Goal: Complete application form: Complete application form

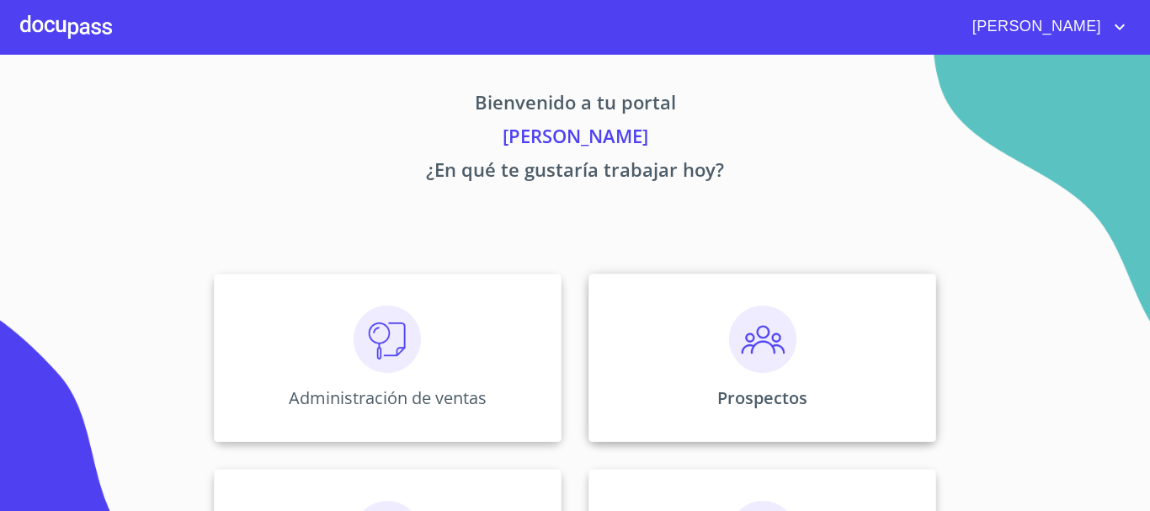
click at [745, 350] on img at bounding box center [762, 339] width 67 height 67
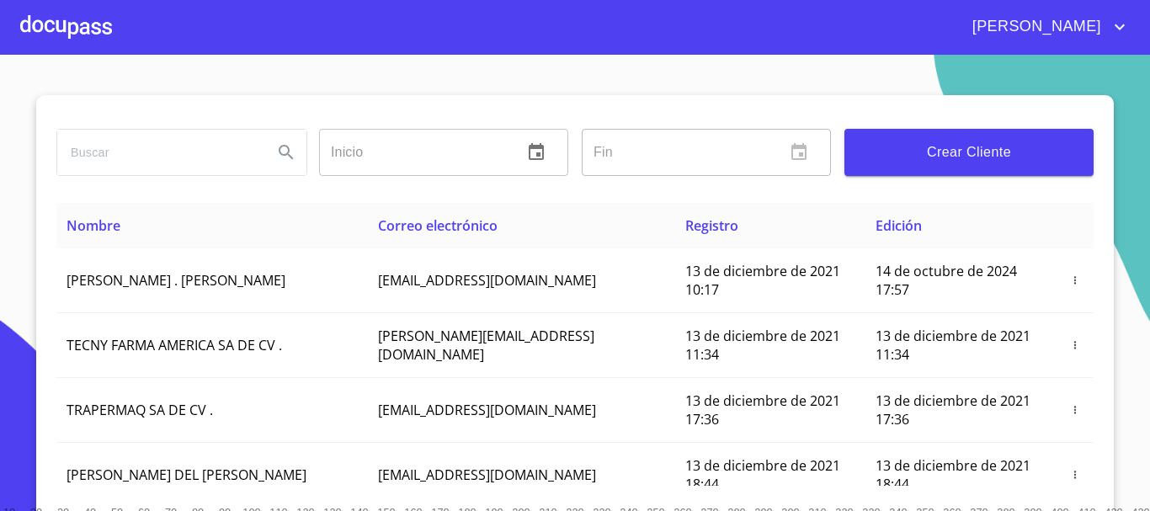
click at [903, 152] on span "Crear Cliente" at bounding box center [969, 153] width 222 height 24
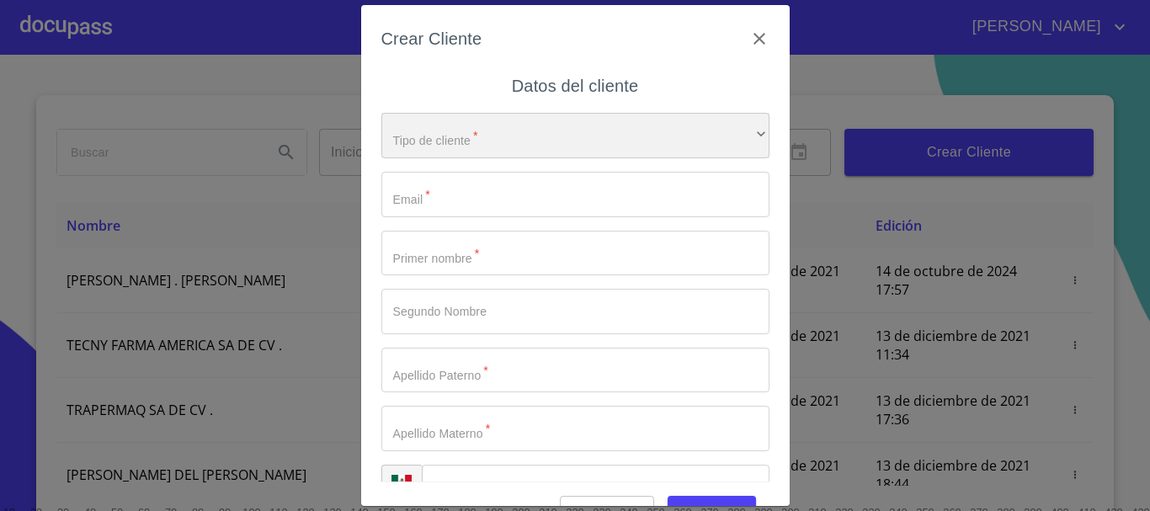
click at [541, 152] on div "​" at bounding box center [576, 135] width 388 height 45
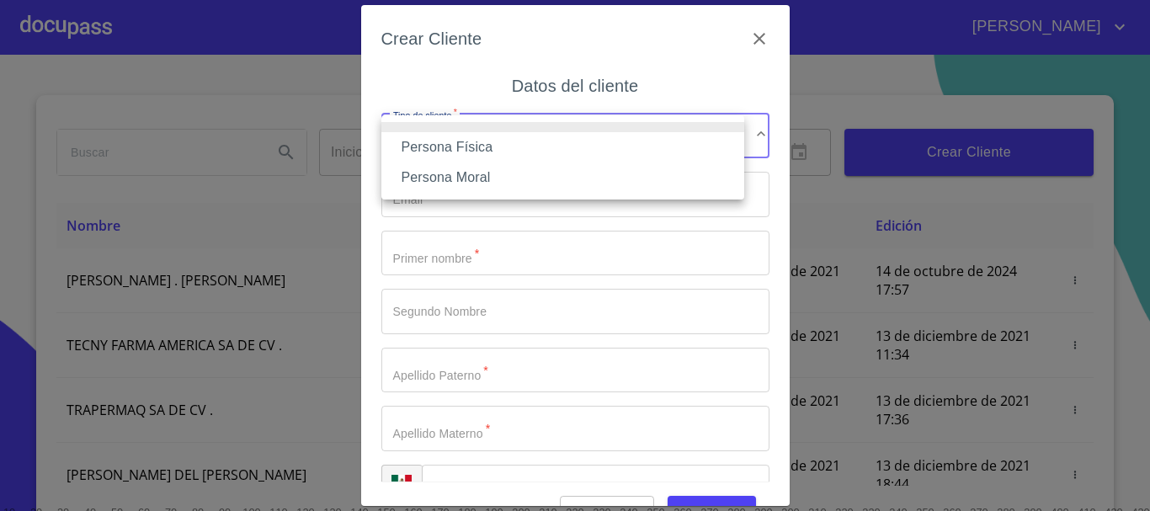
click at [499, 144] on li "Persona Física" at bounding box center [563, 147] width 363 height 30
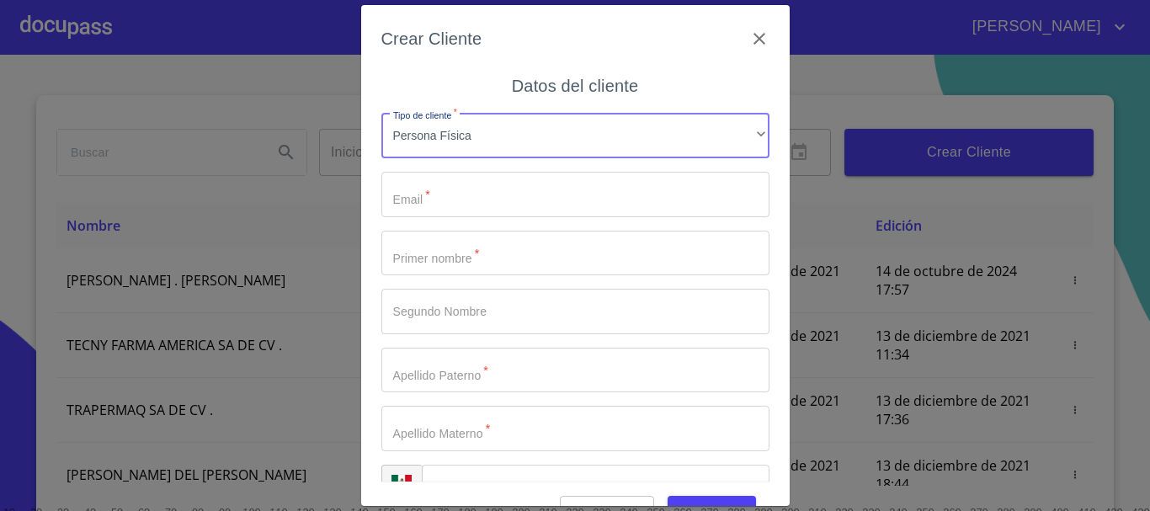
click at [450, 204] on input "Tipo de cliente   *" at bounding box center [576, 194] width 388 height 45
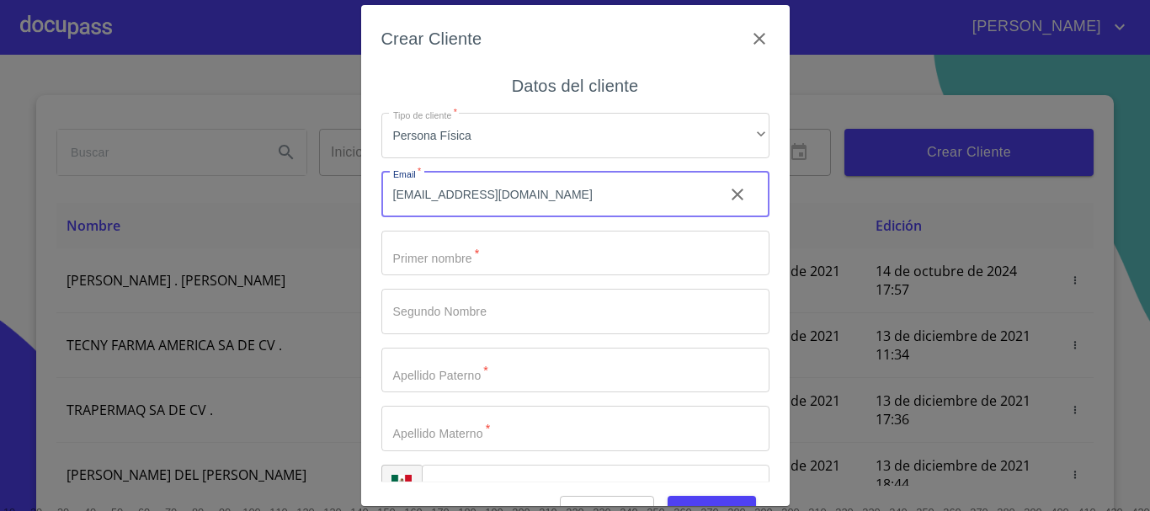
type input "[EMAIL_ADDRESS][DOMAIN_NAME]"
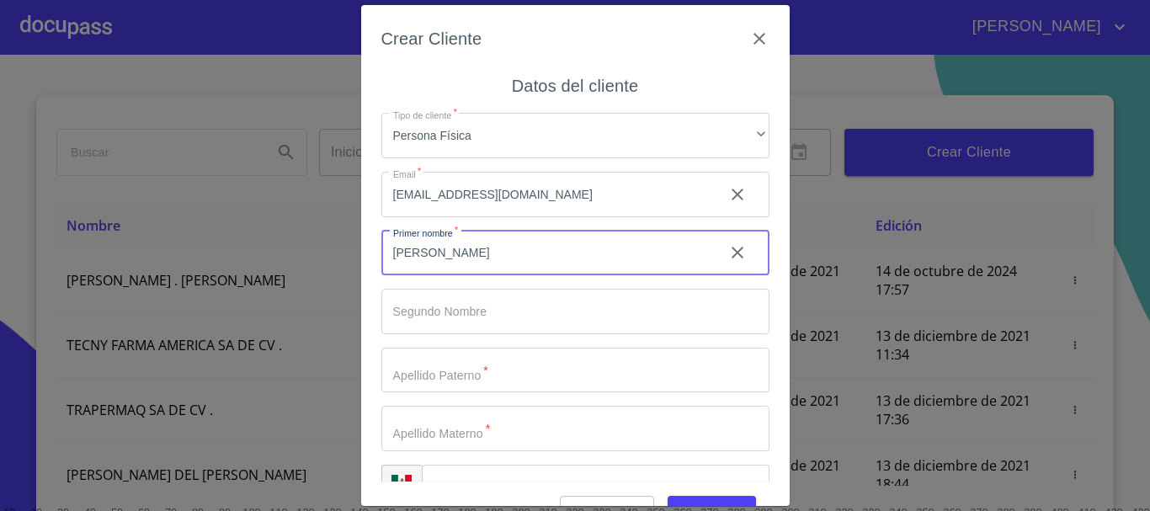
type input "j"
type input "[PERSON_NAME]"
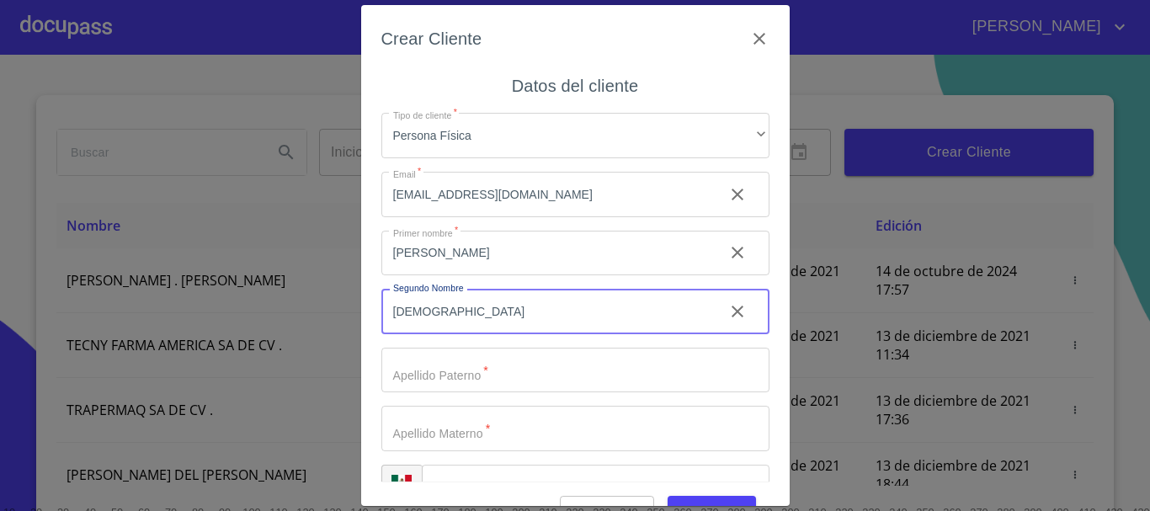
type input "[DEMOGRAPHIC_DATA]"
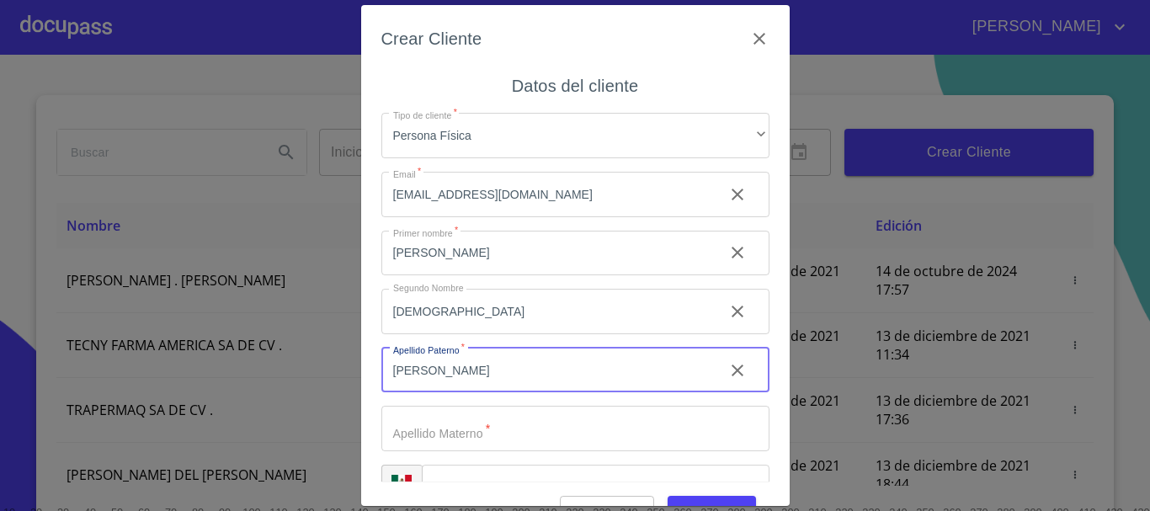
type input "[PERSON_NAME]"
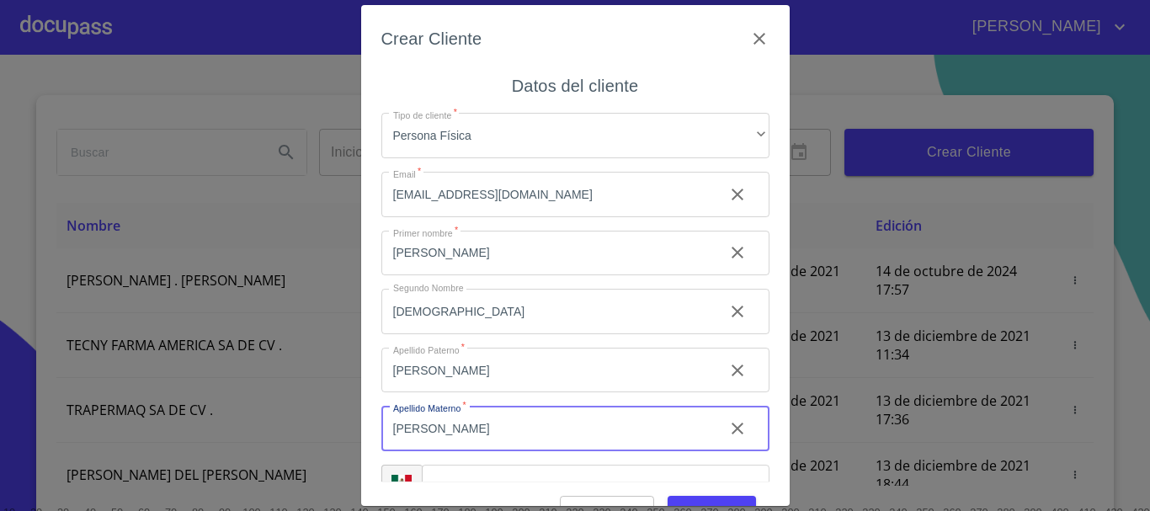
type input "[PERSON_NAME]"
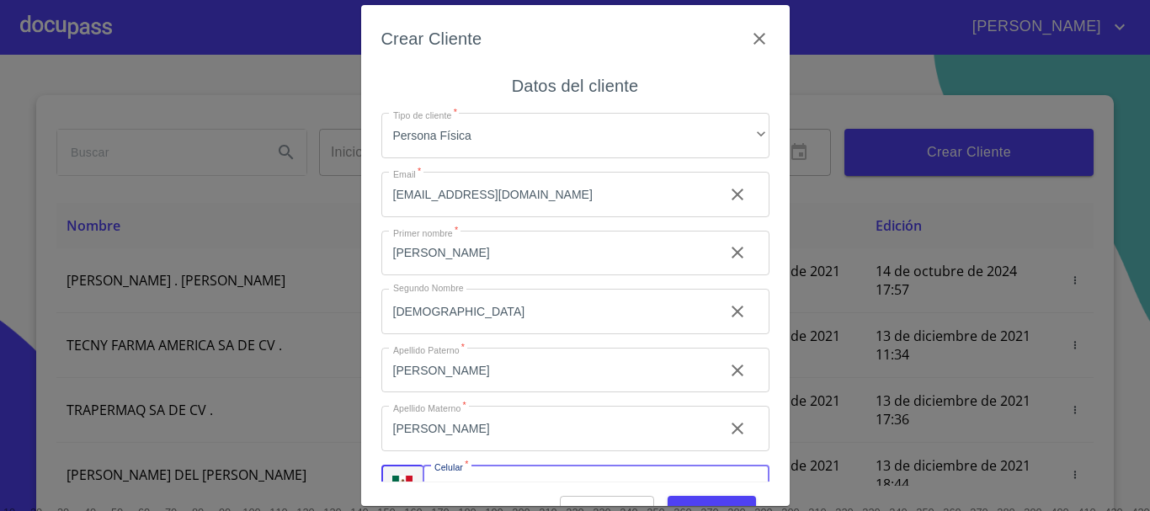
scroll to position [29, 0]
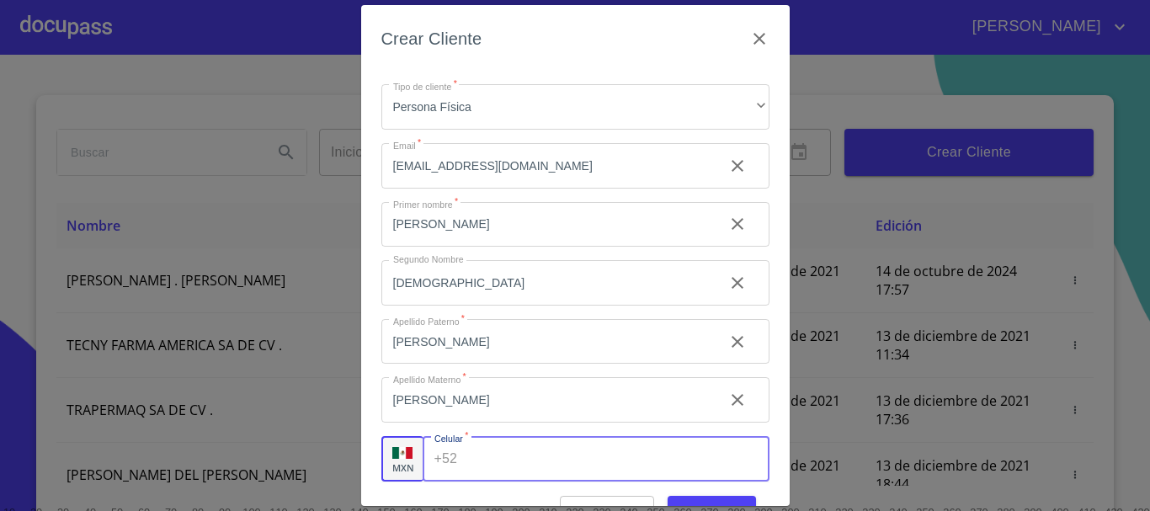
click at [593, 467] on input "Tipo de cliente   *" at bounding box center [616, 458] width 305 height 45
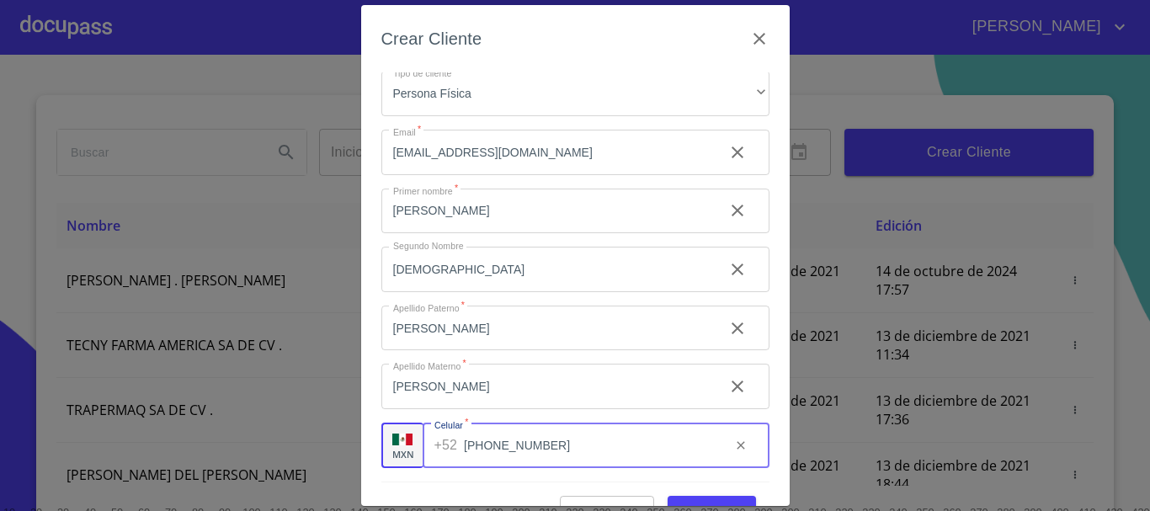
scroll to position [40, 0]
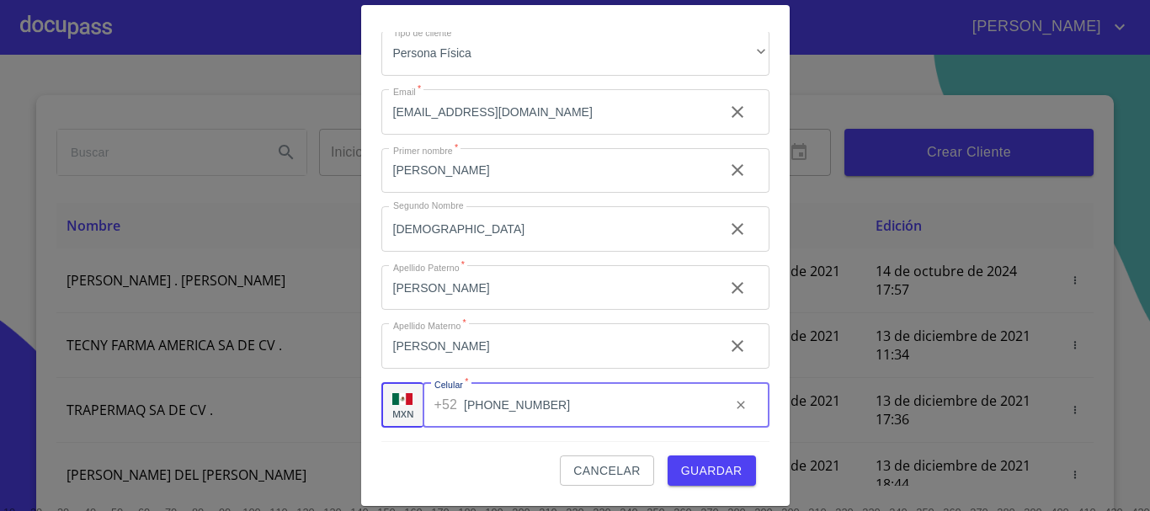
type input "[PHONE_NUMBER]"
click at [684, 480] on span "Guardar" at bounding box center [711, 471] width 61 height 21
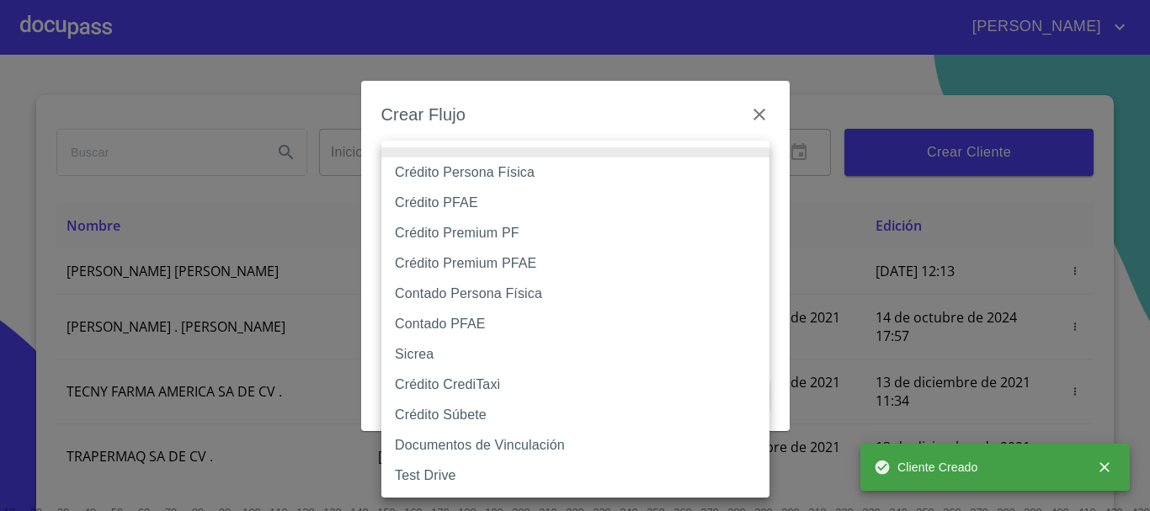
click at [512, 163] on body "[PERSON_NAME] ​ Fin ​ Crear Cliente Nombre Correo electrónico Registro Edición …" at bounding box center [575, 255] width 1150 height 511
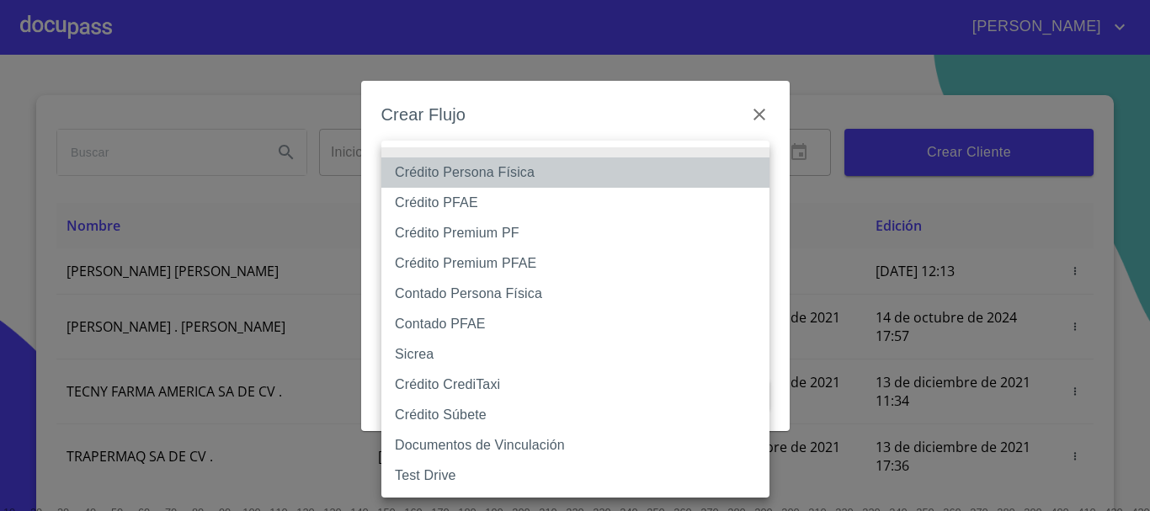
click at [472, 178] on li "Crédito Persona Física" at bounding box center [576, 172] width 388 height 30
type input "61b033e49b8c202ad5bb7912"
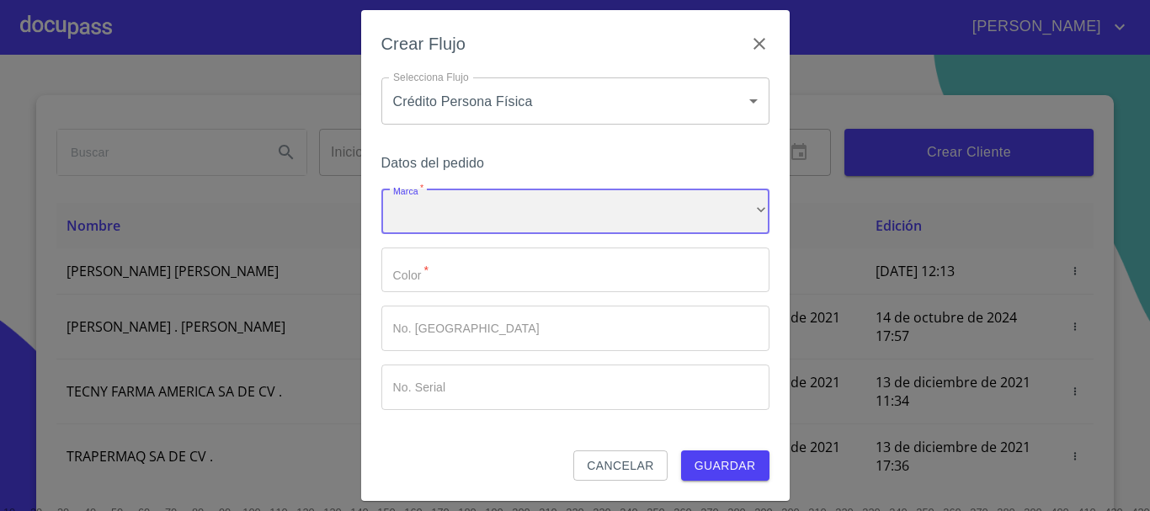
click at [434, 212] on div "​" at bounding box center [576, 211] width 388 height 45
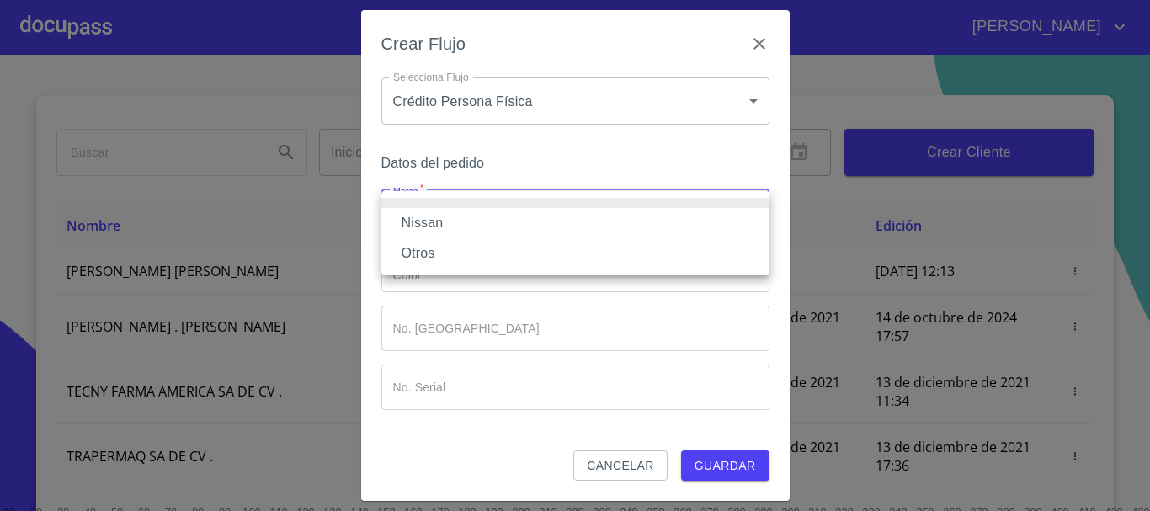
click at [423, 220] on li "Nissan" at bounding box center [576, 223] width 388 height 30
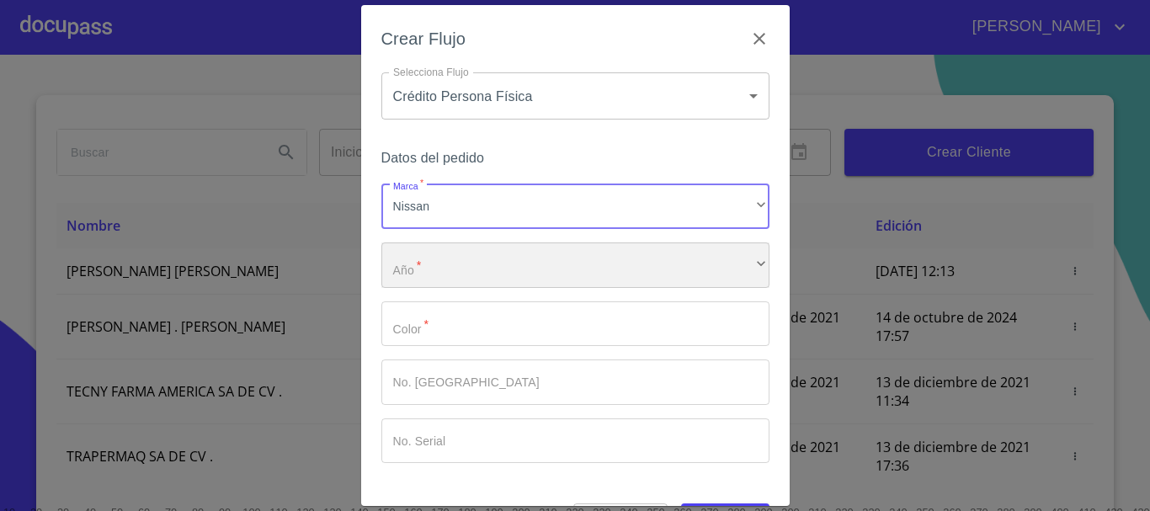
click at [423, 283] on div "​" at bounding box center [576, 265] width 388 height 45
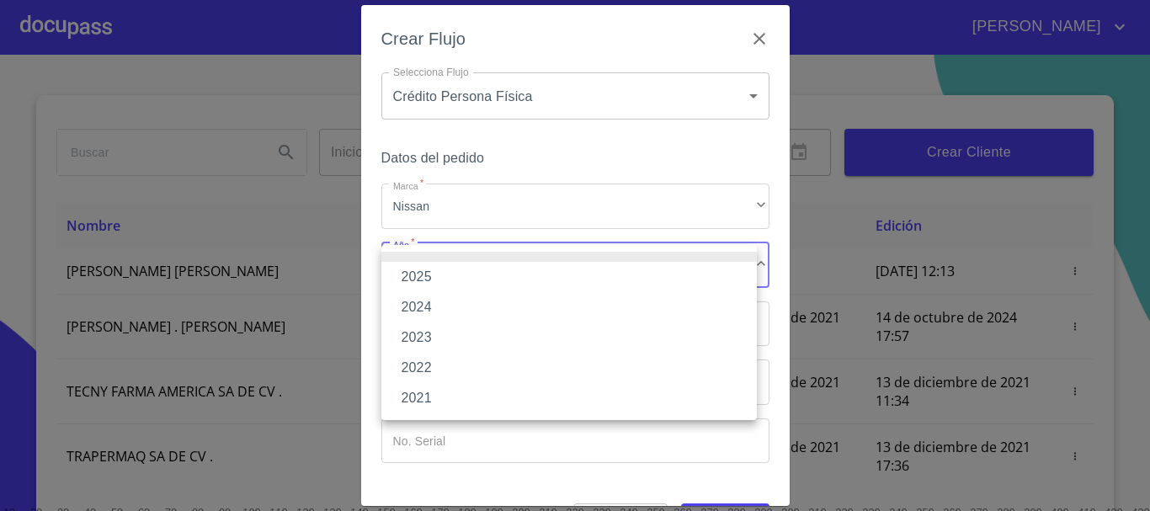
click at [422, 286] on li "2025" at bounding box center [570, 277] width 376 height 30
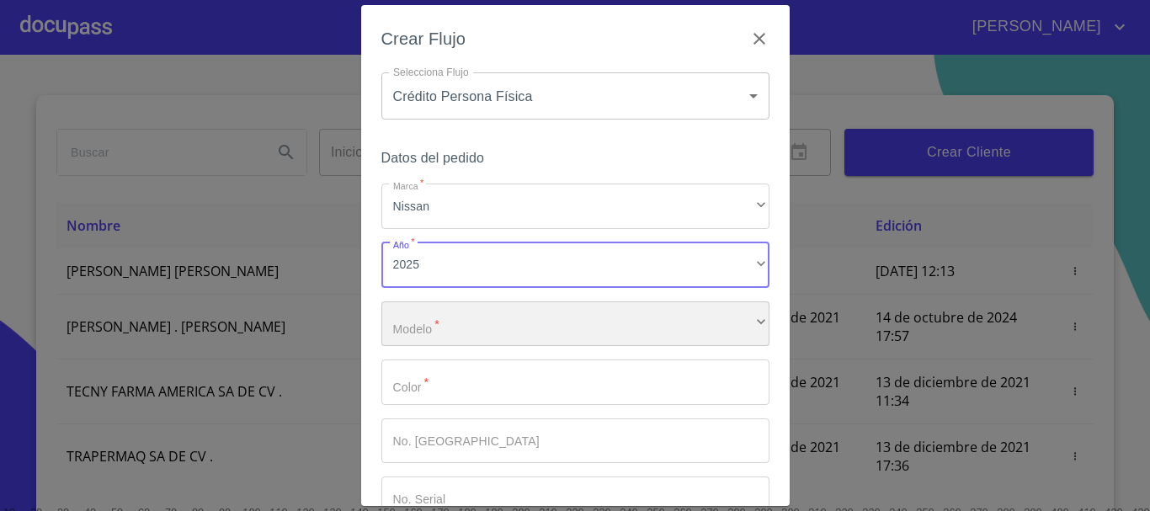
click at [425, 317] on div "​" at bounding box center [576, 324] width 388 height 45
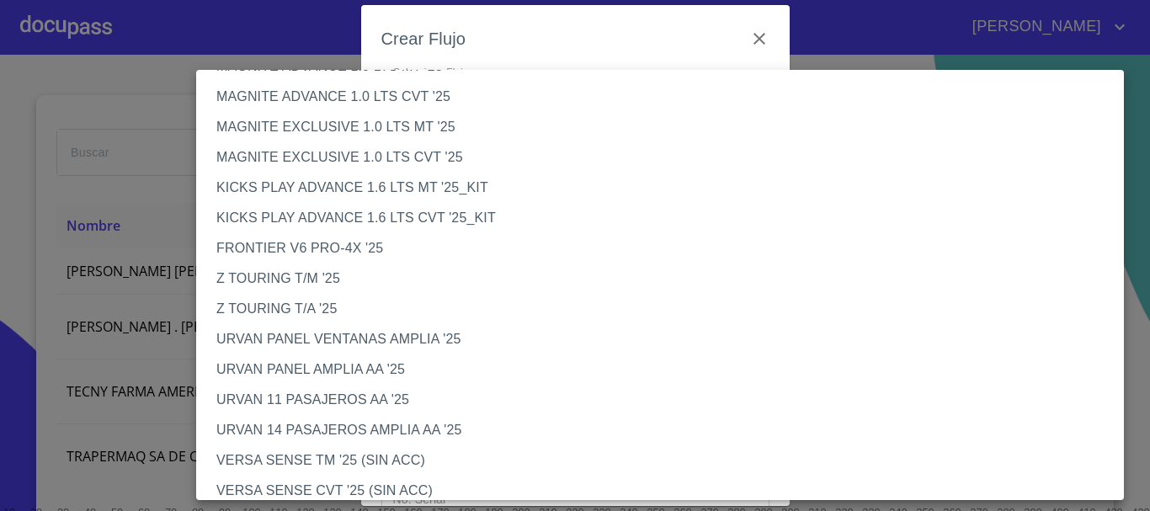
scroll to position [233, 0]
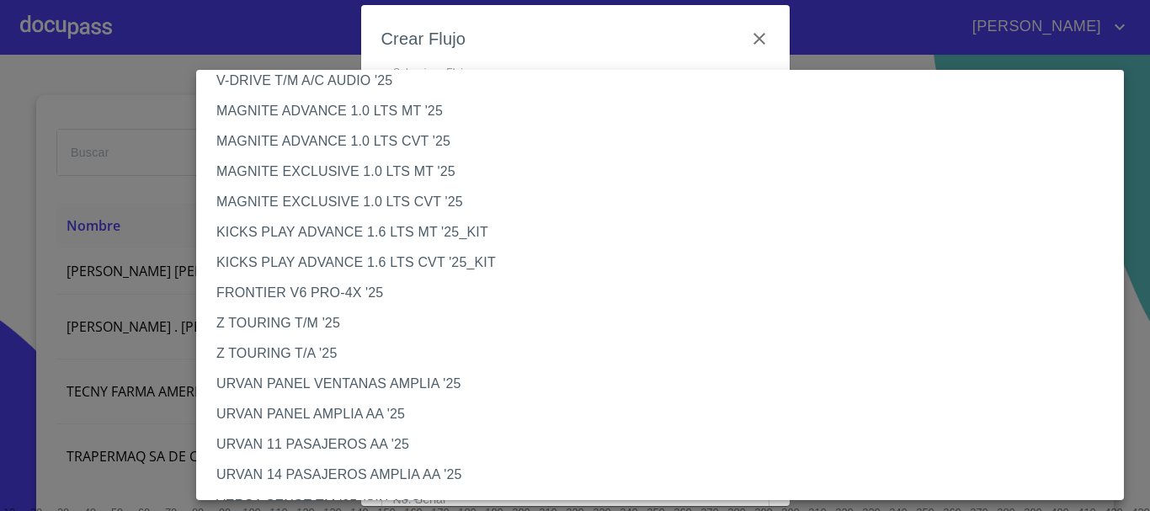
click at [325, 83] on li "V-DRIVE T/M A/C AUDIO '25" at bounding box center [666, 81] width 941 height 30
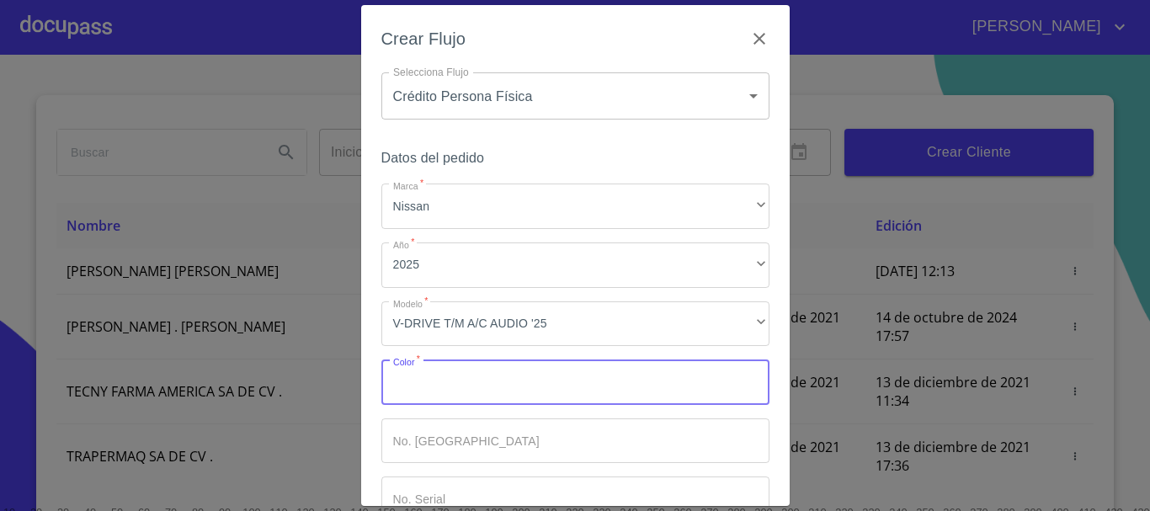
click at [467, 376] on input "Marca   *" at bounding box center [576, 382] width 388 height 45
type input "ROJO"
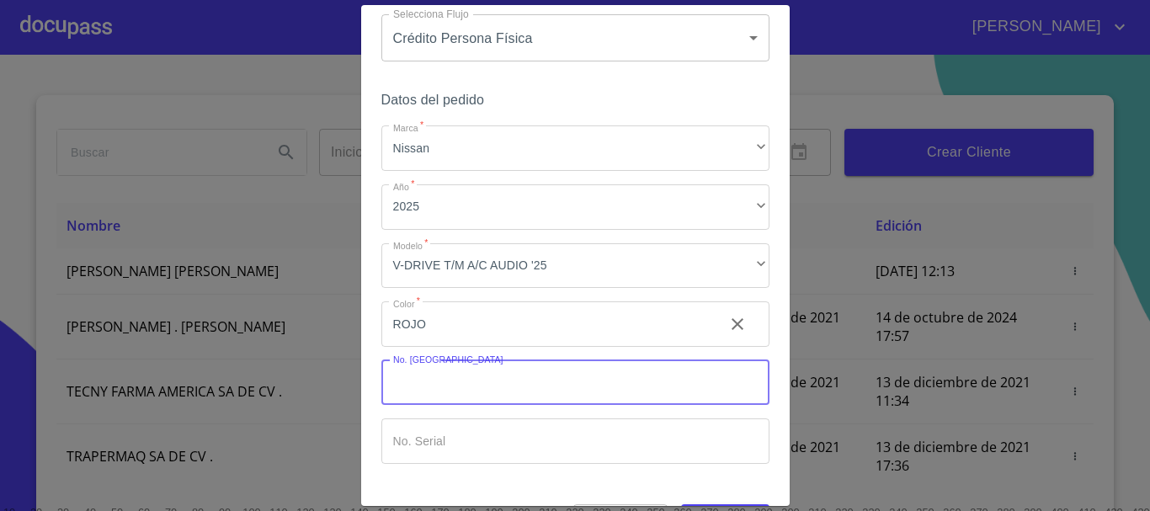
scroll to position [108, 0]
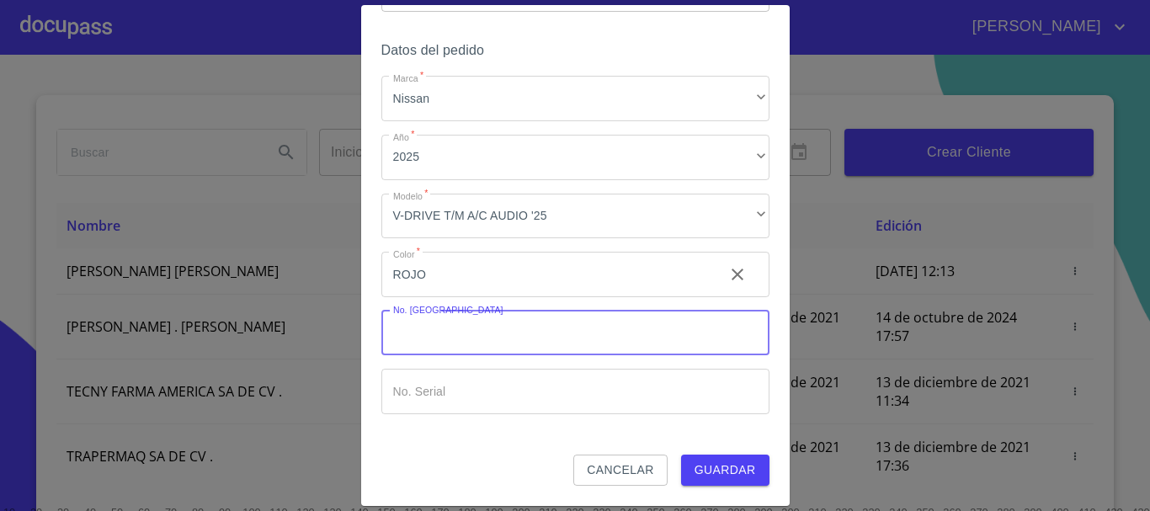
click at [719, 479] on span "Guardar" at bounding box center [725, 470] width 61 height 21
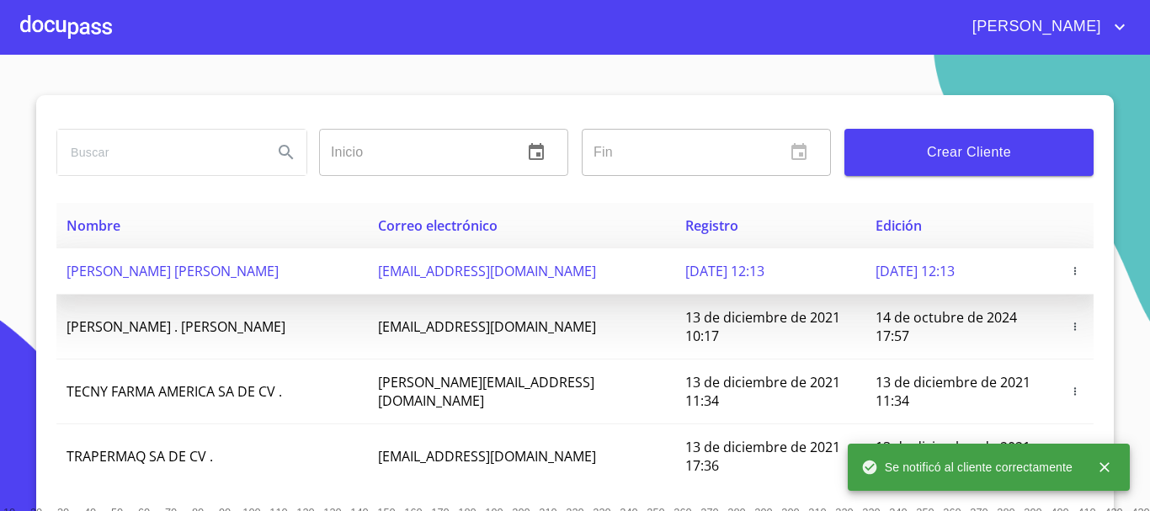
click at [168, 280] on span "[PERSON_NAME] [PERSON_NAME]" at bounding box center [173, 271] width 212 height 19
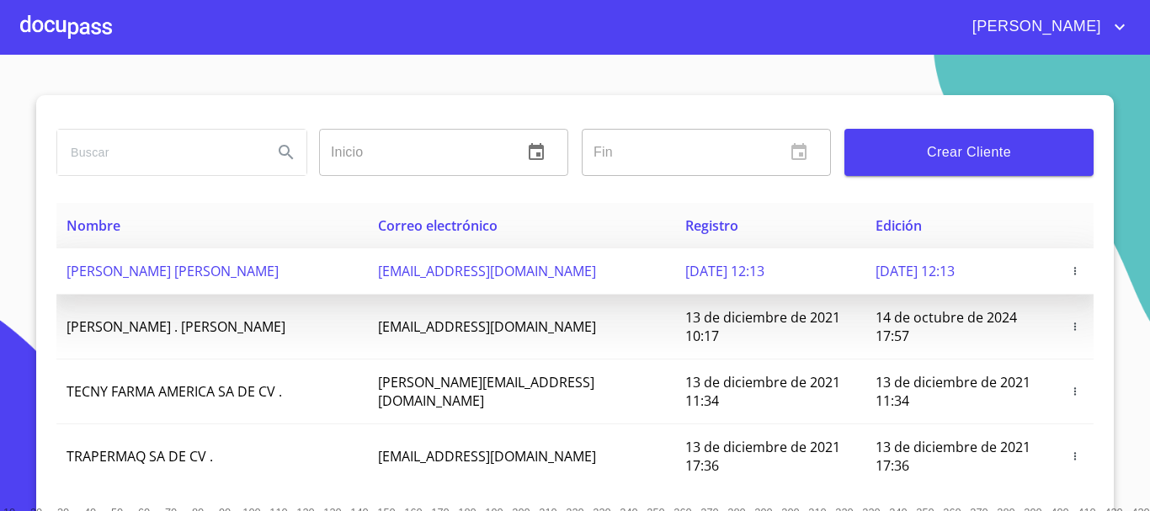
click at [157, 280] on span "[PERSON_NAME] [PERSON_NAME]" at bounding box center [173, 271] width 212 height 19
click at [173, 280] on span "[PERSON_NAME] [PERSON_NAME]" at bounding box center [173, 271] width 212 height 19
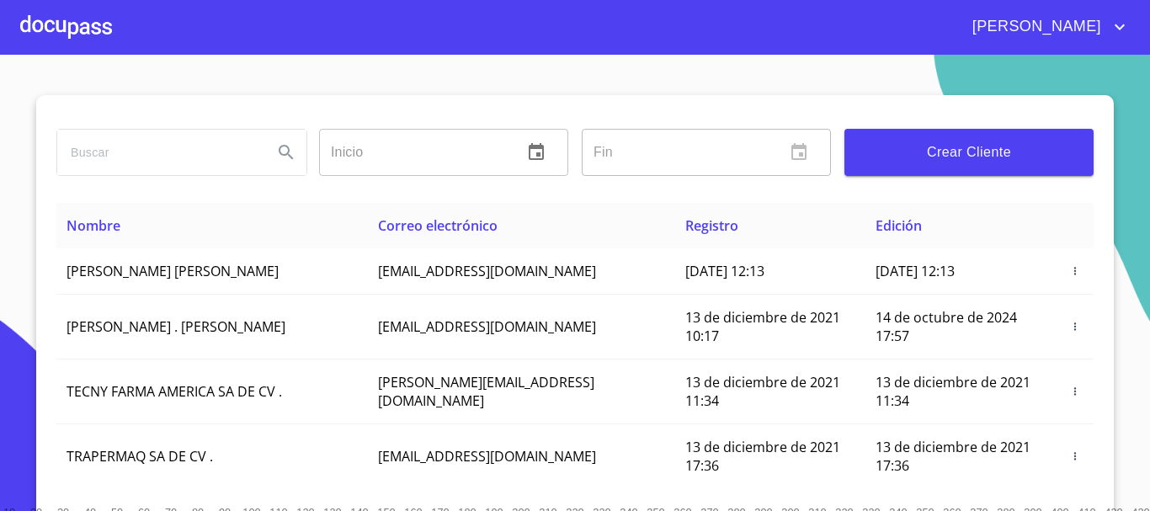
click at [79, 34] on div at bounding box center [66, 27] width 92 height 54
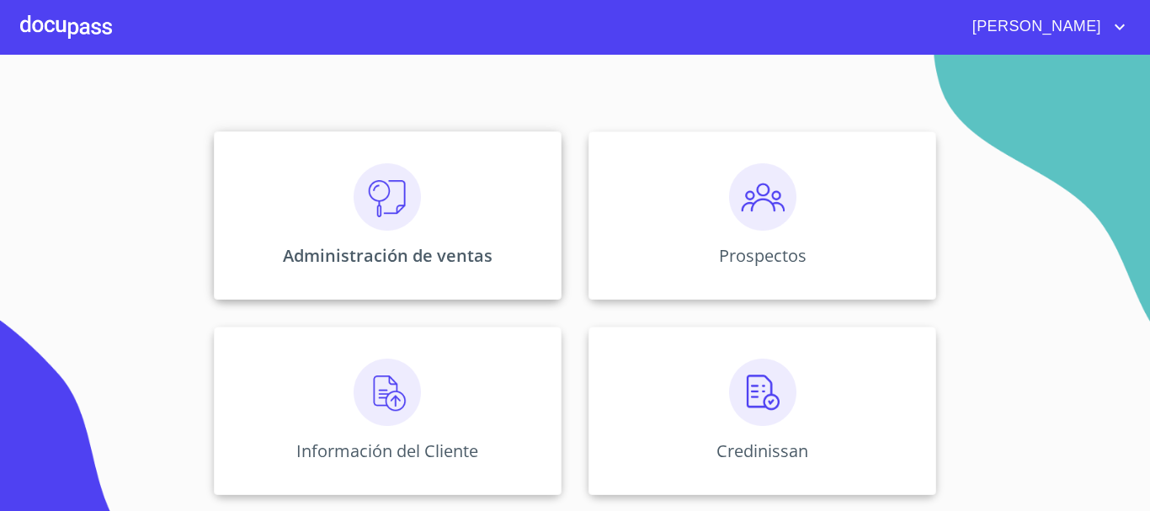
scroll to position [168, 0]
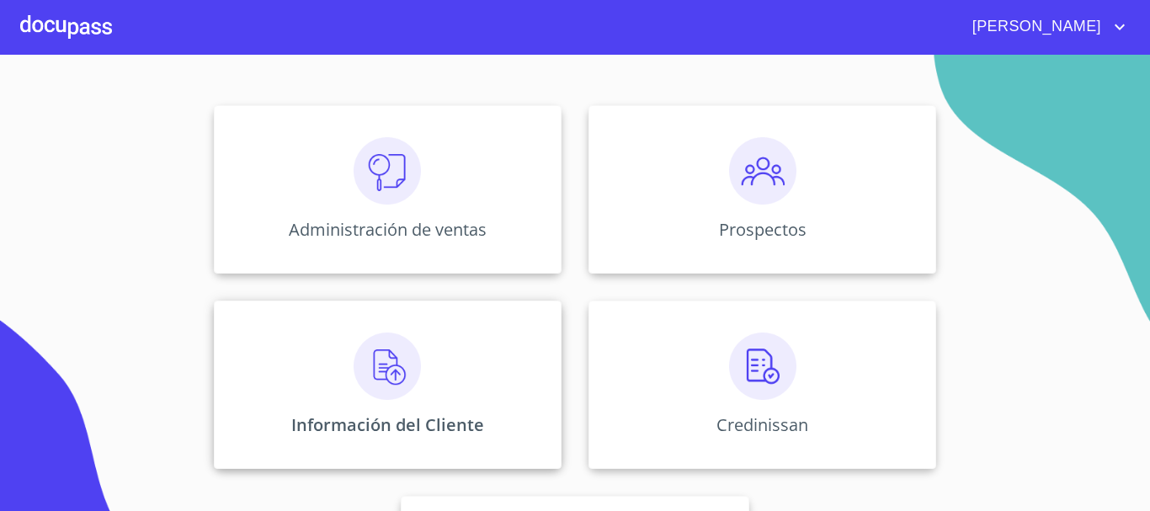
click at [356, 378] on img at bounding box center [387, 366] width 67 height 67
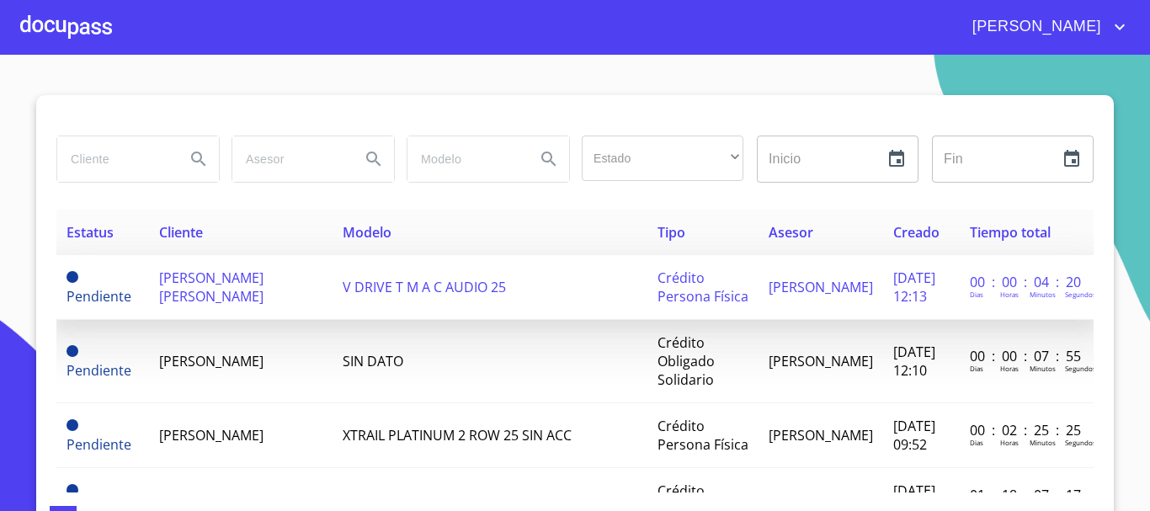
click at [228, 305] on td "[PERSON_NAME] [PERSON_NAME]" at bounding box center [241, 287] width 184 height 65
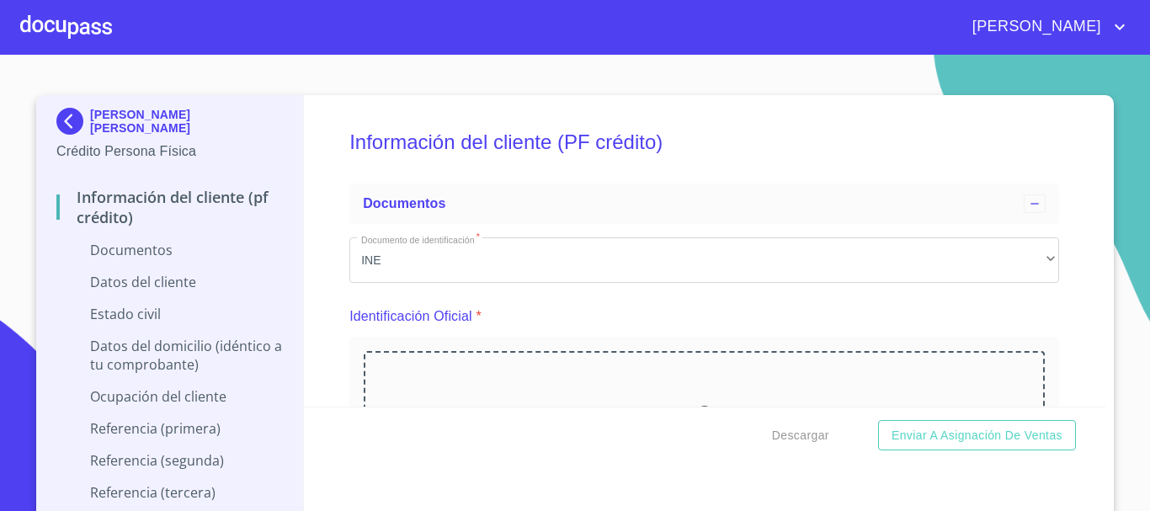
scroll to position [168, 0]
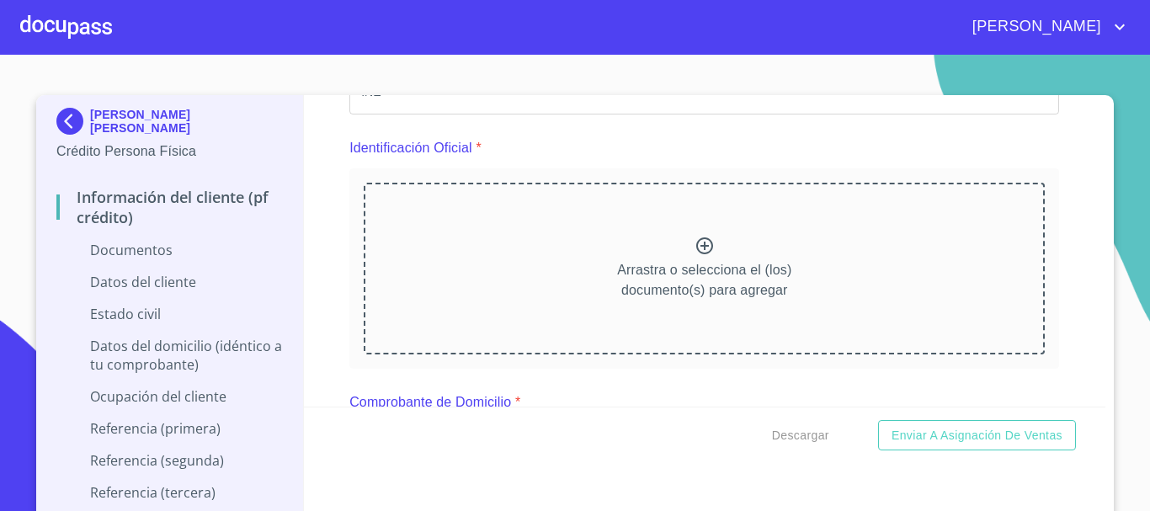
click at [695, 248] on icon at bounding box center [705, 246] width 20 height 20
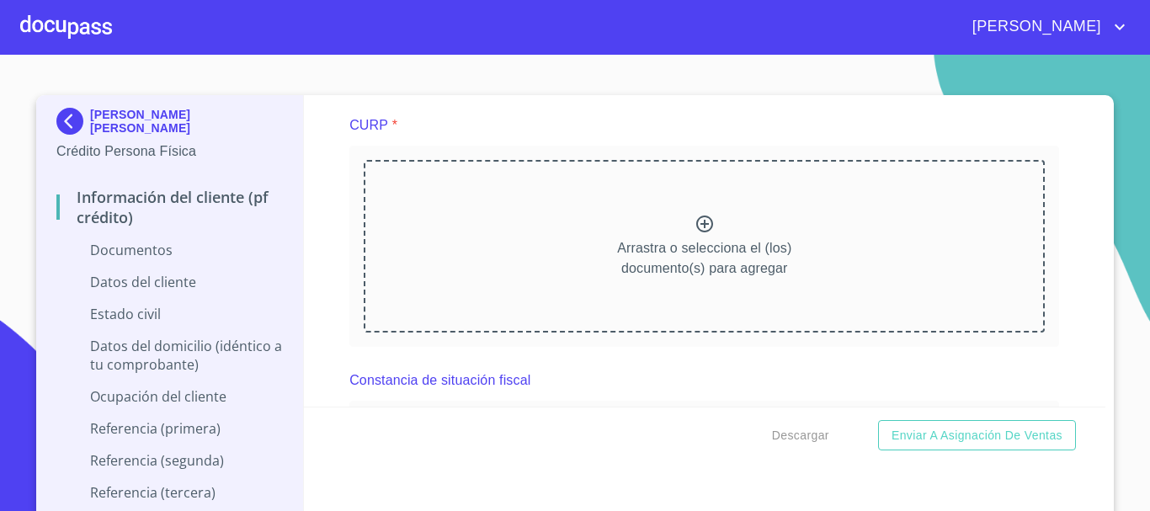
scroll to position [1937, 0]
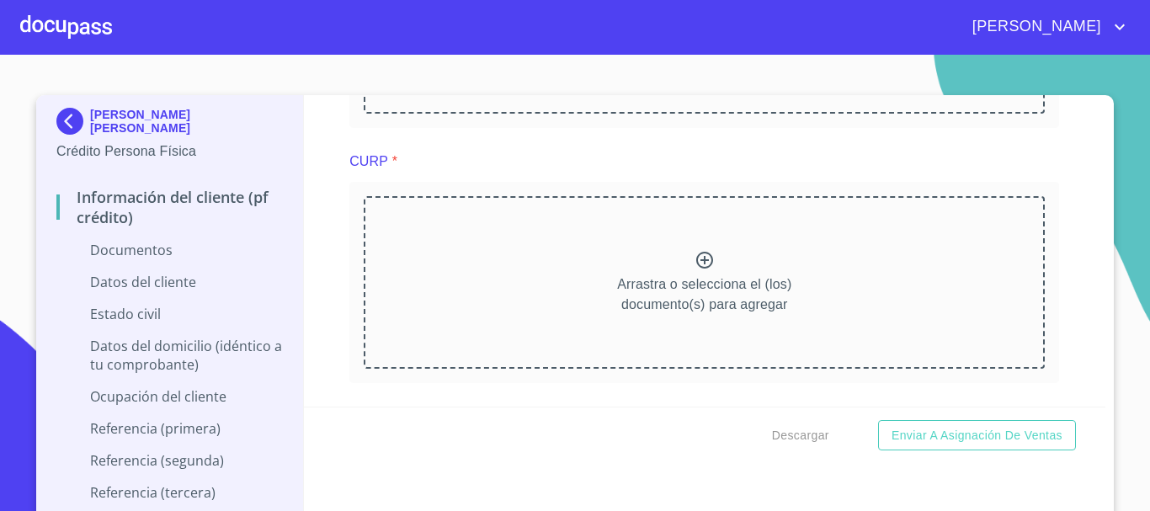
click at [695, 259] on icon at bounding box center [705, 260] width 20 height 20
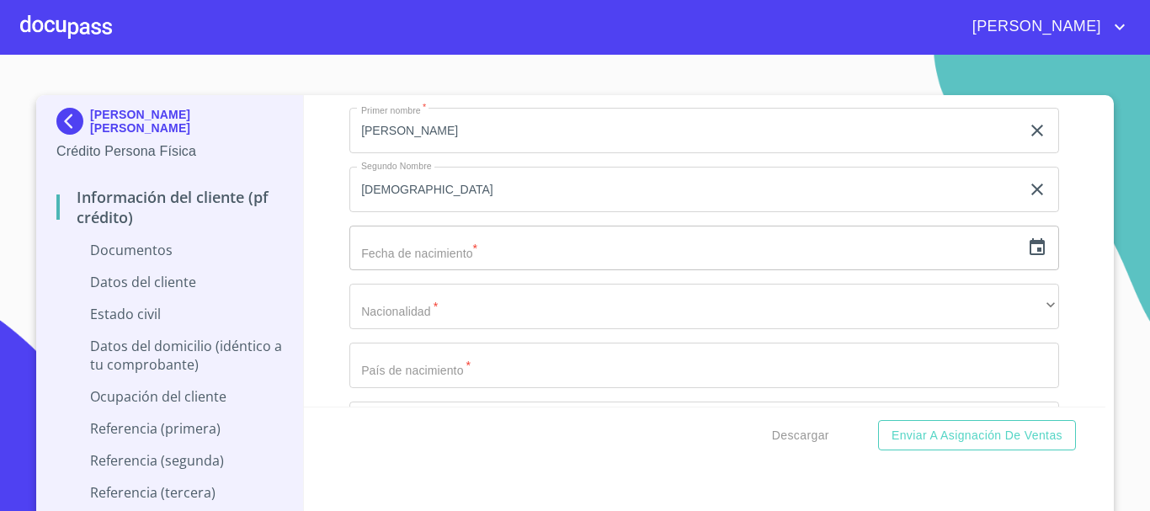
scroll to position [3116, 0]
click at [1027, 255] on icon "button" at bounding box center [1037, 247] width 20 height 20
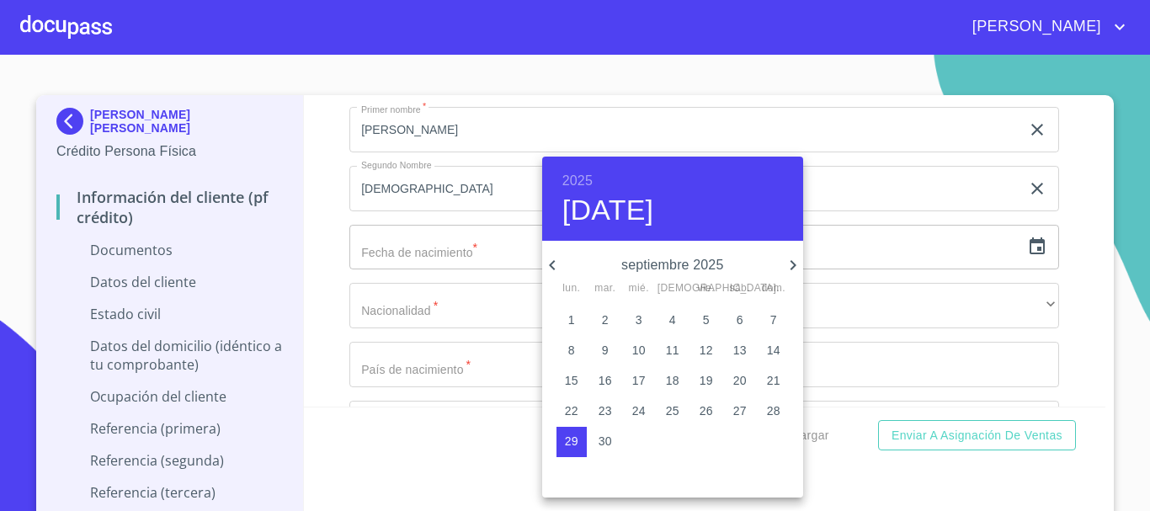
click at [584, 175] on h6 "2025" at bounding box center [578, 181] width 30 height 24
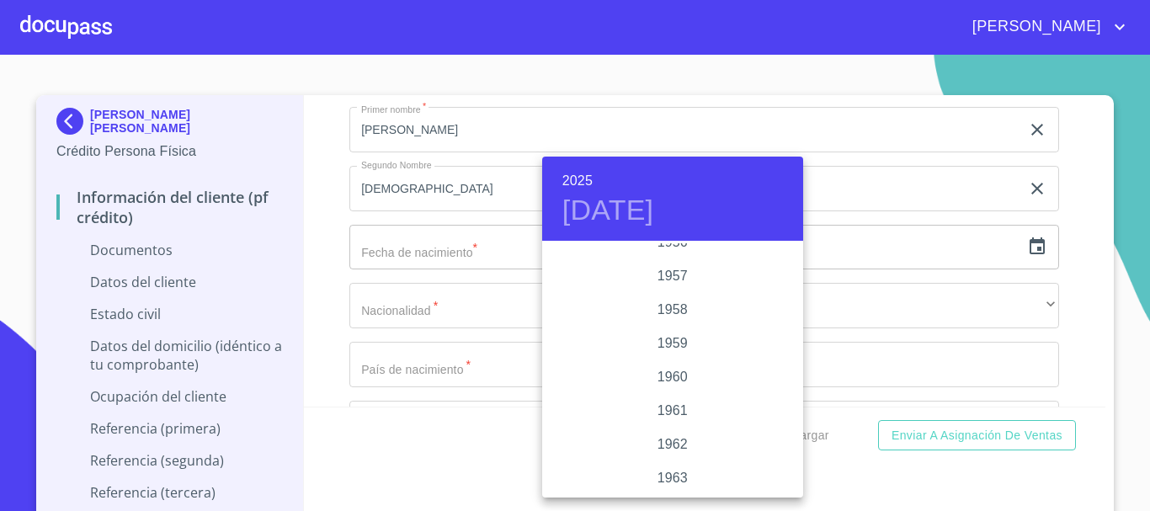
scroll to position [994, 0]
click at [673, 342] on div "1957" at bounding box center [672, 345] width 261 height 34
type input "[DATE]"
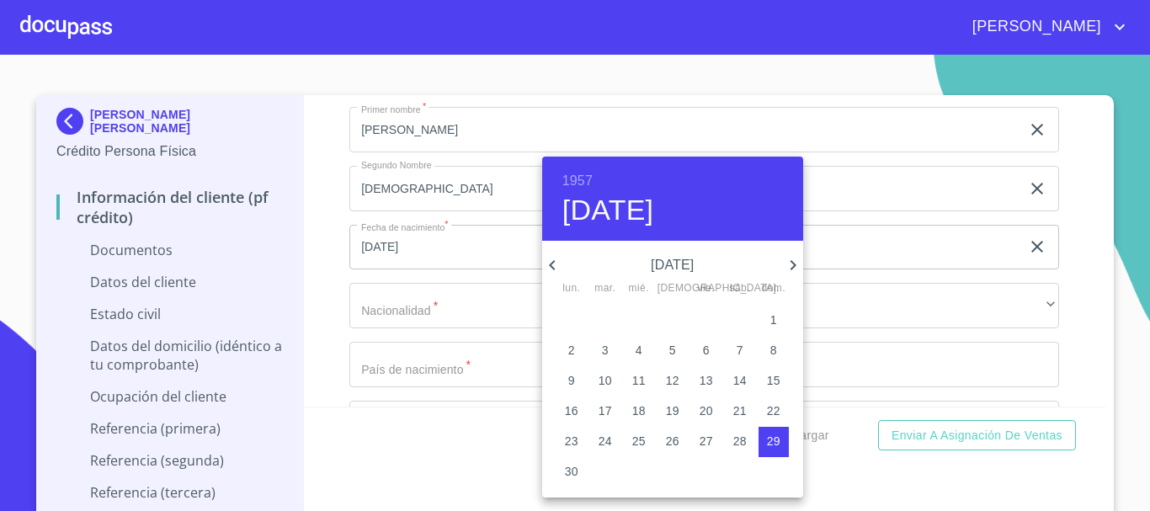
click at [442, 319] on div at bounding box center [575, 255] width 1150 height 511
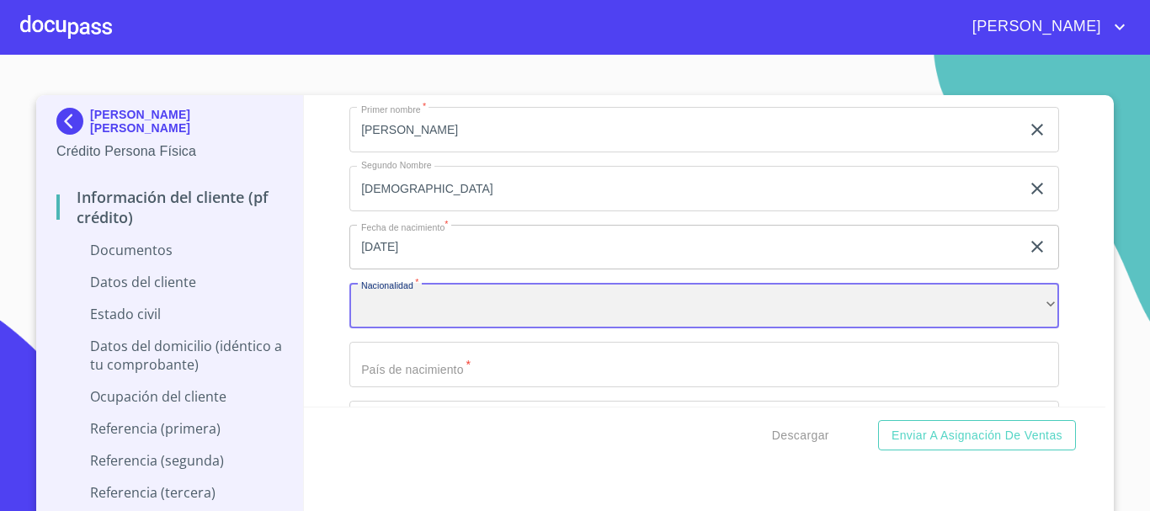
click at [447, 311] on div "​" at bounding box center [705, 305] width 710 height 45
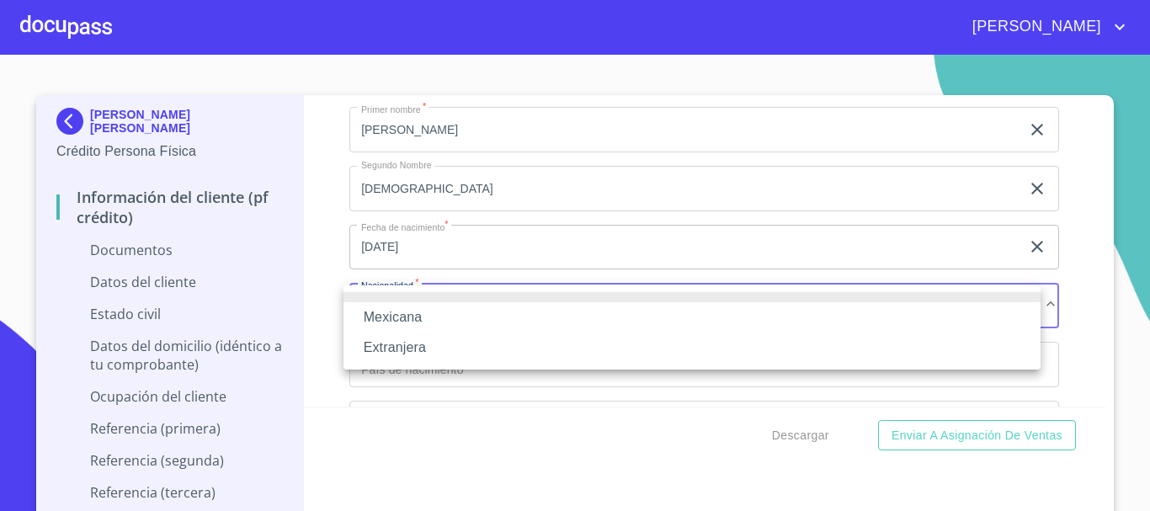
click at [437, 320] on li "Mexicana" at bounding box center [692, 317] width 697 height 30
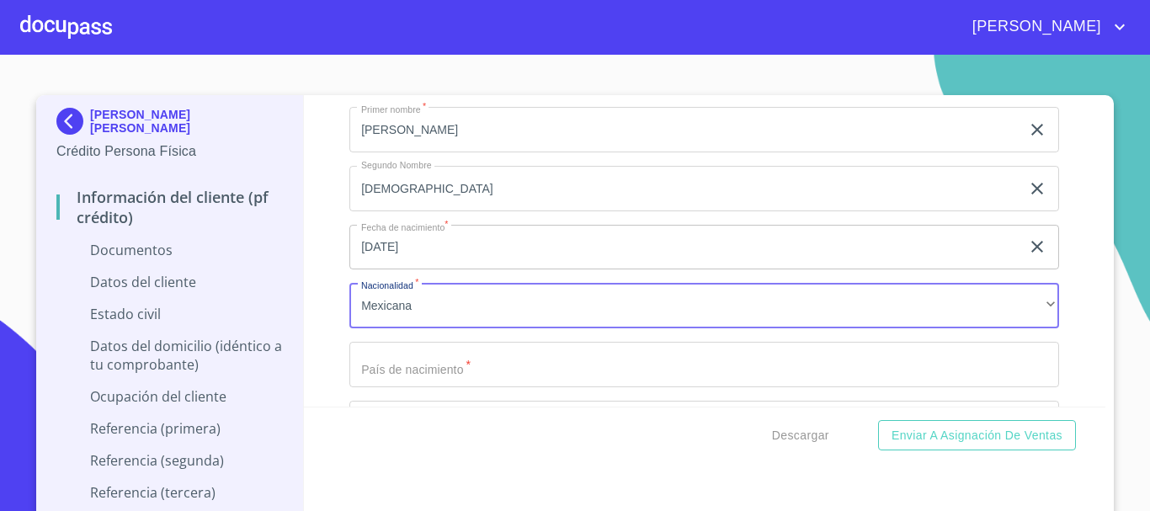
click at [409, 366] on input "Documento de identificación   *" at bounding box center [705, 364] width 710 height 45
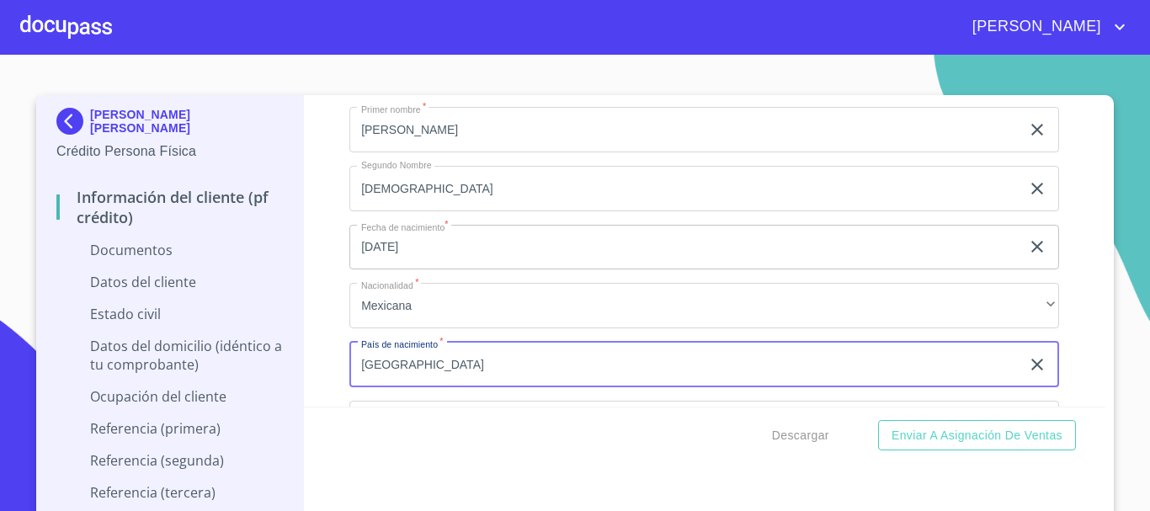
type input "[GEOGRAPHIC_DATA]"
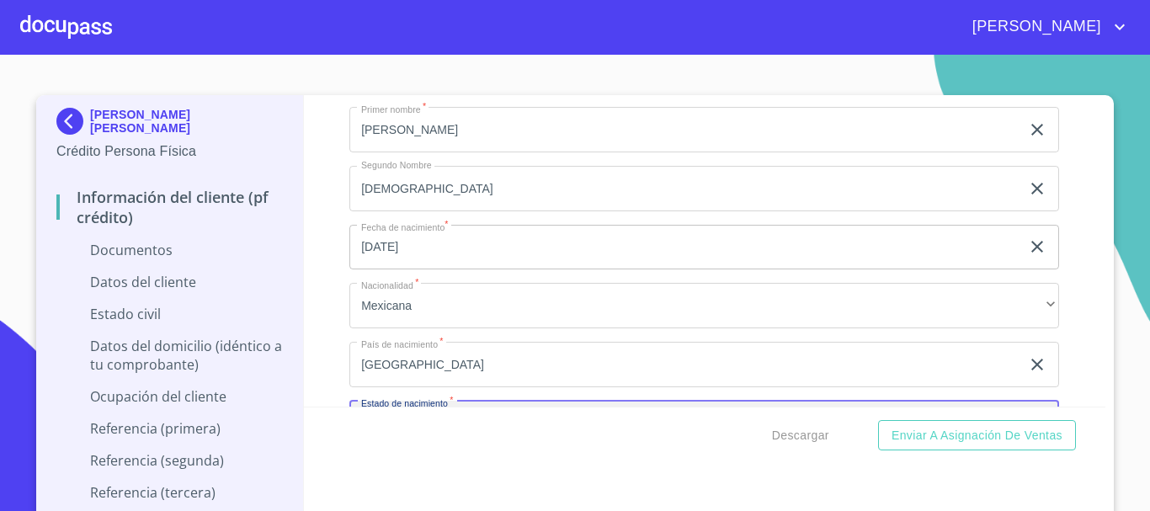
scroll to position [3156, 0]
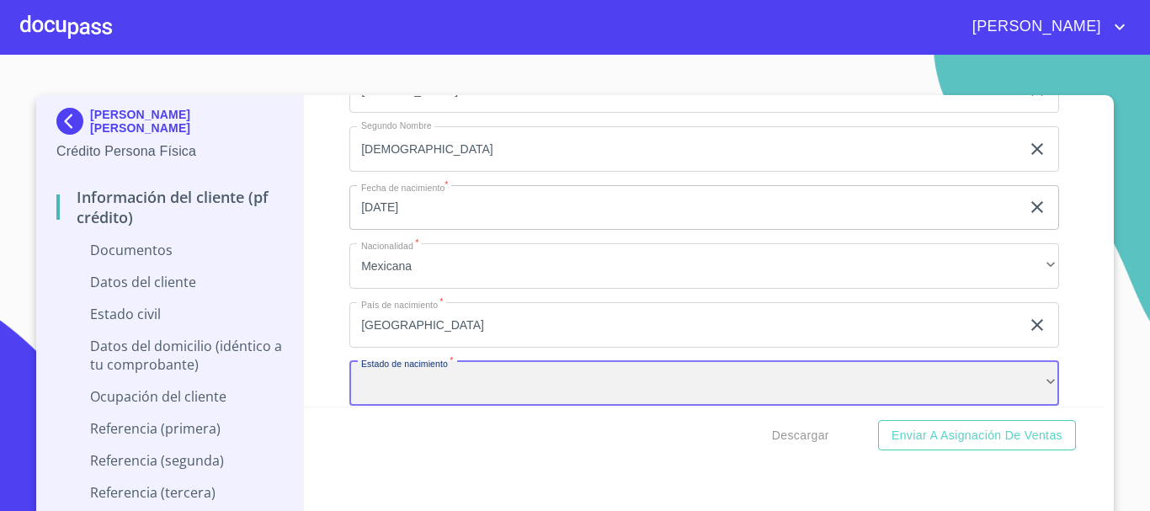
click at [430, 391] on div "​" at bounding box center [705, 383] width 710 height 45
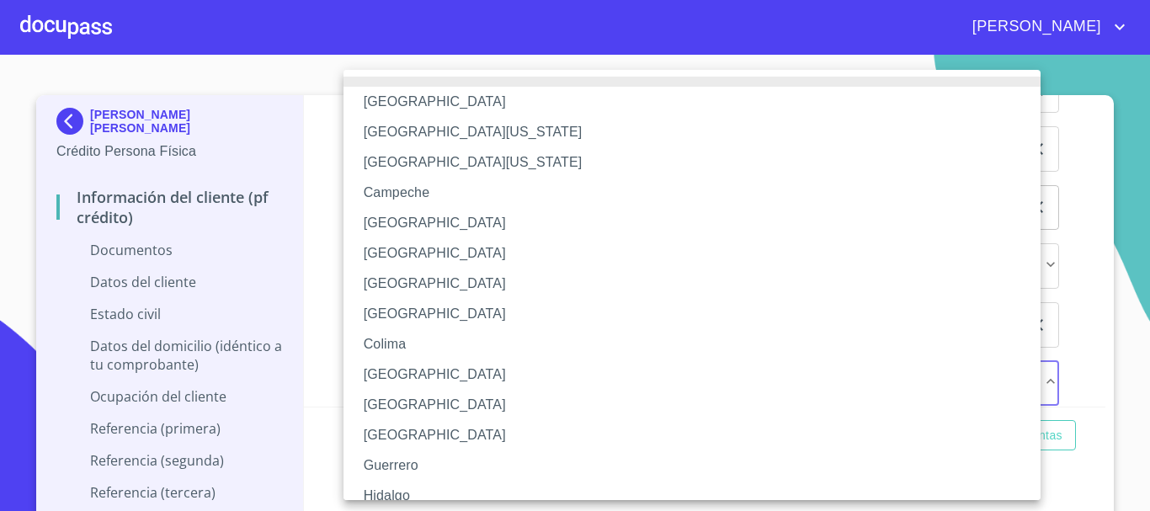
scroll to position [84, 0]
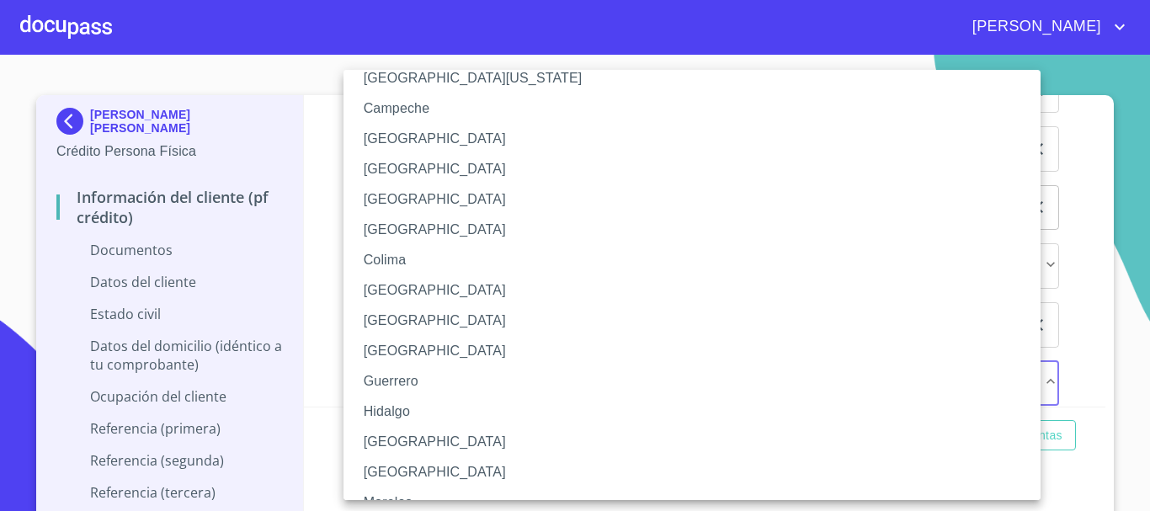
click at [416, 435] on li "[GEOGRAPHIC_DATA]" at bounding box center [699, 442] width 710 height 30
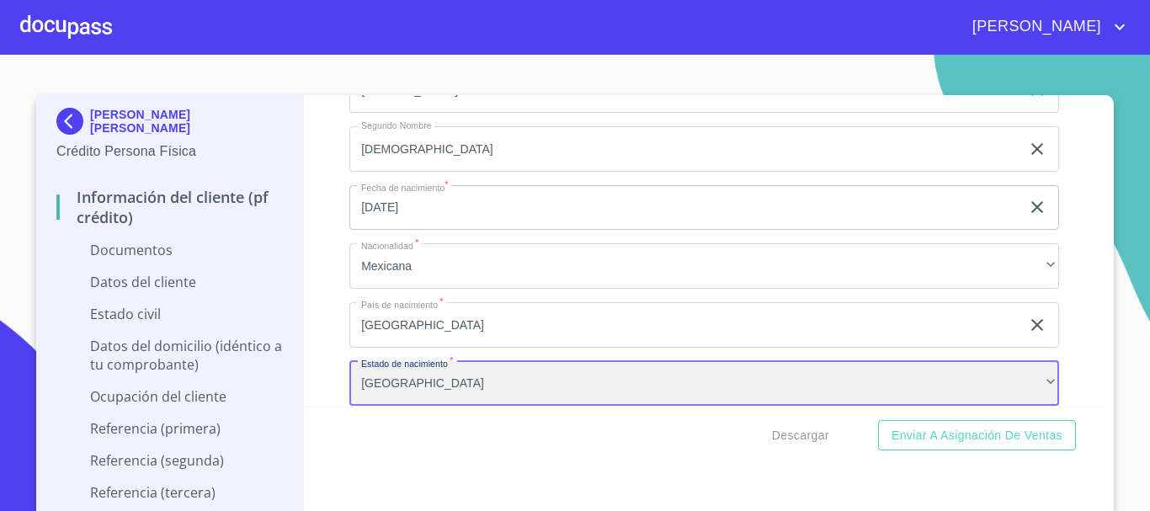
scroll to position [3240, 0]
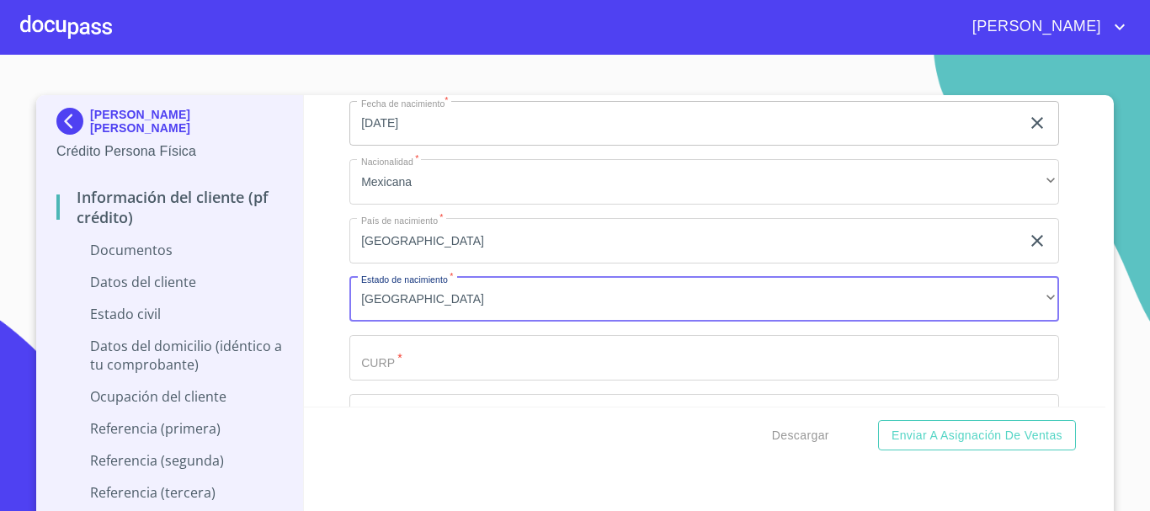
click at [391, 360] on input "Documento de identificación   *" at bounding box center [705, 357] width 710 height 45
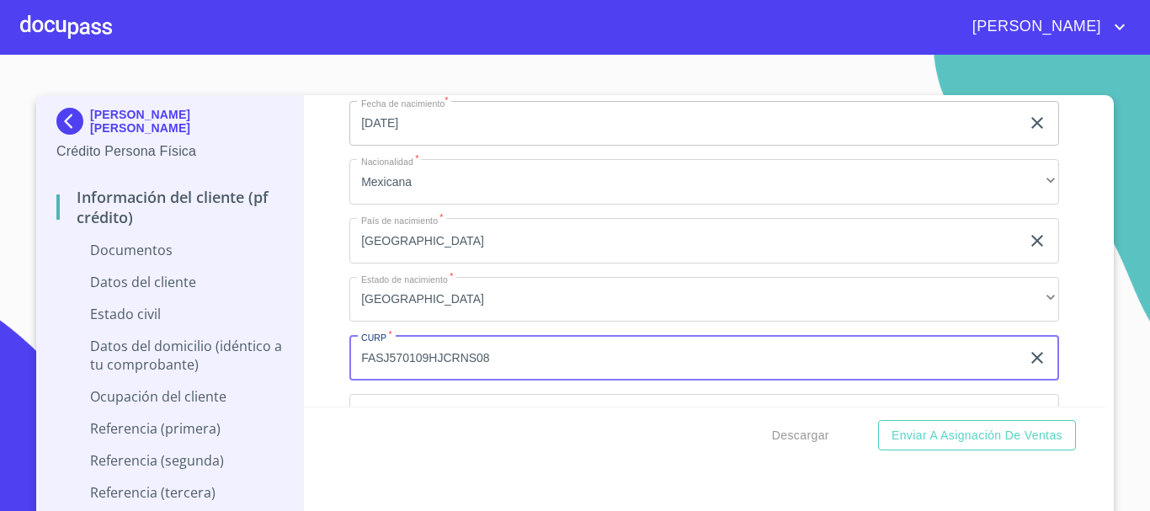
type input "FASJ570109HJCRNS08"
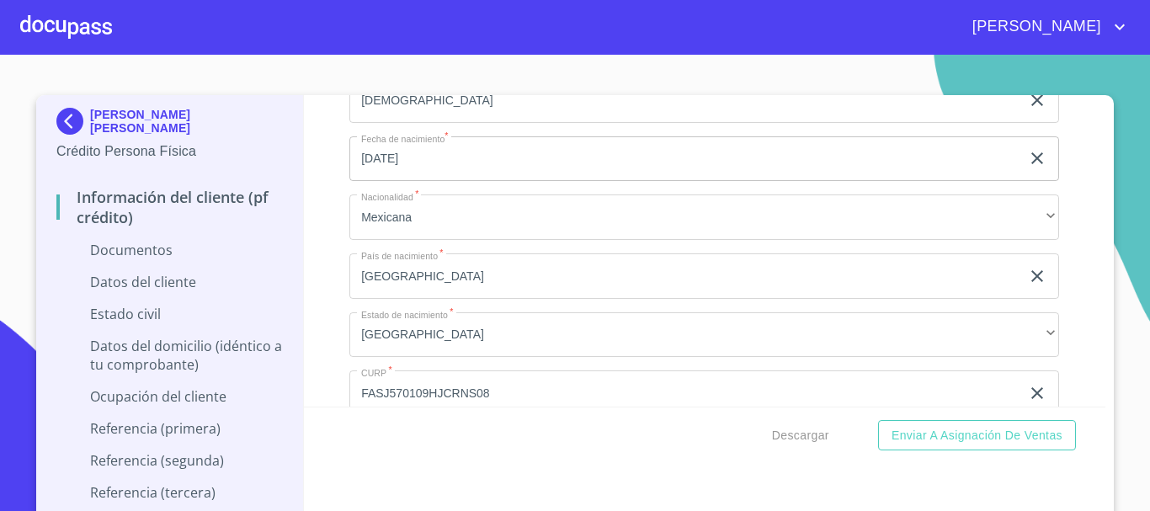
scroll to position [3104, 0]
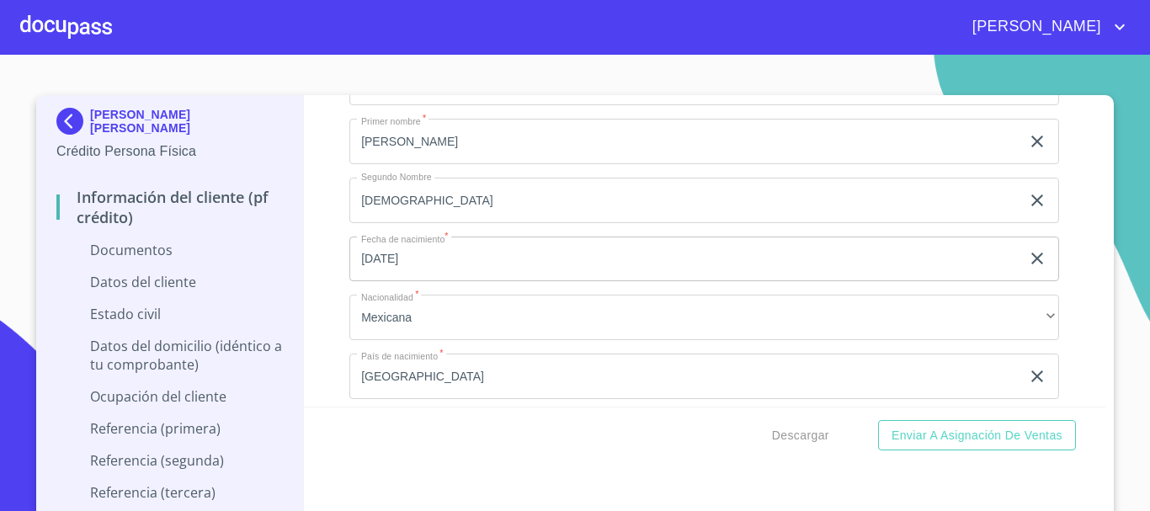
click at [422, 262] on input "[DATE]" at bounding box center [689, 259] width 678 height 45
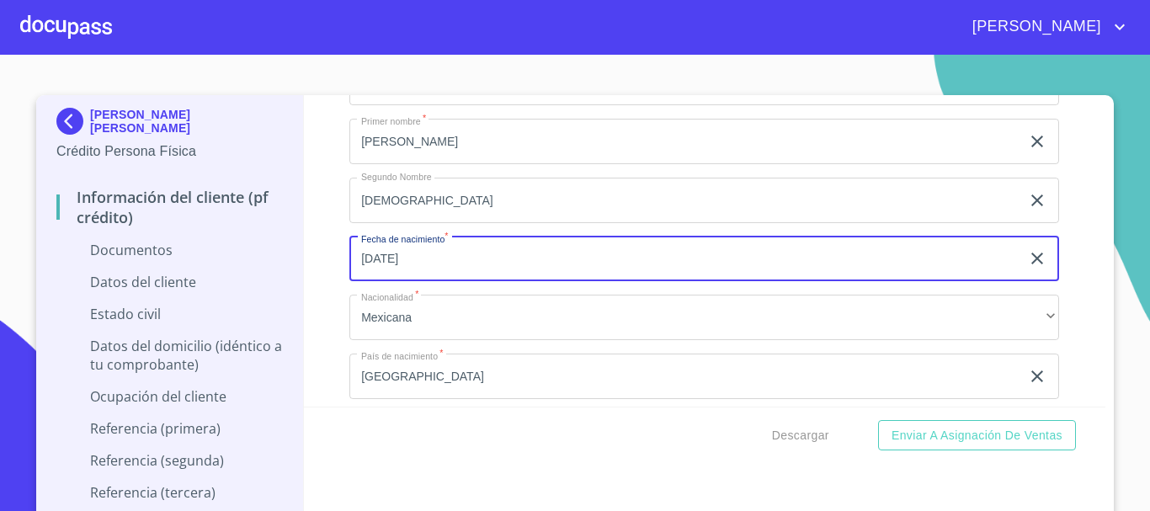
click at [1027, 259] on icon "button" at bounding box center [1037, 258] width 20 height 20
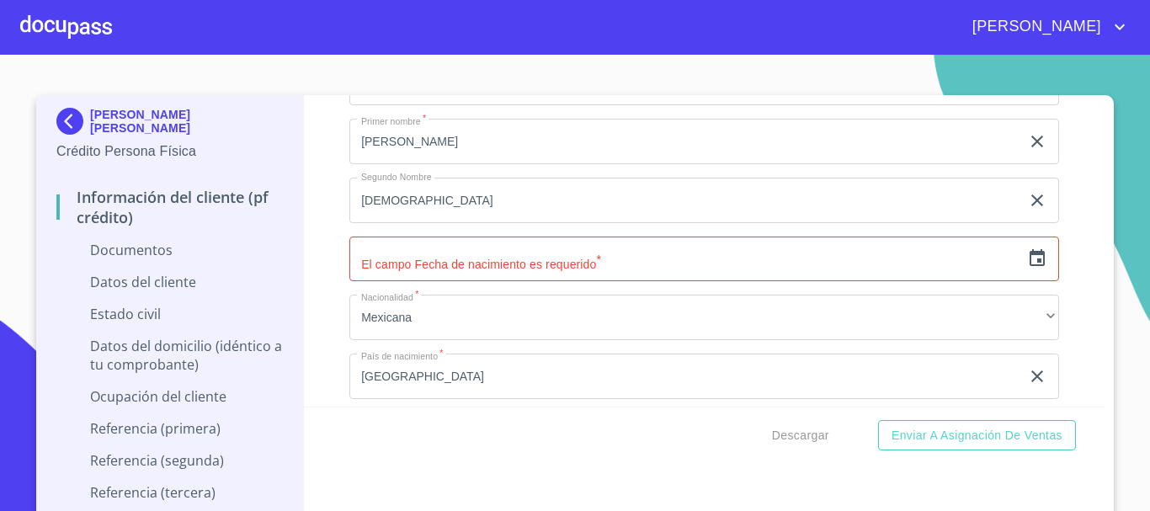
click at [1027, 261] on icon "button" at bounding box center [1037, 258] width 20 height 20
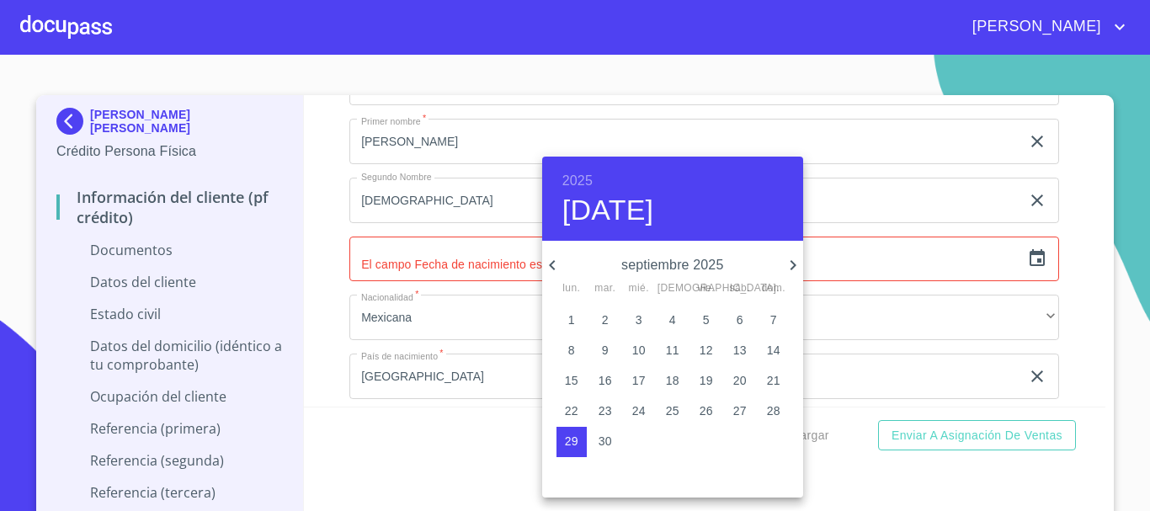
click at [554, 266] on icon "button" at bounding box center [552, 265] width 20 height 20
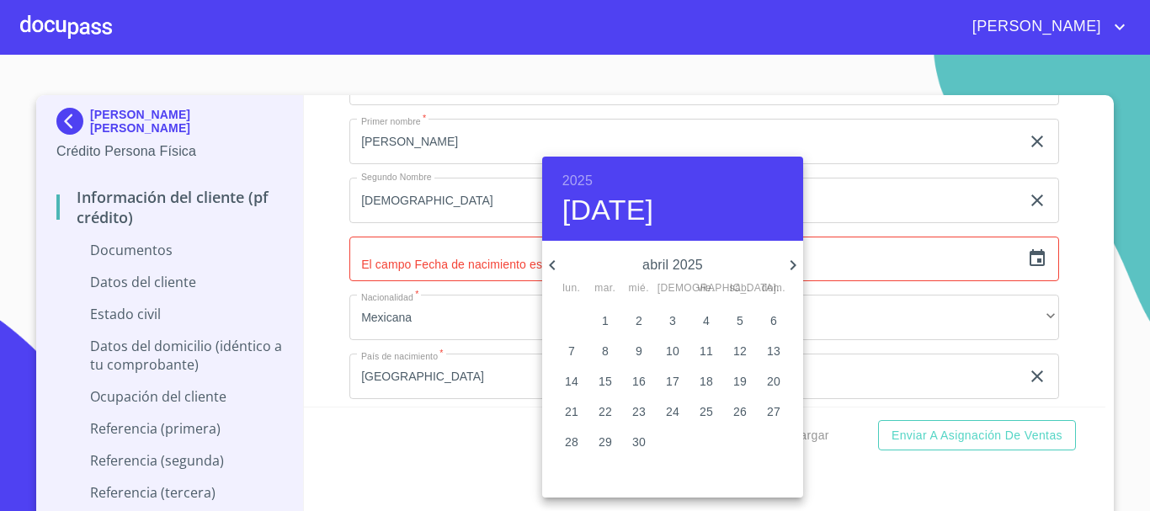
click at [554, 266] on icon "button" at bounding box center [552, 265] width 20 height 20
click at [793, 265] on icon "button" at bounding box center [793, 265] width 20 height 20
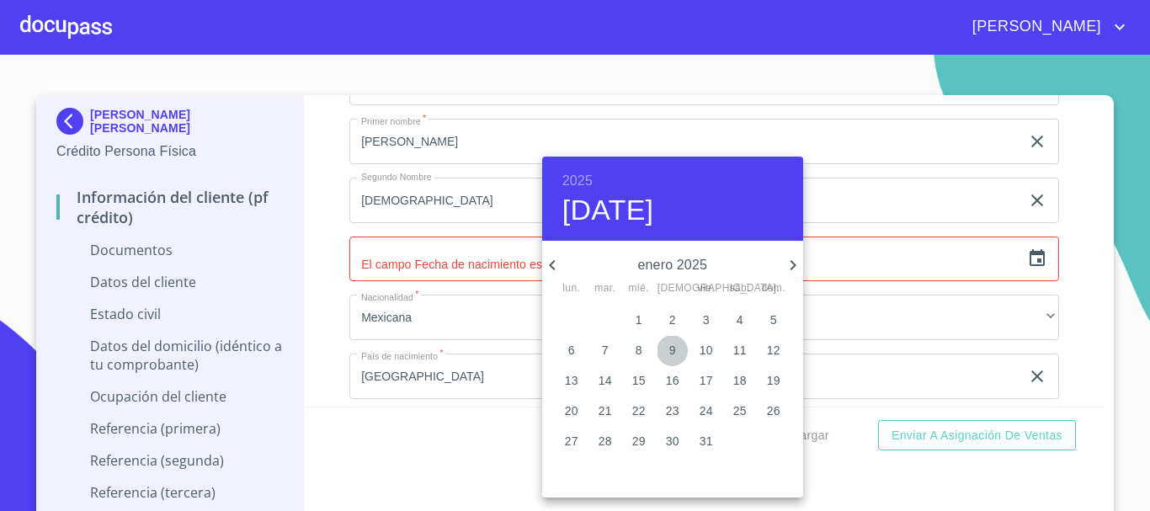
click at [664, 349] on span "9" at bounding box center [673, 350] width 30 height 17
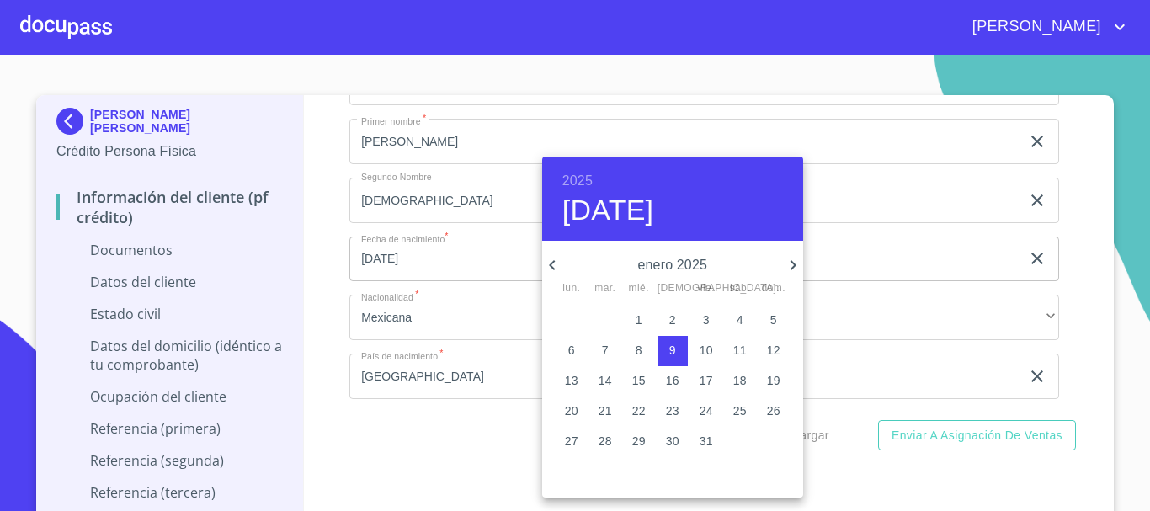
click at [580, 179] on h6 "2025" at bounding box center [578, 181] width 30 height 24
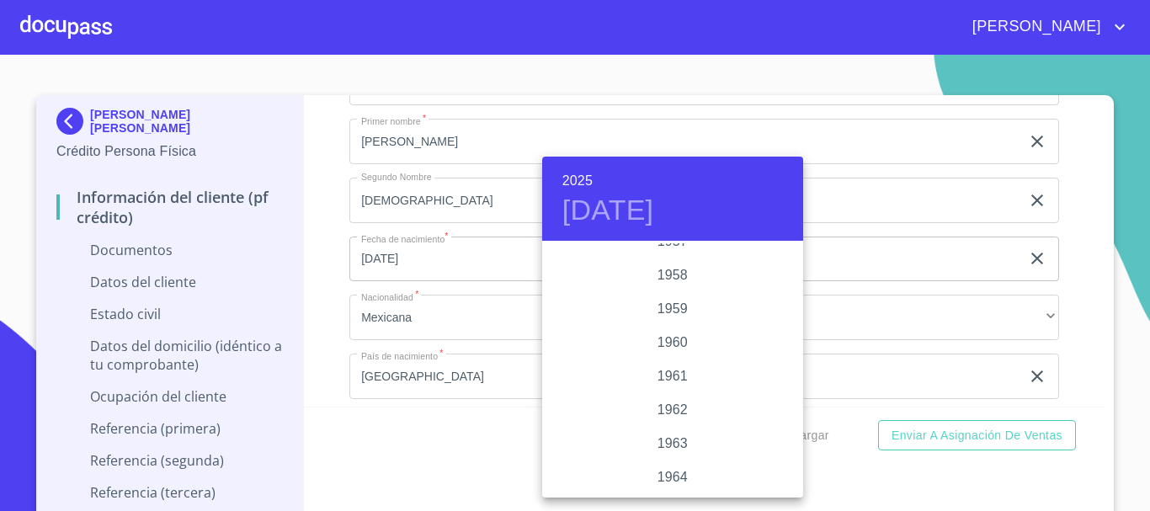
scroll to position [994, 0]
click at [661, 343] on div "1957" at bounding box center [672, 345] width 261 height 34
type input "9 de ene. de 1957"
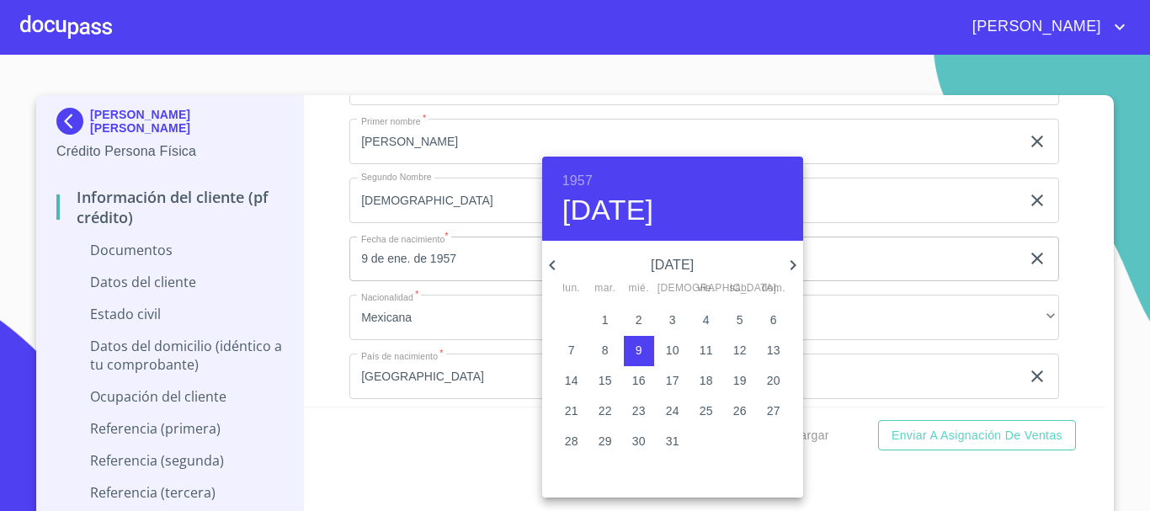
click at [1083, 316] on div at bounding box center [575, 255] width 1150 height 511
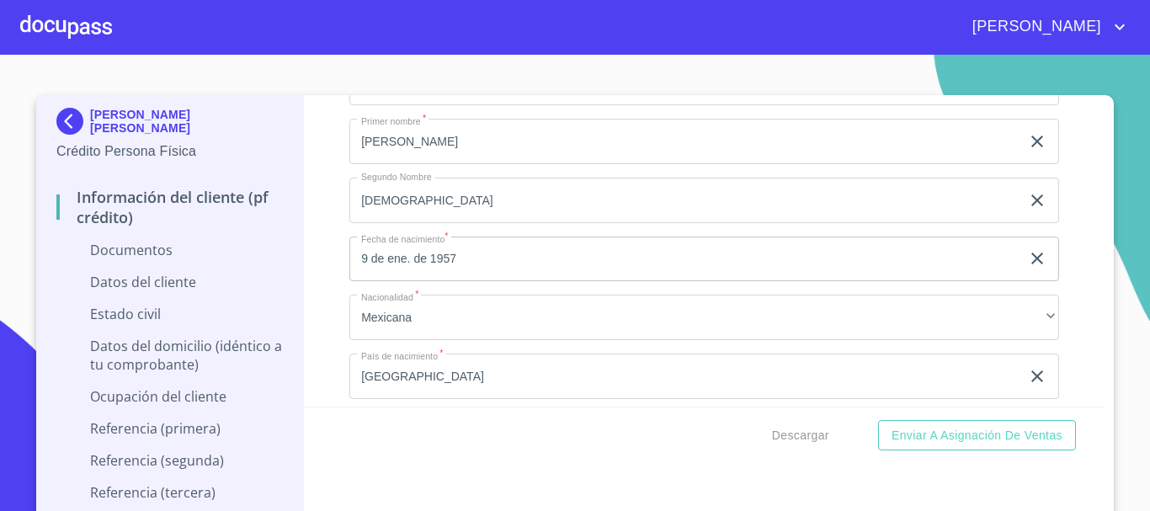
click at [323, 365] on div "Información del cliente (PF crédito) Documentos Documento de identificación   *…" at bounding box center [705, 251] width 803 height 312
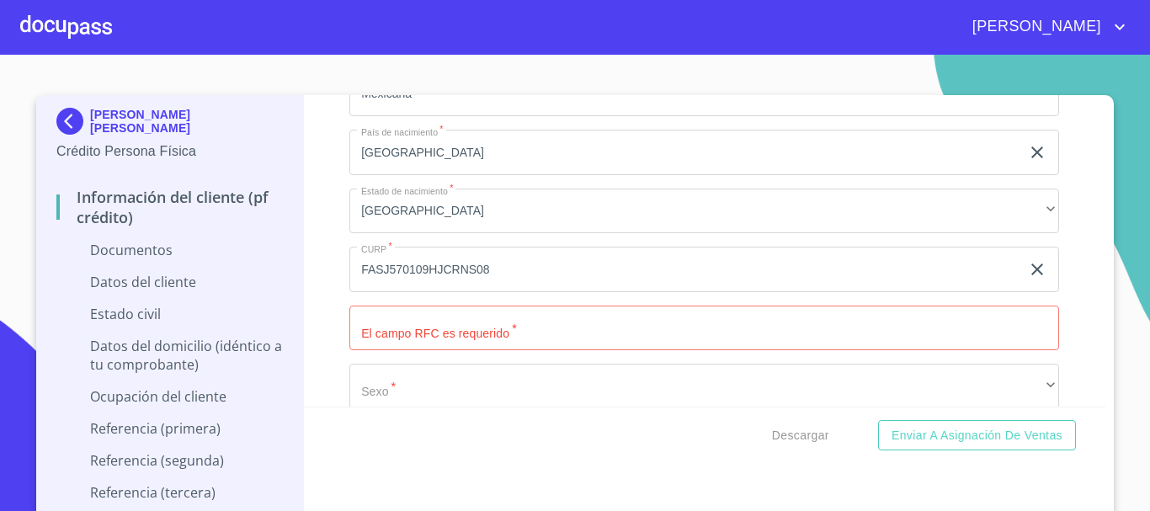
scroll to position [3357, 0]
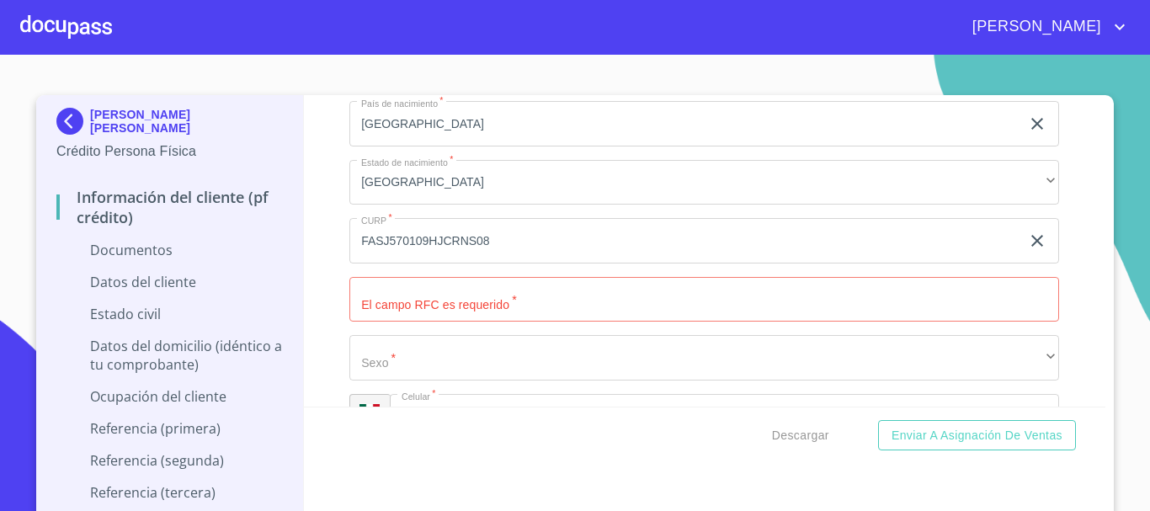
click at [451, 304] on input "Documento de identificación   *" at bounding box center [705, 299] width 710 height 45
type input "FASJ570109HM5"
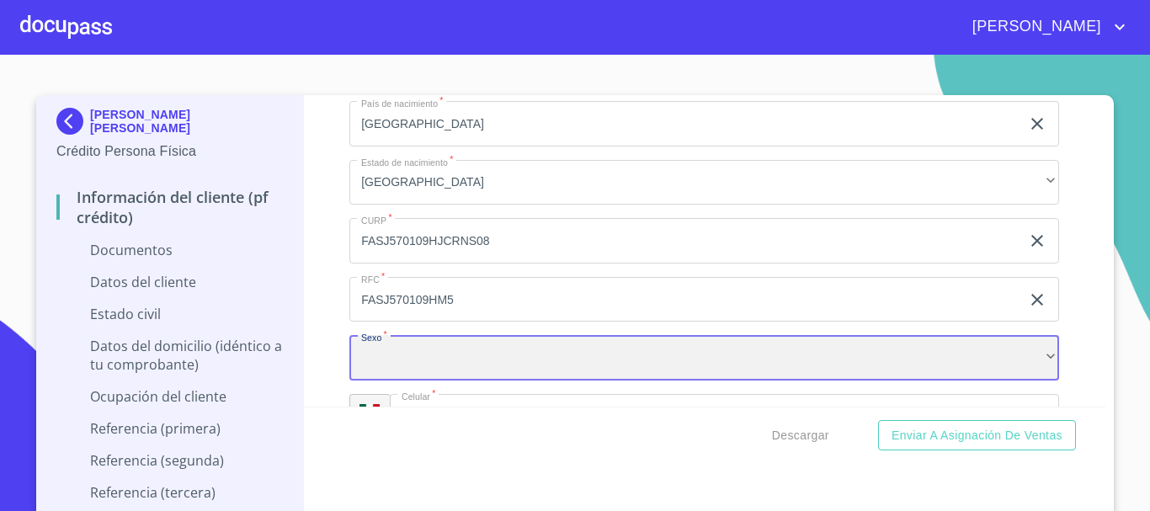
click at [577, 352] on div "​" at bounding box center [705, 357] width 710 height 45
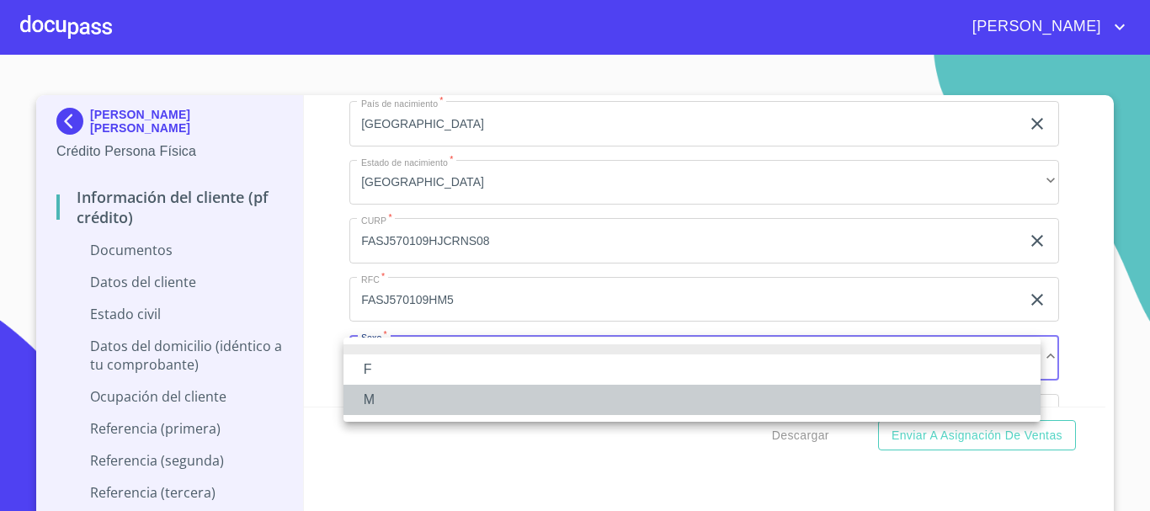
click at [382, 399] on li "M" at bounding box center [692, 400] width 697 height 30
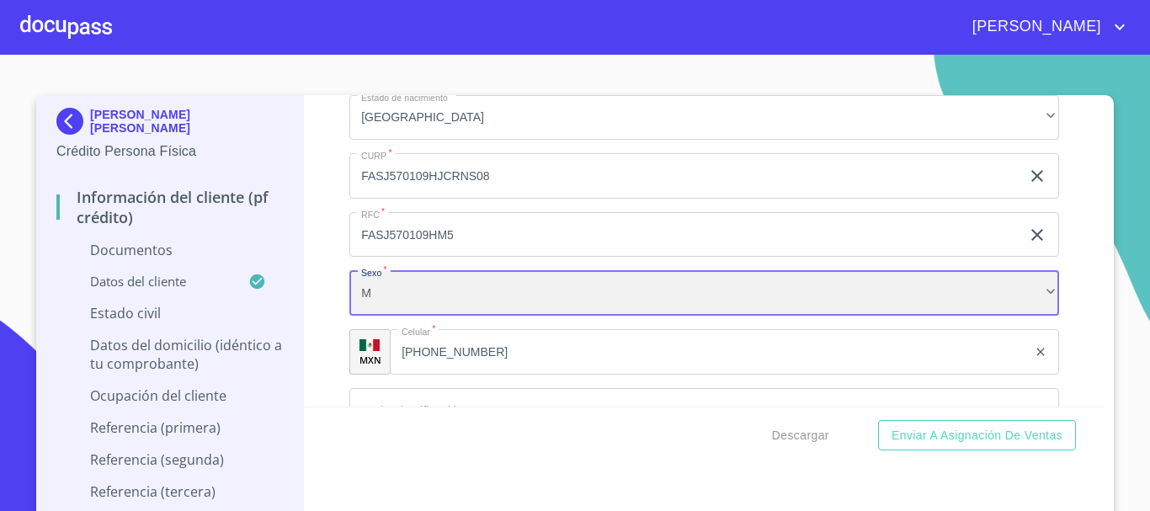
scroll to position [3525, 0]
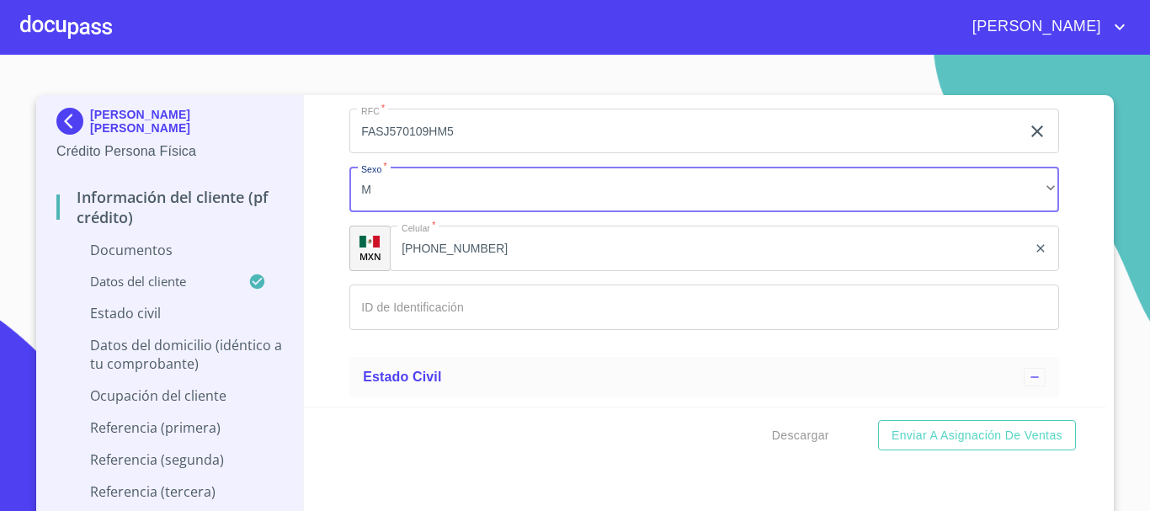
click at [414, 316] on input "Documento de identificación   *" at bounding box center [705, 307] width 710 height 45
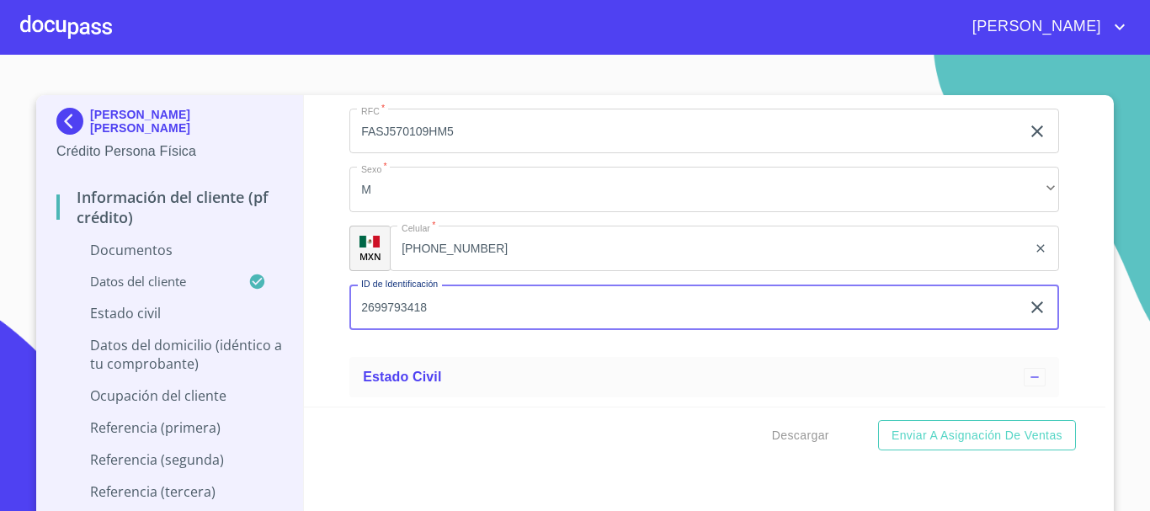
type input "2699793418"
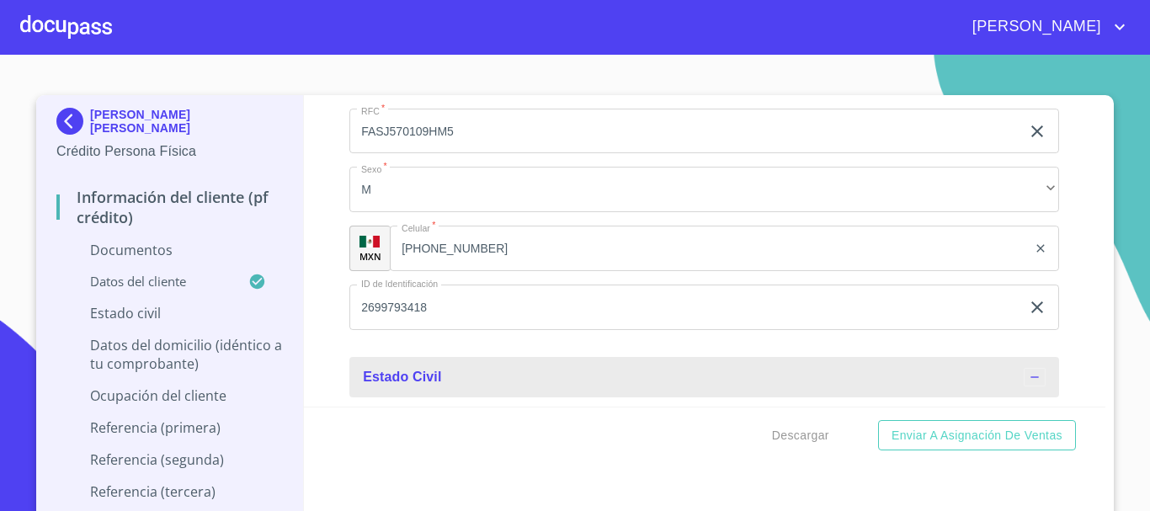
scroll to position [3694, 0]
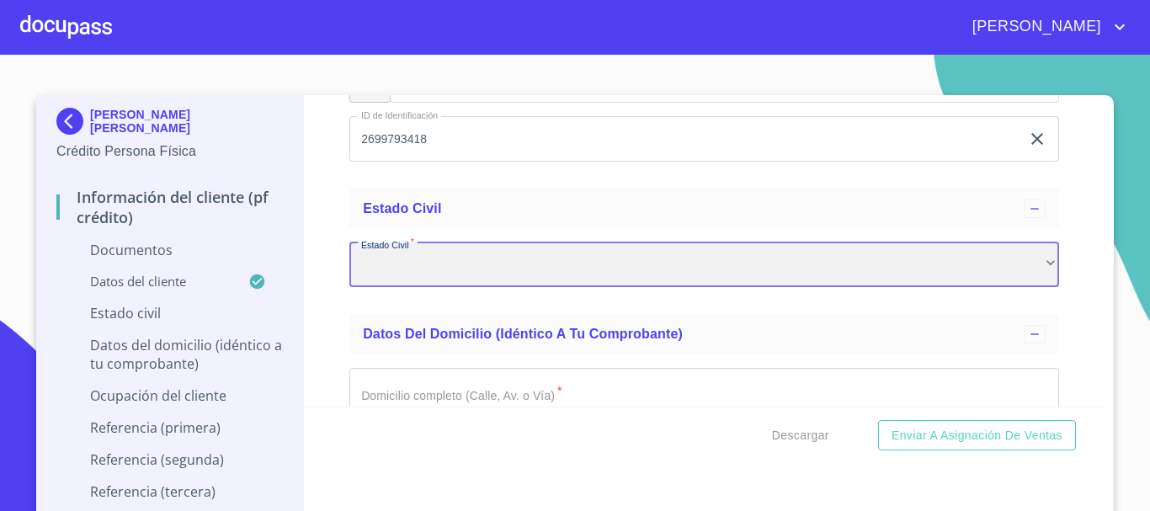
click at [493, 271] on div "​" at bounding box center [705, 265] width 710 height 45
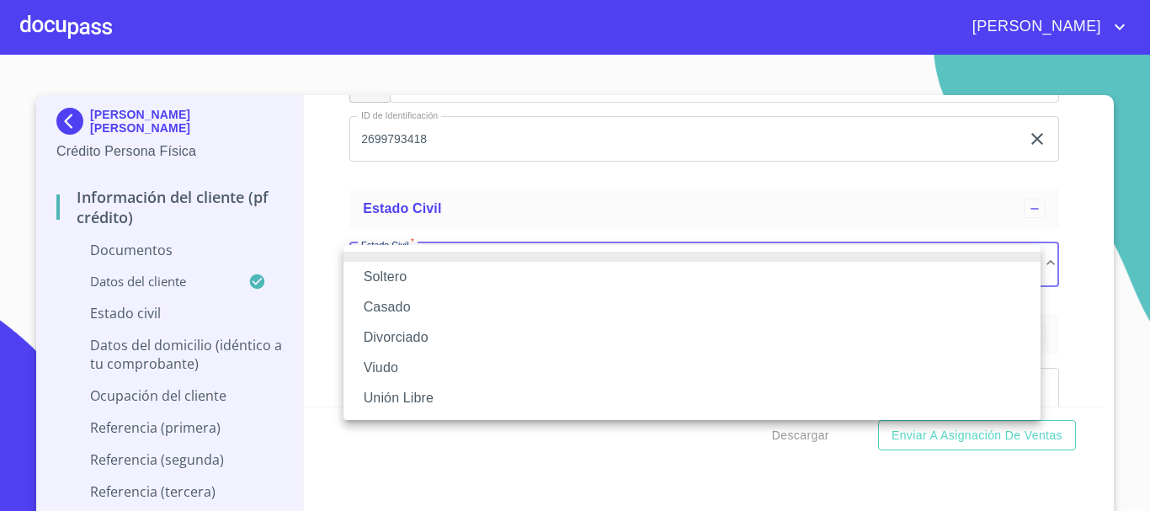
click at [444, 302] on li "Casado" at bounding box center [692, 307] width 697 height 30
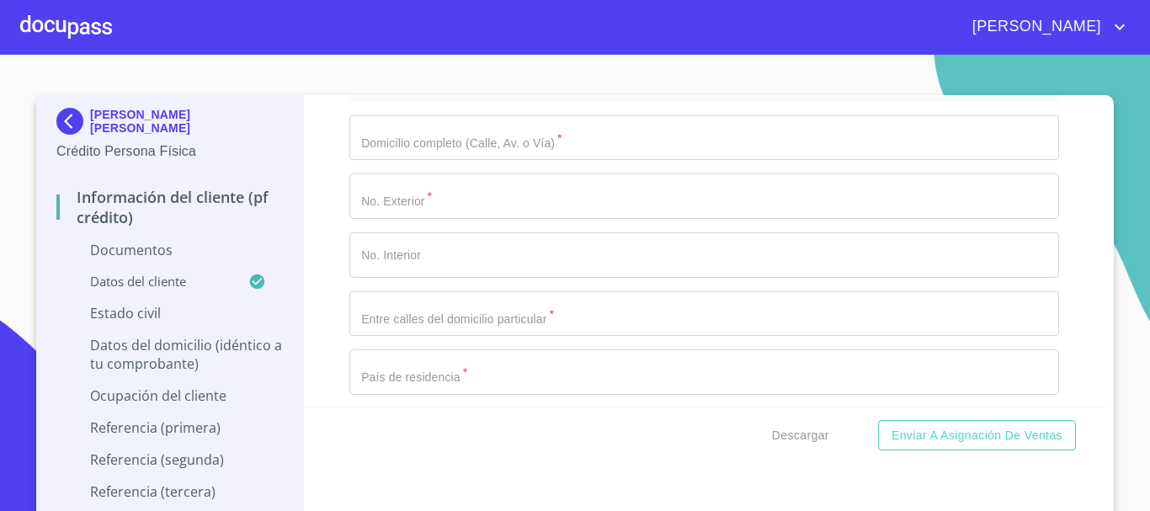
scroll to position [4189, 0]
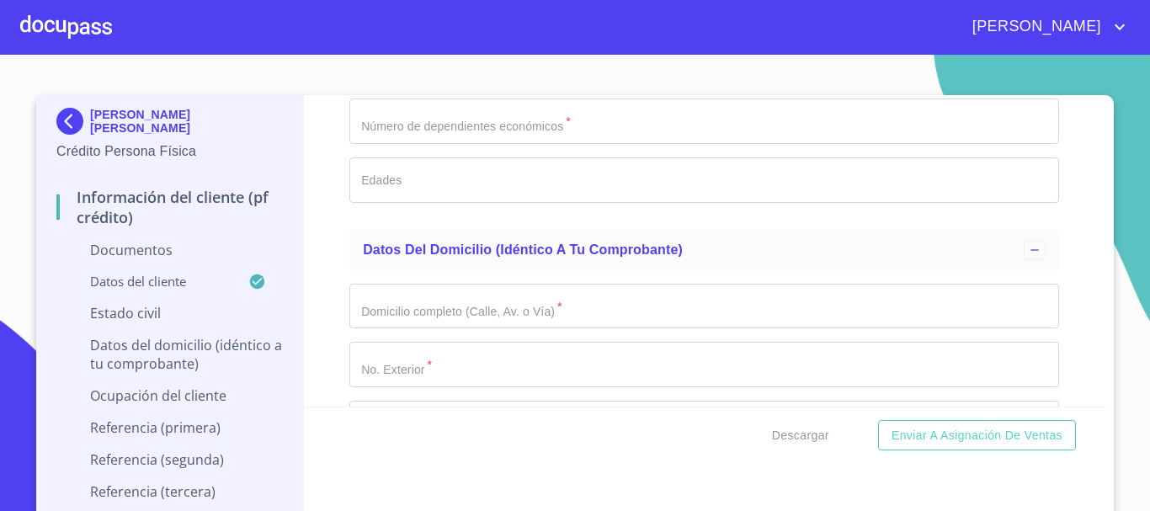
click at [441, 312] on input "Documento de identificación   *" at bounding box center [705, 306] width 710 height 45
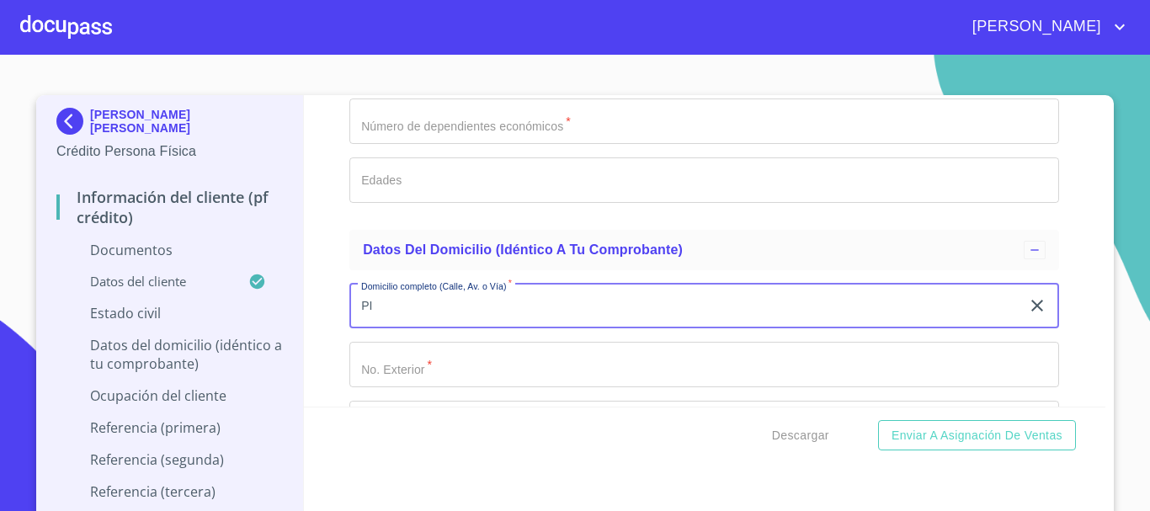
type input "P"
click at [1059, 263] on div "Información del cliente (PF crédito) Documentos Documento de identificación   *…" at bounding box center [705, 251] width 803 height 312
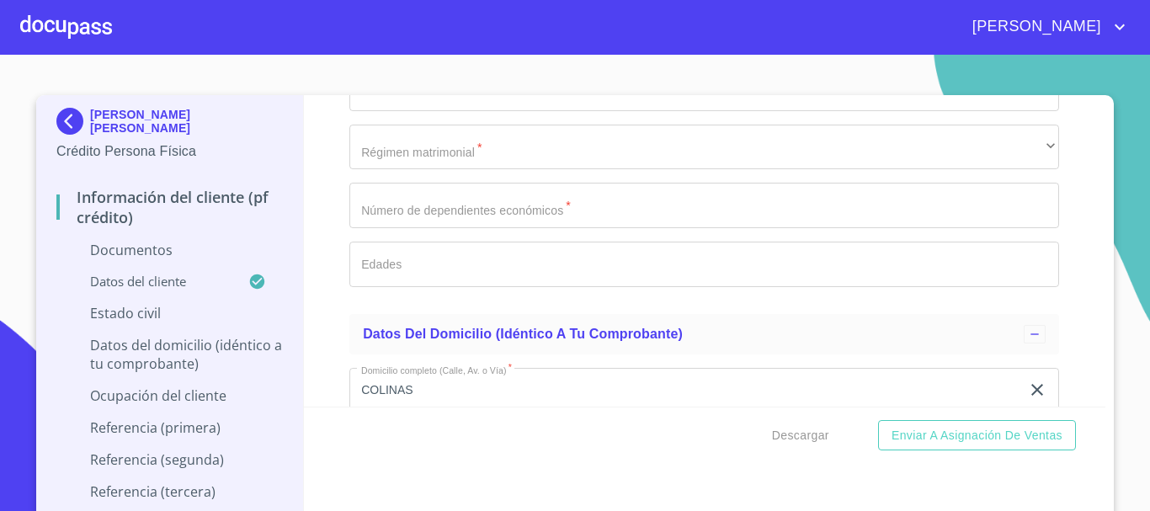
scroll to position [4273, 0]
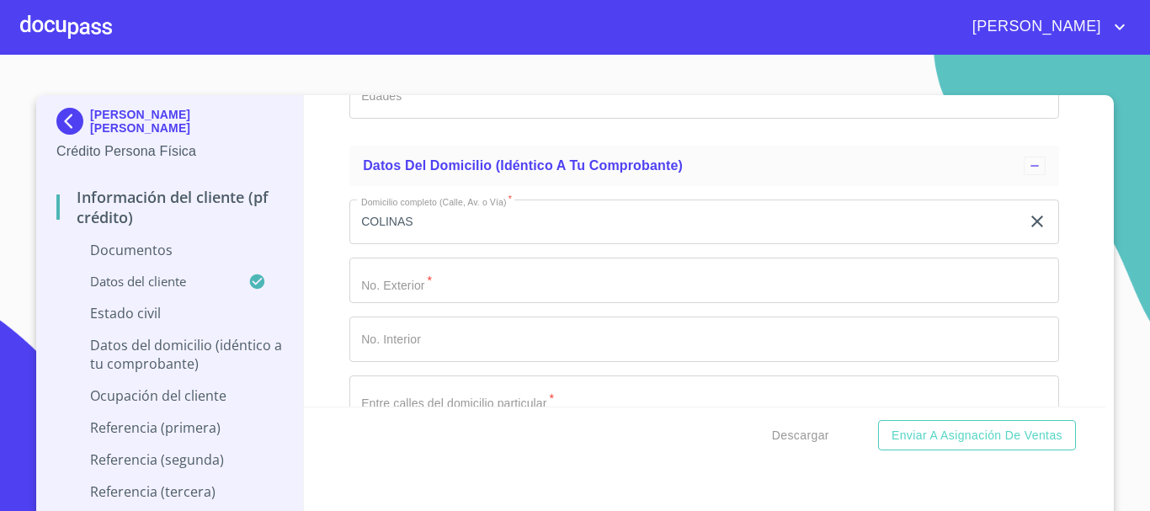
click at [454, 235] on input "COLINAS" at bounding box center [685, 222] width 671 height 45
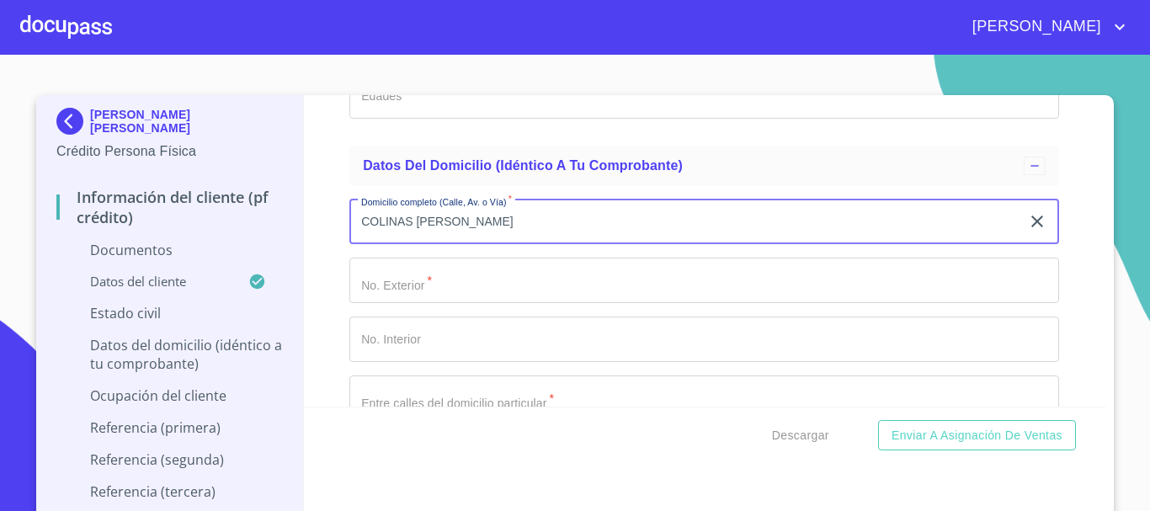
type input "COLINAS [PERSON_NAME]"
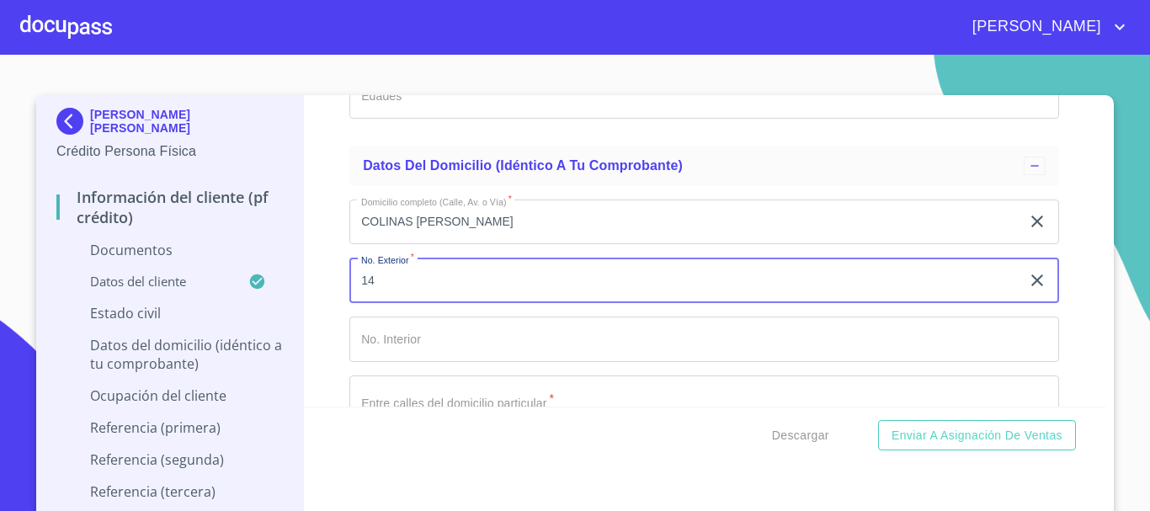
type input "14"
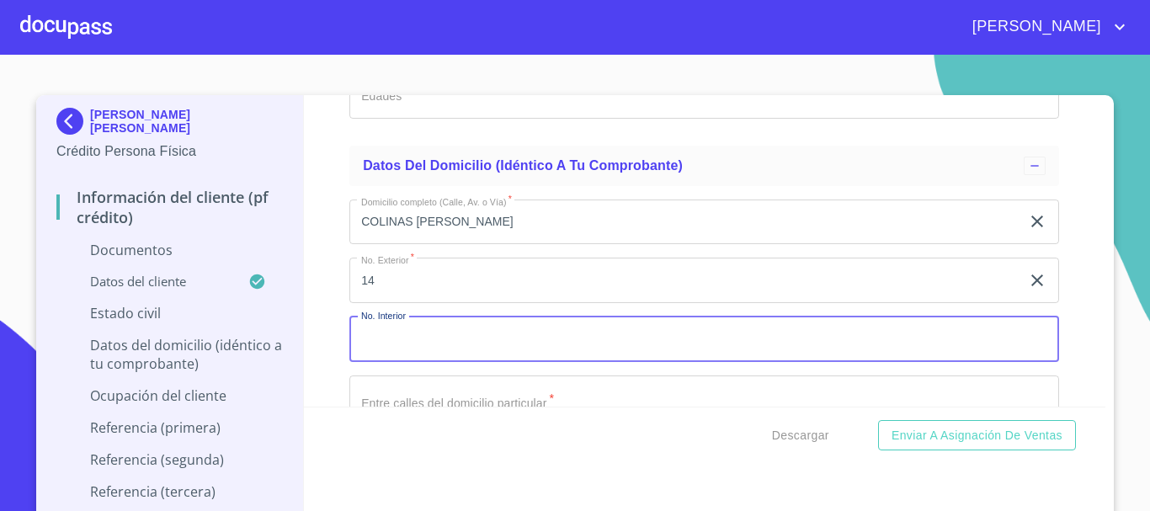
click at [462, 394] on input "Documento de identificación   *" at bounding box center [705, 398] width 710 height 45
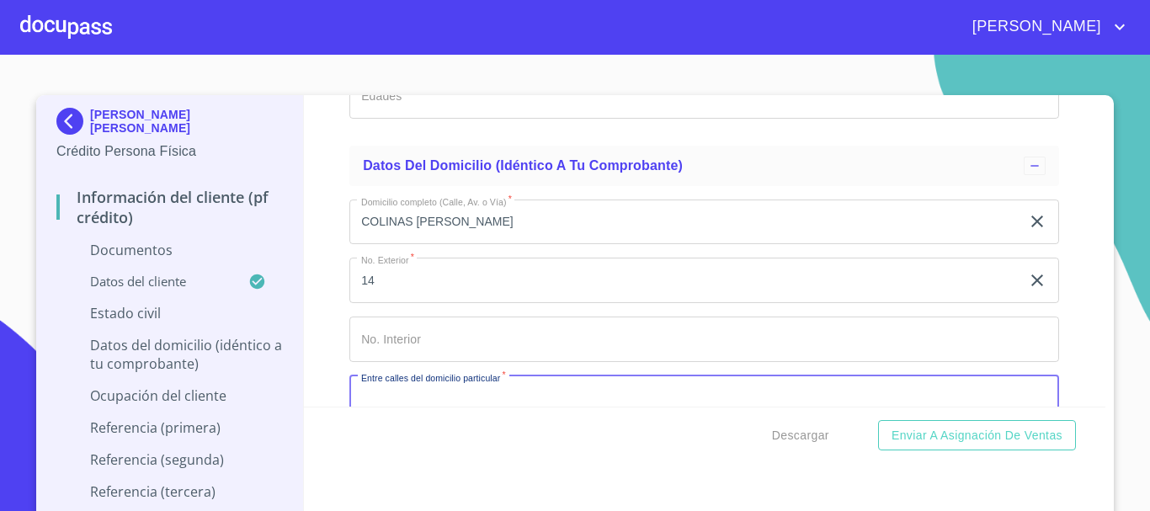
scroll to position [4442, 0]
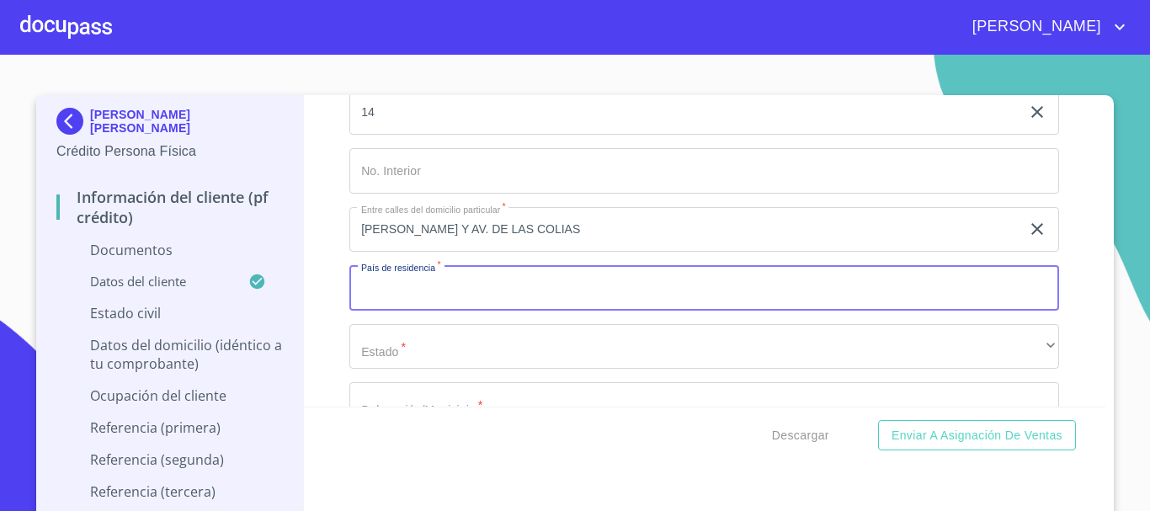
click at [574, 243] on input "[PERSON_NAME] Y AV. DE LAS COLIAS" at bounding box center [685, 229] width 671 height 45
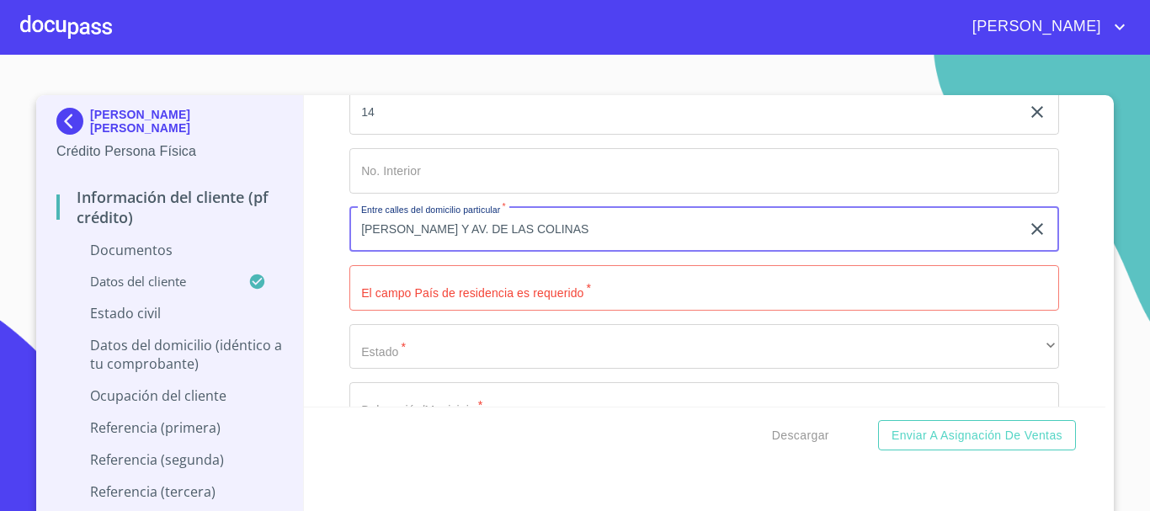
type input "[PERSON_NAME] Y AV. DE LAS COLINAS"
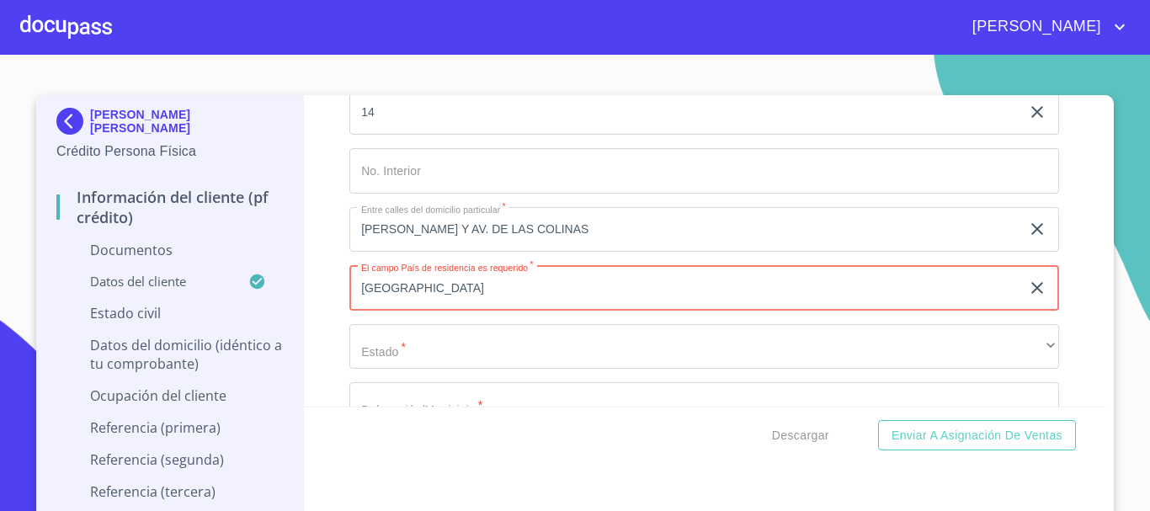
type input "[GEOGRAPHIC_DATA]"
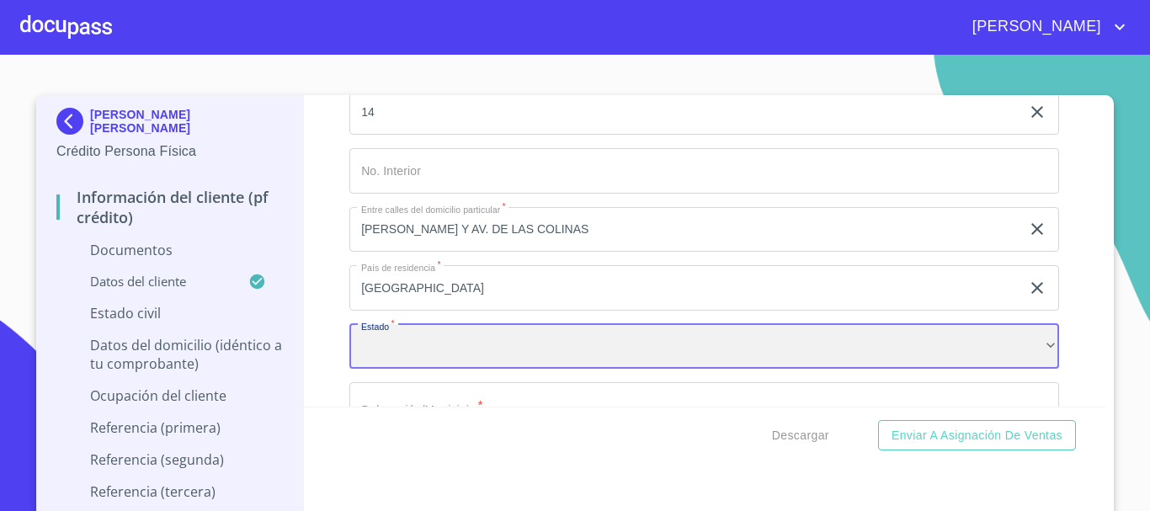
click at [456, 338] on div "​" at bounding box center [705, 346] width 710 height 45
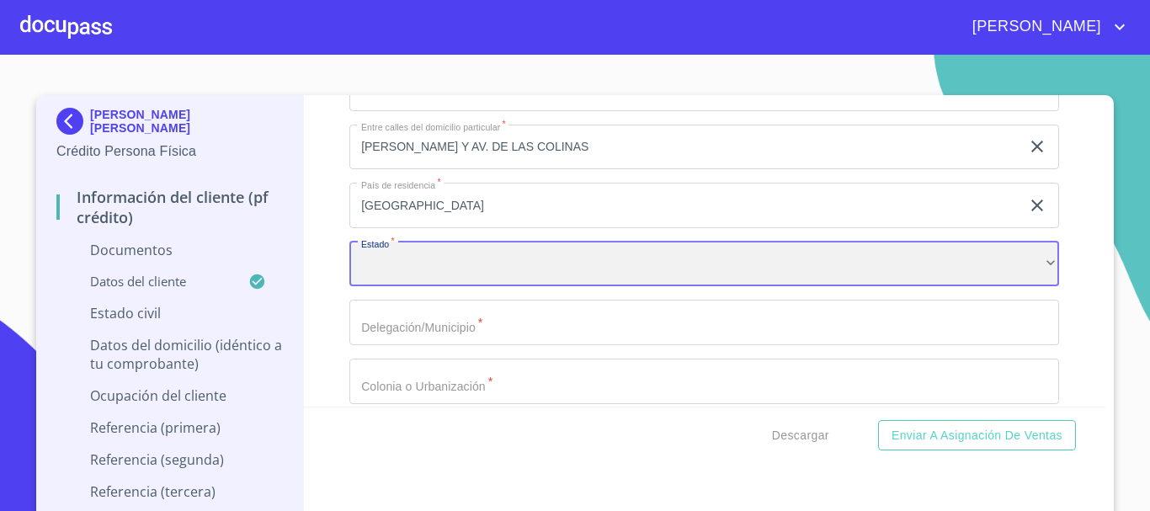
scroll to position [4610, 0]
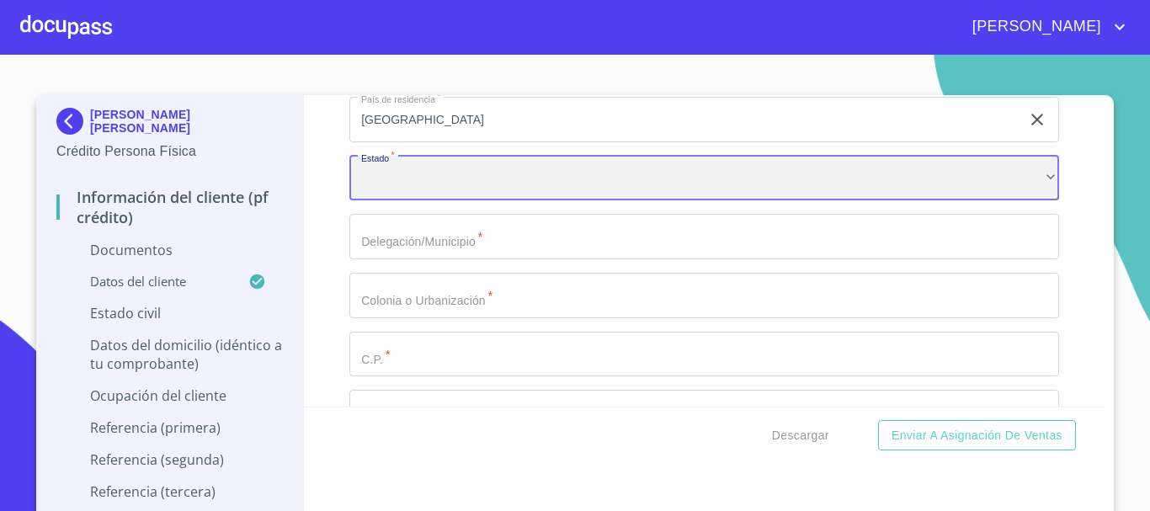
click at [437, 178] on div "​" at bounding box center [705, 178] width 710 height 45
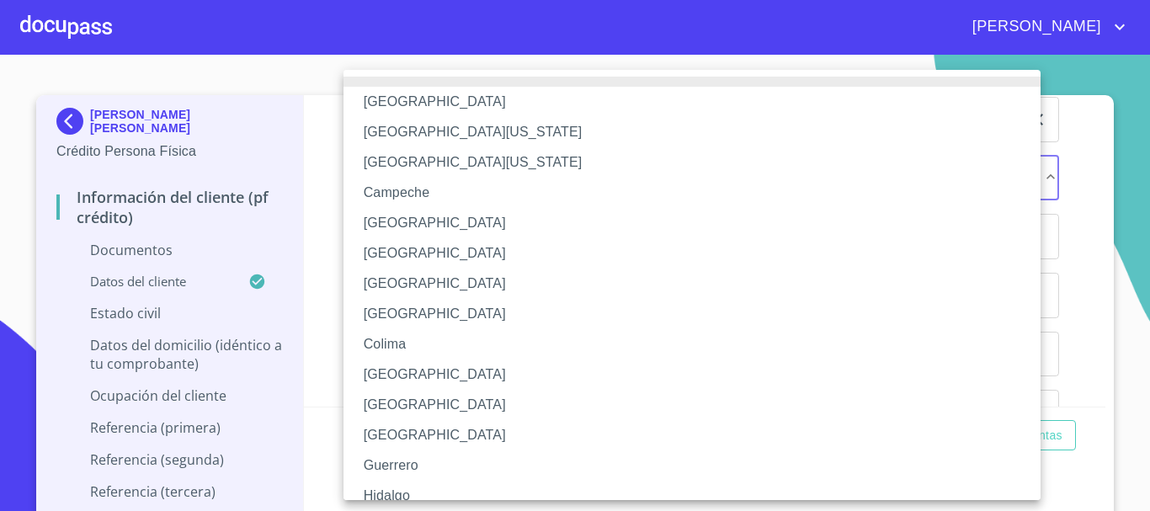
scroll to position [242, 0]
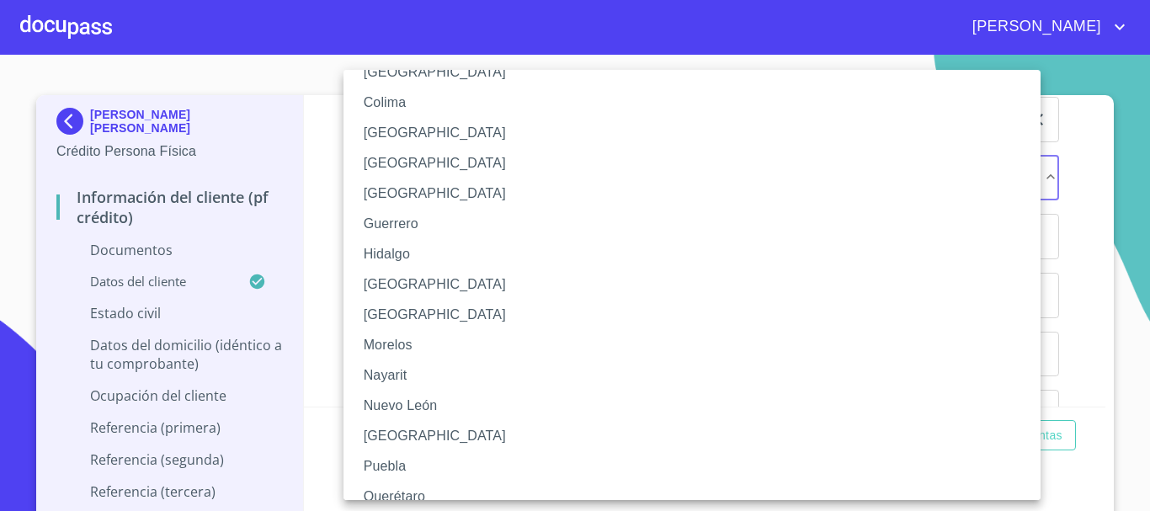
click at [414, 294] on li "[GEOGRAPHIC_DATA]" at bounding box center [699, 285] width 710 height 30
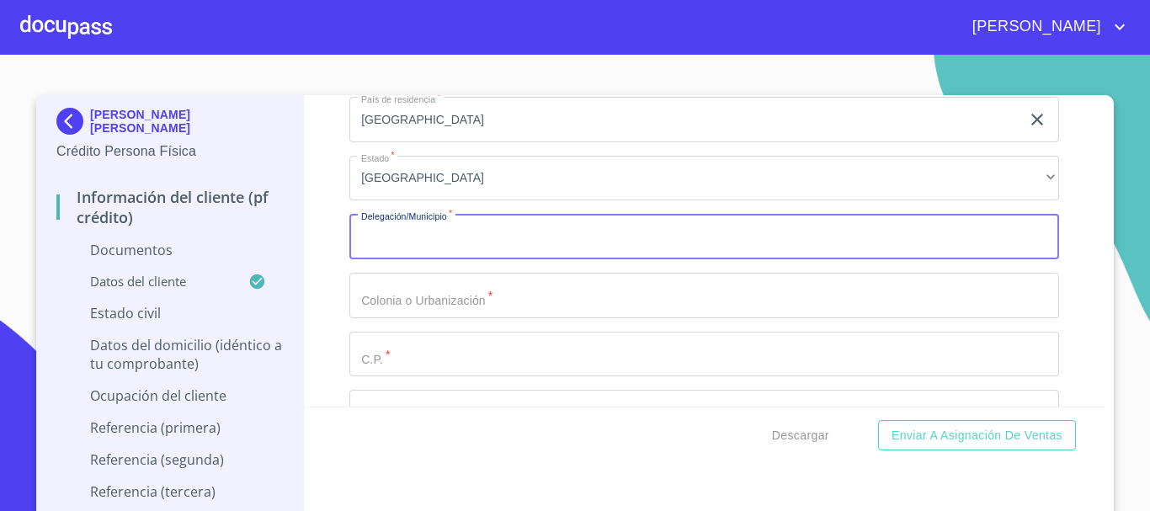
click at [424, 243] on input "Documento de identificación   *" at bounding box center [705, 236] width 710 height 45
type input "TLAJOMULCO DE ZUÑIGA"
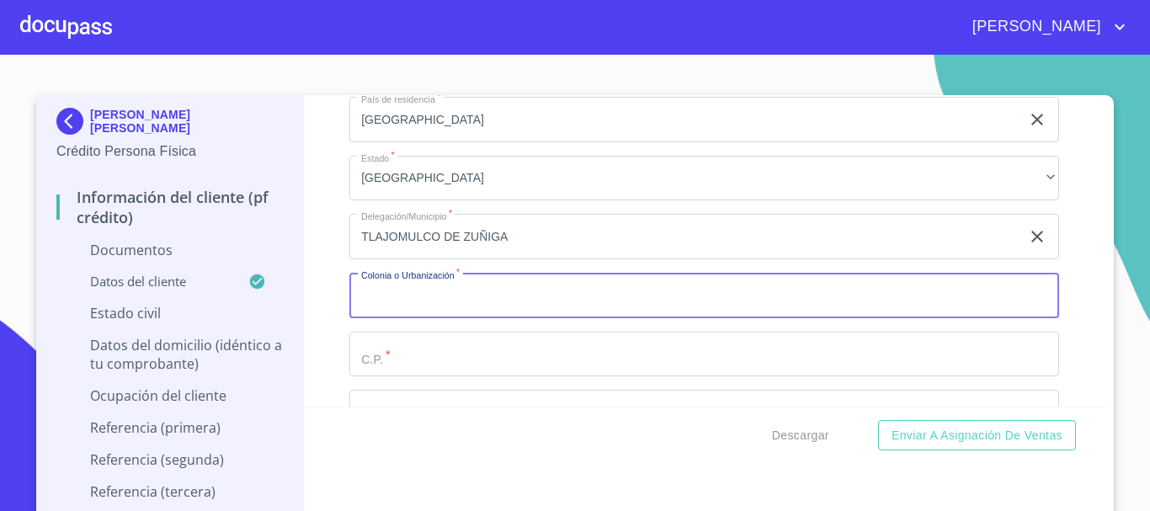
click at [414, 292] on input "Documento de identificación   *" at bounding box center [705, 295] width 710 height 45
type input "COLINAS DESAROLLO"
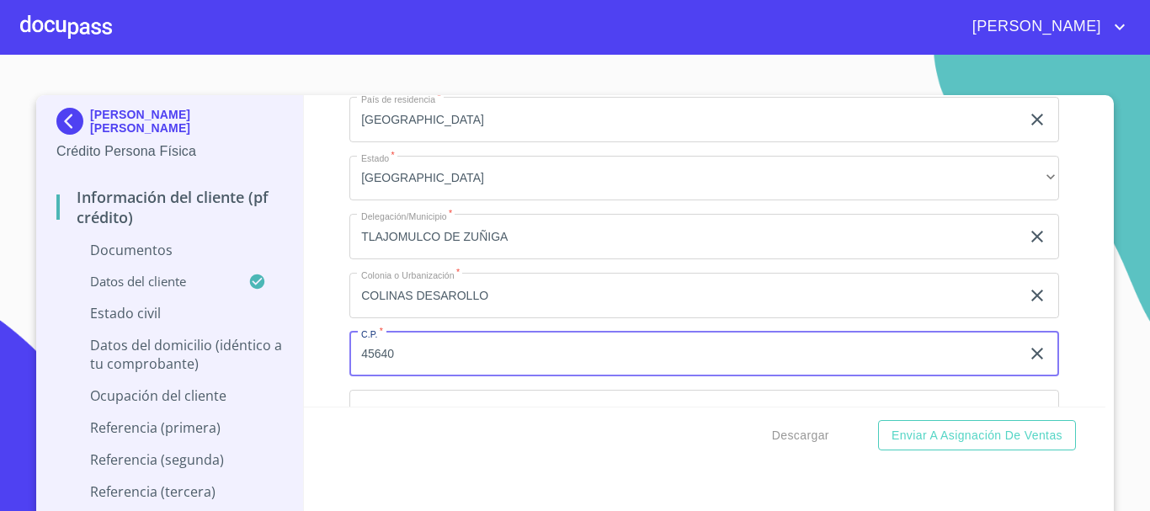
type input "45640"
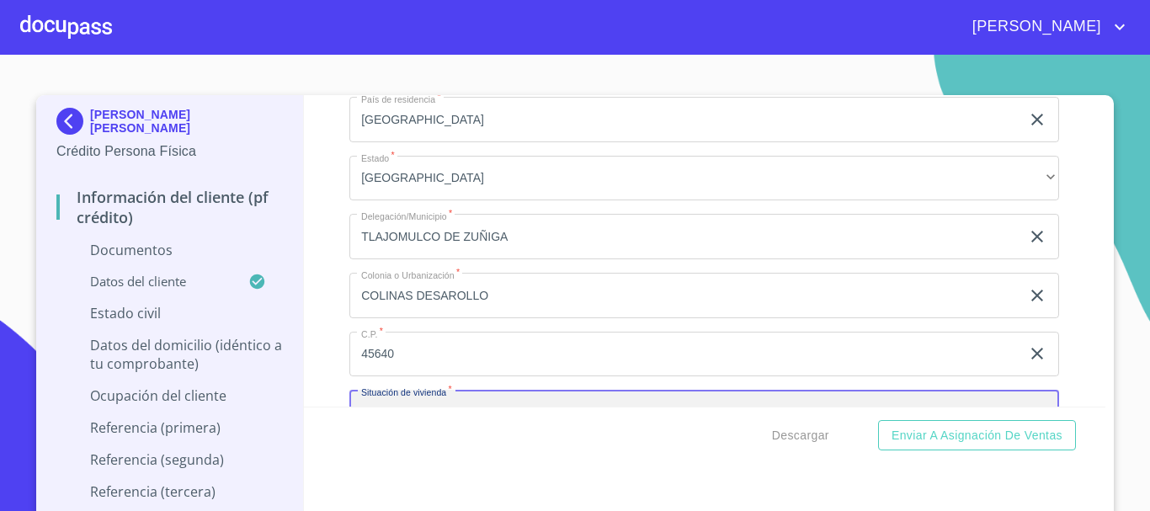
scroll to position [4639, 0]
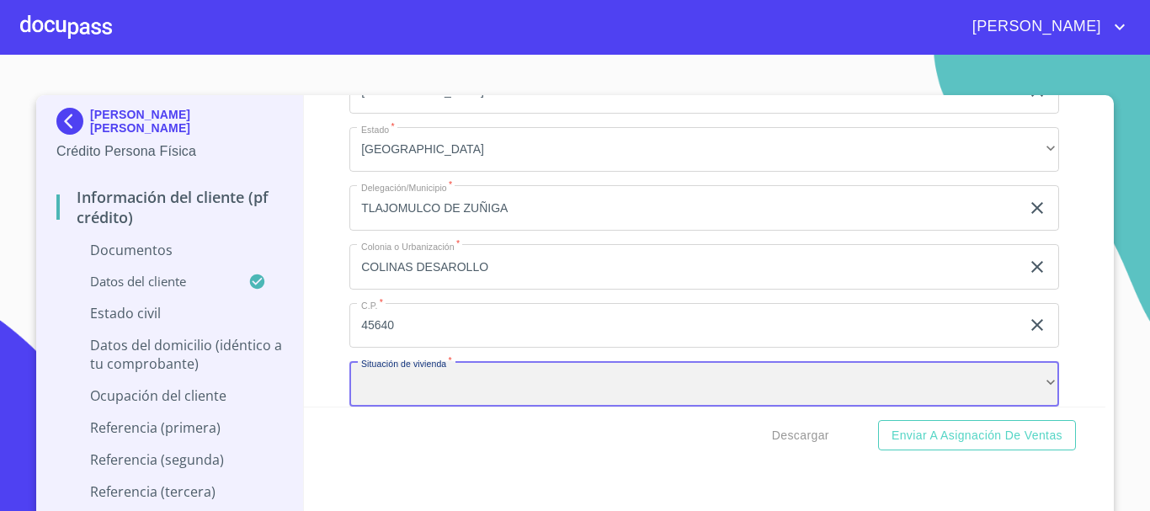
click at [511, 391] on div "​" at bounding box center [705, 383] width 710 height 45
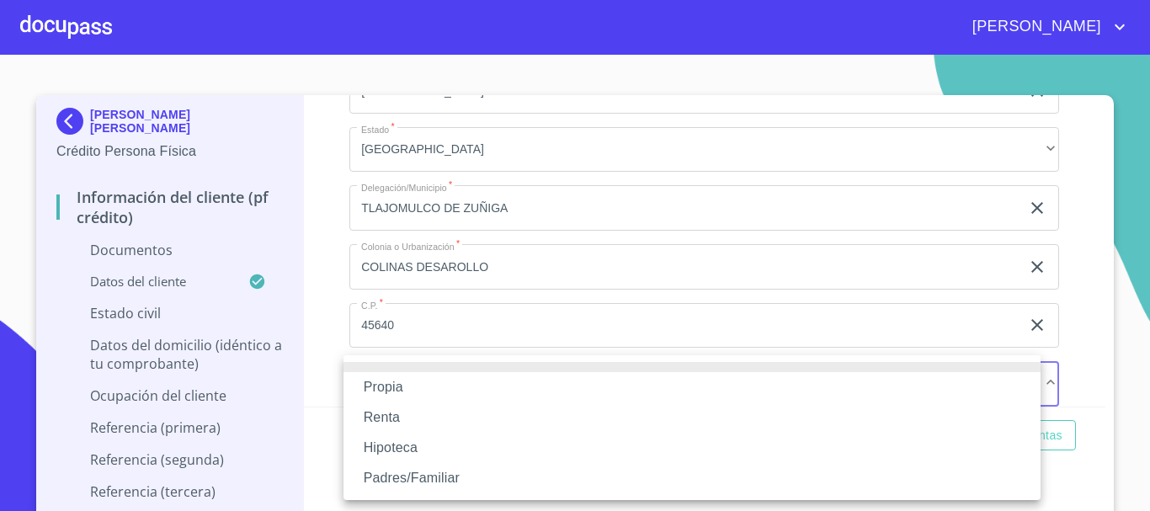
click at [419, 388] on li "Propia" at bounding box center [692, 387] width 697 height 30
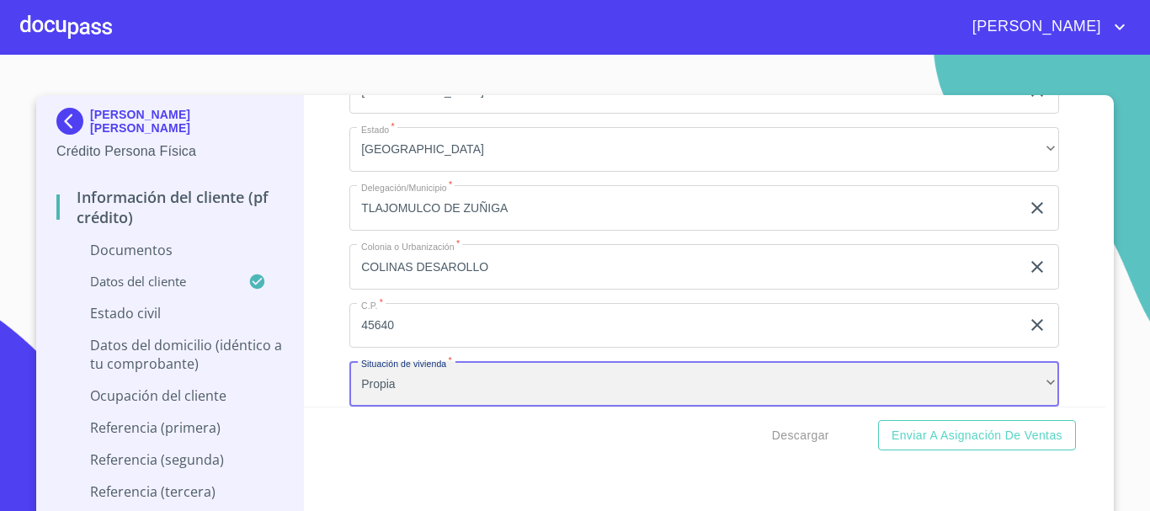
scroll to position [4723, 0]
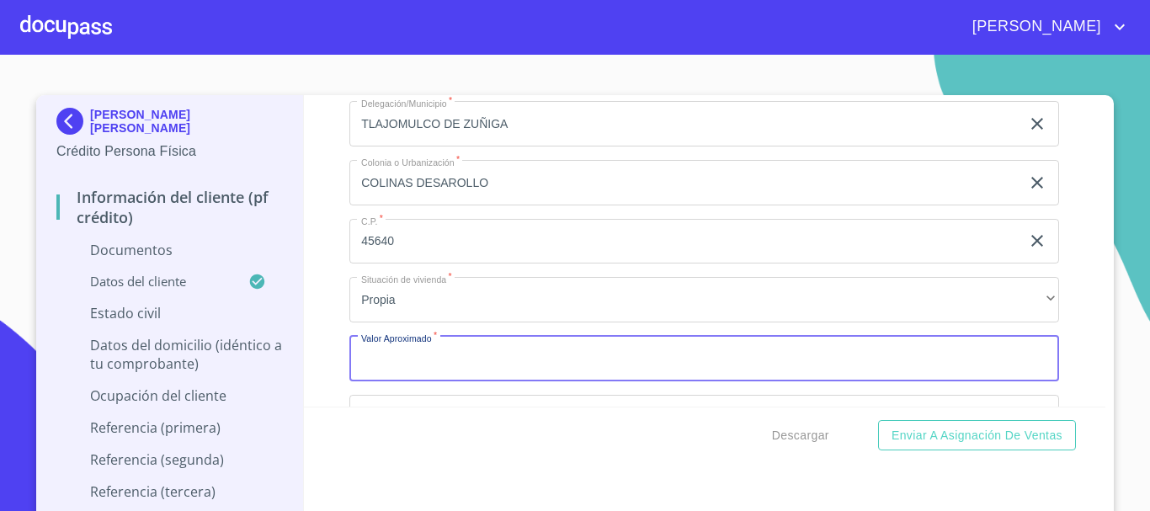
click at [491, 369] on input "Documento de identificación   *" at bounding box center [705, 358] width 710 height 45
type input "$4,000,000"
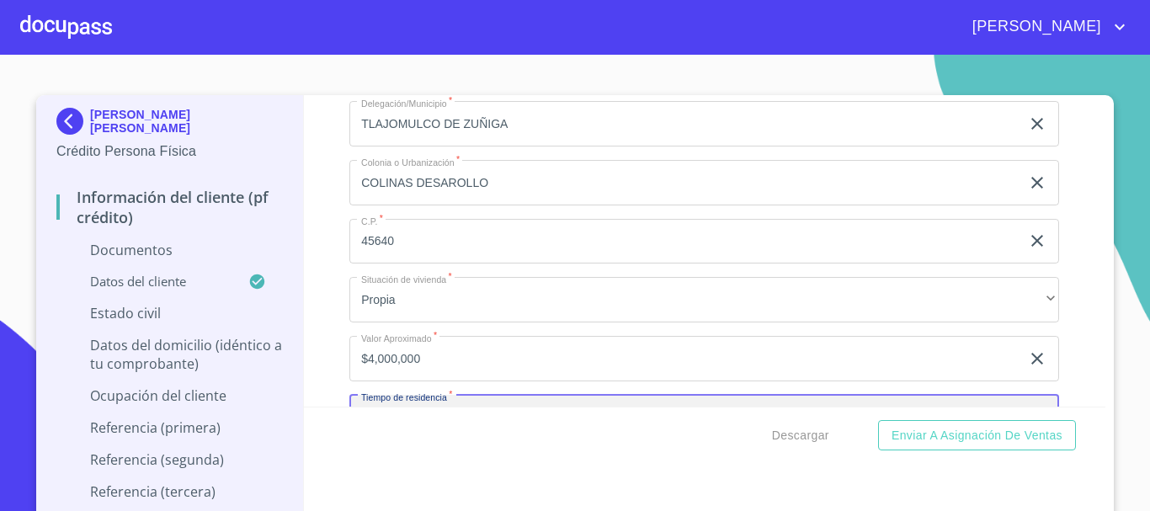
scroll to position [4757, 0]
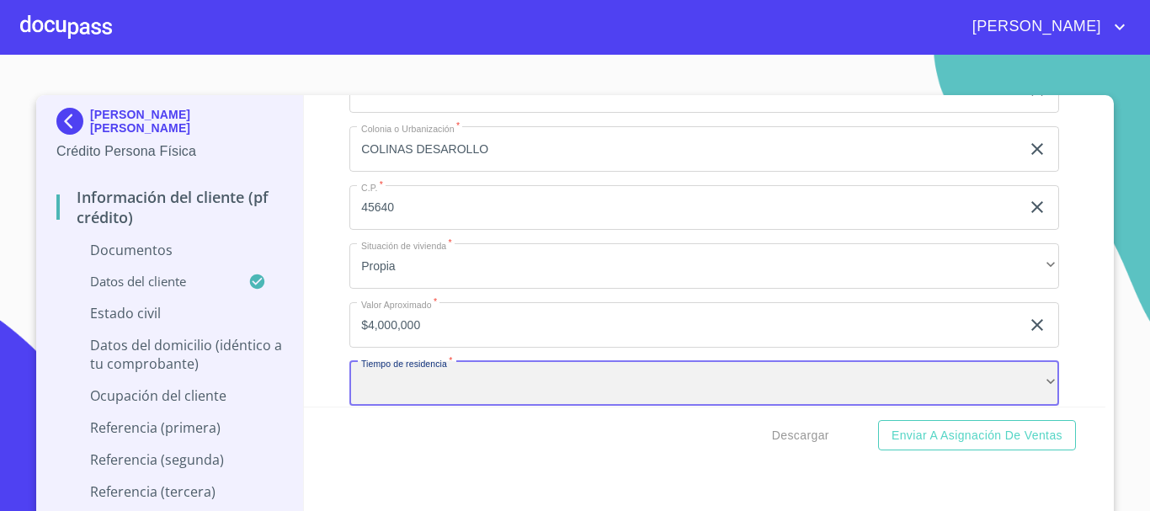
click at [432, 392] on div "​" at bounding box center [705, 383] width 710 height 45
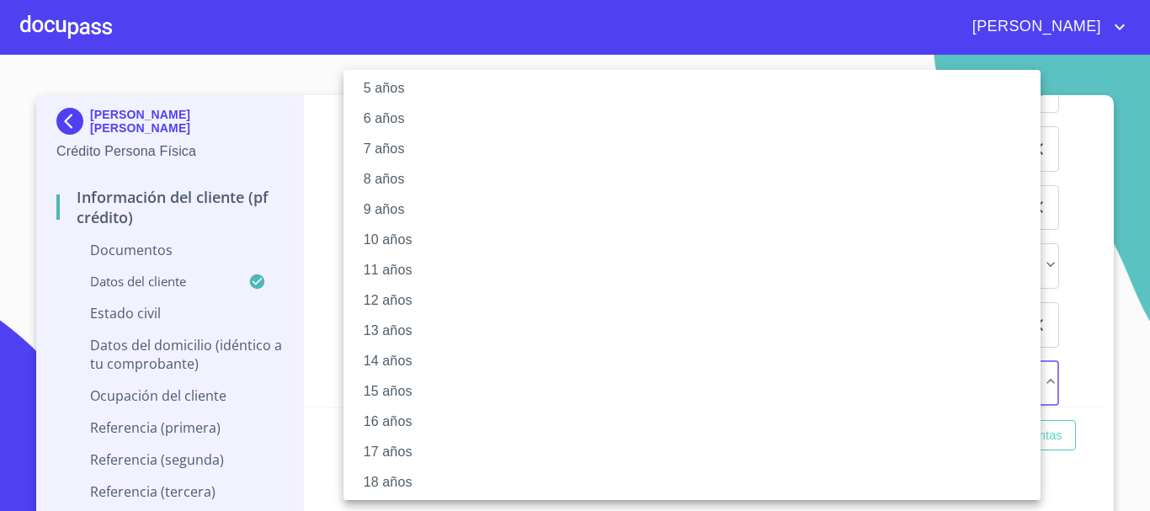
scroll to position [168, 0]
click at [413, 379] on li "15 años" at bounding box center [699, 388] width 710 height 30
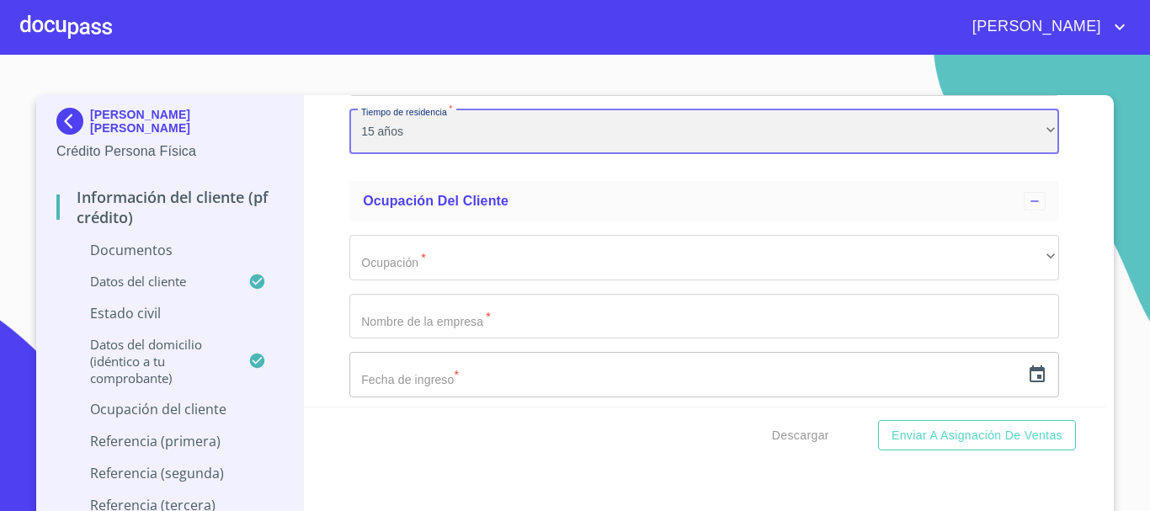
scroll to position [5009, 0]
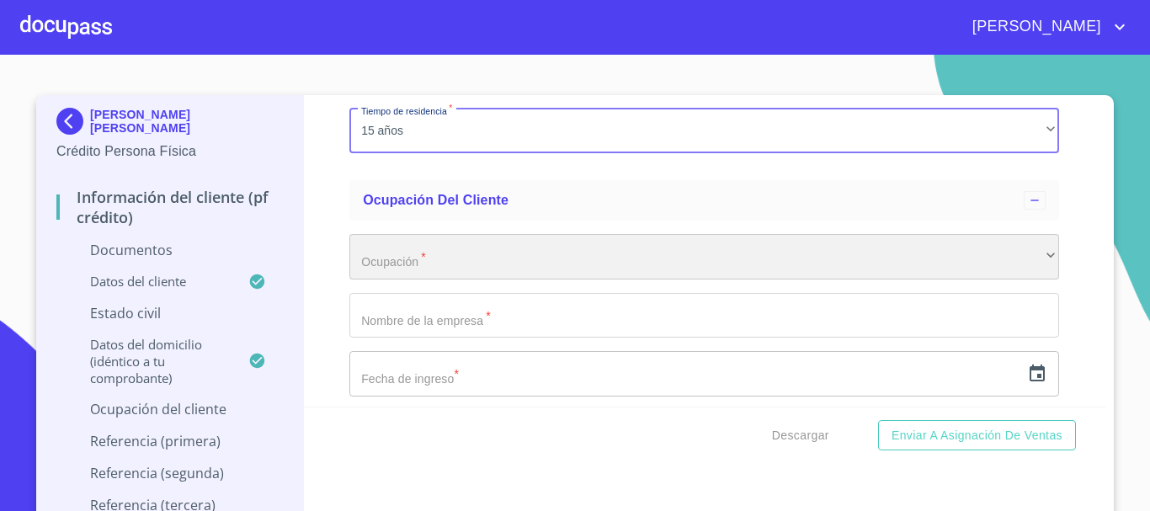
click at [378, 243] on div "​" at bounding box center [705, 256] width 710 height 45
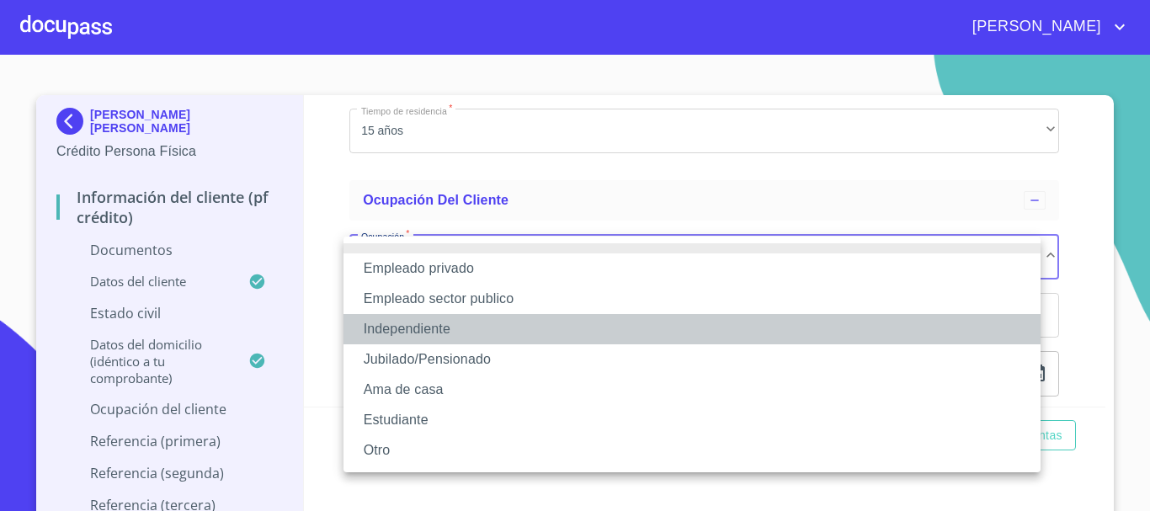
click at [476, 326] on li "Independiente" at bounding box center [692, 329] width 697 height 30
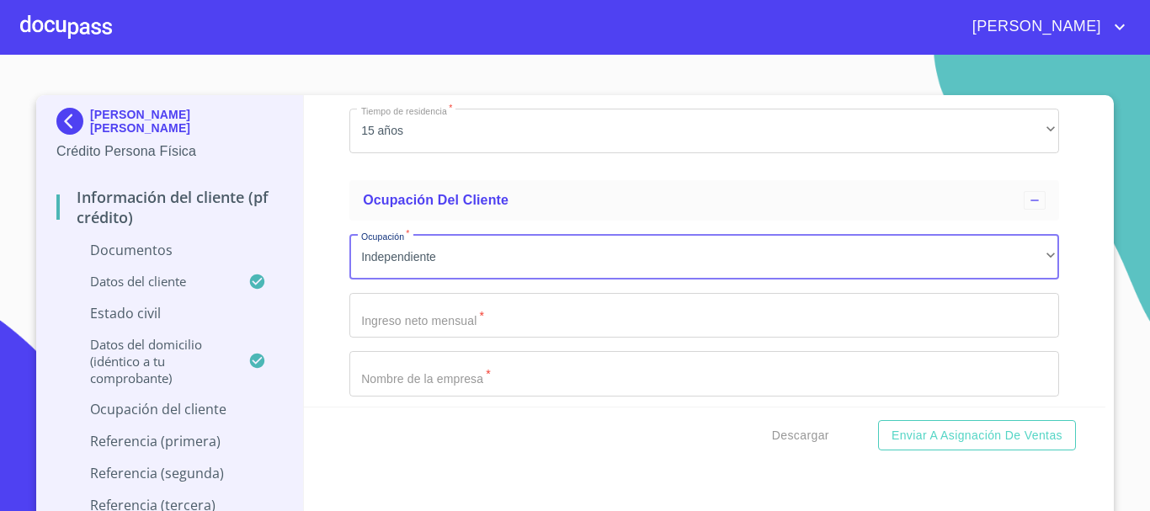
click at [451, 323] on input "Documento de identificación   *" at bounding box center [705, 315] width 710 height 45
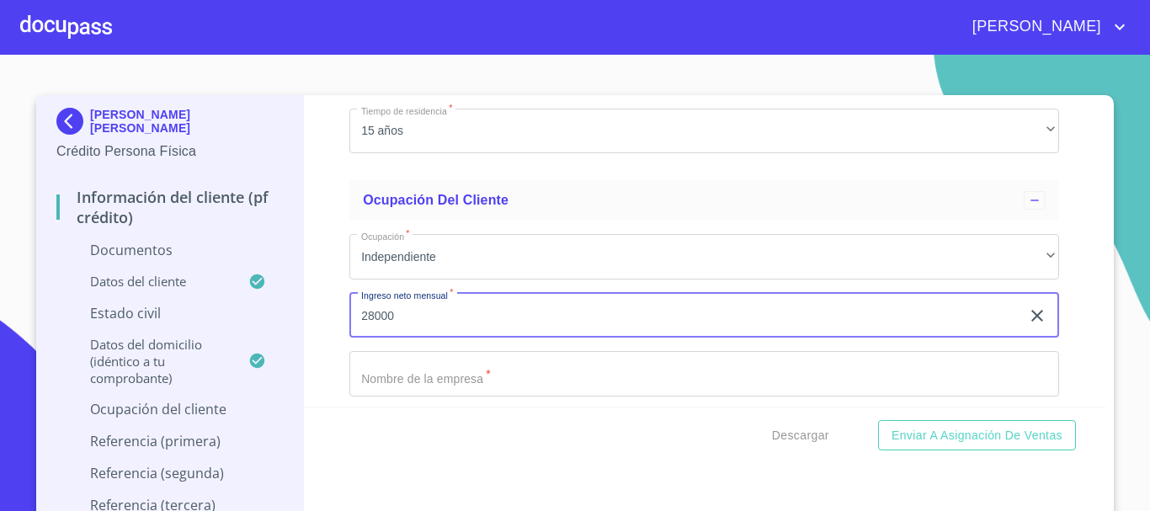
type input "28000"
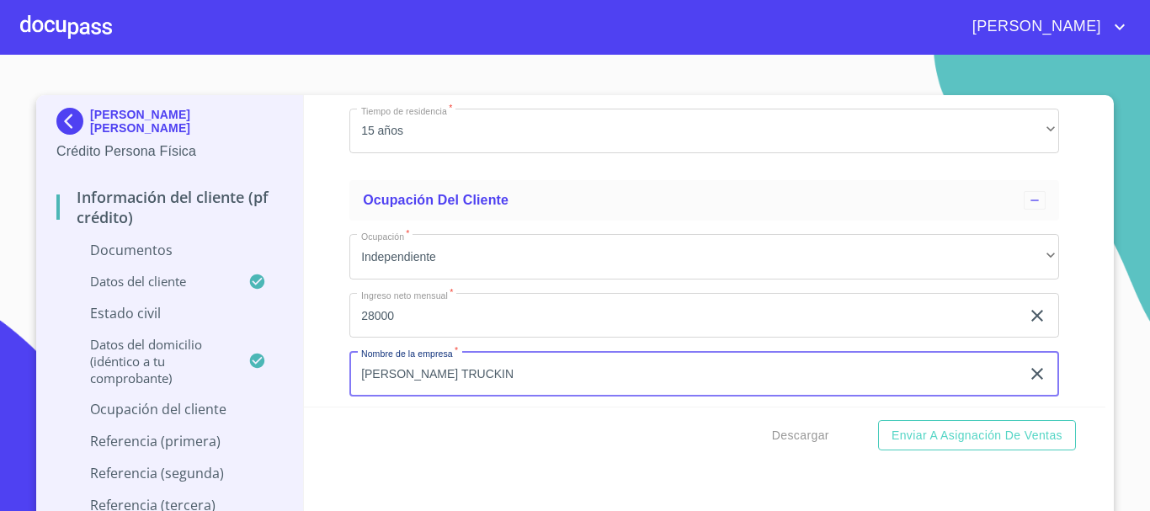
type input "[PERSON_NAME] TRUCKING"
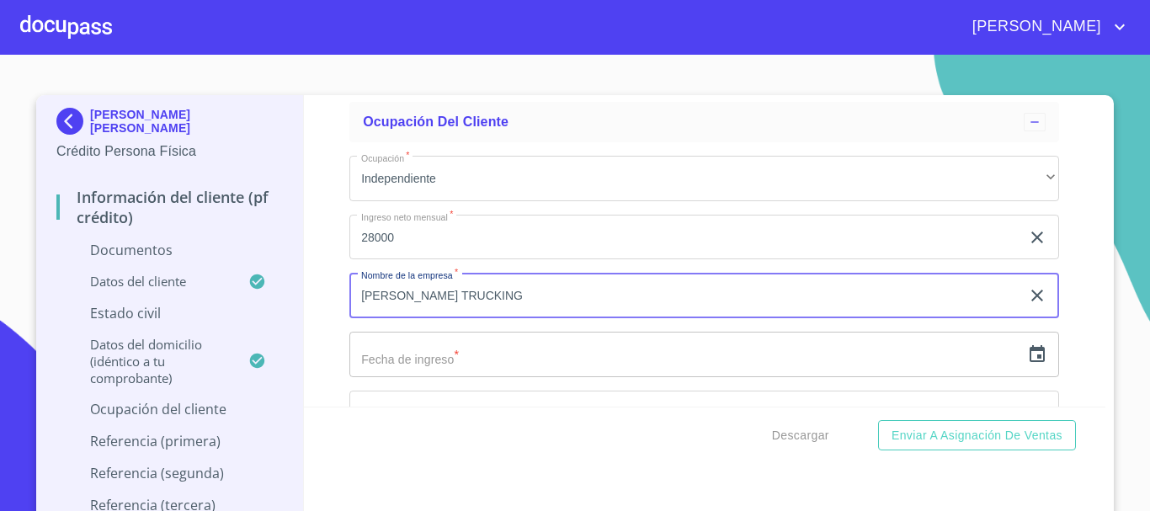
scroll to position [5191, 0]
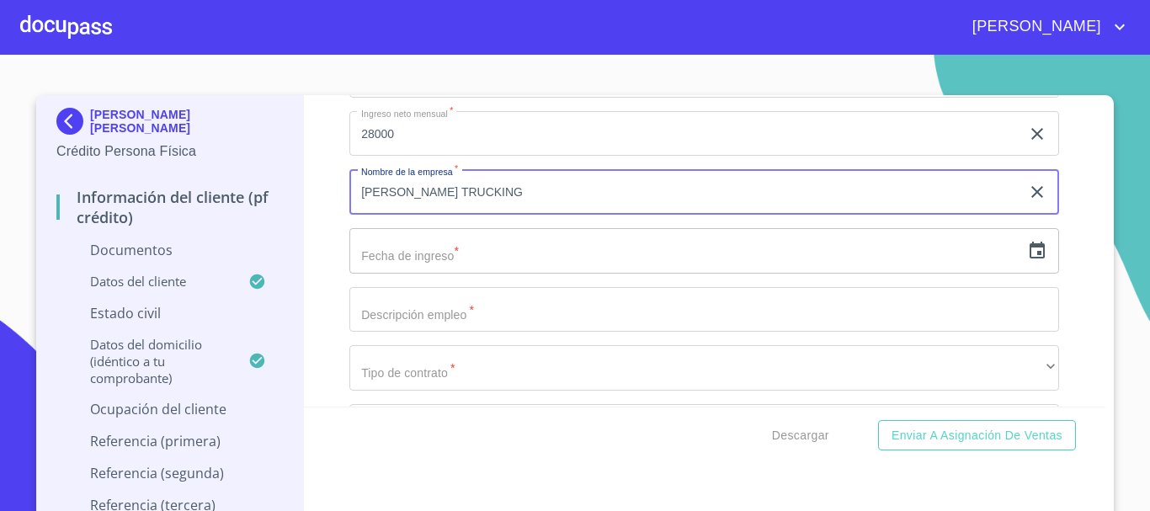
drag, startPoint x: 498, startPoint y: 376, endPoint x: 281, endPoint y: 403, distance: 218.1
click at [281, 403] on div "[PERSON_NAME] [PERSON_NAME] Crédito Persona Física Información del cliente (PF …" at bounding box center [571, 312] width 1070 height 435
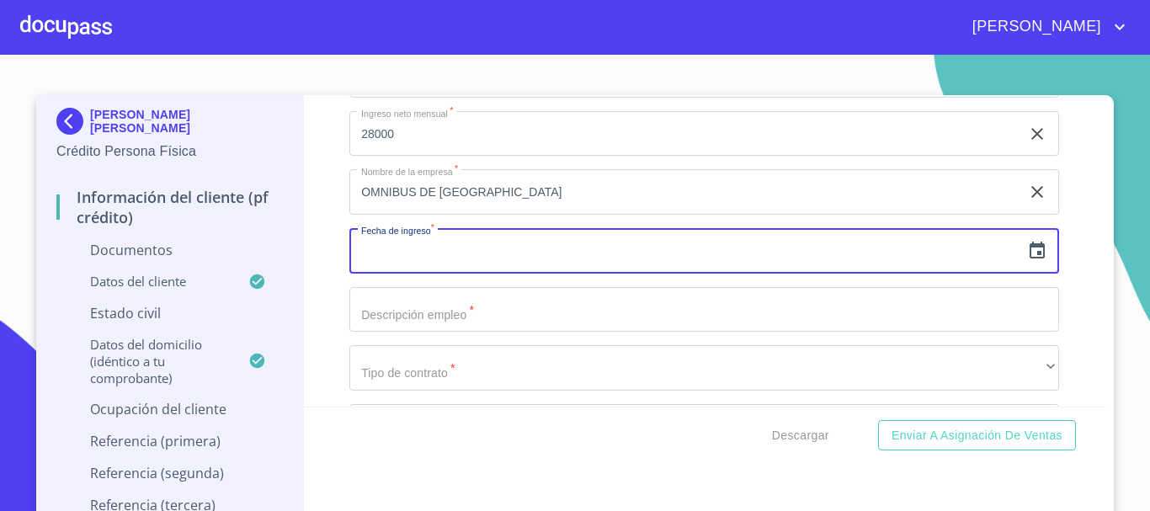
click at [1030, 257] on icon "button" at bounding box center [1037, 250] width 15 height 17
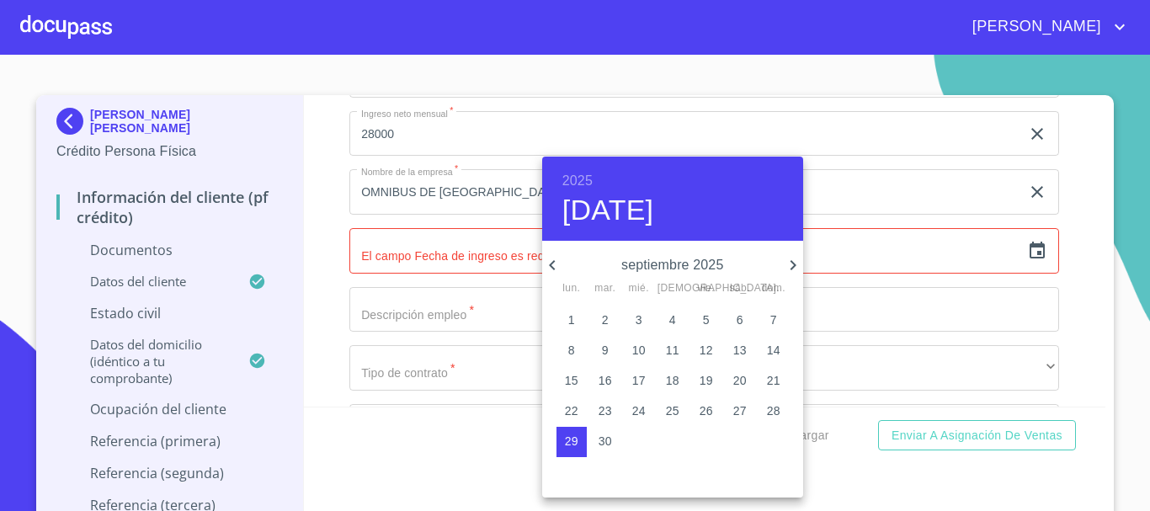
click at [466, 243] on div at bounding box center [575, 255] width 1150 height 511
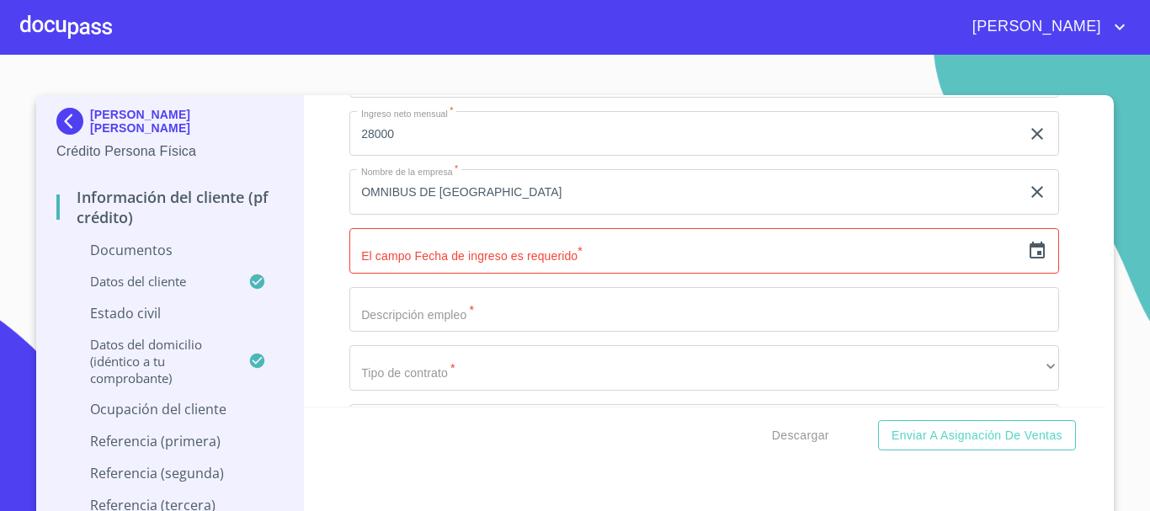
click at [1030, 254] on icon "button" at bounding box center [1037, 250] width 15 height 17
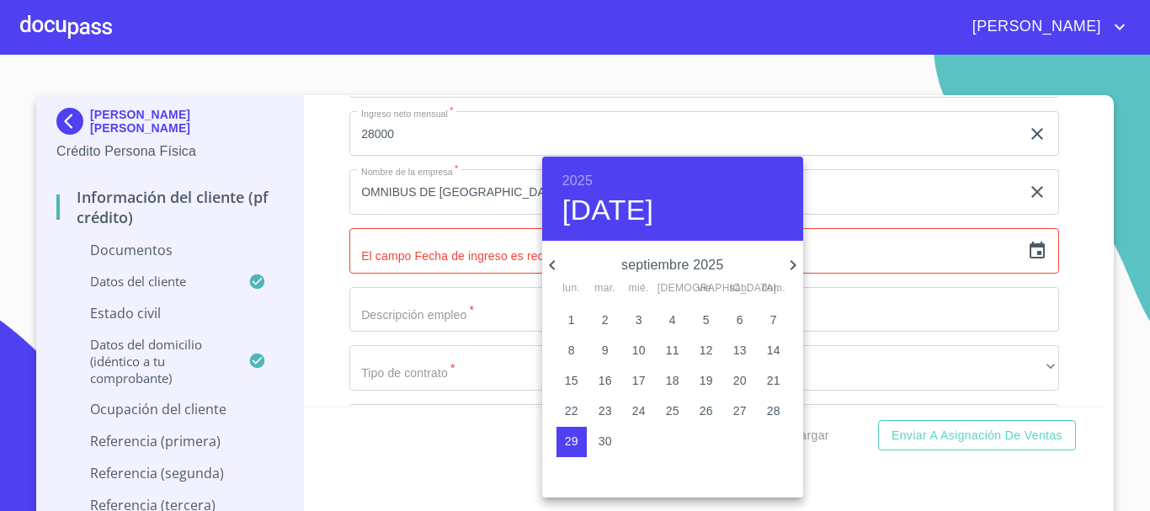
click at [478, 257] on div at bounding box center [575, 255] width 1150 height 511
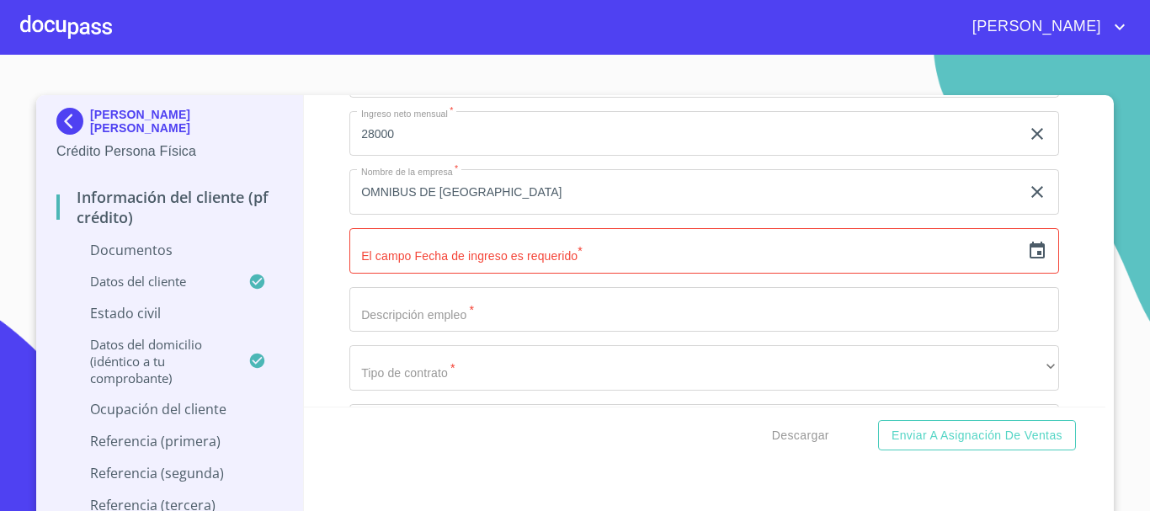
click at [527, 204] on input "OMNIBUS DE [GEOGRAPHIC_DATA]" at bounding box center [685, 191] width 671 height 45
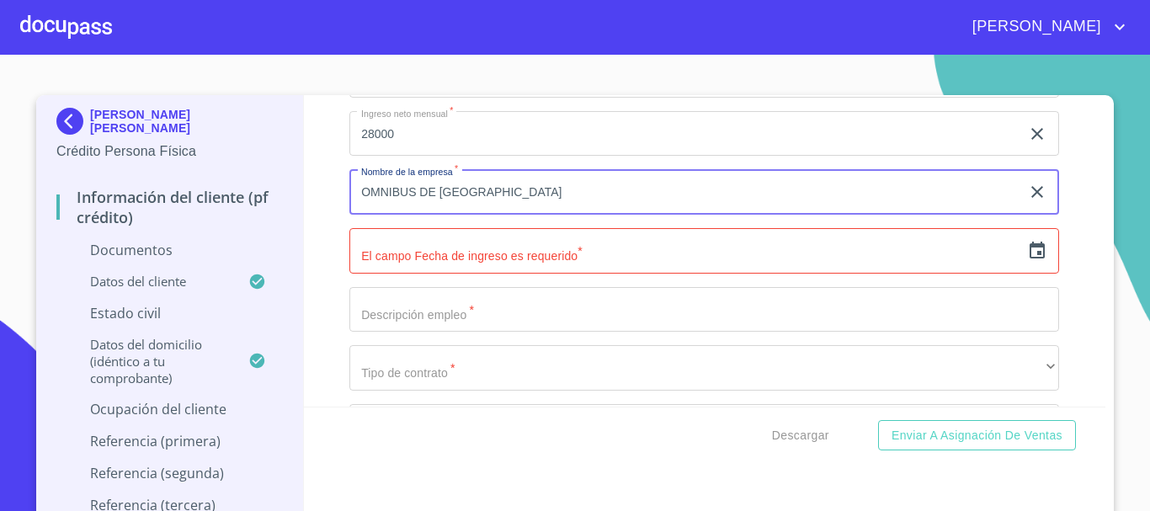
drag, startPoint x: 538, startPoint y: 195, endPoint x: 216, endPoint y: 195, distance: 322.6
click at [216, 195] on div "[PERSON_NAME] [PERSON_NAME] Crédito Persona Física Información del cliente (PF …" at bounding box center [571, 312] width 1070 height 435
type input "[PERSON_NAME] [PERSON_NAME]"
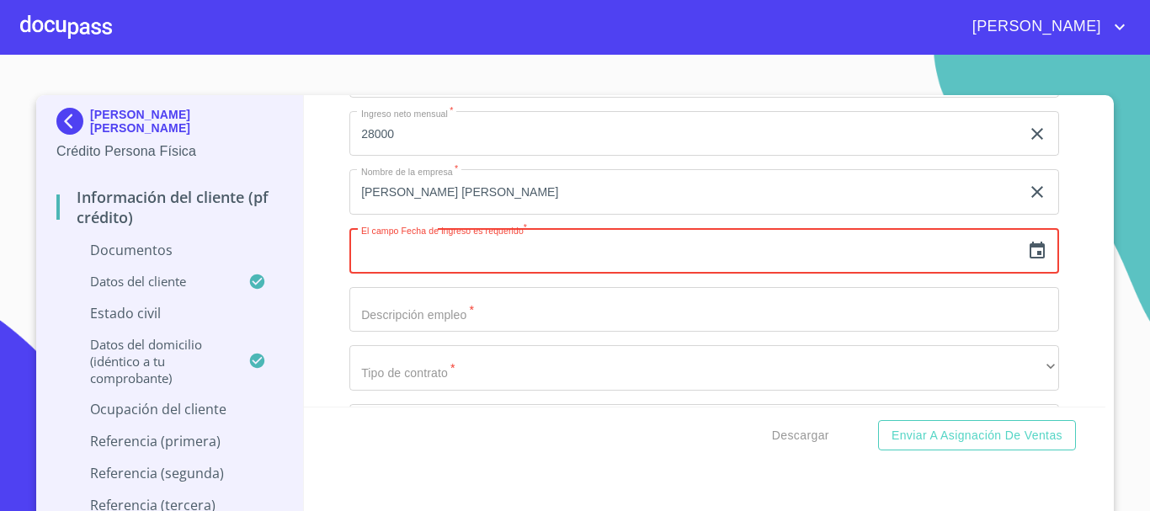
click at [1030, 251] on icon "button" at bounding box center [1037, 250] width 15 height 17
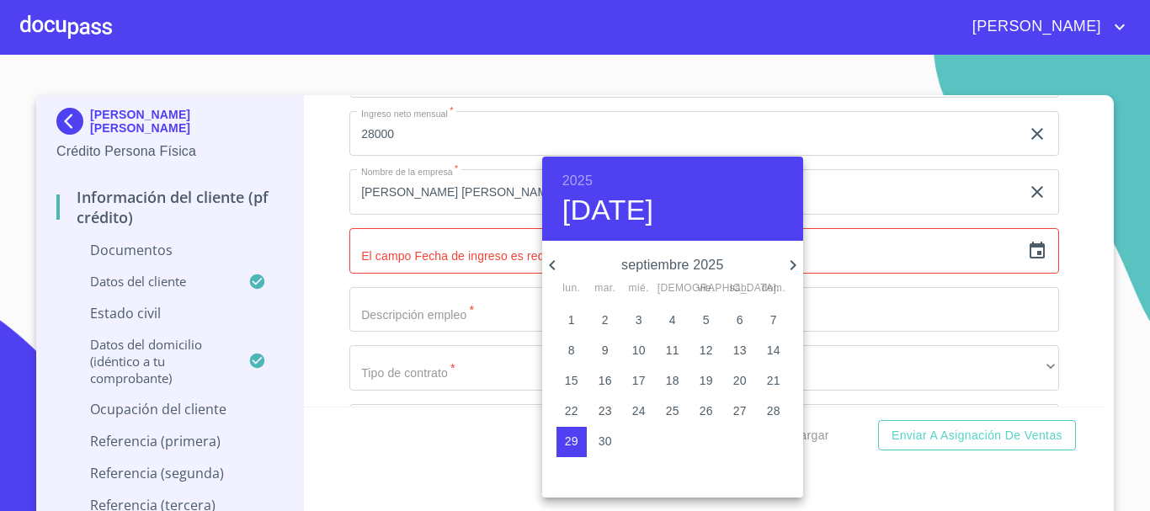
click at [587, 165] on div "2025 [DATE]" at bounding box center [672, 199] width 261 height 84
click at [581, 184] on h6 "2025" at bounding box center [578, 181] width 30 height 24
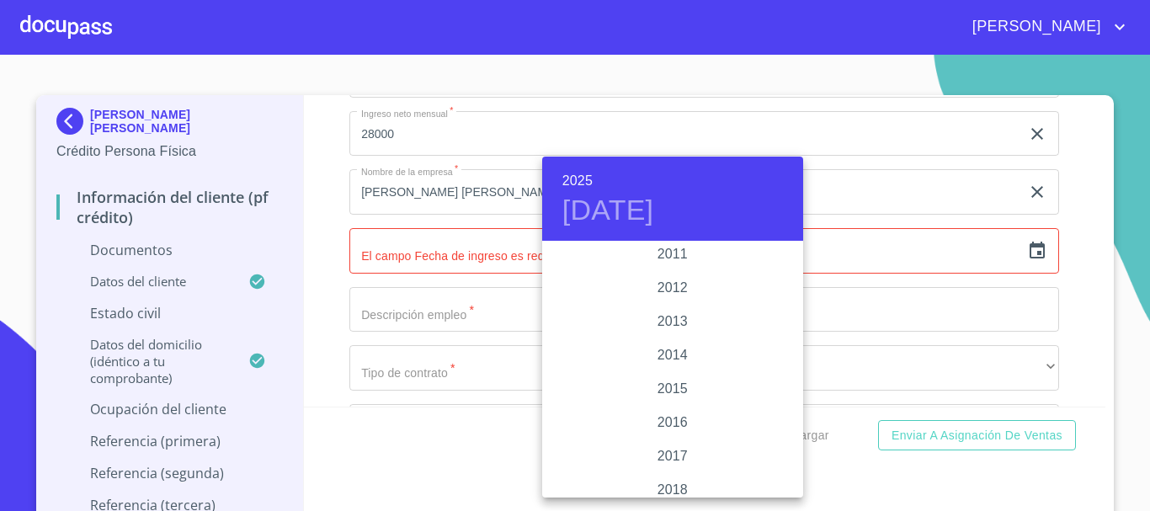
scroll to position [3015, 0]
click at [676, 310] on div "2016" at bounding box center [672, 311] width 261 height 34
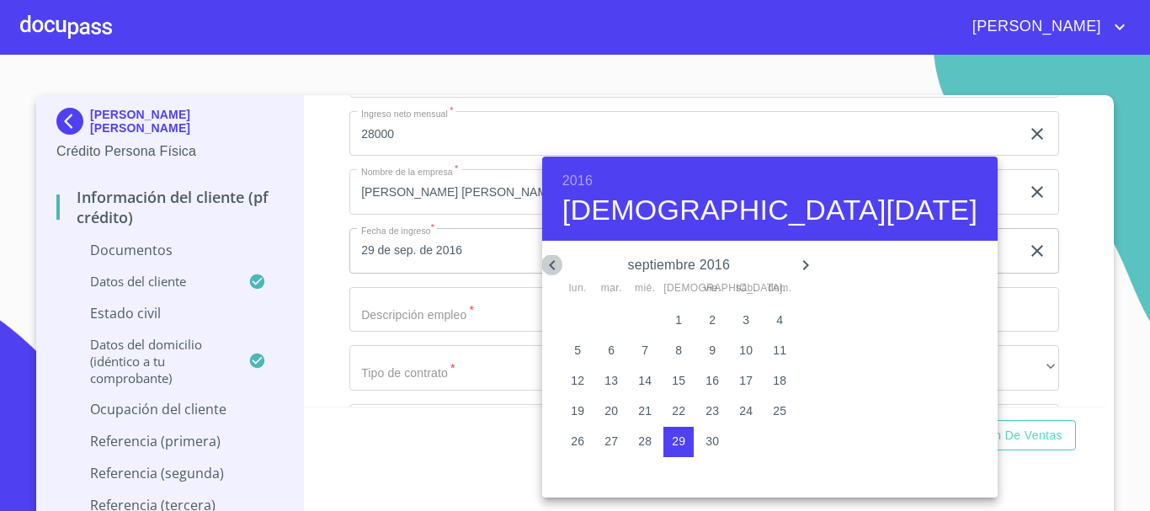
click at [552, 264] on icon "button" at bounding box center [552, 265] width 6 height 10
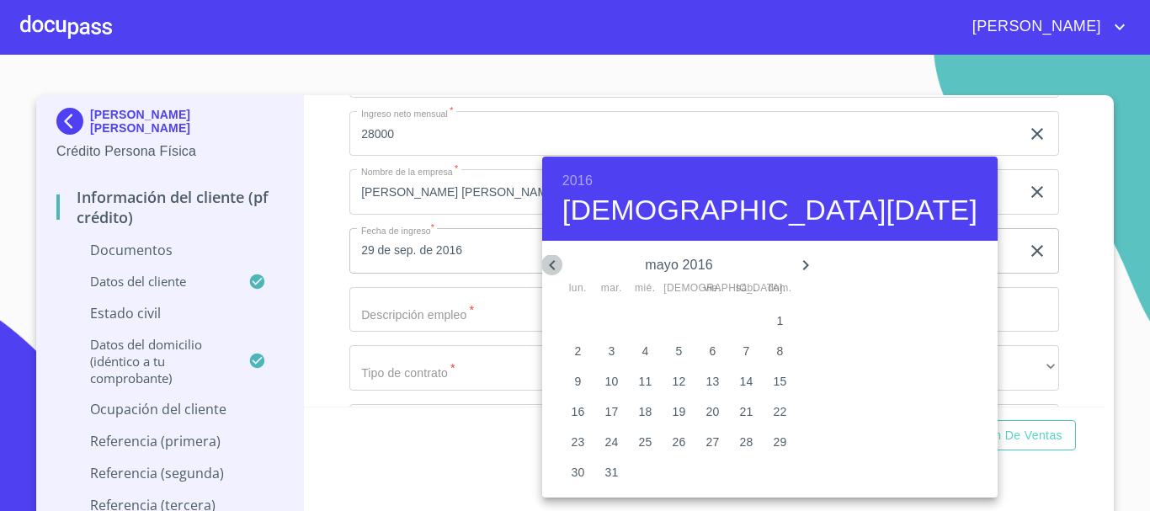
click at [552, 264] on icon "button" at bounding box center [552, 265] width 6 height 10
click at [574, 315] on p "1" at bounding box center [577, 320] width 7 height 17
type input "1 de feb. de 2016"
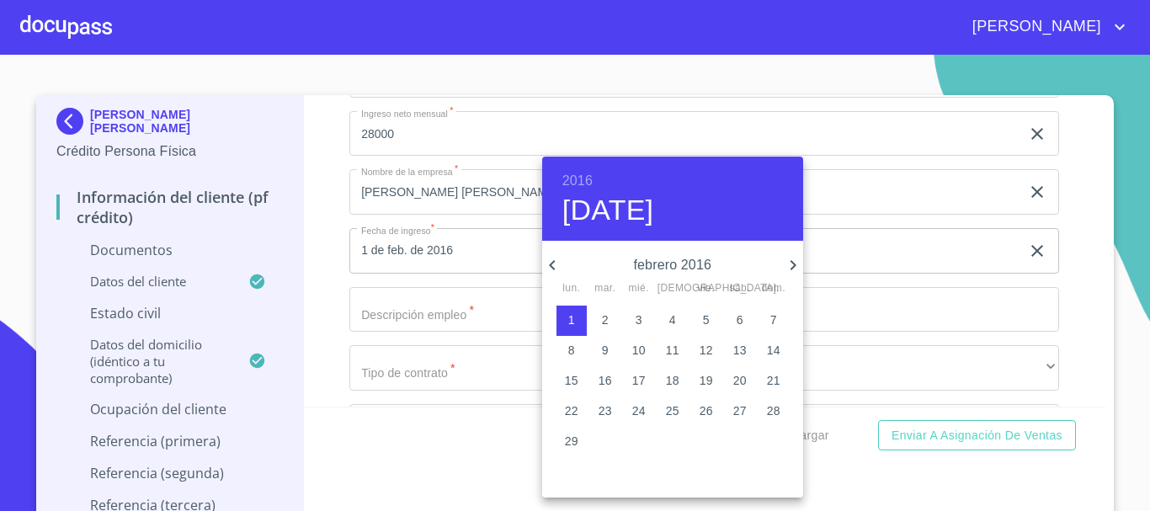
click at [1070, 307] on div at bounding box center [575, 255] width 1150 height 511
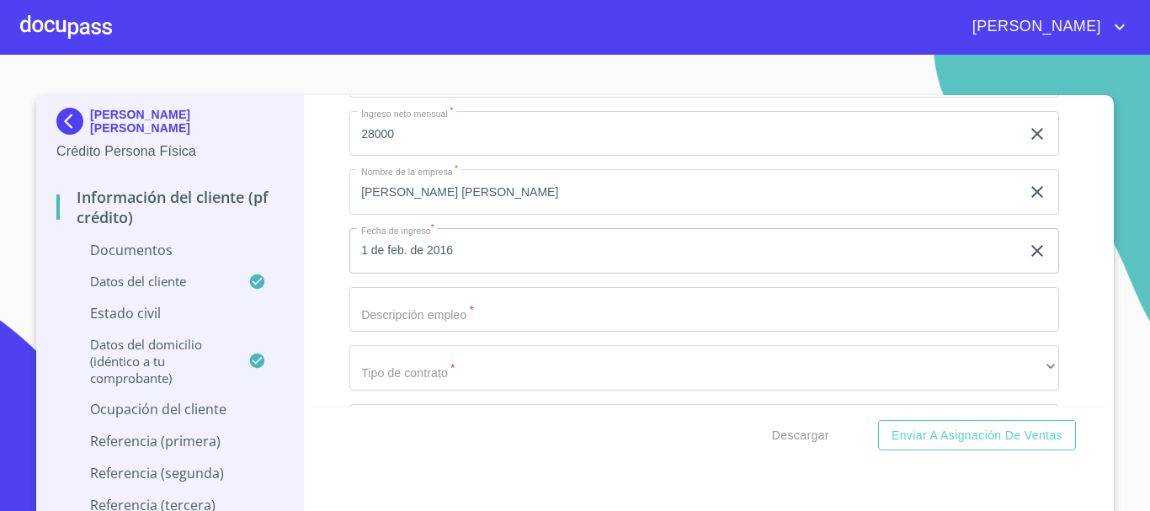
click at [404, 301] on input "Documento de identificación   *" at bounding box center [705, 309] width 710 height 45
type input "TRANSPORTE PESADO"
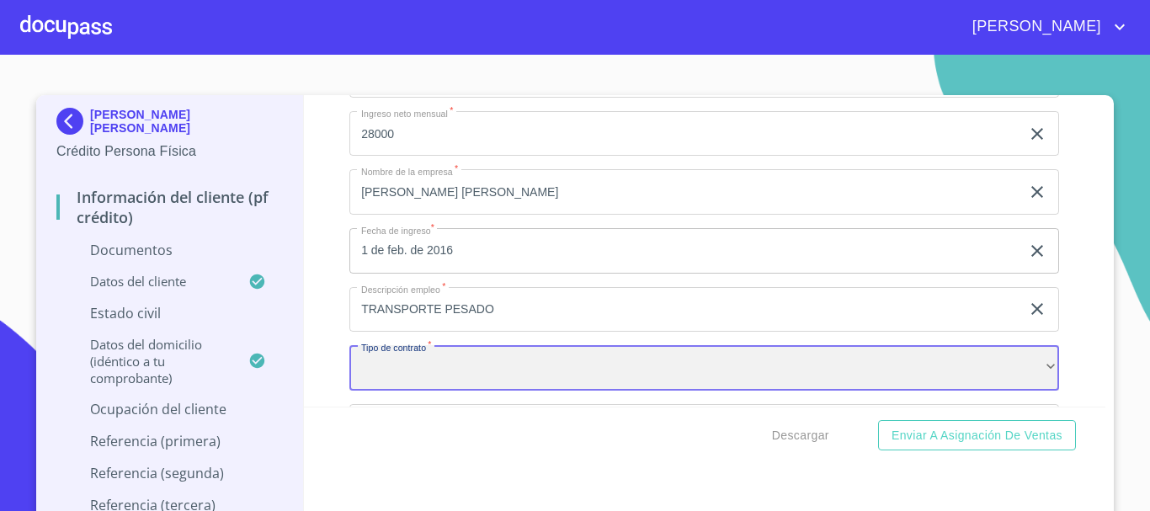
click at [393, 381] on div "​" at bounding box center [705, 367] width 710 height 45
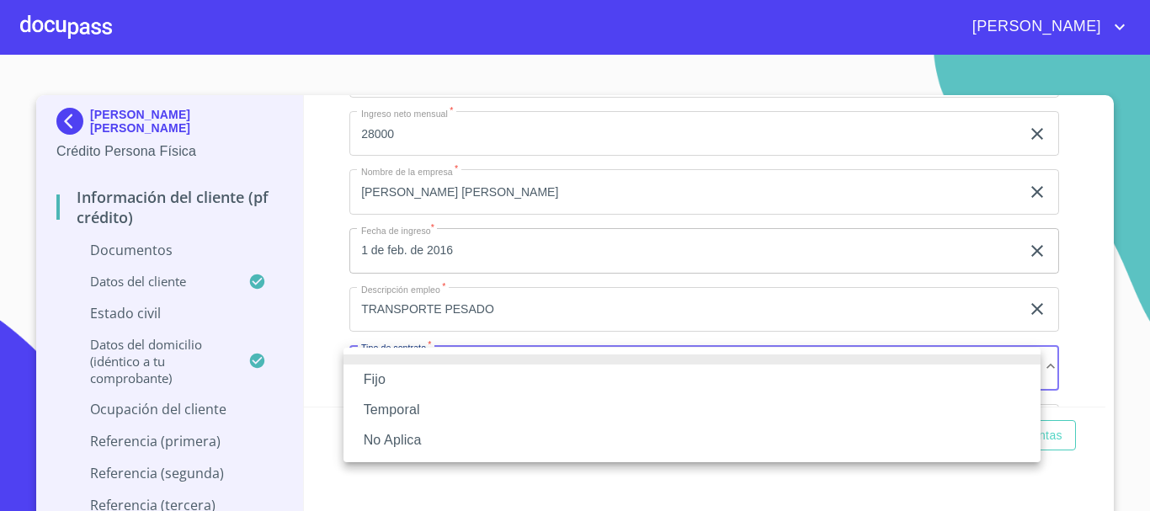
click at [411, 440] on li "No Aplica" at bounding box center [692, 440] width 697 height 30
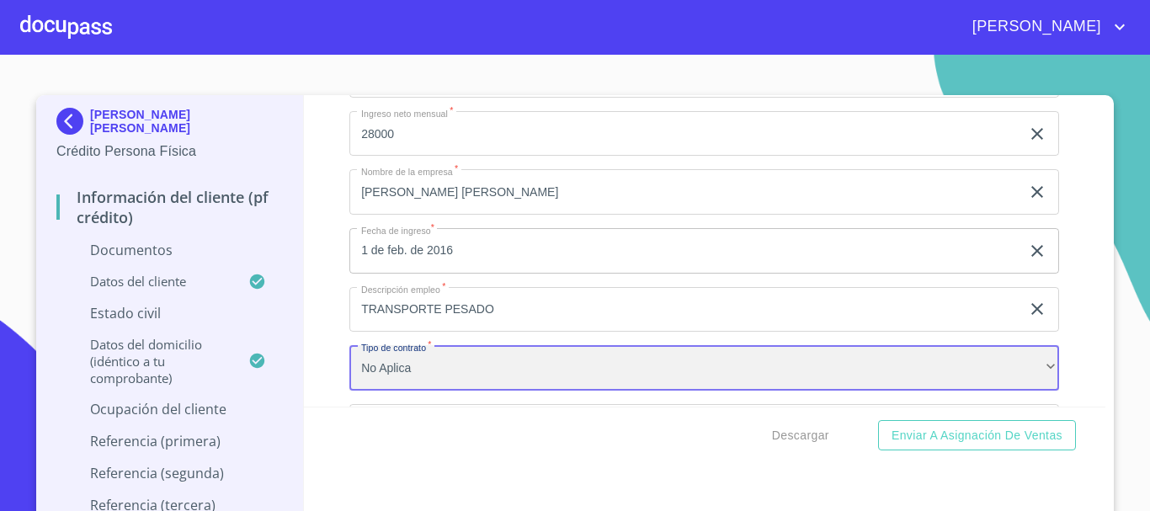
scroll to position [5276, 0]
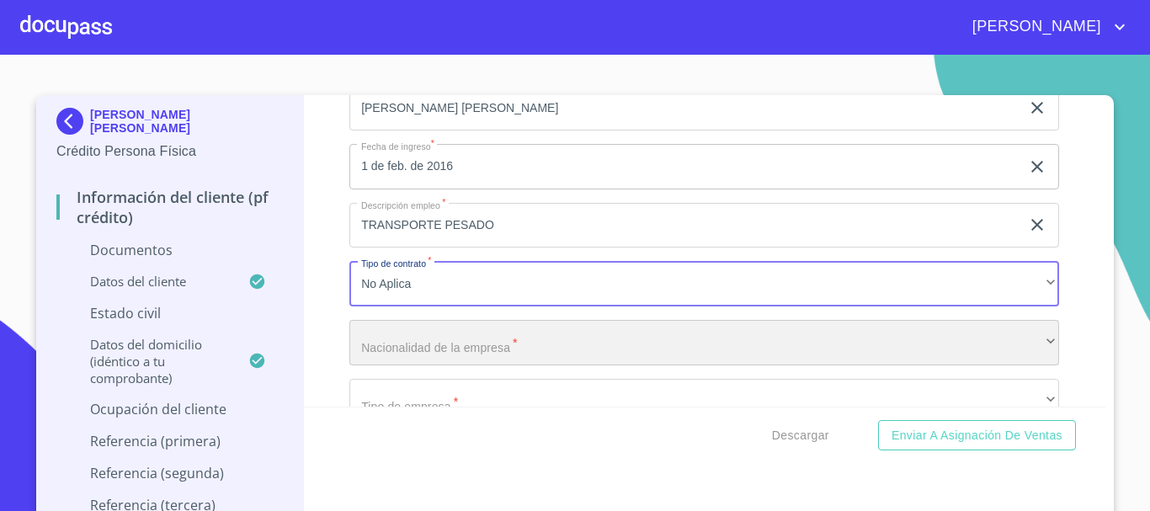
click at [406, 342] on div "​" at bounding box center [705, 342] width 710 height 45
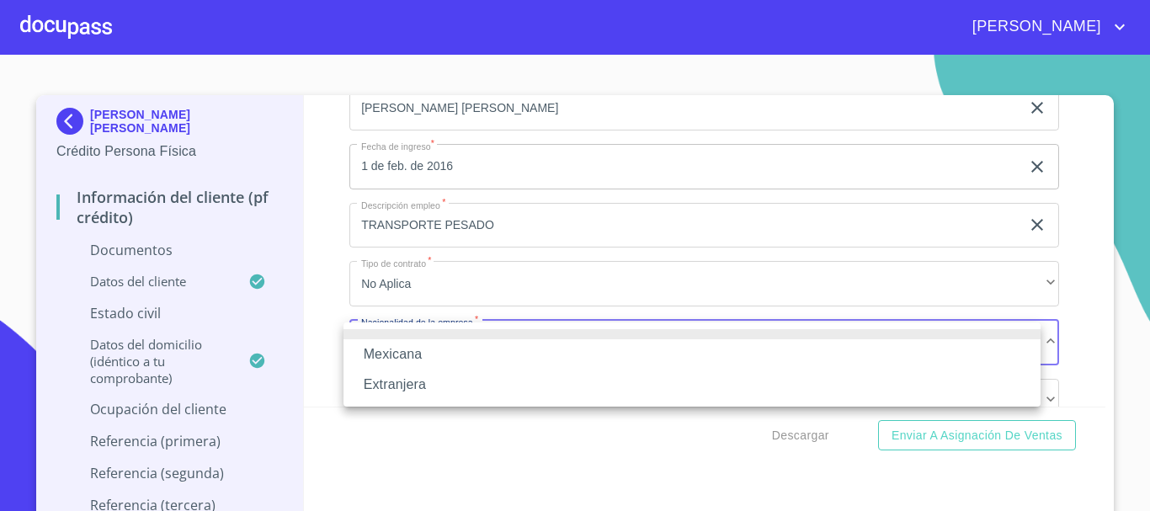
click at [421, 355] on li "Mexicana" at bounding box center [692, 354] width 697 height 30
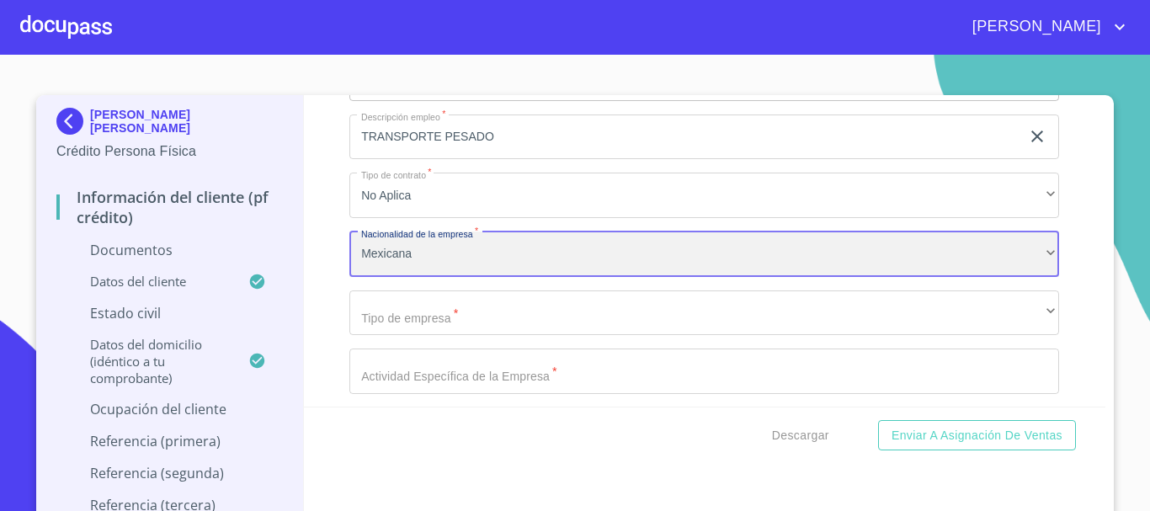
scroll to position [5444, 0]
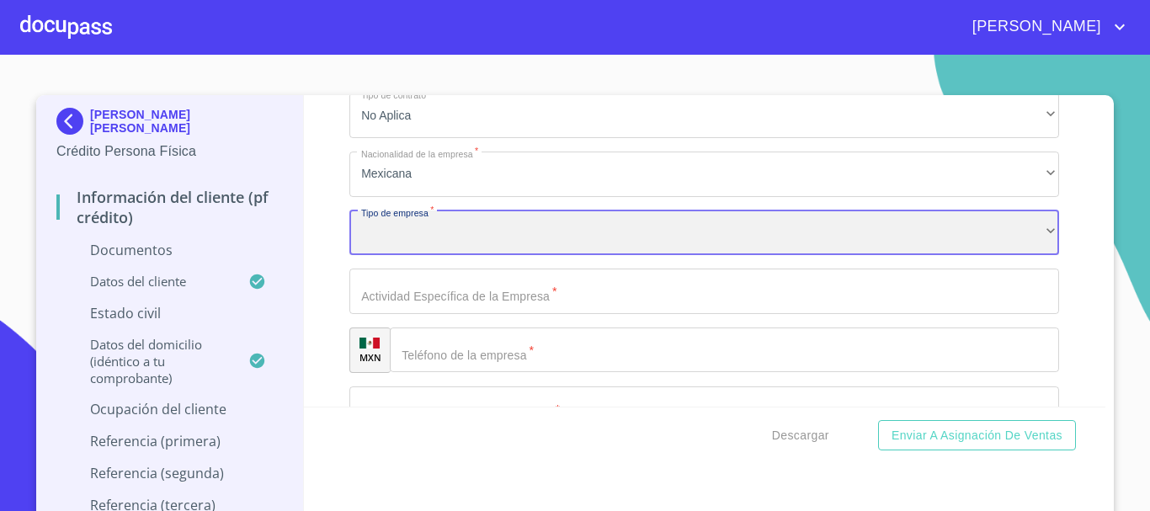
click at [462, 233] on div "​" at bounding box center [705, 233] width 710 height 45
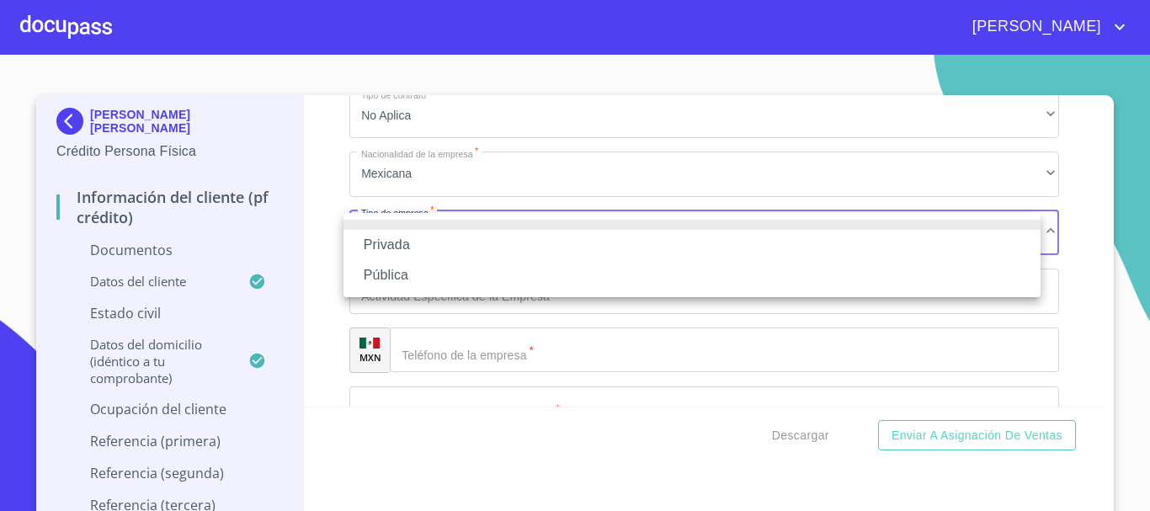
click at [422, 246] on li "Privada" at bounding box center [692, 245] width 697 height 30
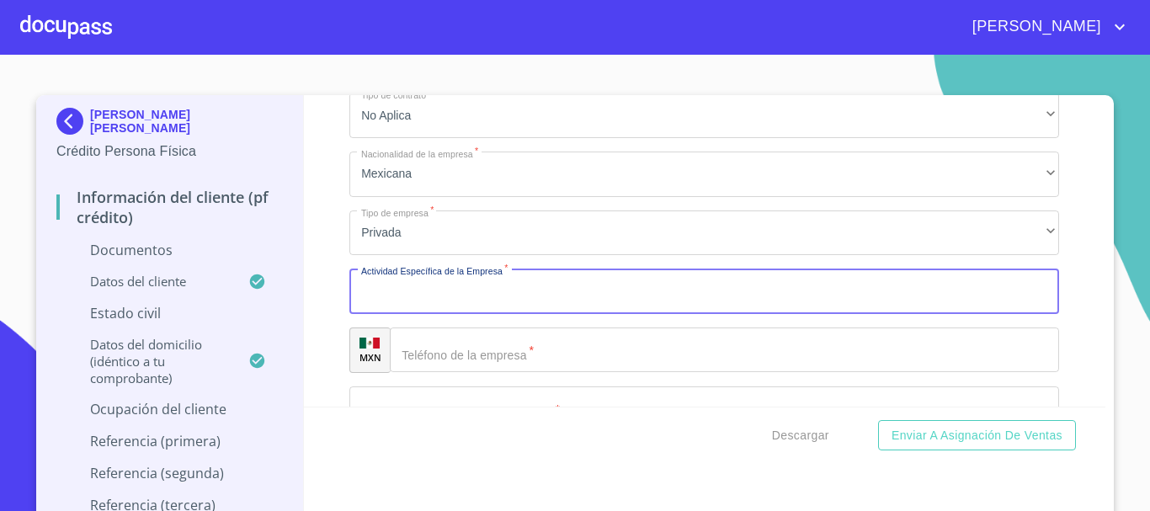
click at [431, 299] on input "Documento de identificación   *" at bounding box center [705, 291] width 710 height 45
type input "TRANSPORTE PESADO"
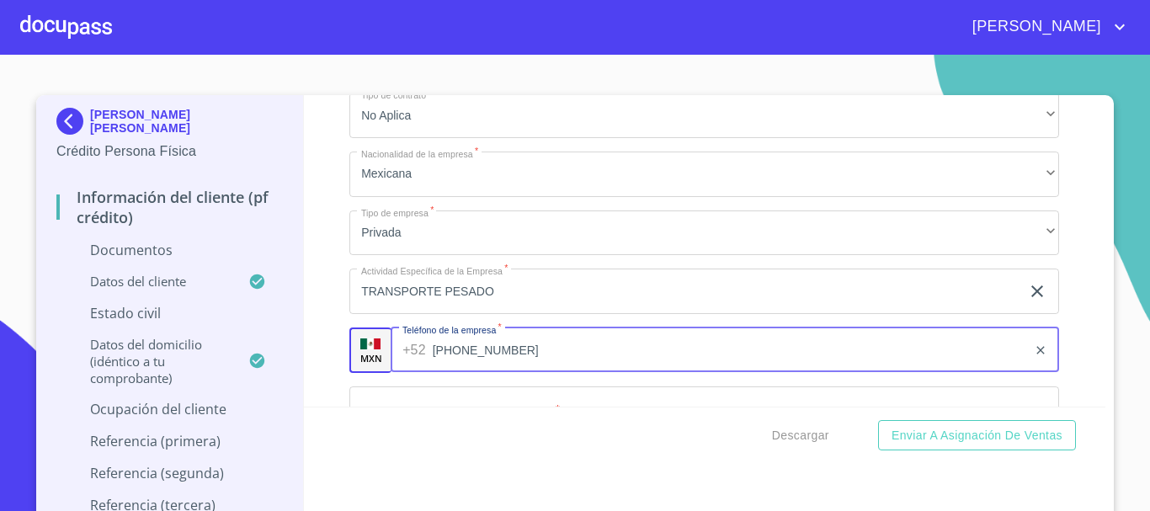
type input "[PHONE_NUMBER]"
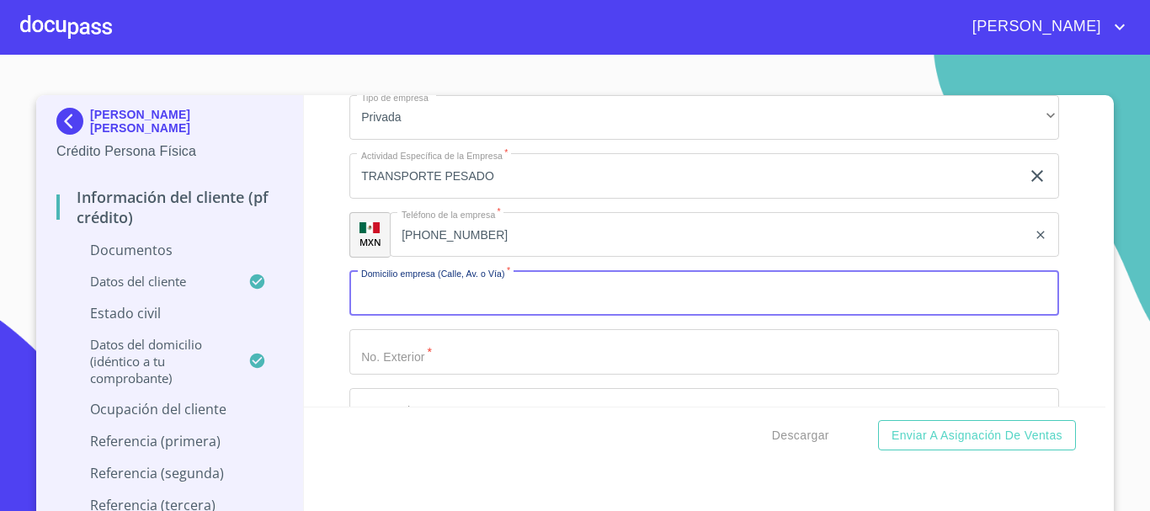
scroll to position [5469, 0]
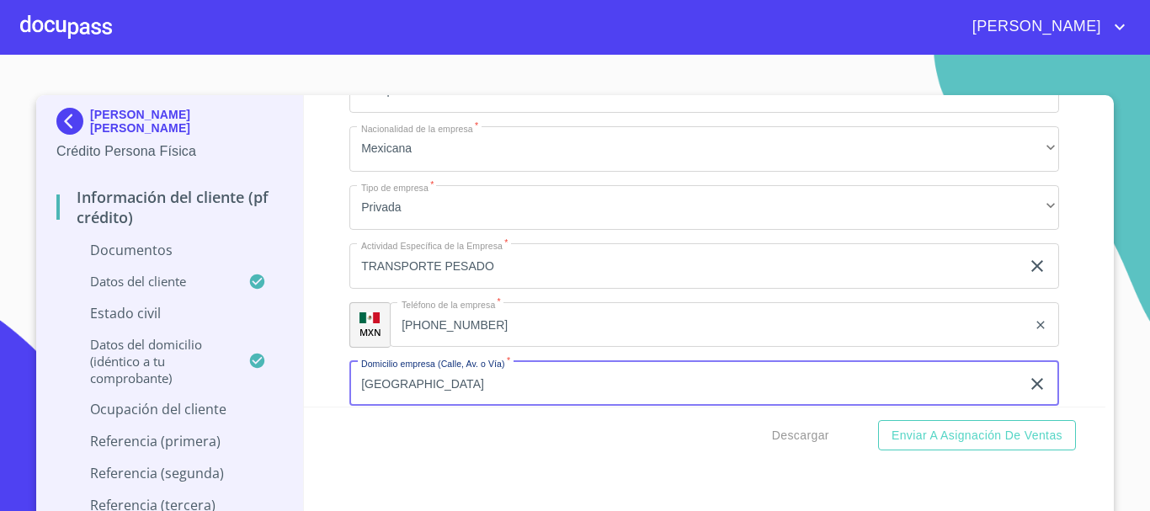
type input "[GEOGRAPHIC_DATA]"
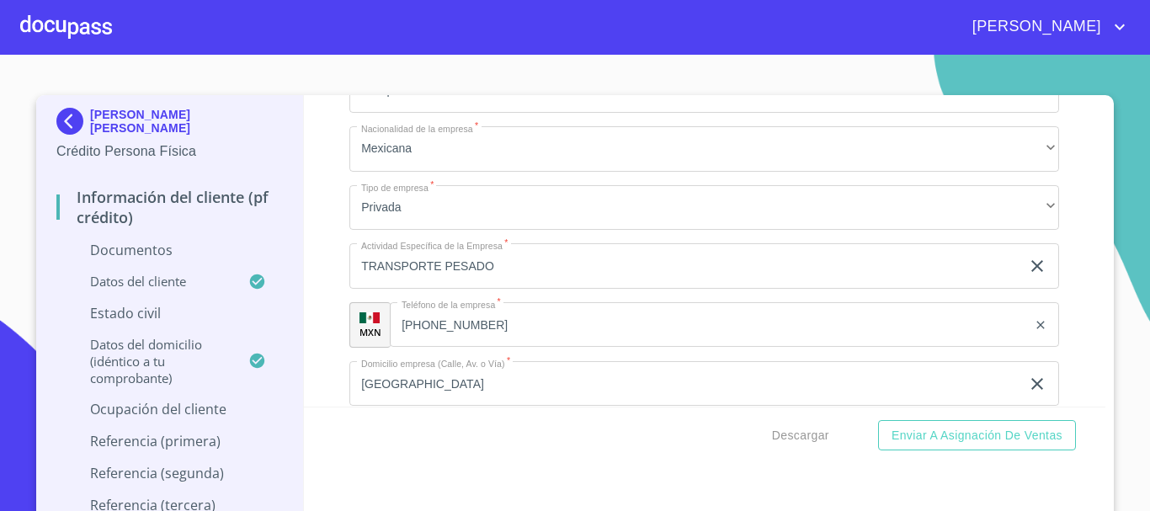
scroll to position [5660, 0]
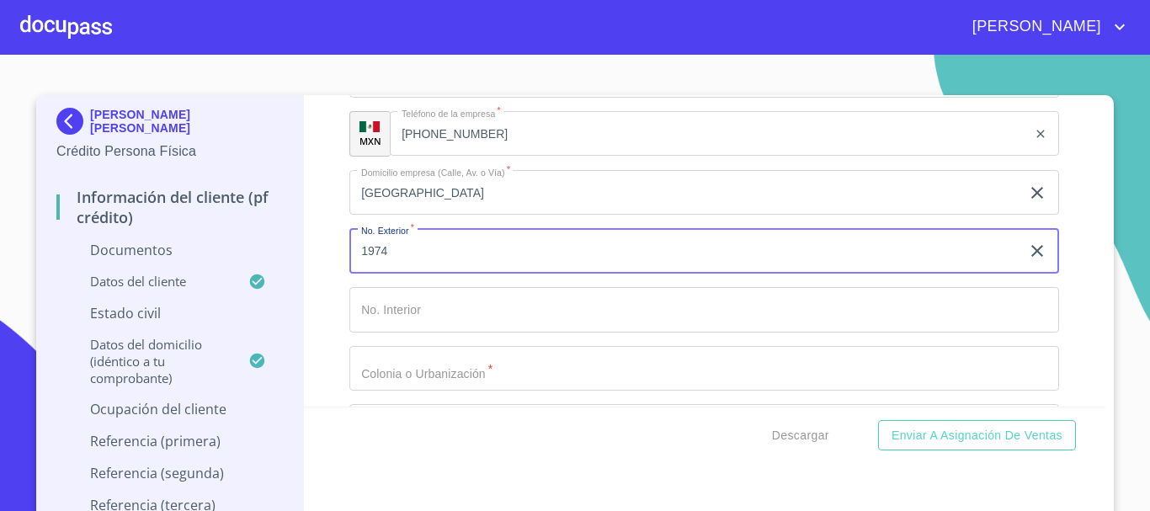
type input "1974"
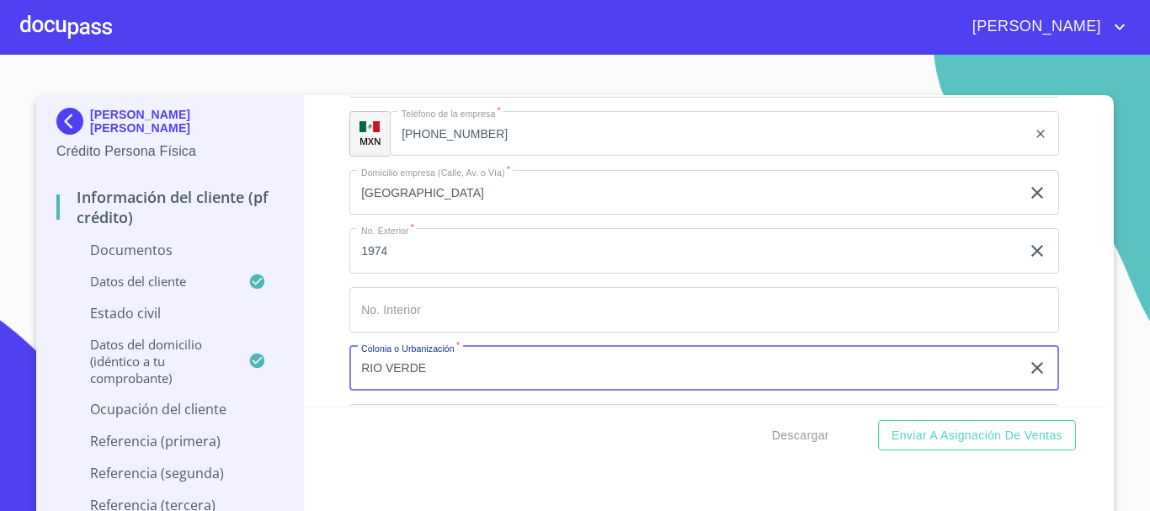
type input "RIO VERDE"
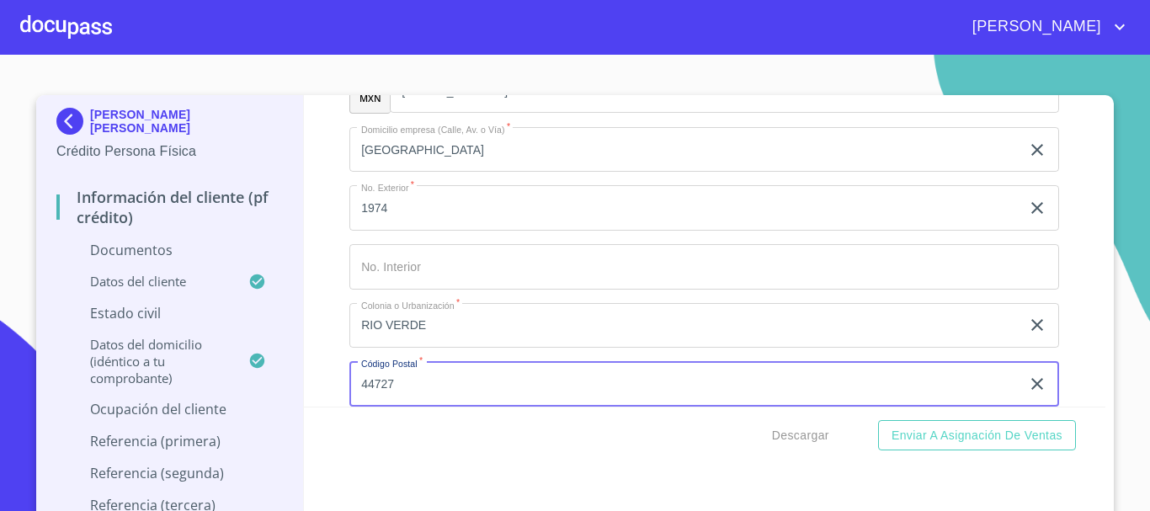
type input "44727"
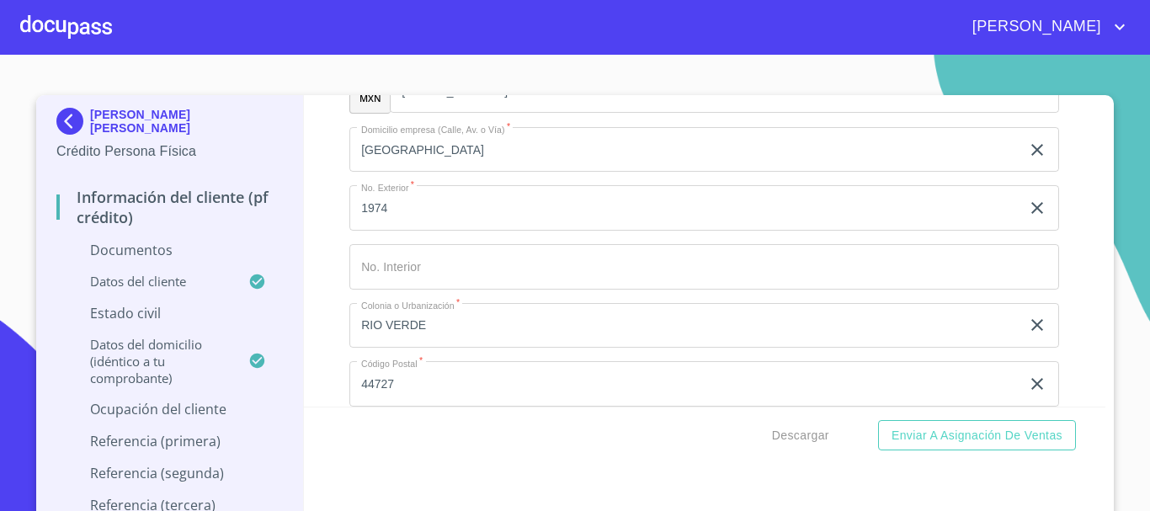
scroll to position [5895, 0]
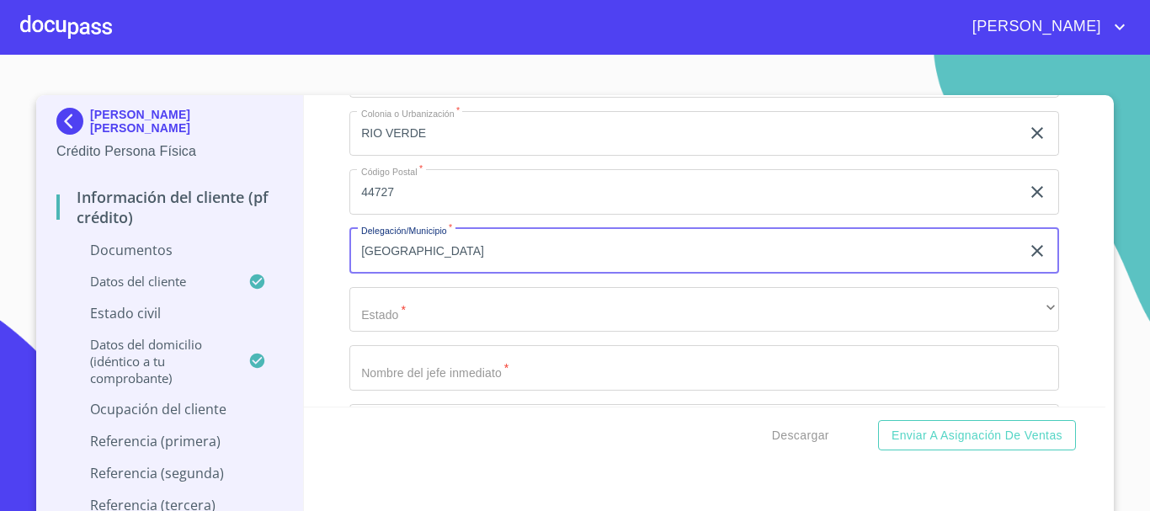
type input "[GEOGRAPHIC_DATA]"
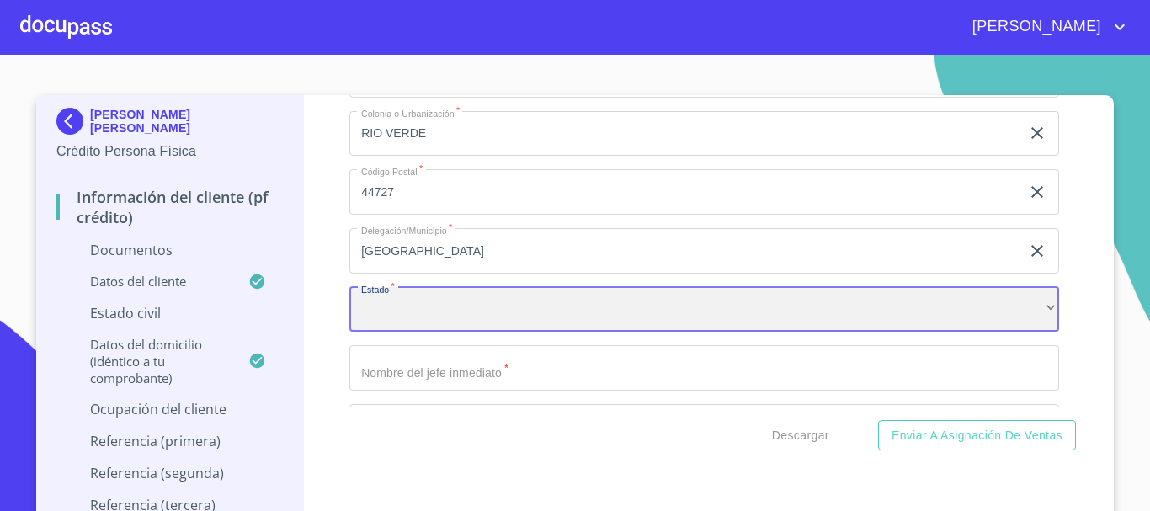
click at [499, 314] on div "​" at bounding box center [705, 309] width 710 height 45
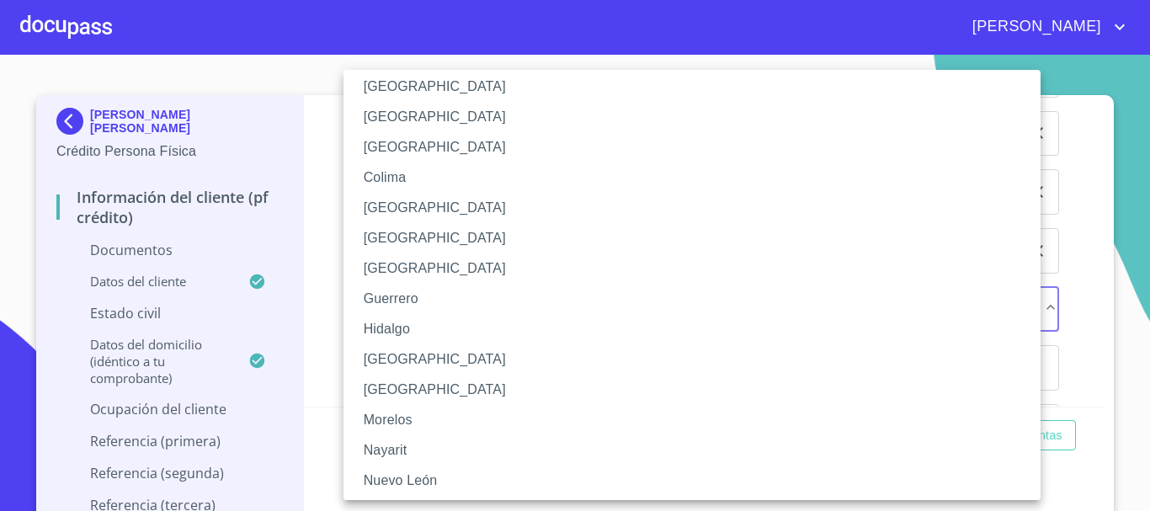
scroll to position [168, 0]
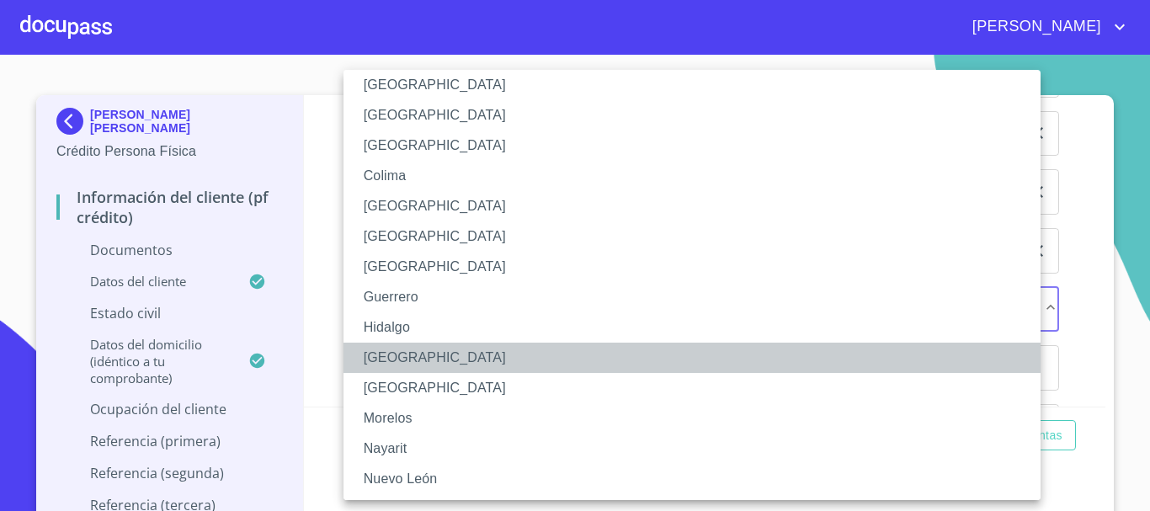
click at [394, 350] on li "[GEOGRAPHIC_DATA]" at bounding box center [699, 358] width 710 height 30
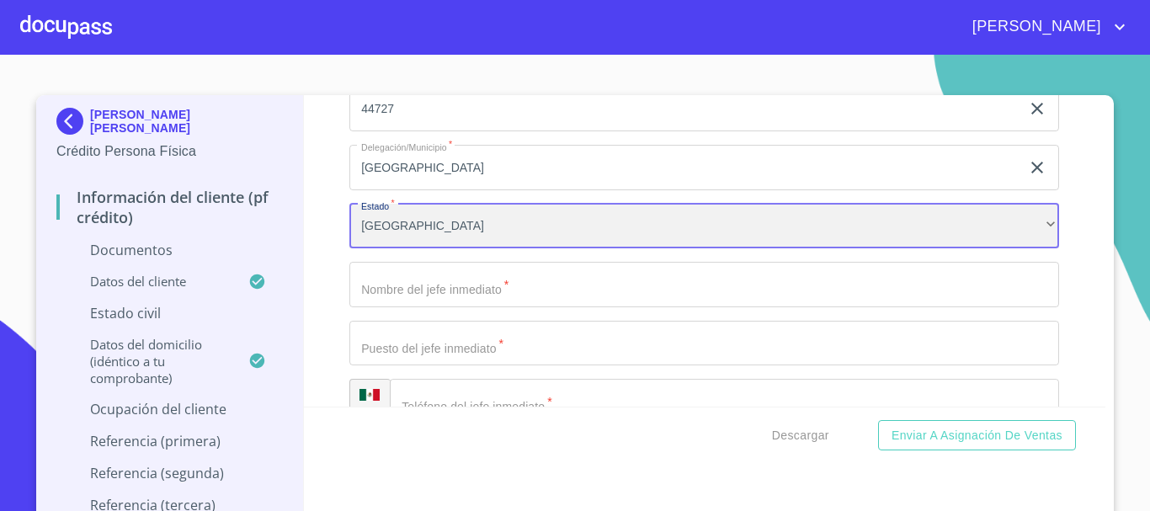
scroll to position [6064, 0]
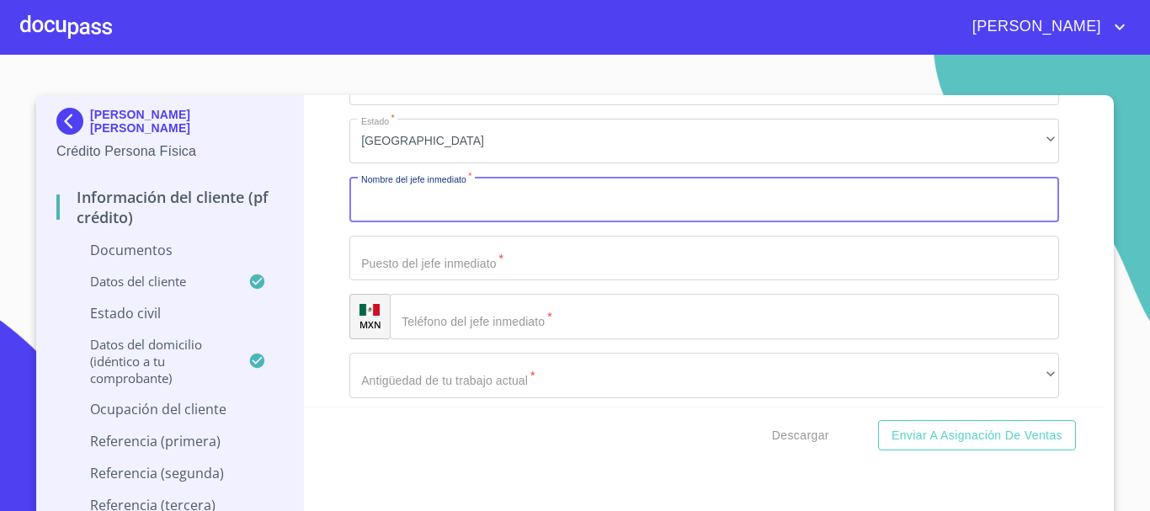
click at [579, 203] on input "Documento de identificación   *" at bounding box center [705, 199] width 710 height 45
type input "[PERSON_NAME] [PERSON_NAME]"
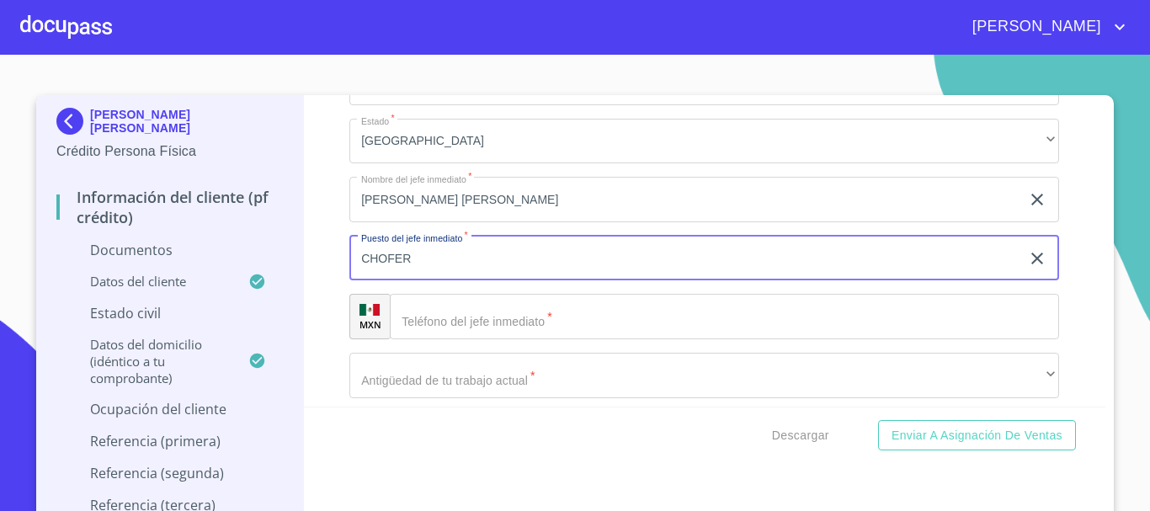
type input "CHOFER"
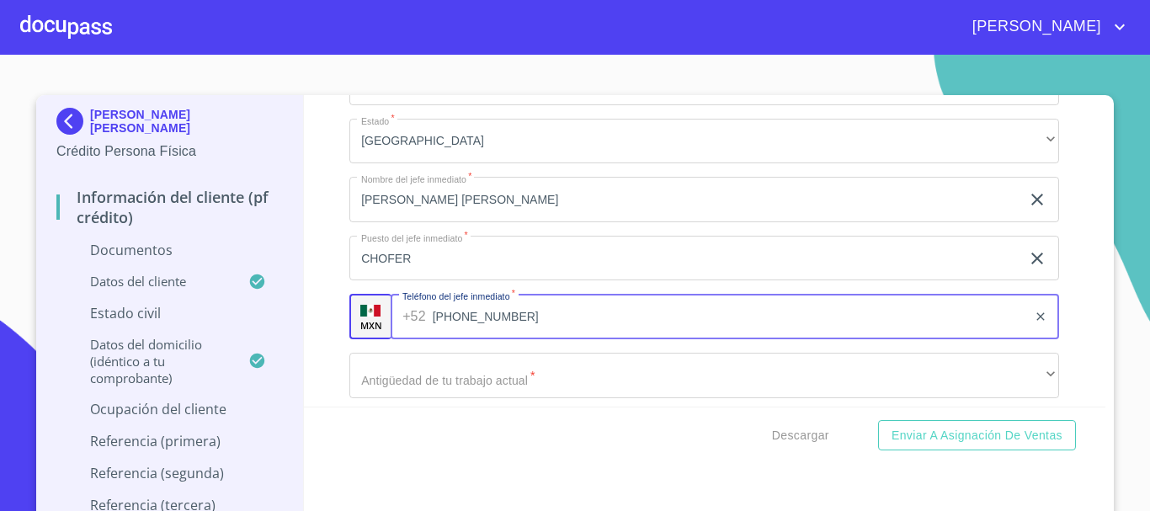
type input "[PHONE_NUMBER]"
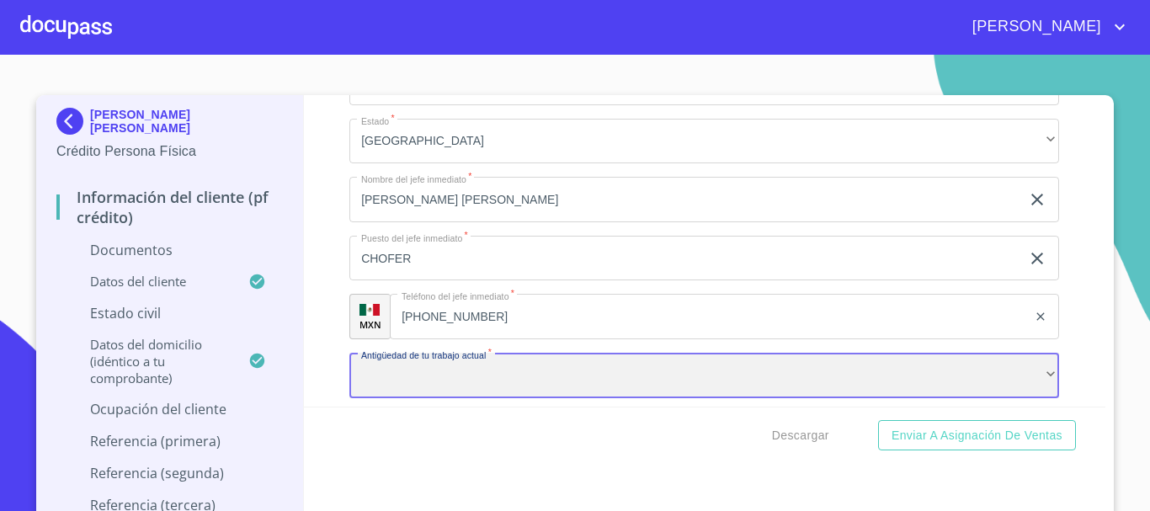
click at [410, 384] on div "​" at bounding box center [705, 375] width 710 height 45
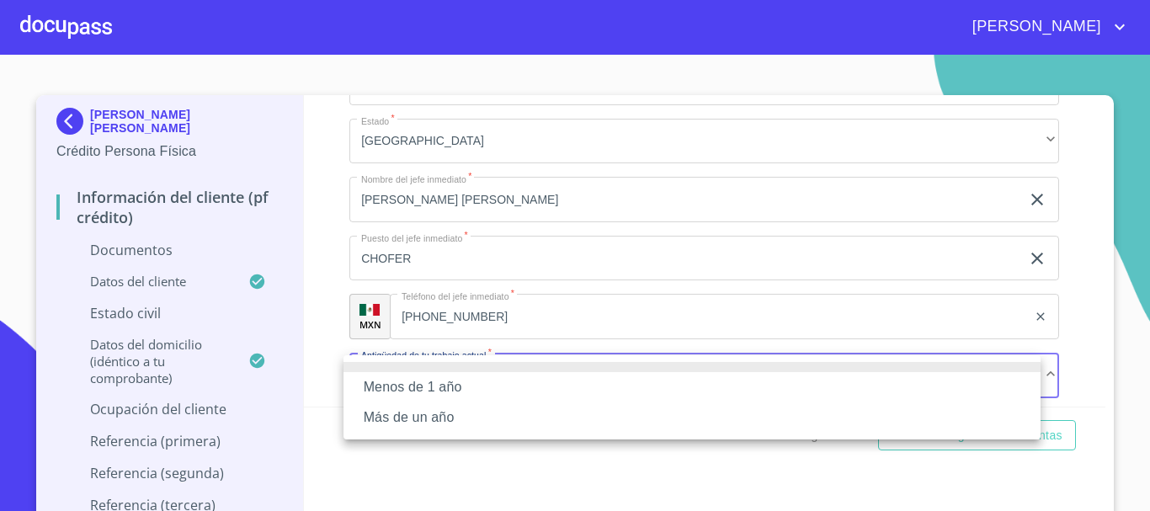
click at [439, 418] on li "Más de un año" at bounding box center [692, 418] width 697 height 30
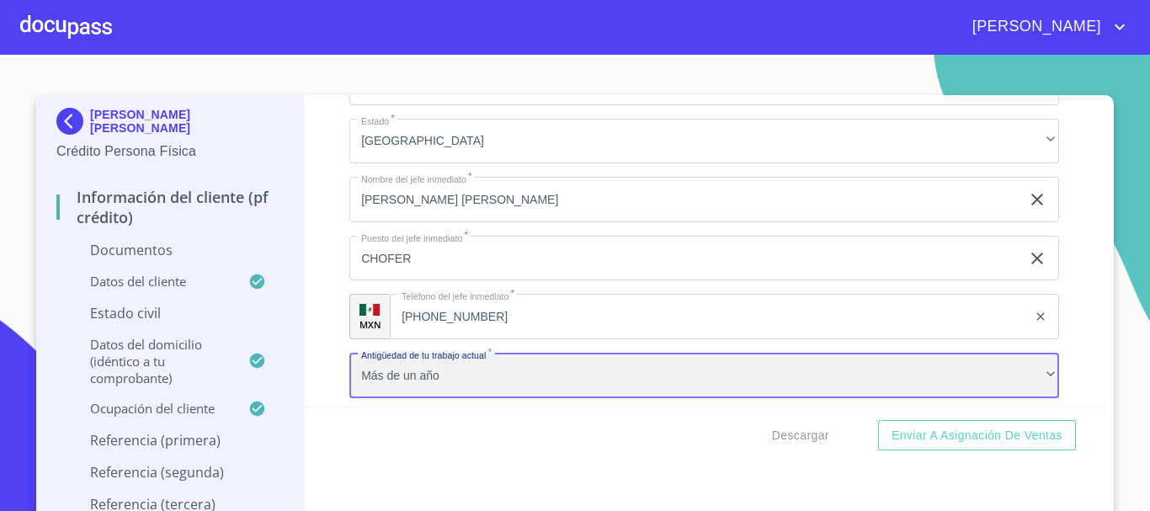
scroll to position [6232, 0]
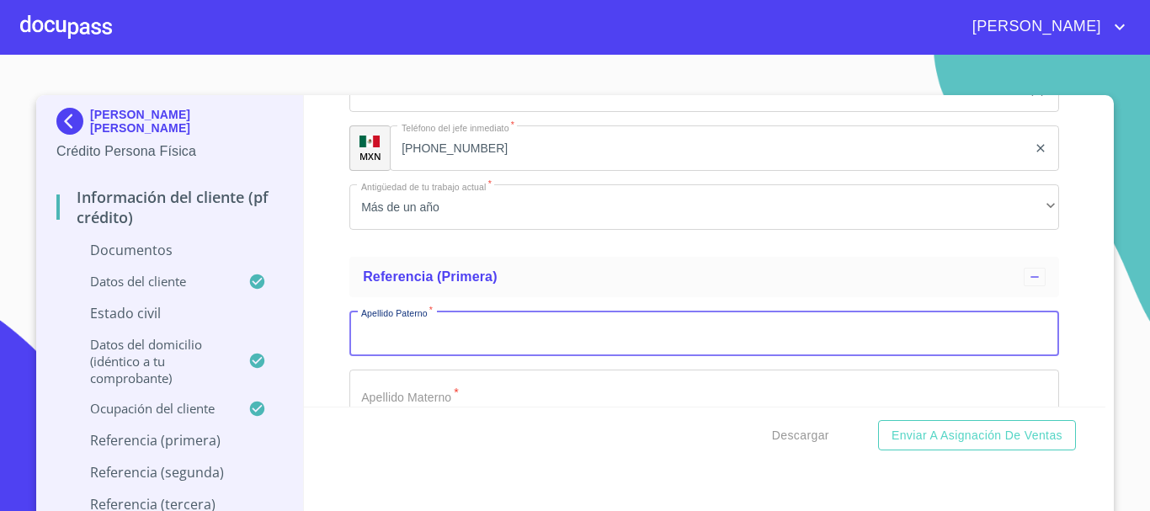
click at [503, 334] on input "Documento de identificación   *" at bounding box center [705, 333] width 710 height 45
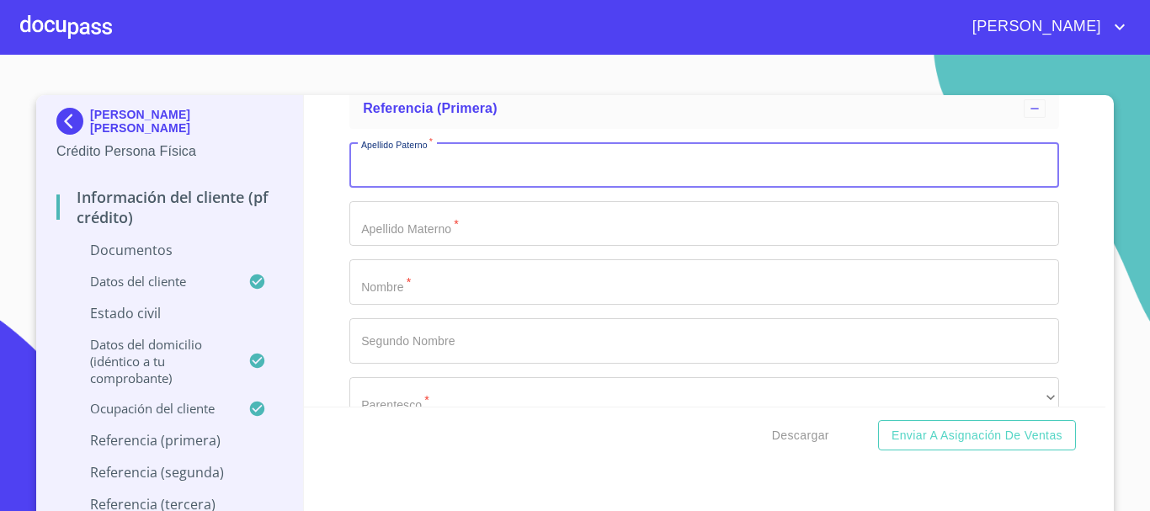
click at [472, 284] on input "Documento de identificación   *" at bounding box center [705, 281] width 710 height 45
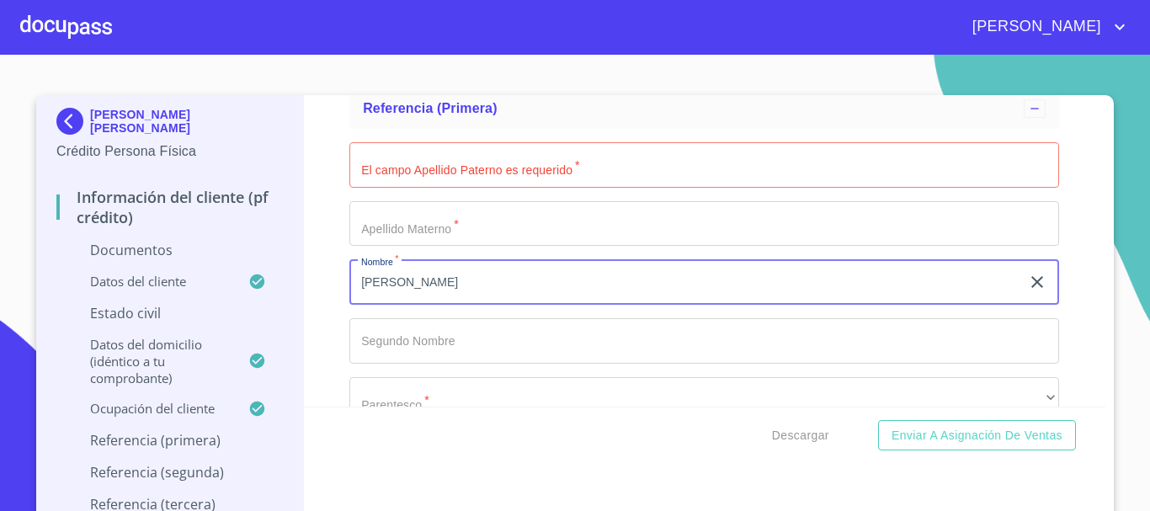
type input "[PERSON_NAME]"
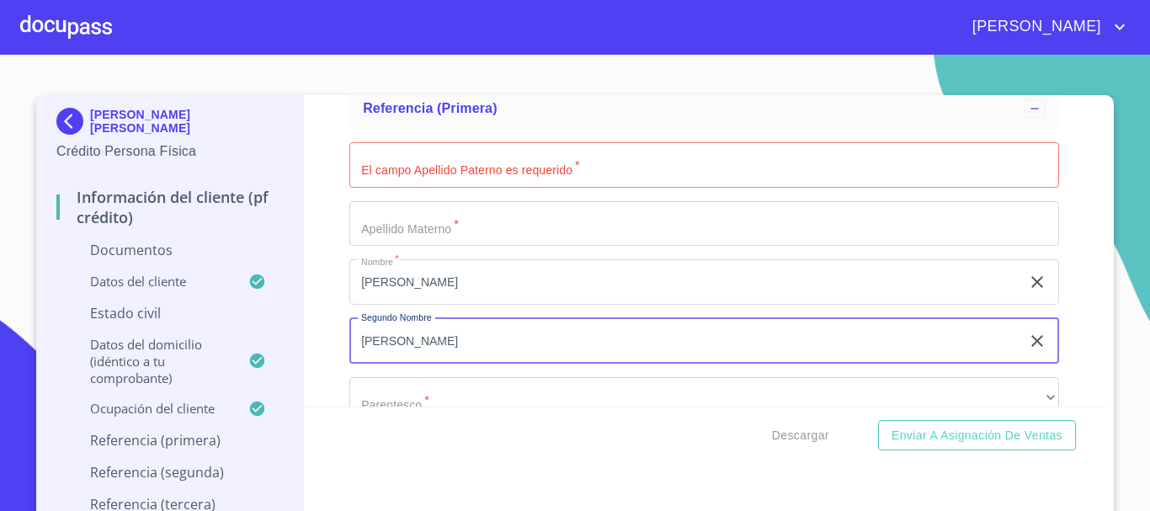
type input "[PERSON_NAME]"
click at [487, 166] on input "Documento de identificación   *" at bounding box center [705, 164] width 710 height 45
drag, startPoint x: 430, startPoint y: 334, endPoint x: 333, endPoint y: 334, distance: 96.9
click at [333, 334] on div "Información del cliente (PF crédito) Documentos Documento de identificación   *…" at bounding box center [705, 251] width 803 height 312
click at [403, 175] on input "Documento de identificación   *" at bounding box center [705, 164] width 710 height 45
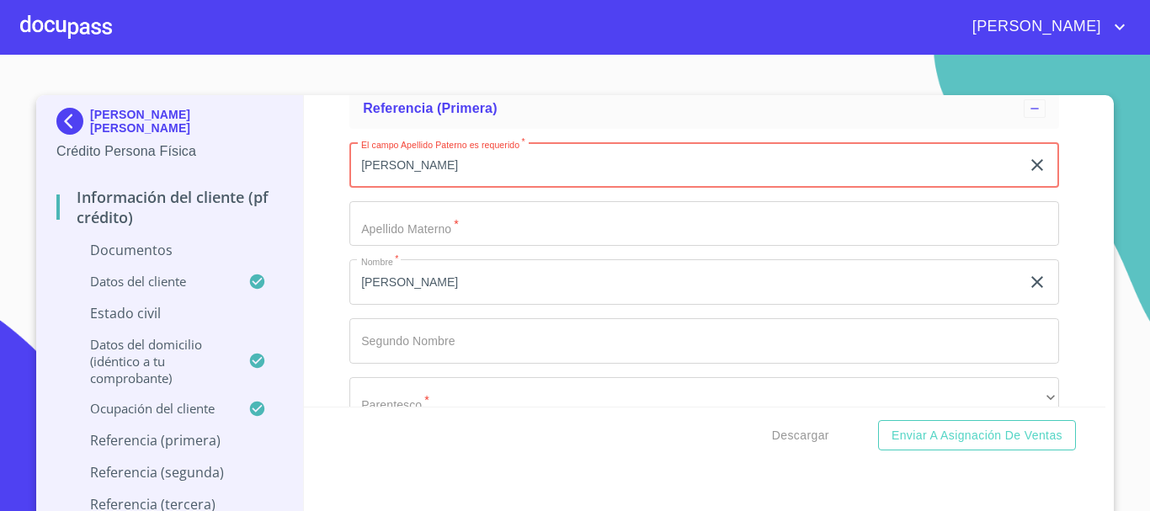
type input "[PERSON_NAME]"
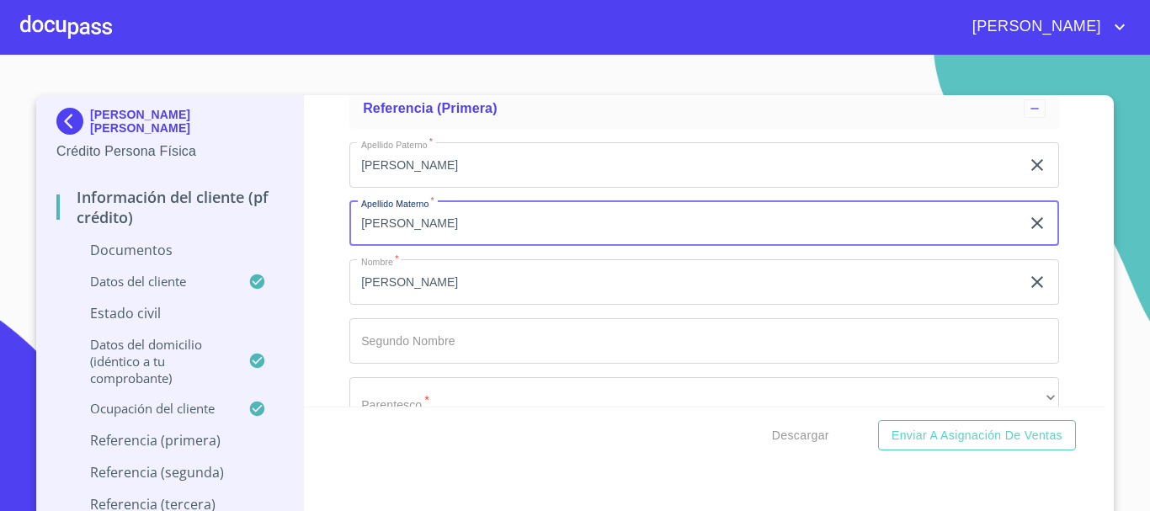
type input "[PERSON_NAME]"
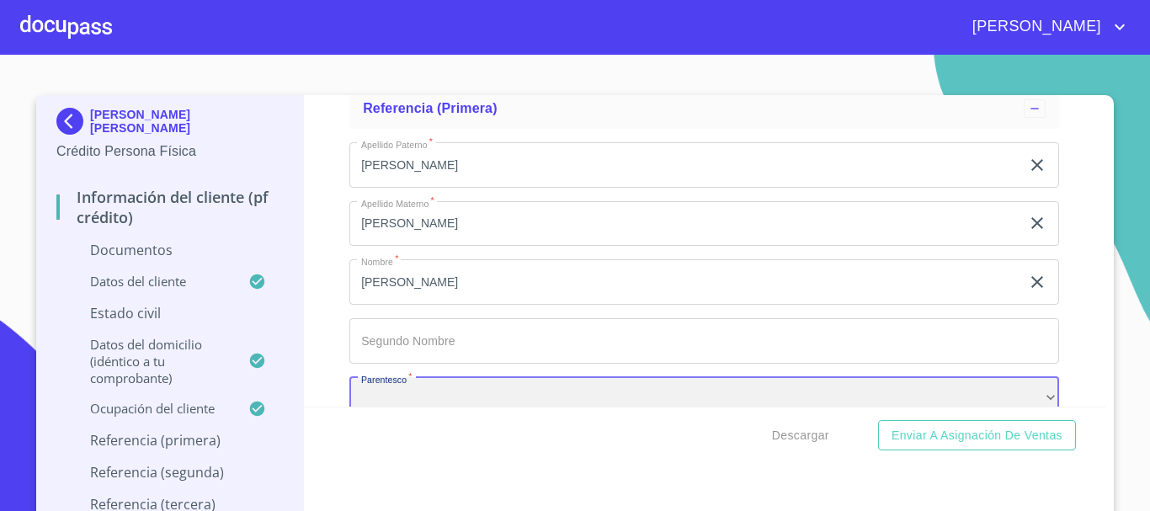
scroll to position [6417, 0]
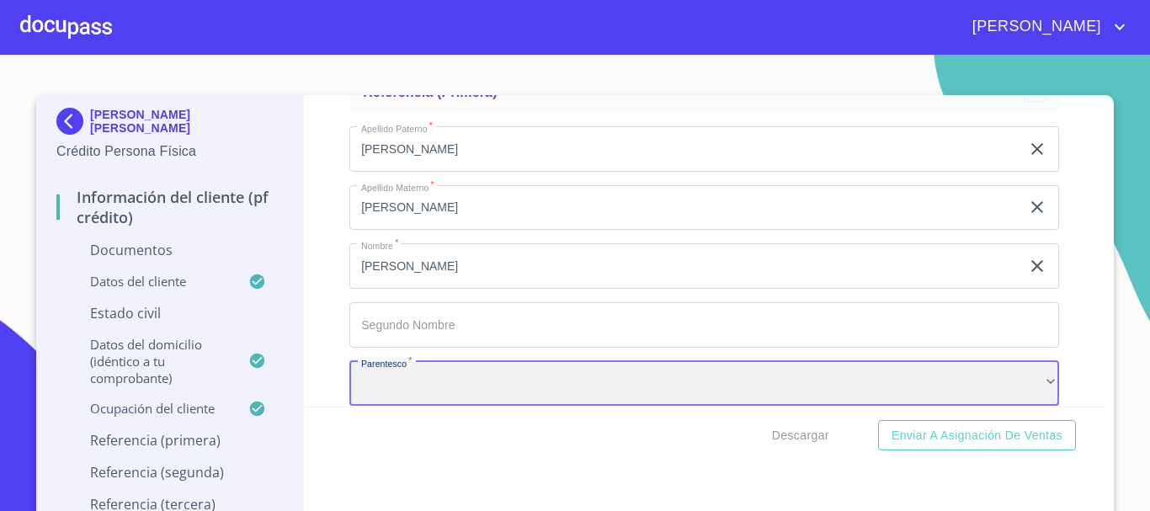
click at [402, 376] on div "​" at bounding box center [705, 383] width 710 height 45
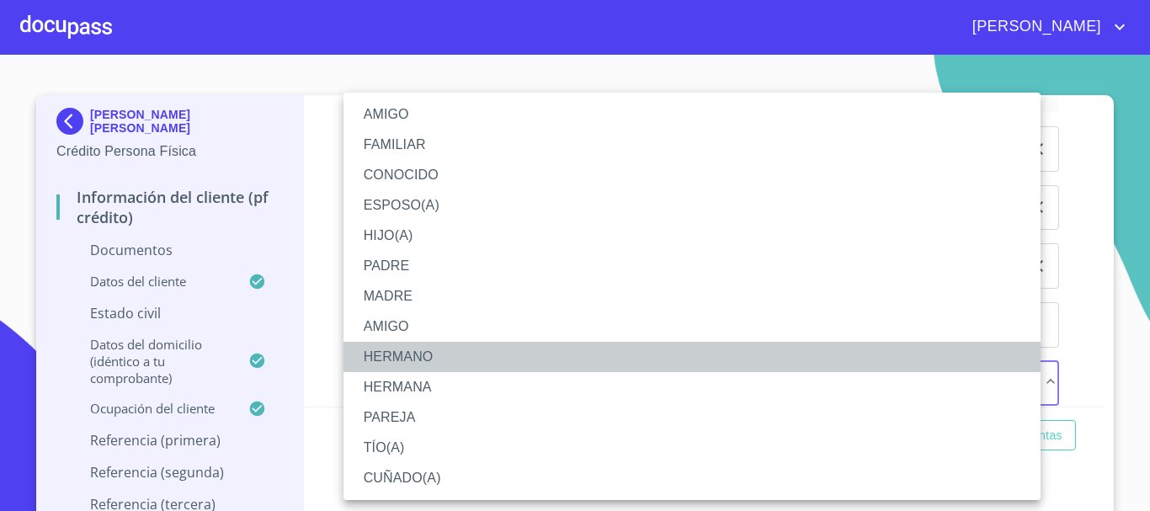
click at [423, 349] on li "HERMANO" at bounding box center [692, 357] width 697 height 30
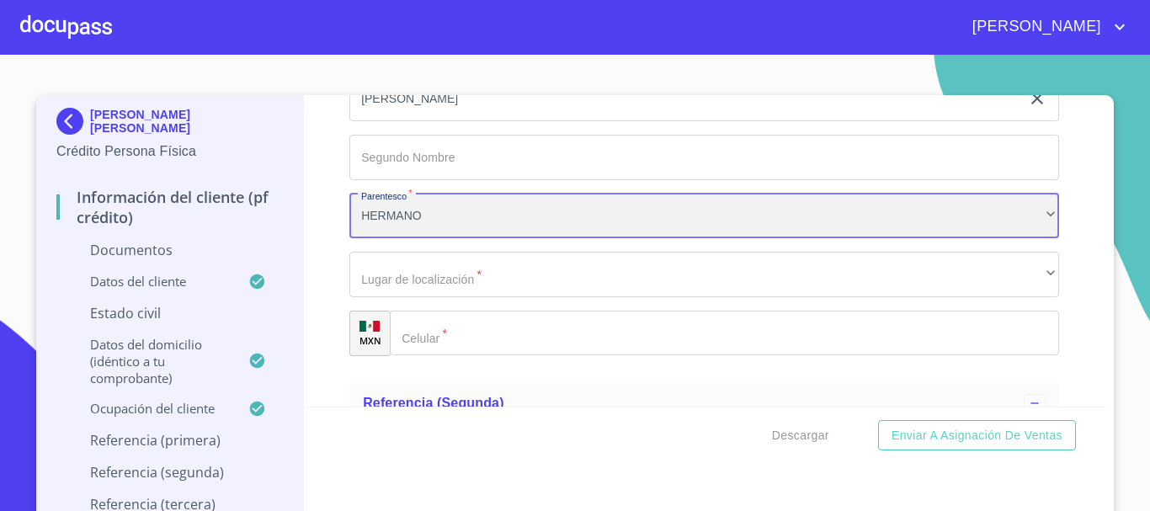
scroll to position [6585, 0]
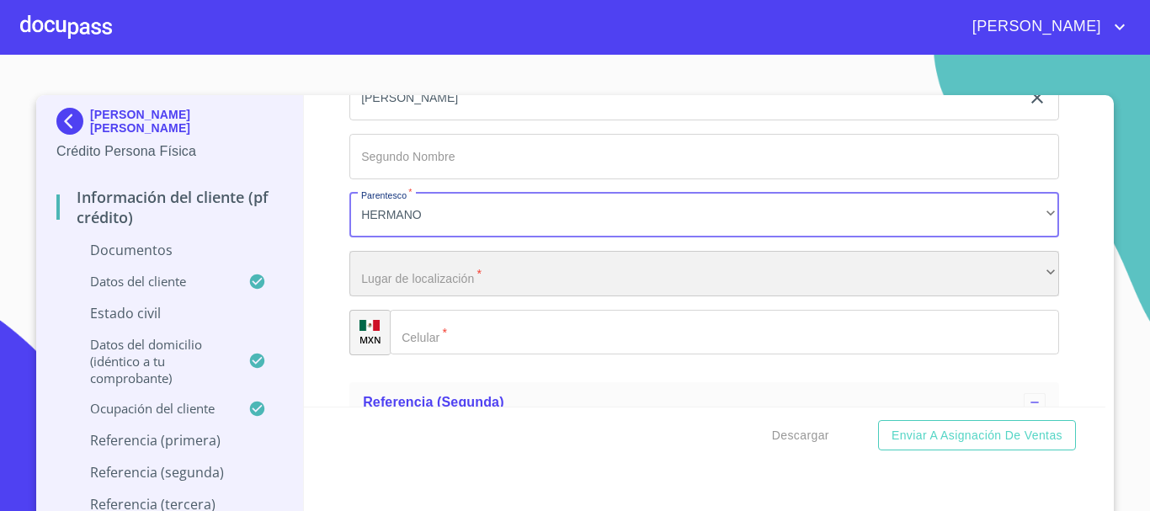
click at [525, 272] on div "​" at bounding box center [705, 273] width 710 height 45
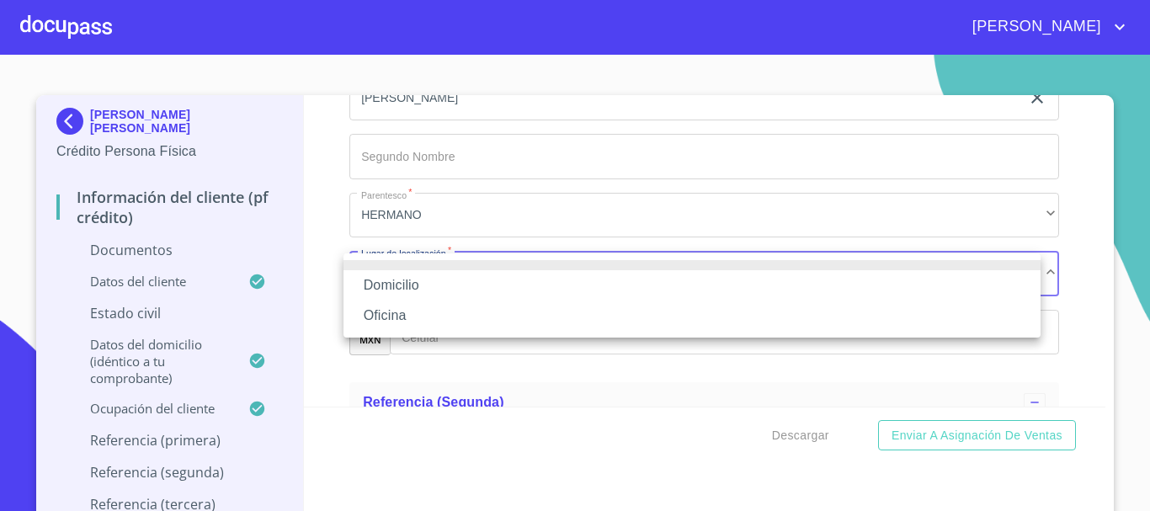
click at [421, 286] on li "Domicilio" at bounding box center [692, 285] width 697 height 30
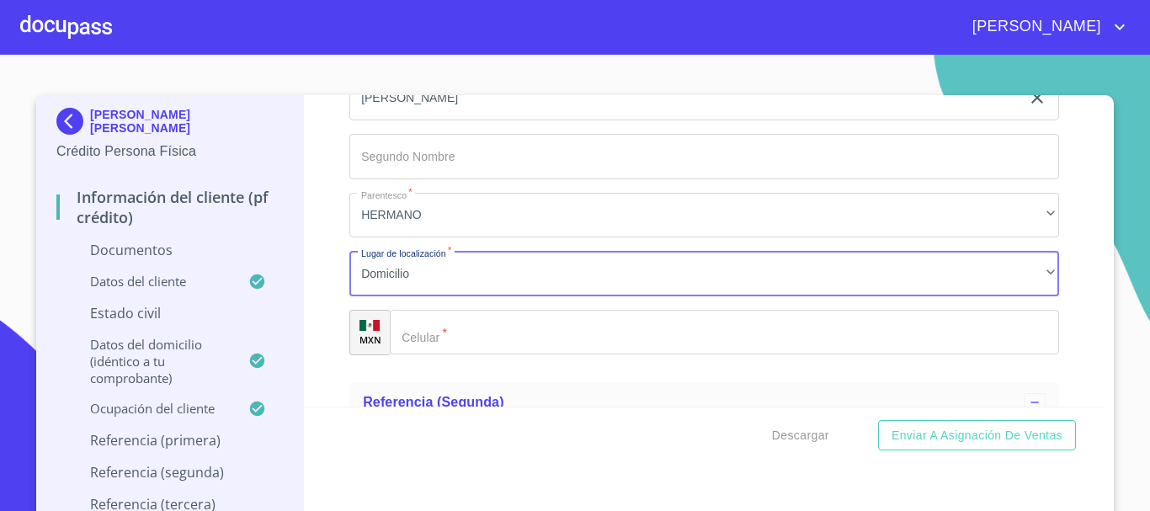
click at [488, 339] on input "Documento de identificación   *" at bounding box center [725, 332] width 670 height 45
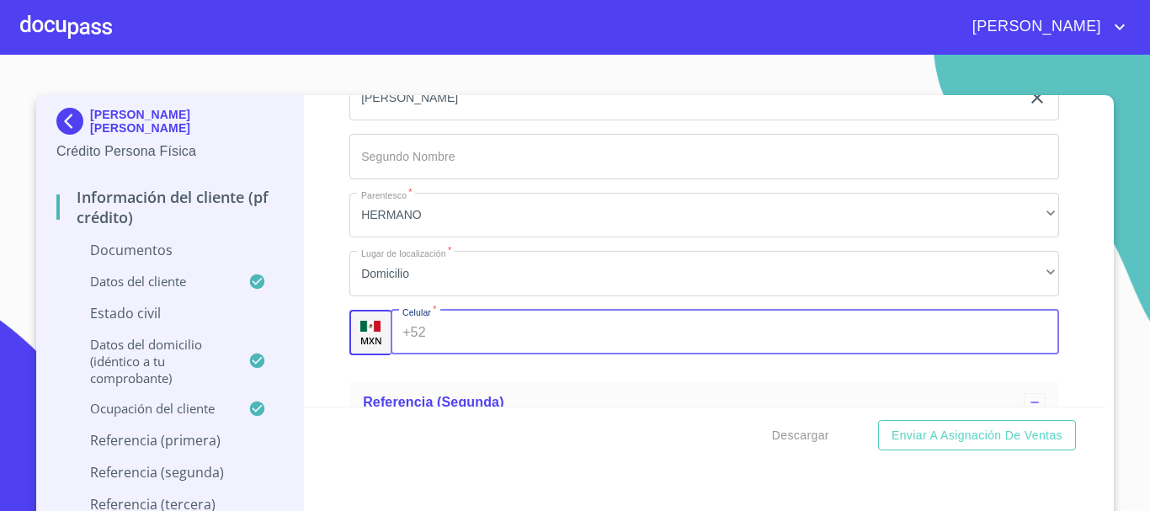
scroll to position [6838, 0]
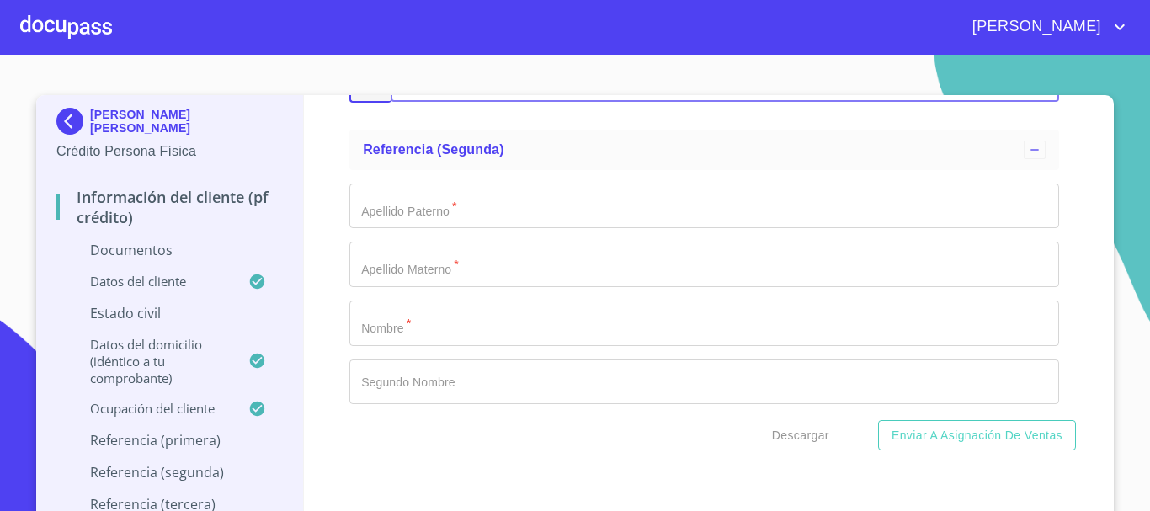
click at [469, 327] on input "Documento de identificación   *" at bounding box center [705, 323] width 710 height 45
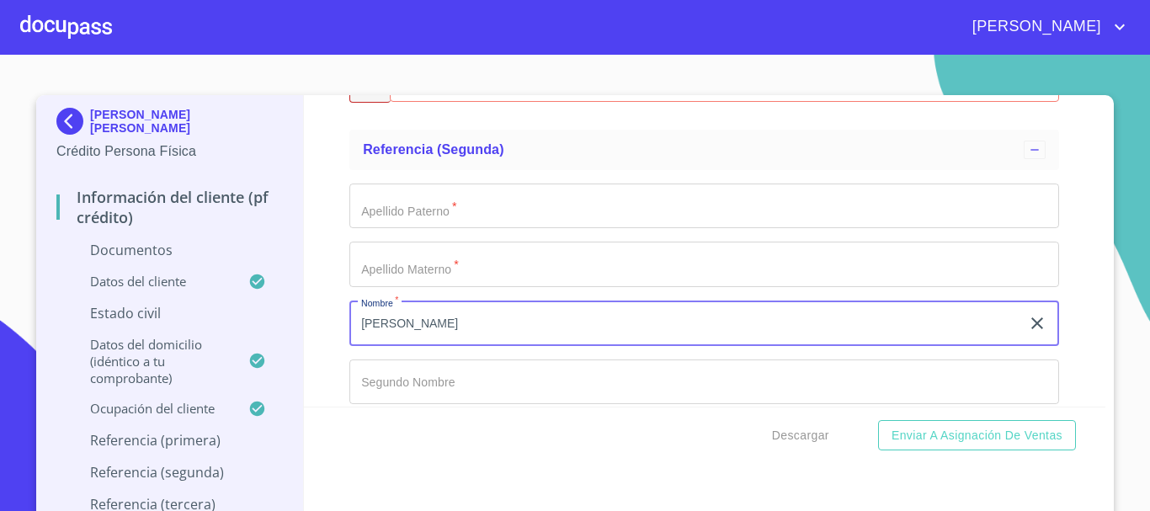
type input "[PERSON_NAME]"
click at [483, 209] on input "Documento de identificación   *" at bounding box center [705, 206] width 710 height 45
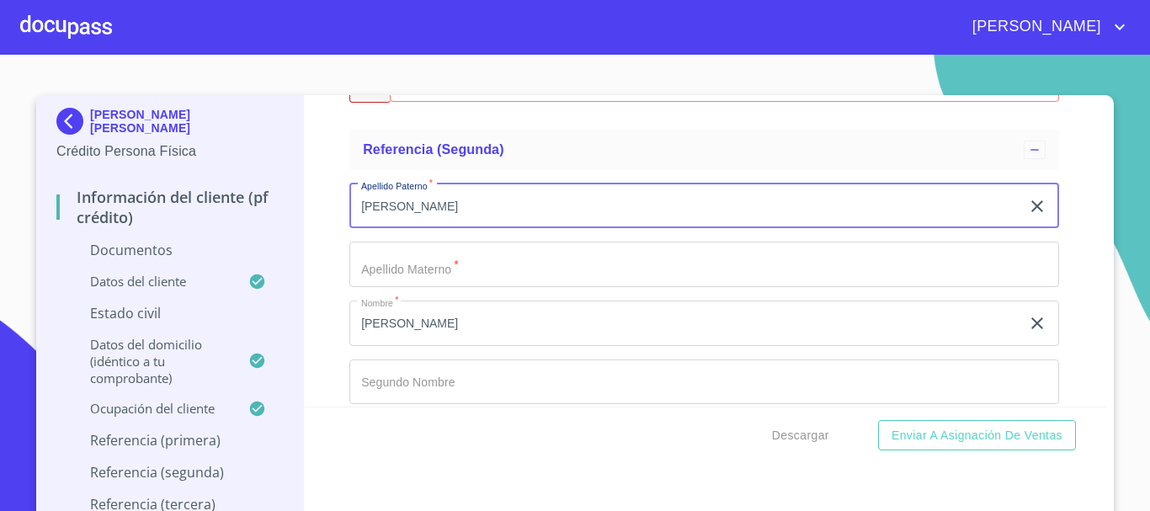
type input "[PERSON_NAME]"
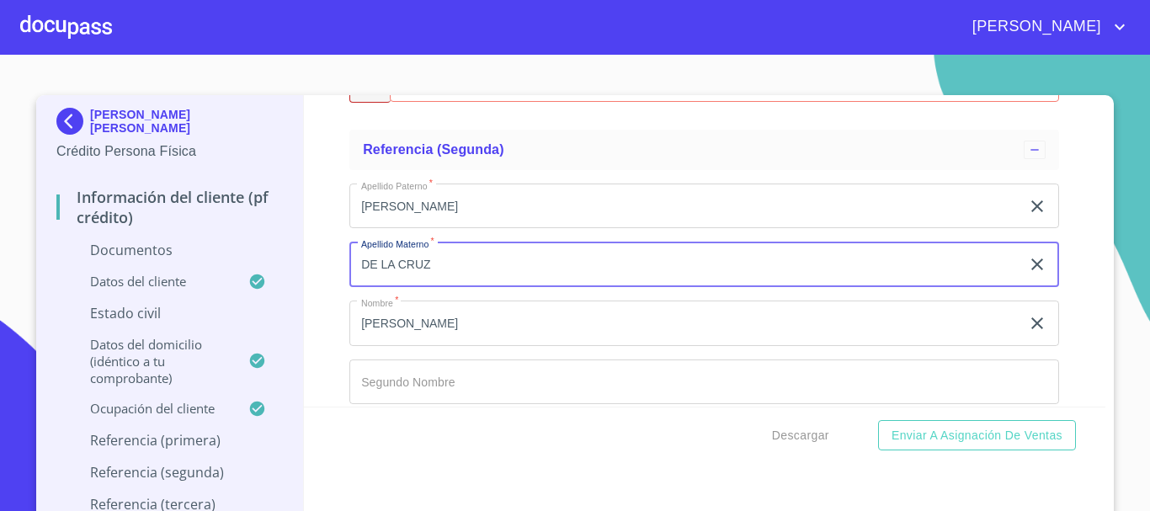
type input "DE LA CRUZ"
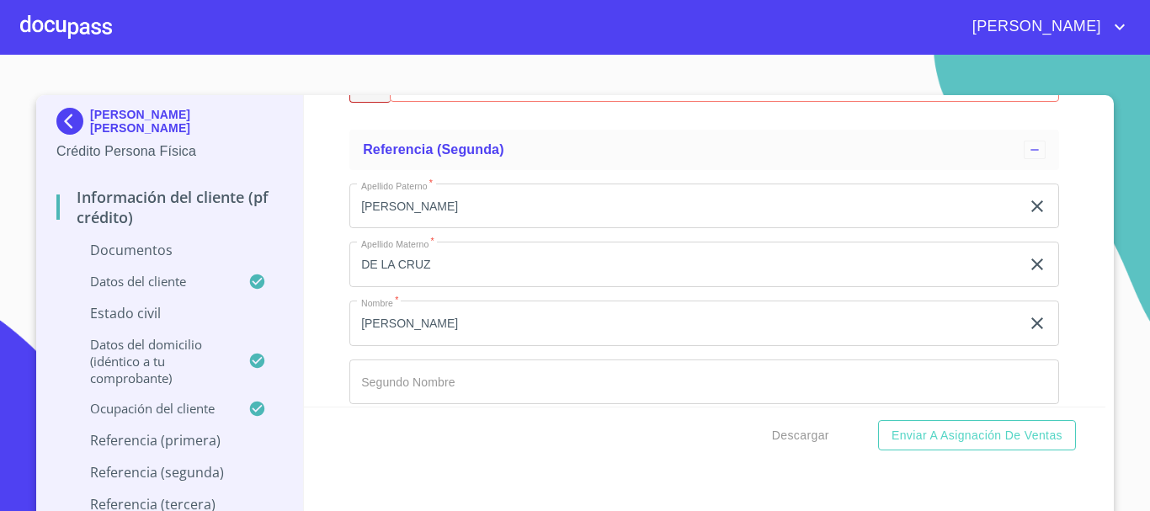
scroll to position [7027, 0]
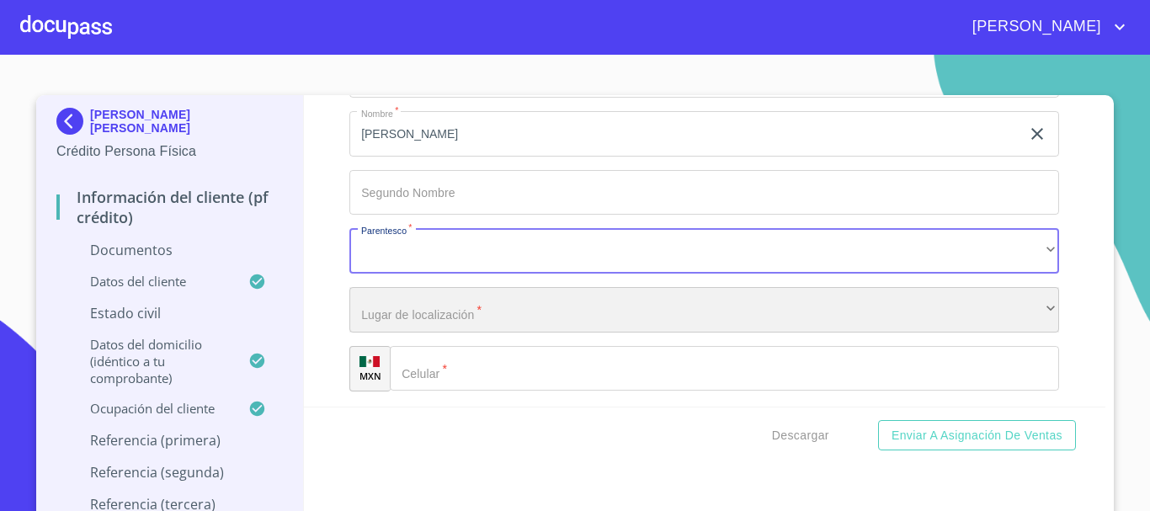
click at [414, 318] on div "​" at bounding box center [705, 309] width 710 height 45
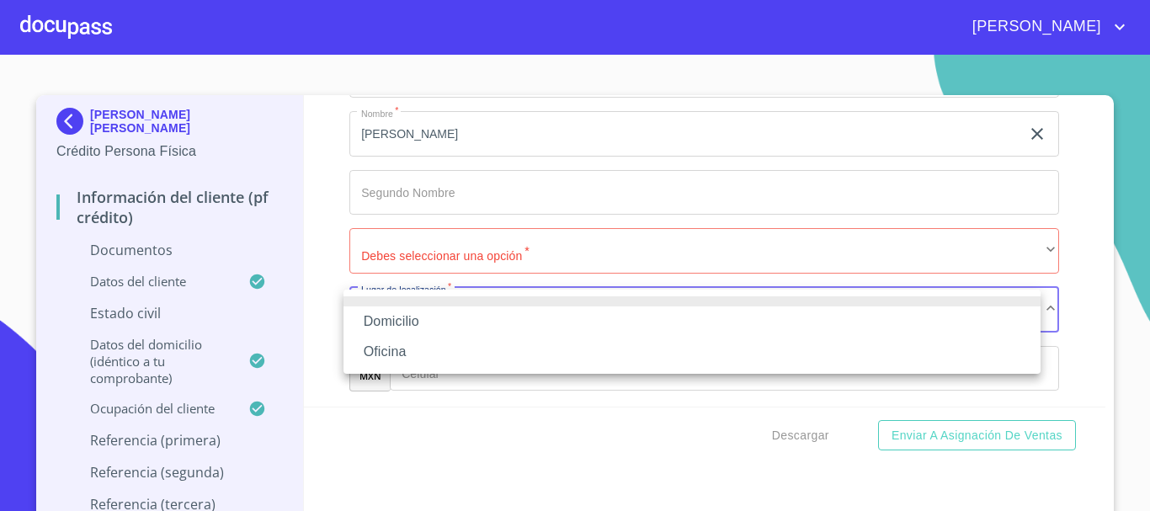
click at [450, 256] on div at bounding box center [575, 255] width 1150 height 511
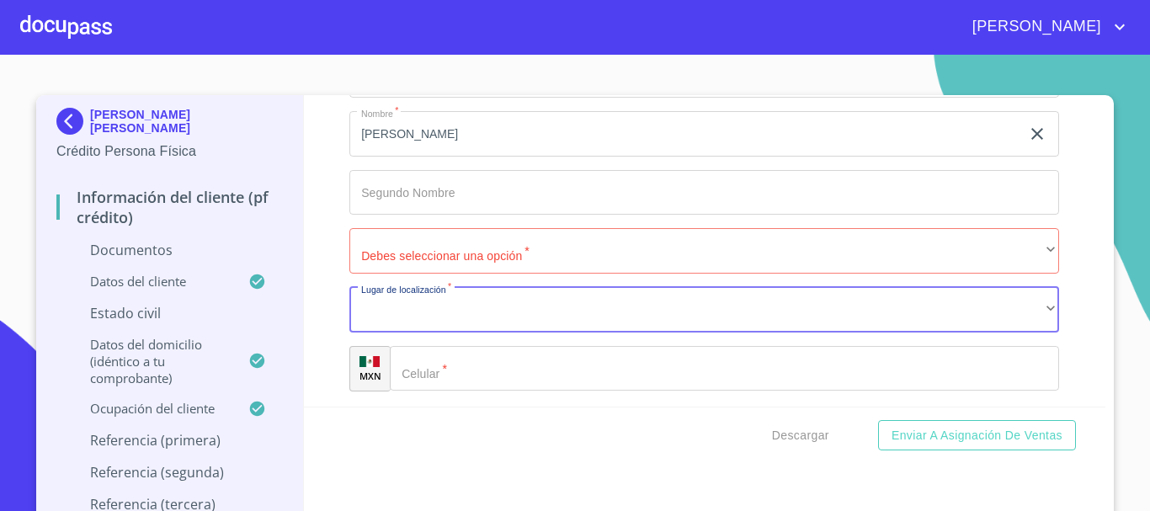
click at [306, 211] on div "Información del cliente (PF crédito) Documentos Documento de identificación   *…" at bounding box center [705, 251] width 803 height 312
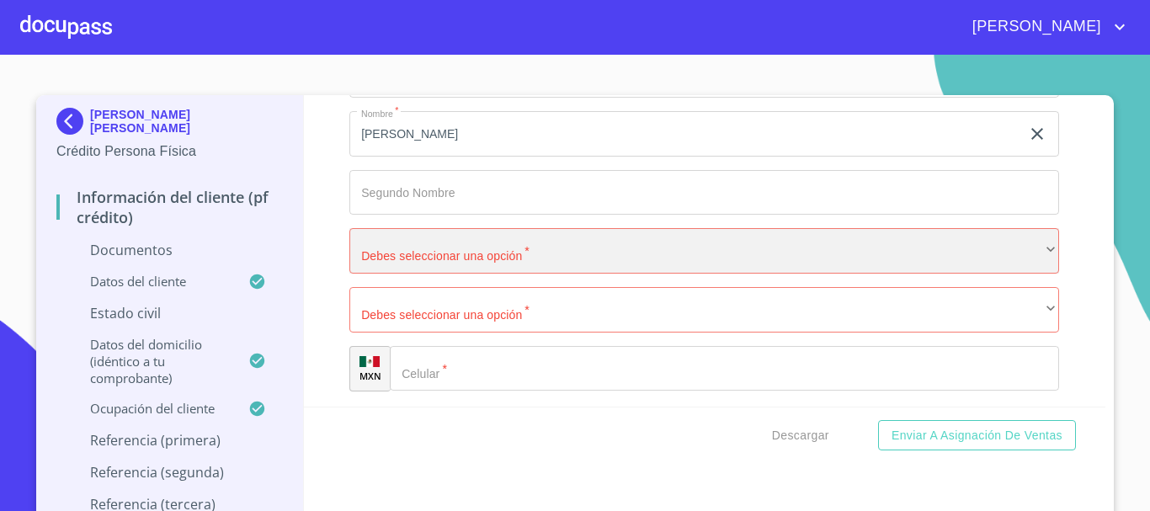
click at [467, 253] on div "​" at bounding box center [705, 250] width 710 height 45
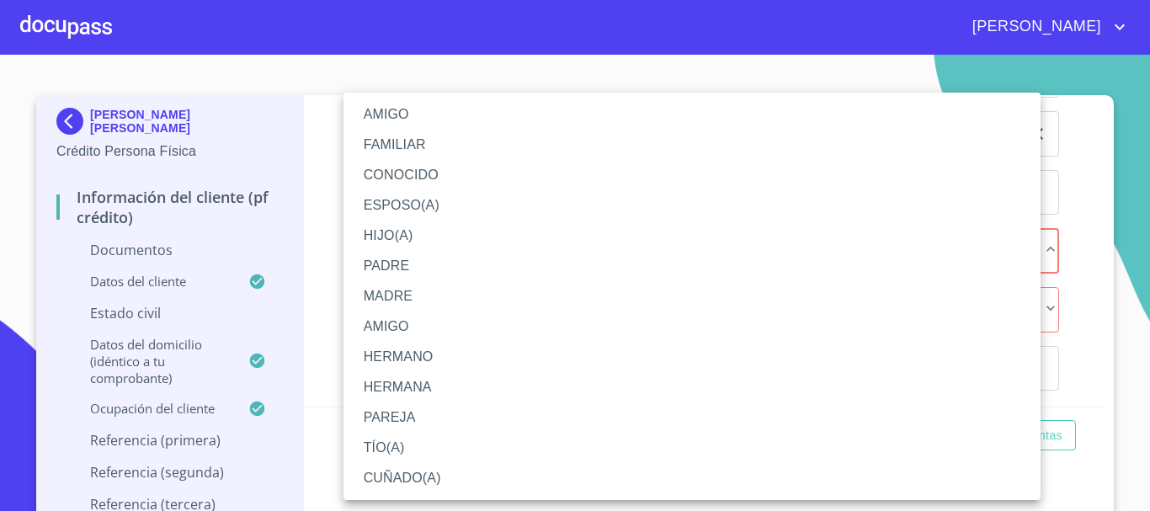
click at [435, 120] on li "AMIGO" at bounding box center [692, 114] width 697 height 30
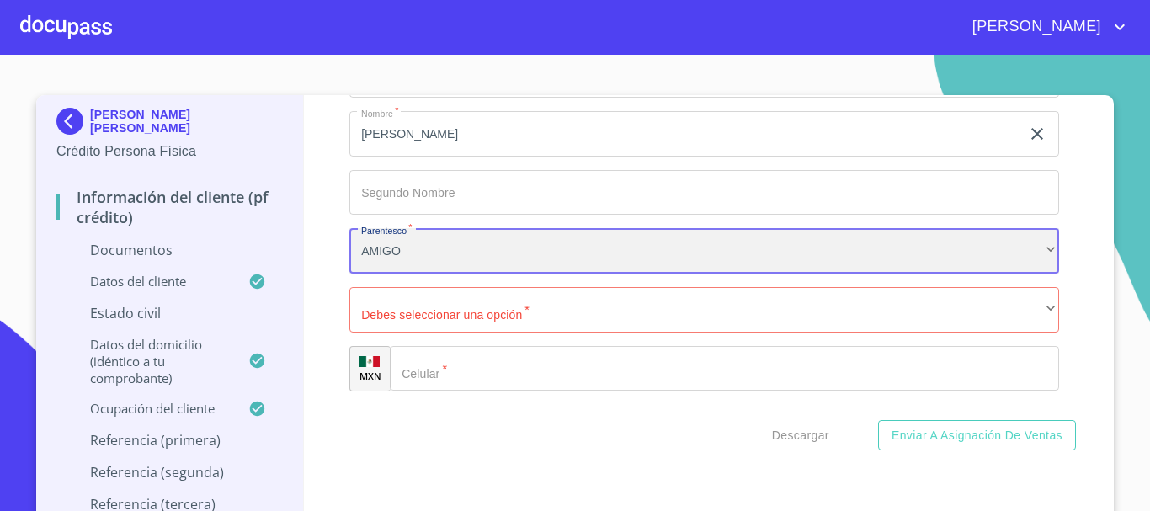
click at [392, 258] on div "AMIGO" at bounding box center [705, 250] width 710 height 45
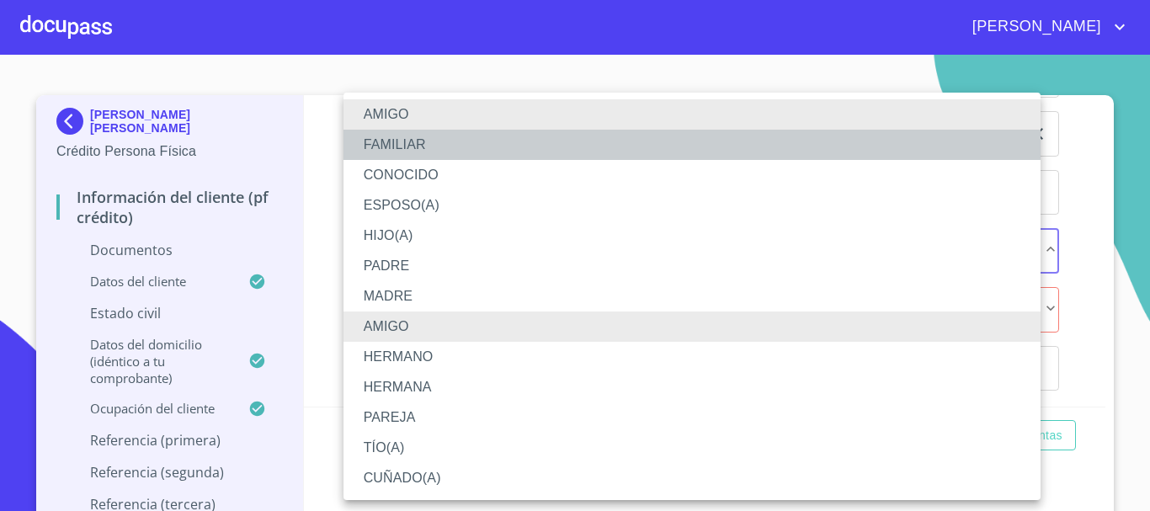
click at [422, 147] on li "FAMILIAR" at bounding box center [692, 145] width 697 height 30
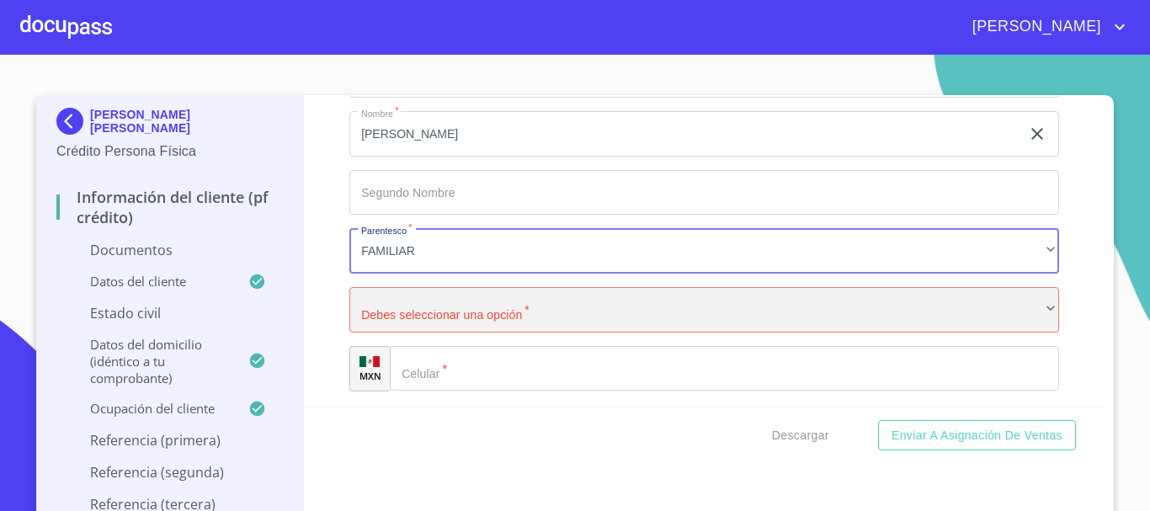
click at [418, 300] on div "​" at bounding box center [705, 309] width 710 height 45
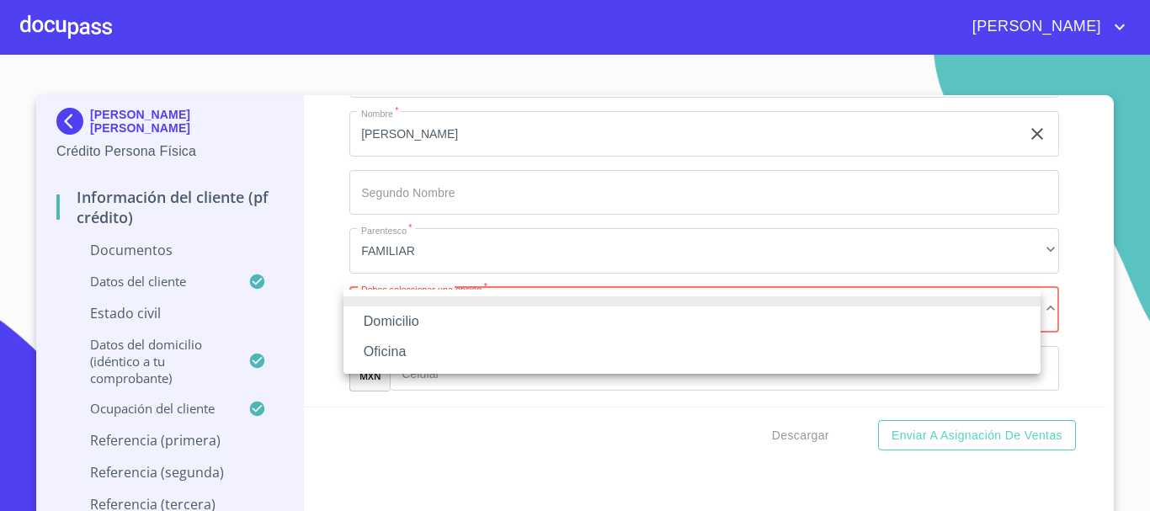
click at [414, 312] on li "Domicilio" at bounding box center [692, 322] width 697 height 30
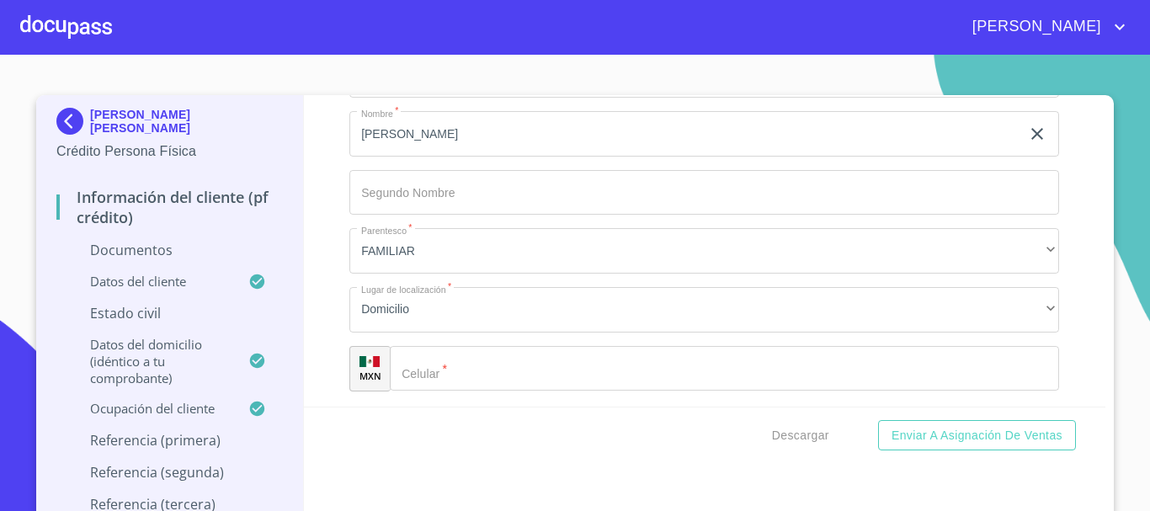
click at [467, 367] on input "Documento de identificación   *" at bounding box center [725, 368] width 670 height 45
type input "[PHONE_NUMBER]"
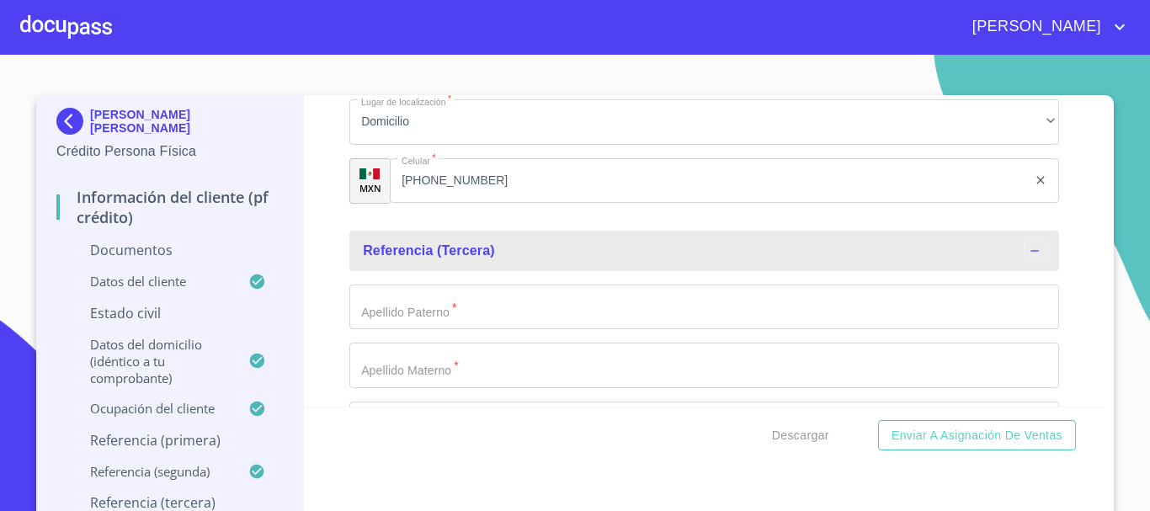
click at [469, 304] on input "Documento de identificación   *" at bounding box center [705, 307] width 710 height 45
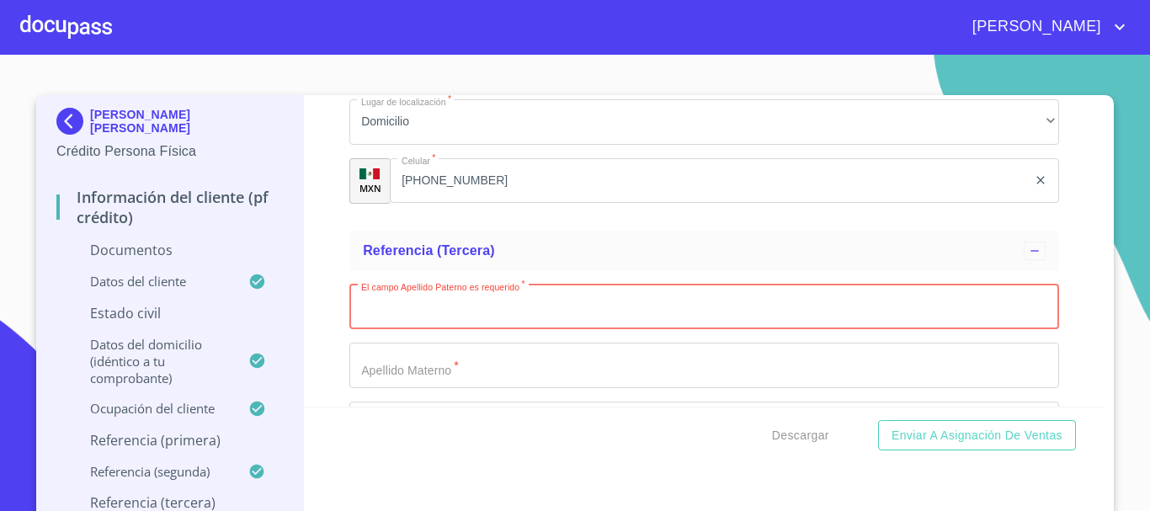
scroll to position [7468, 0]
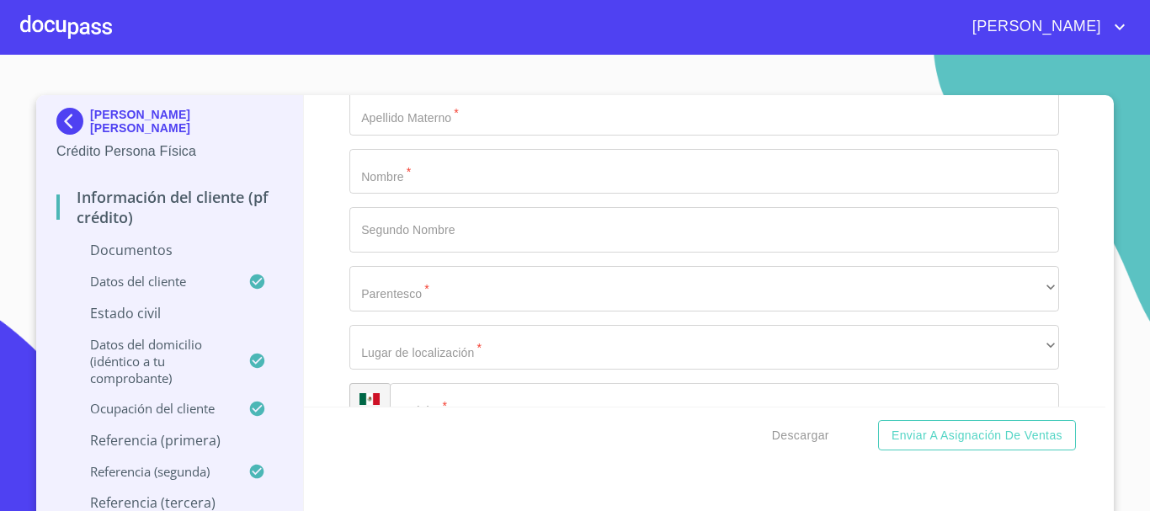
click at [411, 237] on input "Documento de identificación   *" at bounding box center [705, 229] width 710 height 45
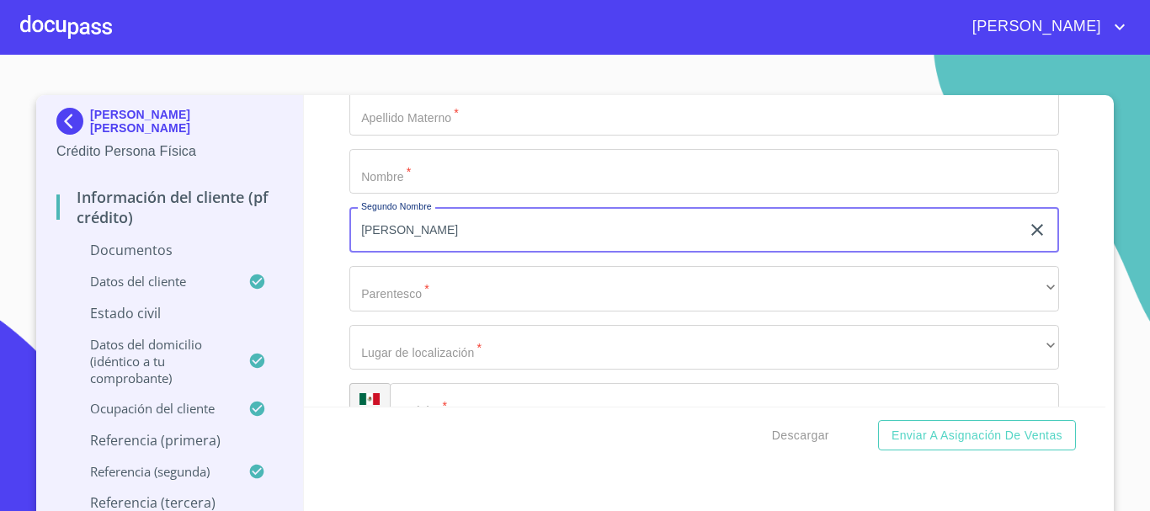
type input "[PERSON_NAME]"
click at [430, 179] on input "Documento de identificación   *" at bounding box center [705, 171] width 710 height 45
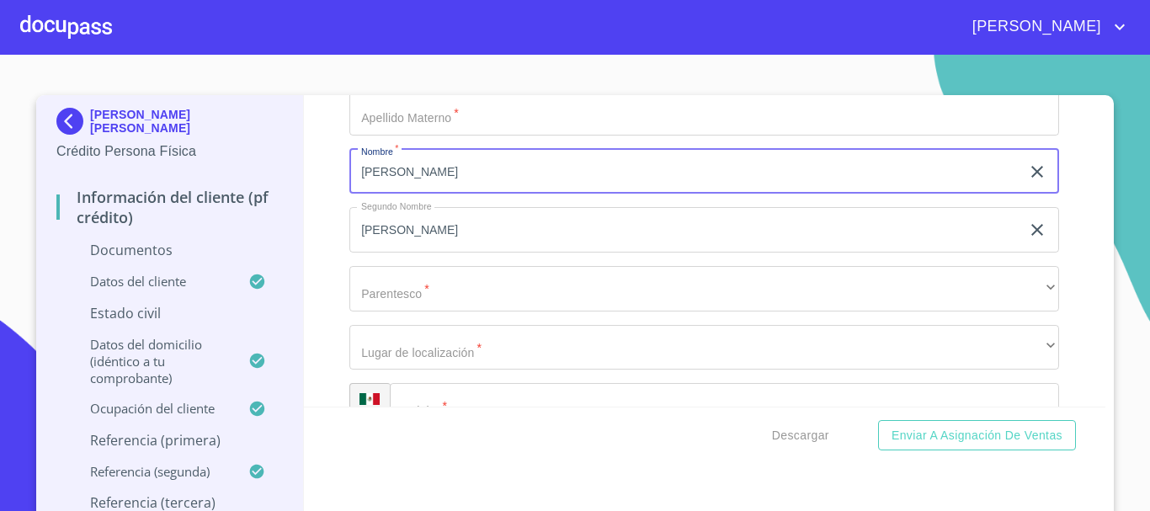
type input "[PERSON_NAME]"
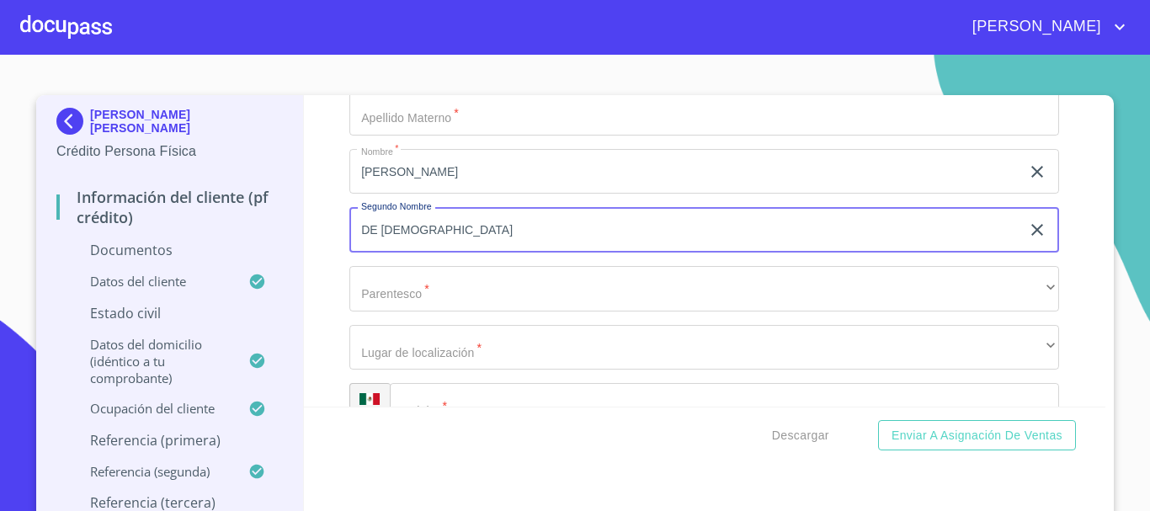
type input "DE [DEMOGRAPHIC_DATA]"
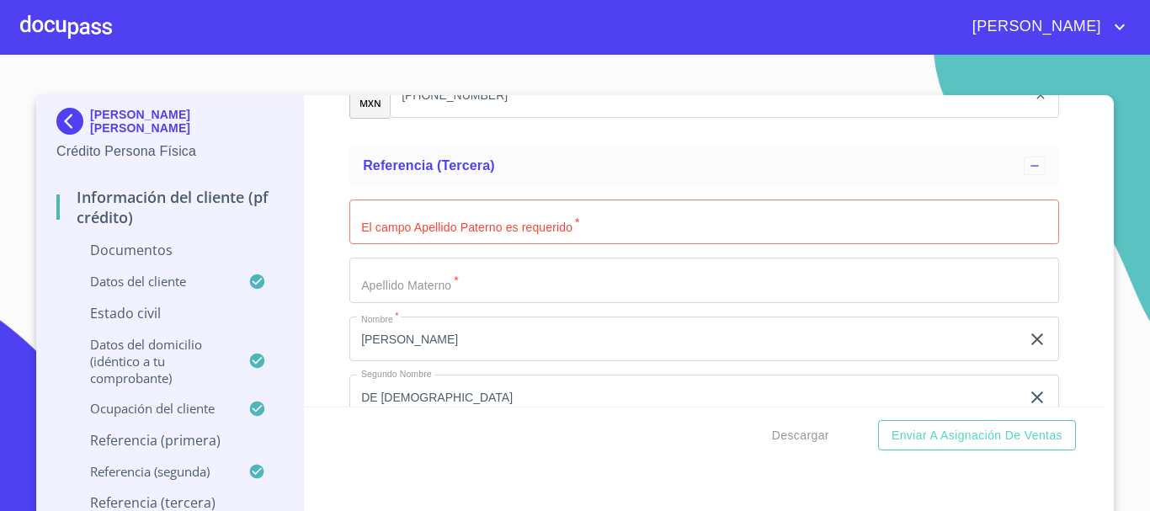
scroll to position [7299, 0]
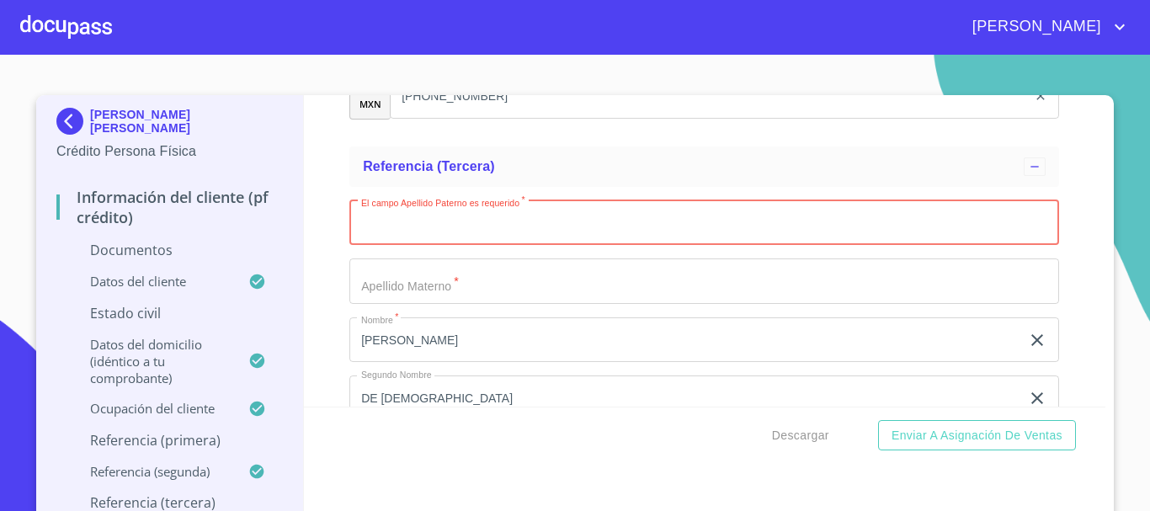
click at [444, 234] on input "Documento de identificación   *" at bounding box center [705, 222] width 710 height 45
type input "[PERSON_NAME]"
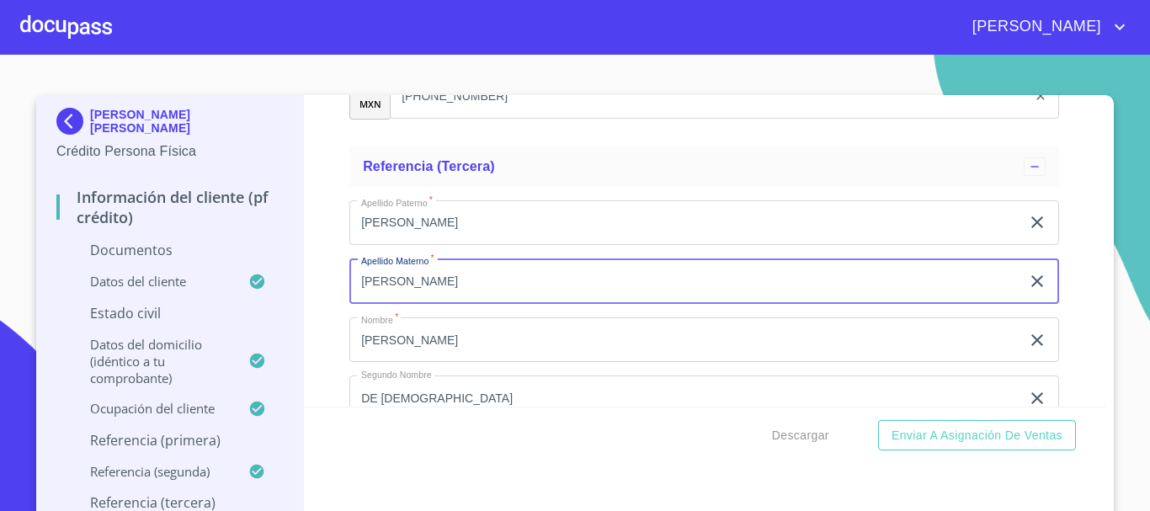
type input "[PERSON_NAME]"
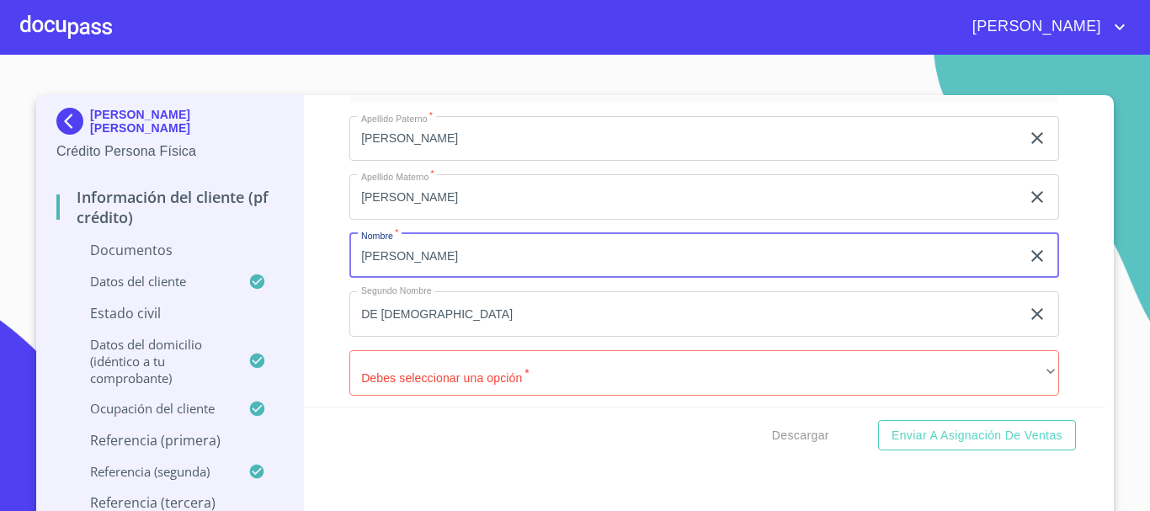
scroll to position [7468, 0]
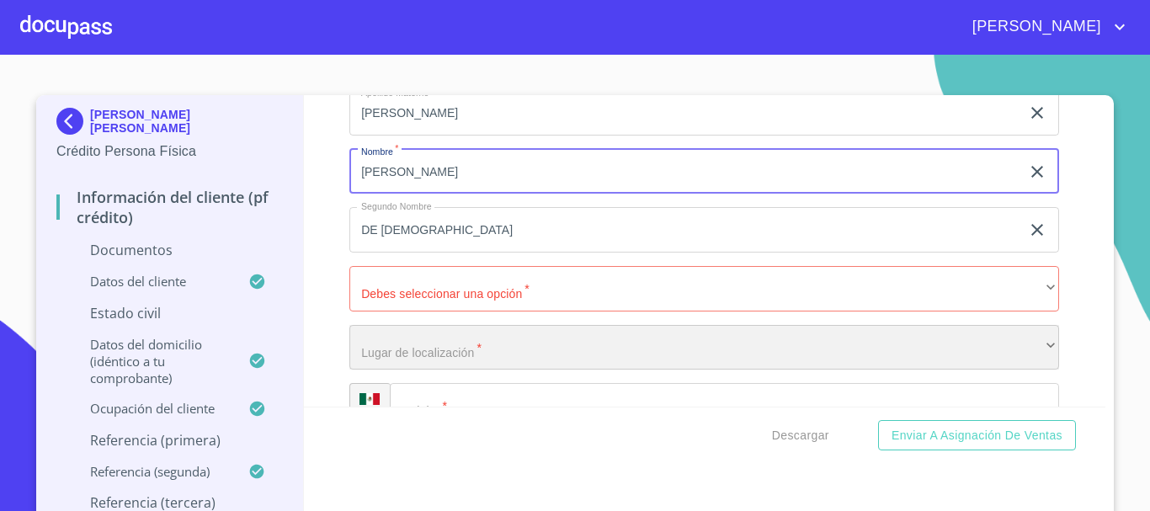
click at [447, 342] on div "​" at bounding box center [705, 347] width 710 height 45
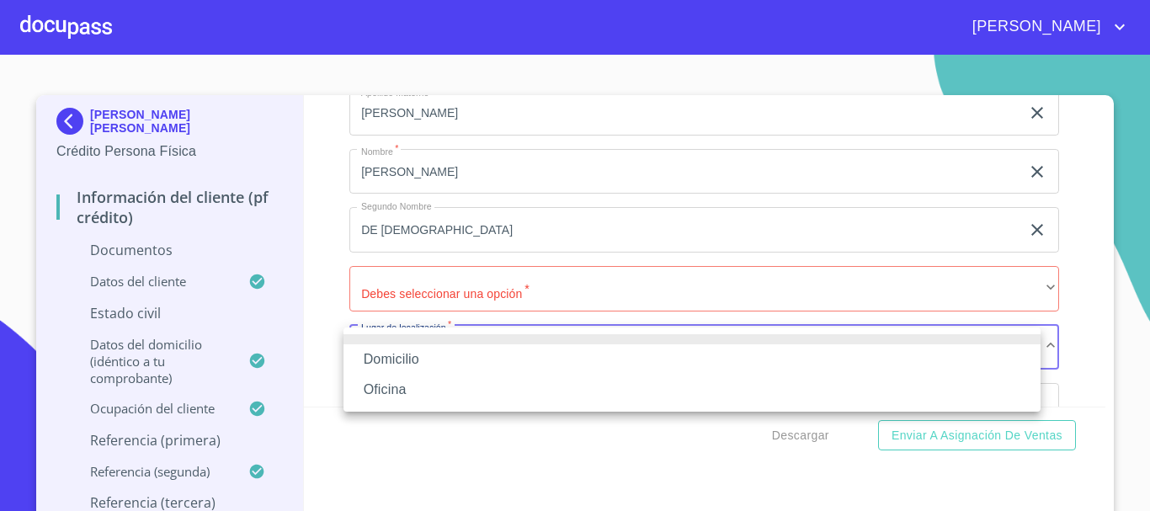
click at [437, 361] on li "Domicilio" at bounding box center [692, 359] width 697 height 30
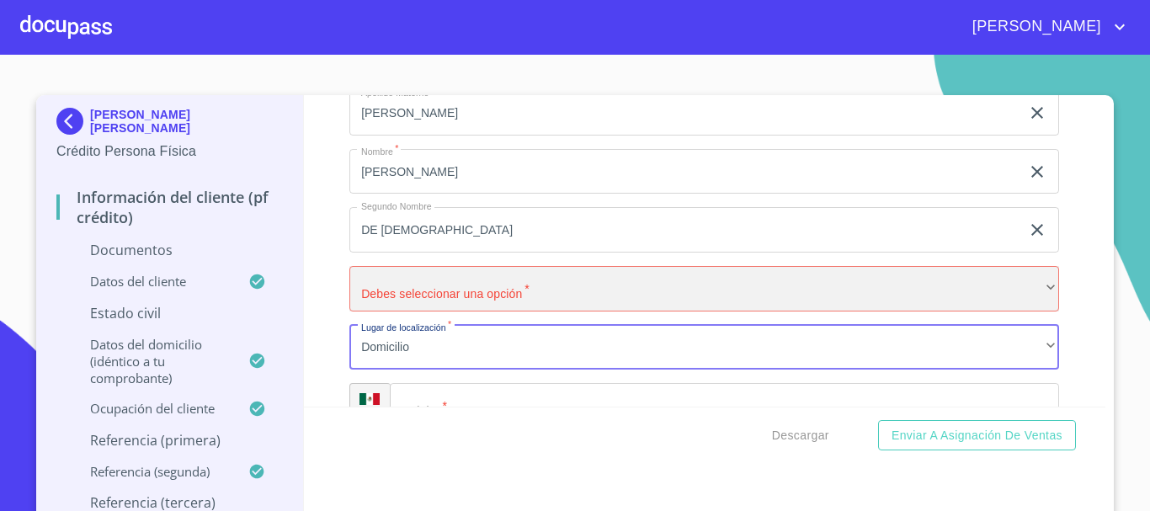
click at [408, 299] on div "​" at bounding box center [705, 288] width 710 height 45
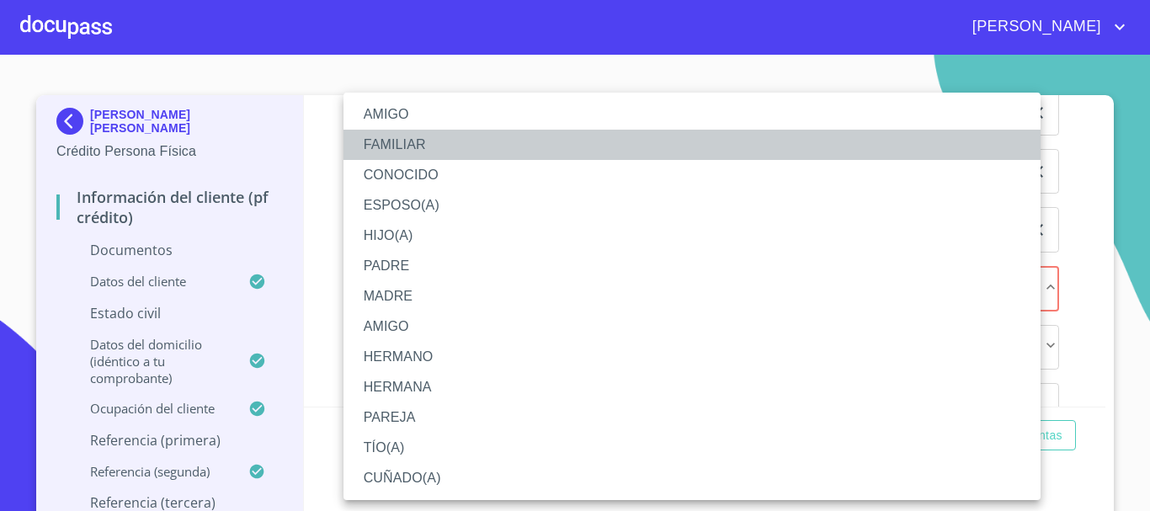
click at [400, 146] on li "FAMILIAR" at bounding box center [692, 145] width 697 height 30
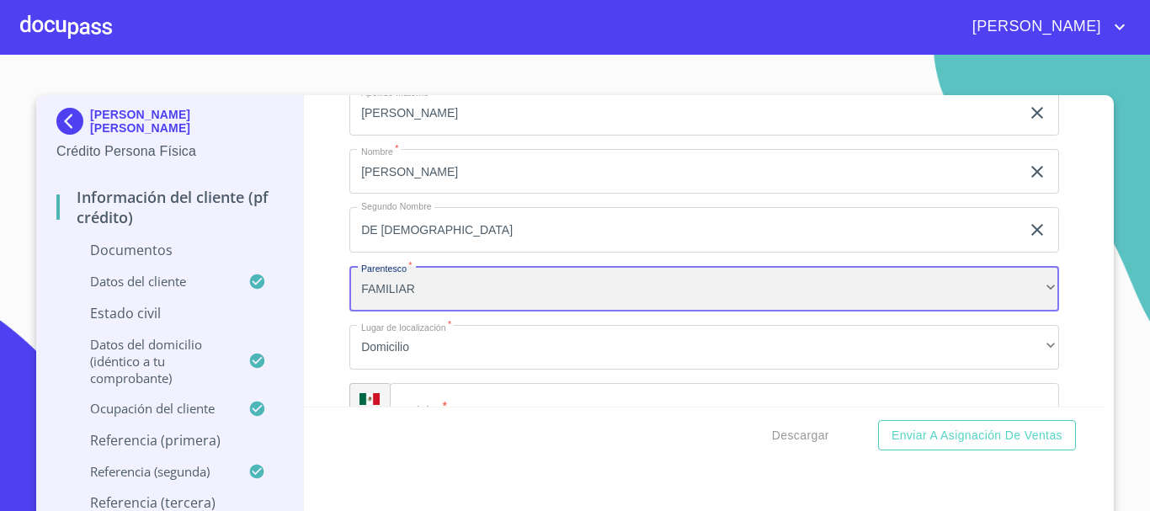
scroll to position [7636, 0]
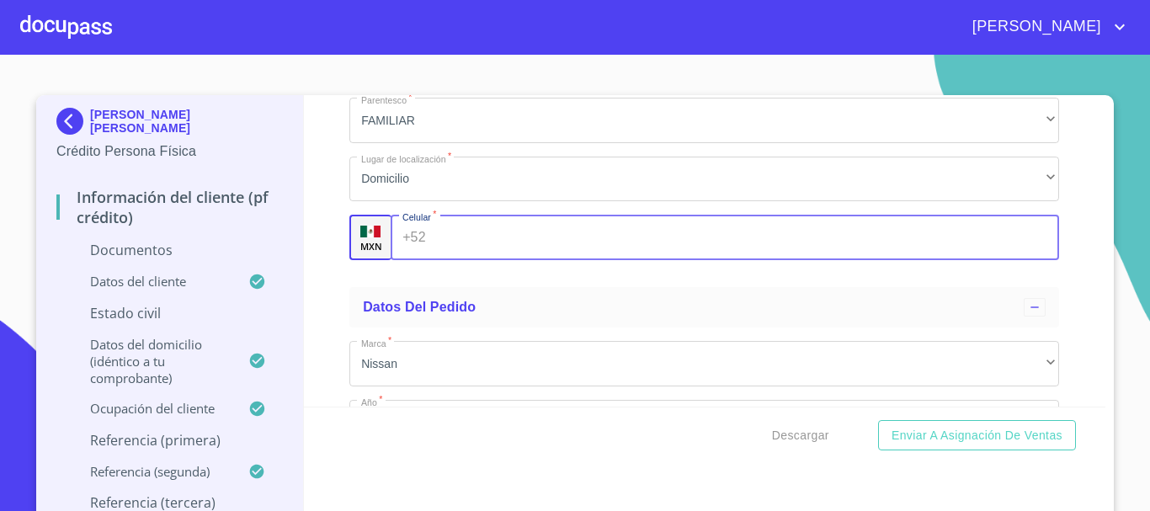
click at [459, 239] on input "Documento de identificación   *" at bounding box center [746, 237] width 627 height 45
type input "[PHONE_NUMBER]"
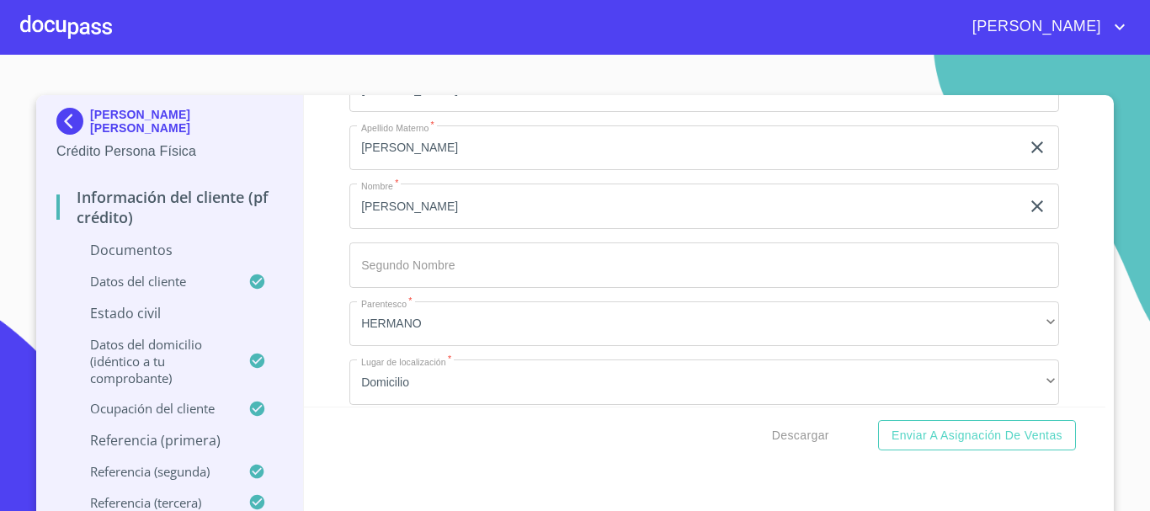
scroll to position [6541, 0]
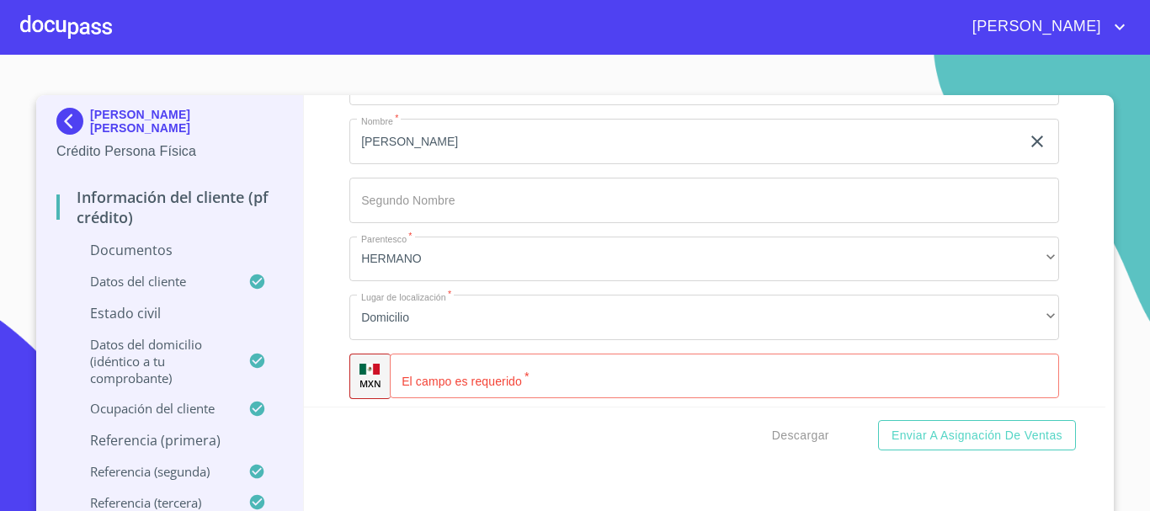
click at [425, 389] on input "Documento de identificación   *" at bounding box center [725, 376] width 670 height 45
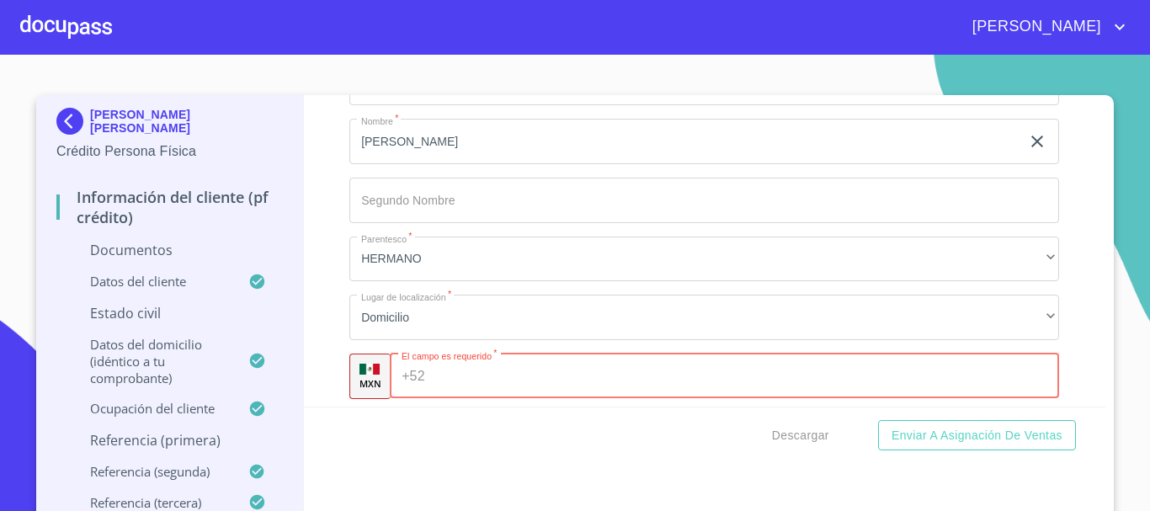
click at [480, 375] on input "Documento de identificación   *" at bounding box center [746, 376] width 628 height 45
type input "[PHONE_NUMBER]"
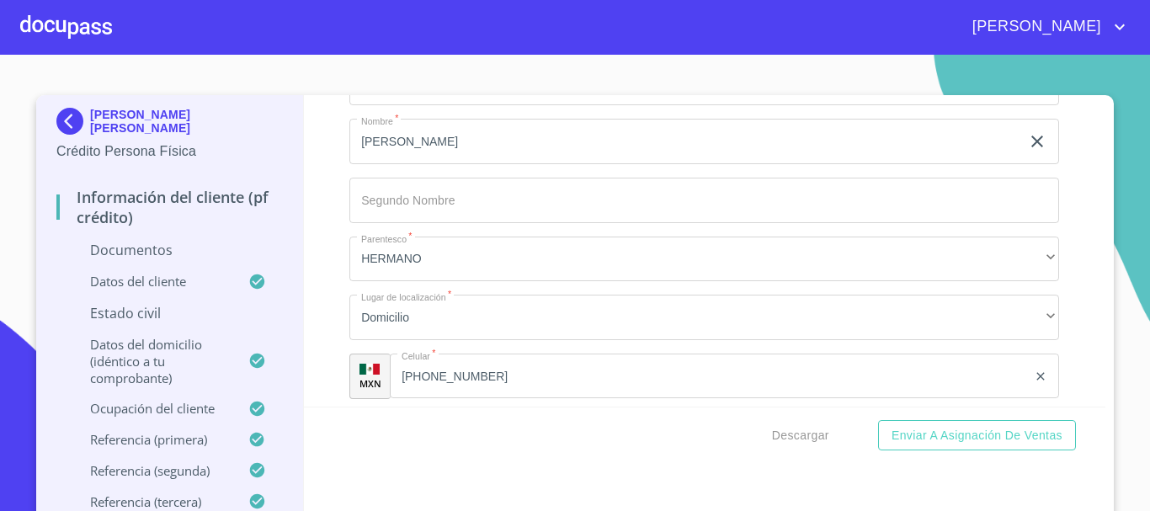
scroll to position [6737, 0]
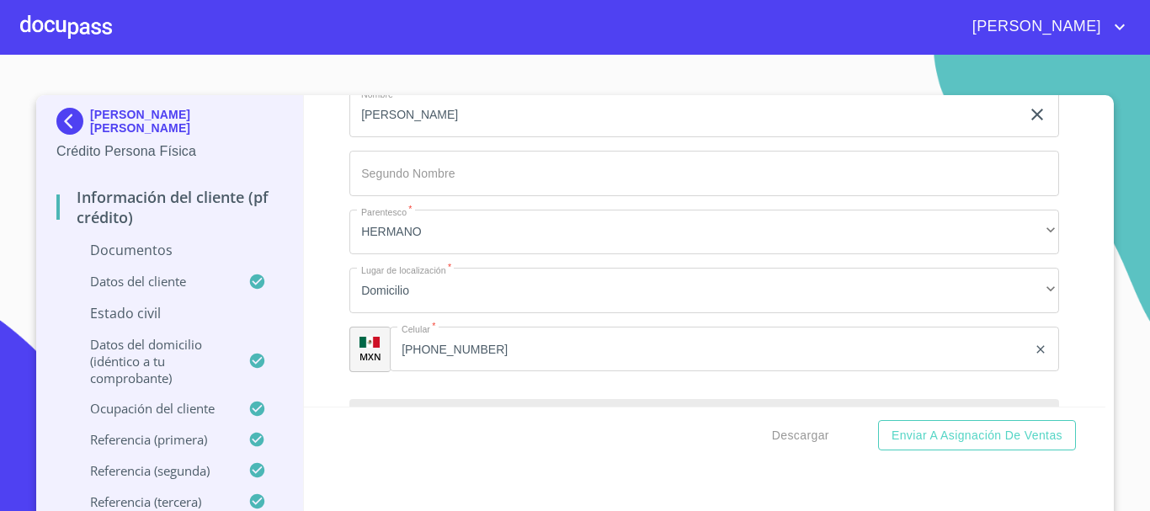
click at [126, 311] on p "Estado Civil" at bounding box center [169, 313] width 227 height 19
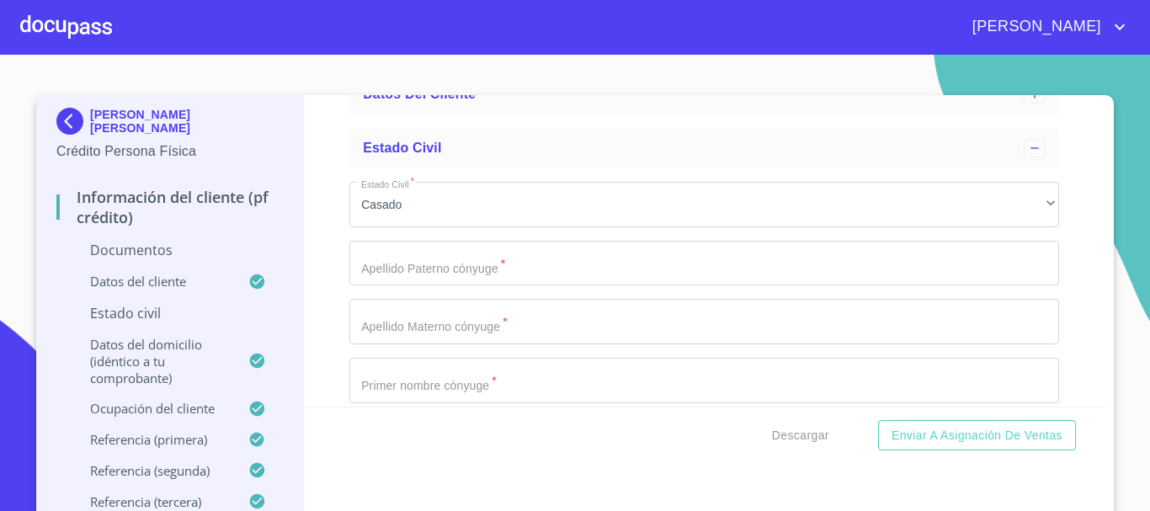
scroll to position [168, 0]
click at [406, 269] on input "Estado Civil   *" at bounding box center [705, 258] width 710 height 45
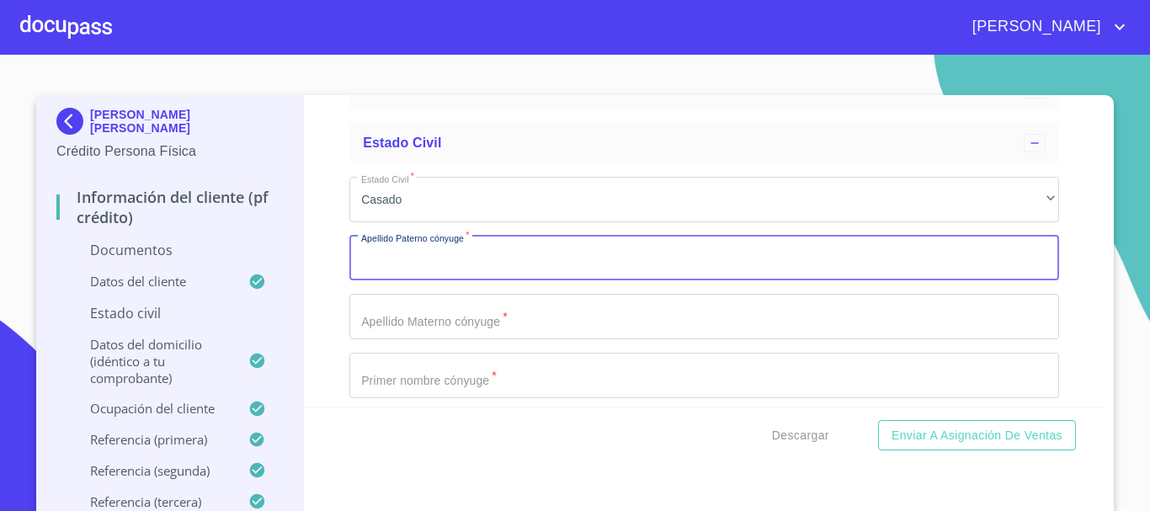
click at [309, 217] on div "Información del cliente (PF crédito) Documentos Datos del cliente Estado Civil …" at bounding box center [705, 251] width 803 height 312
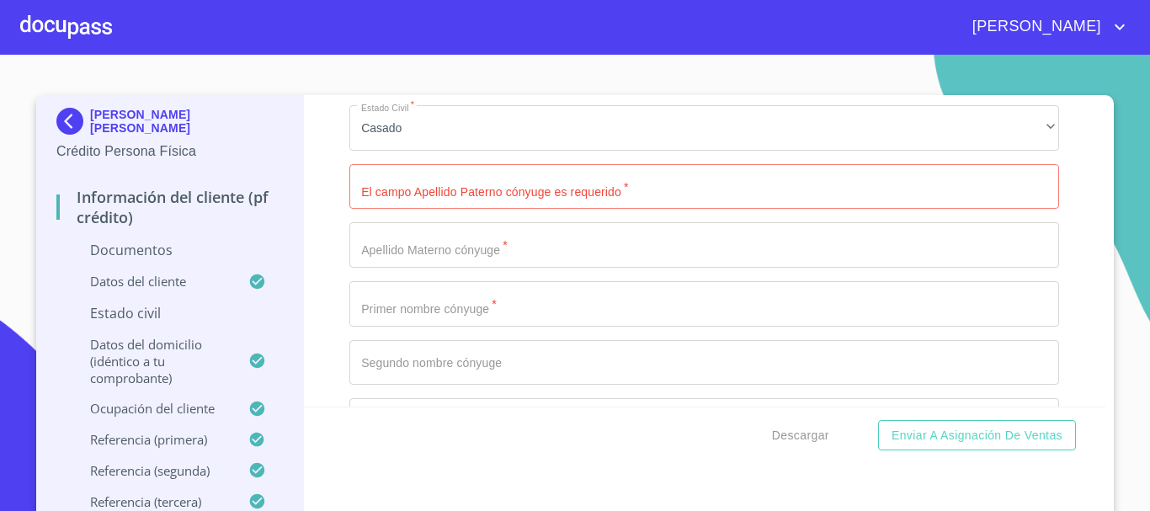
scroll to position [337, 0]
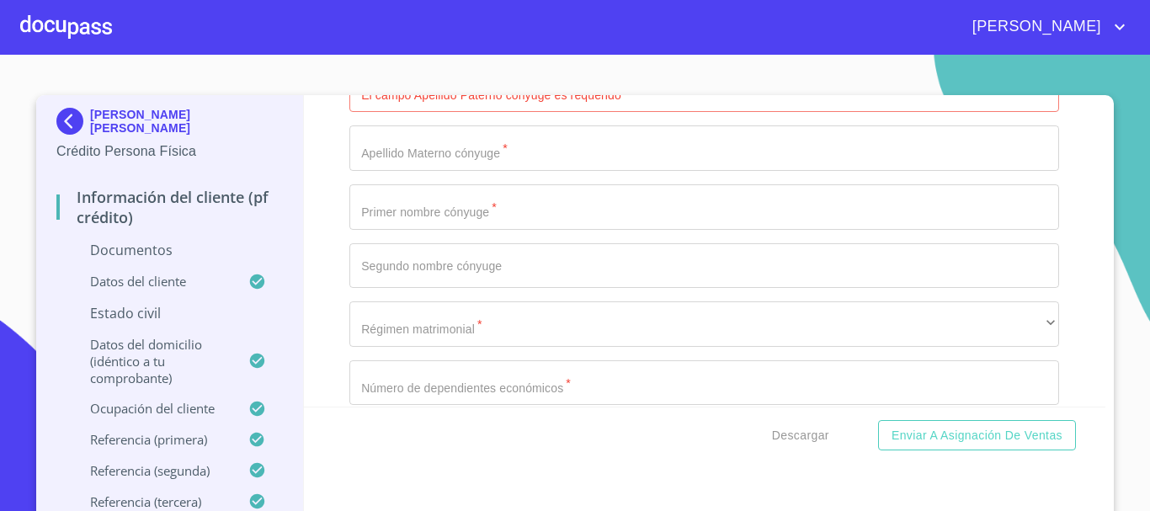
click at [485, 206] on input "Estado Civil   *" at bounding box center [705, 206] width 710 height 45
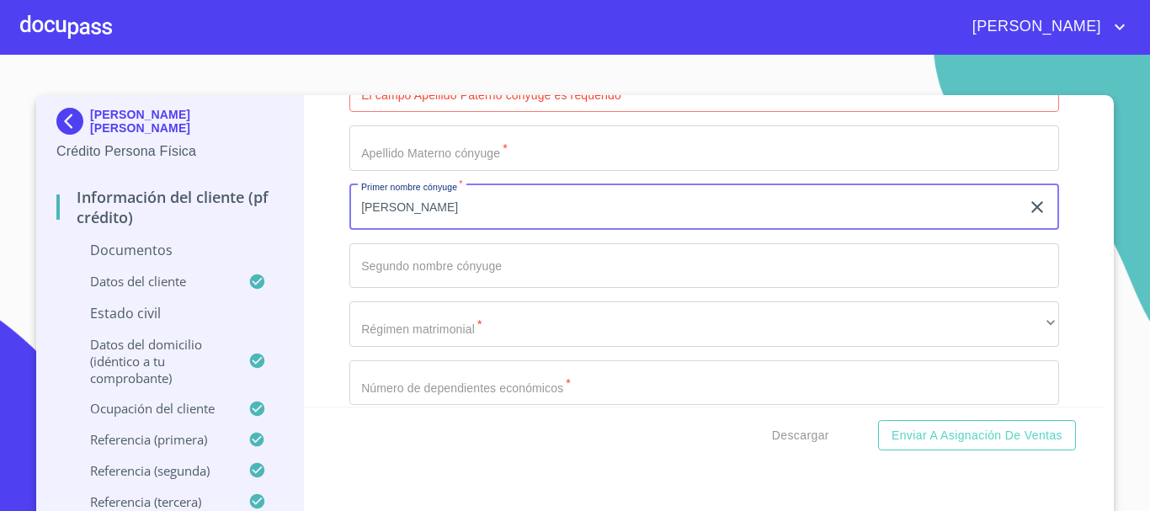
type input "[PERSON_NAME]"
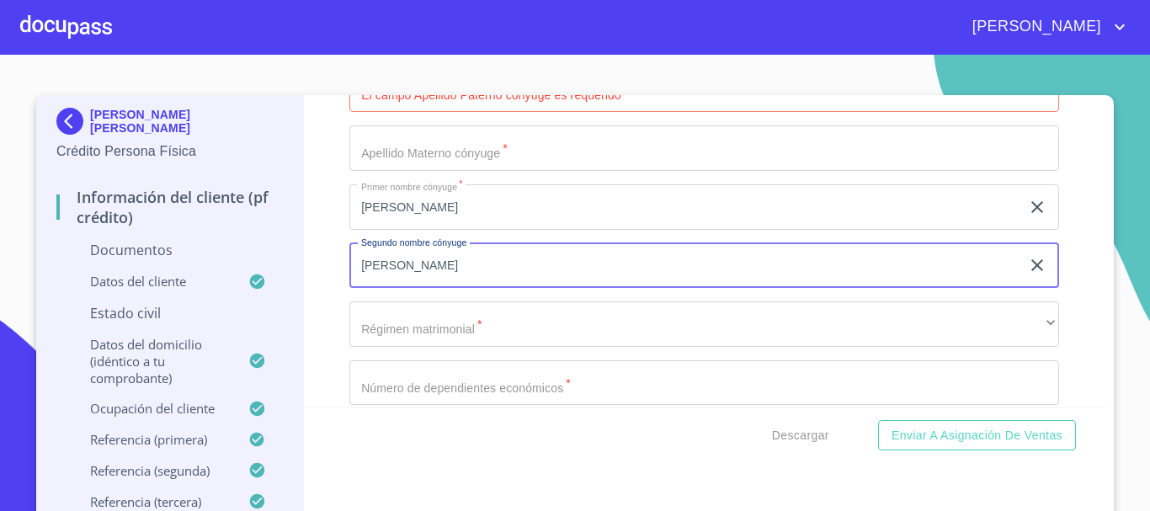
type input "[PERSON_NAME]"
click at [465, 147] on input "Estado Civil   *" at bounding box center [705, 147] width 710 height 45
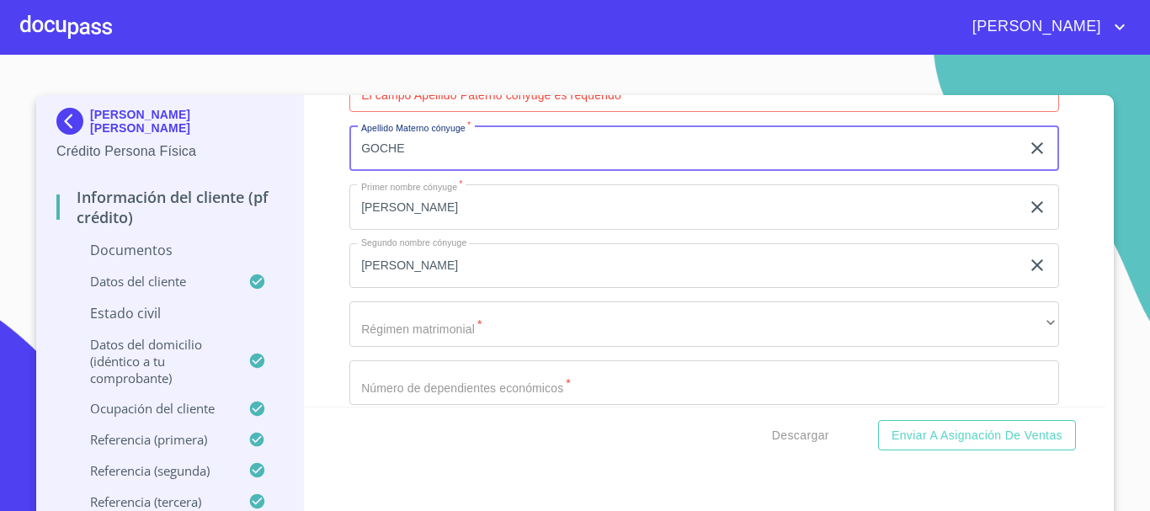
type input "GOCHE"
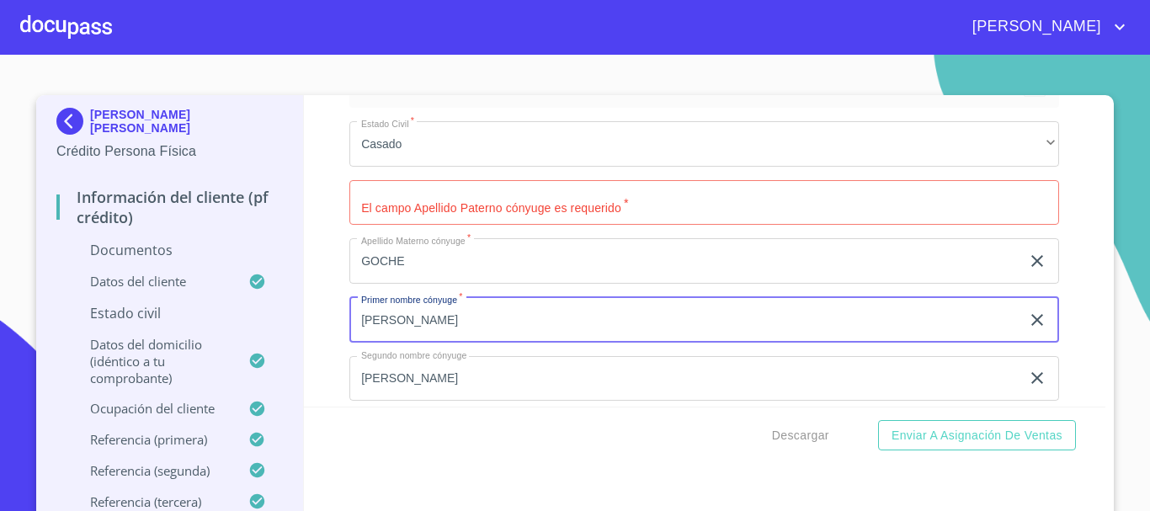
scroll to position [253, 0]
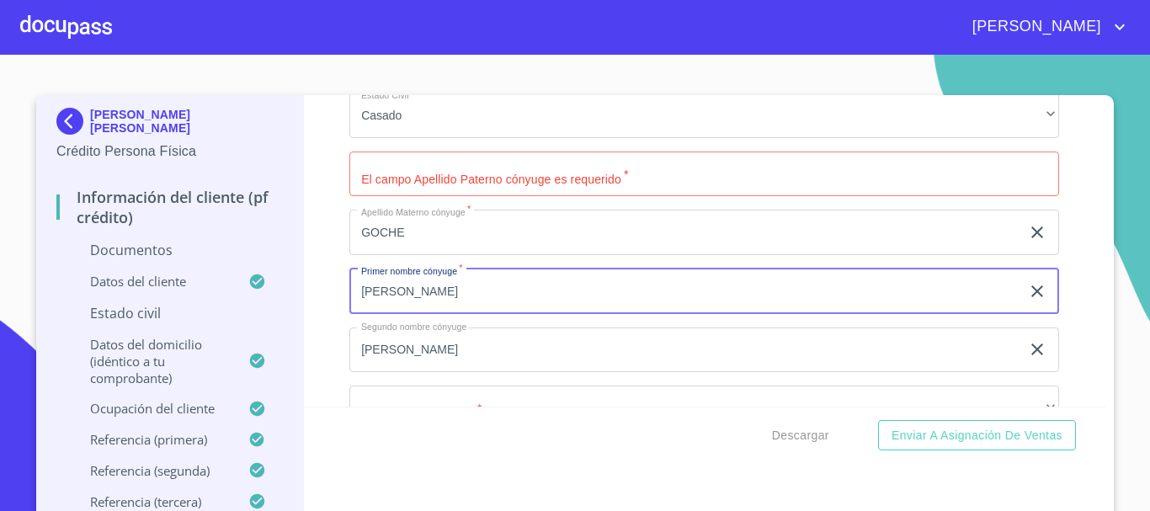
click at [459, 173] on input "Estado Civil   *" at bounding box center [705, 174] width 710 height 45
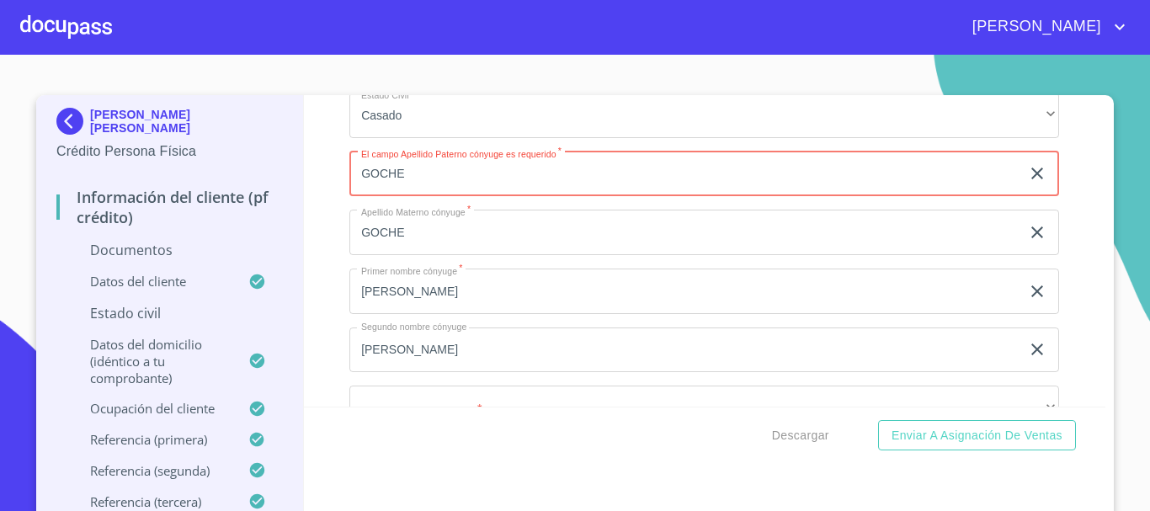
type input "GOCHE"
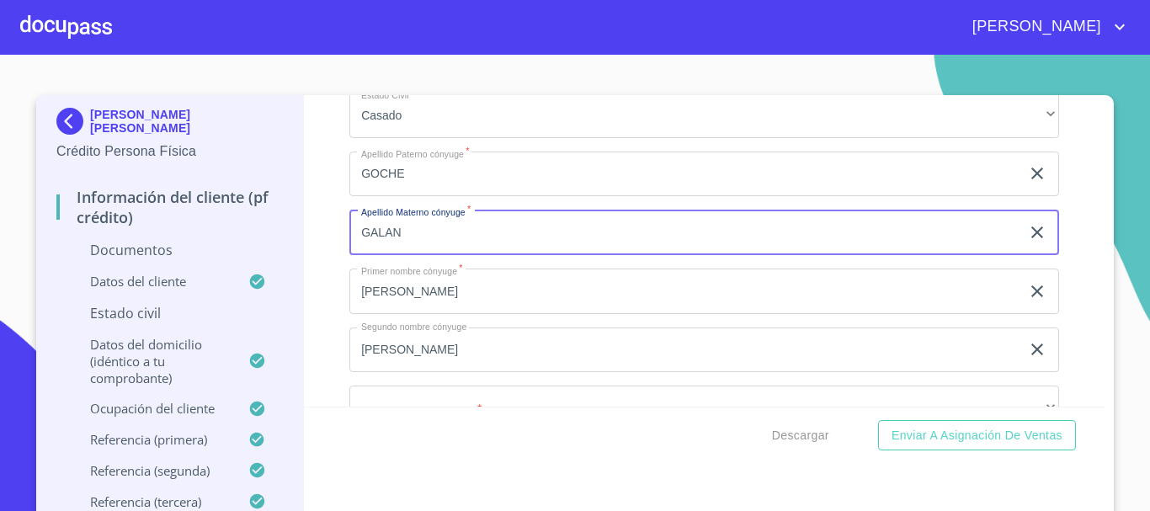
type input "GALAN"
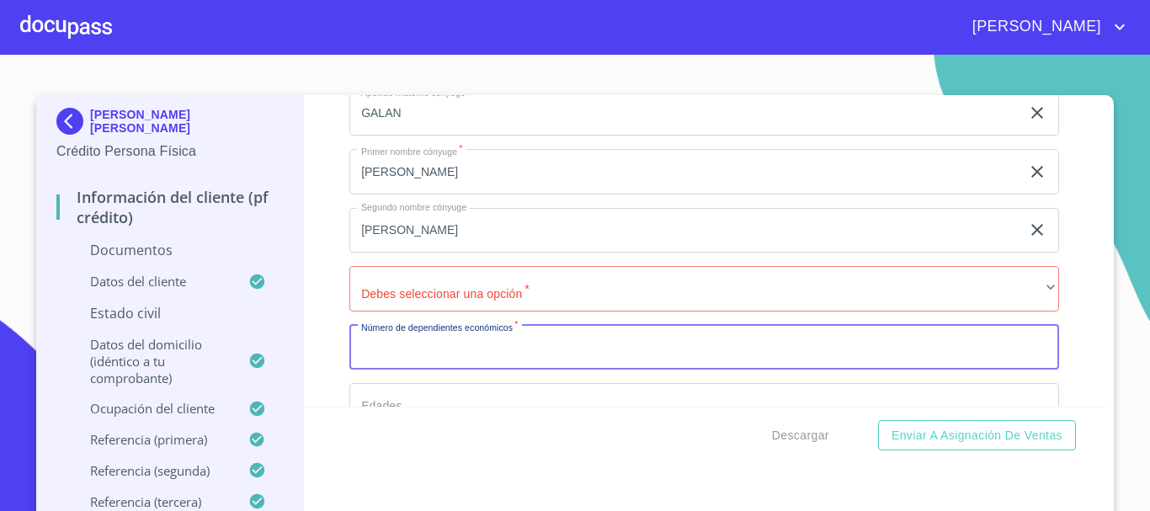
scroll to position [301, 0]
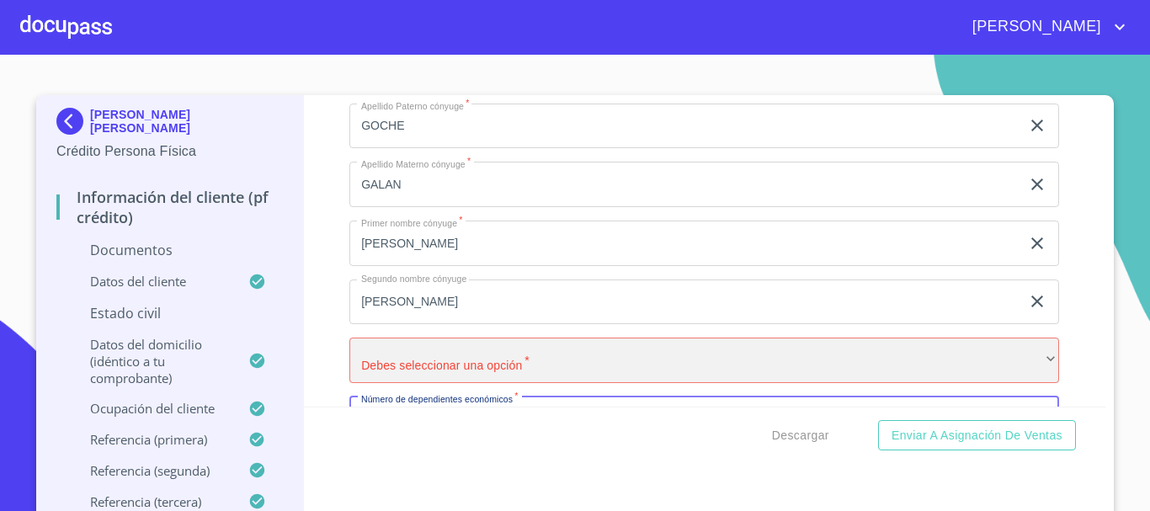
click at [453, 366] on div "​" at bounding box center [705, 360] width 710 height 45
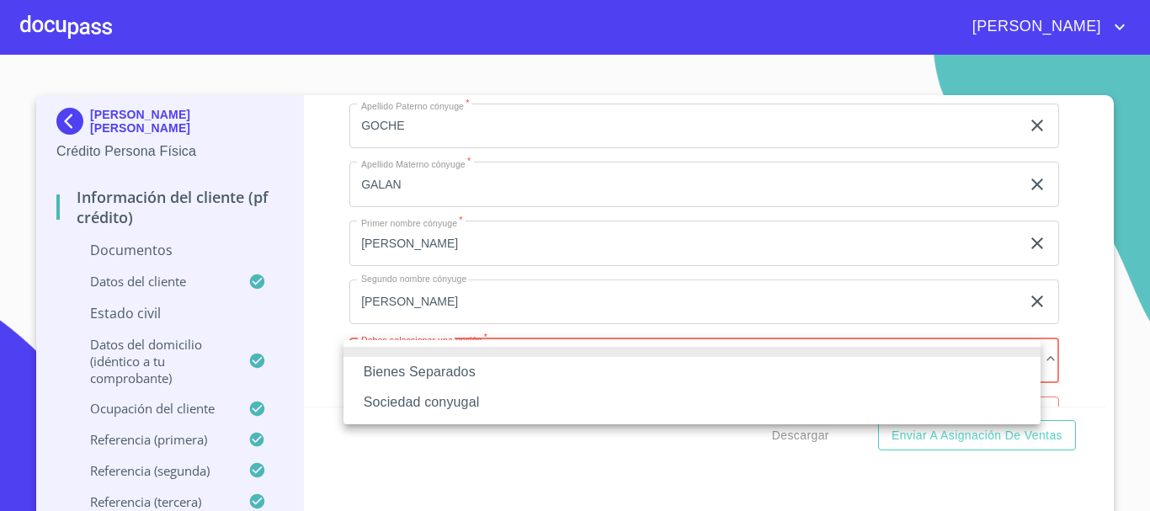
click at [448, 396] on li "Sociedad conyugal" at bounding box center [692, 402] width 697 height 30
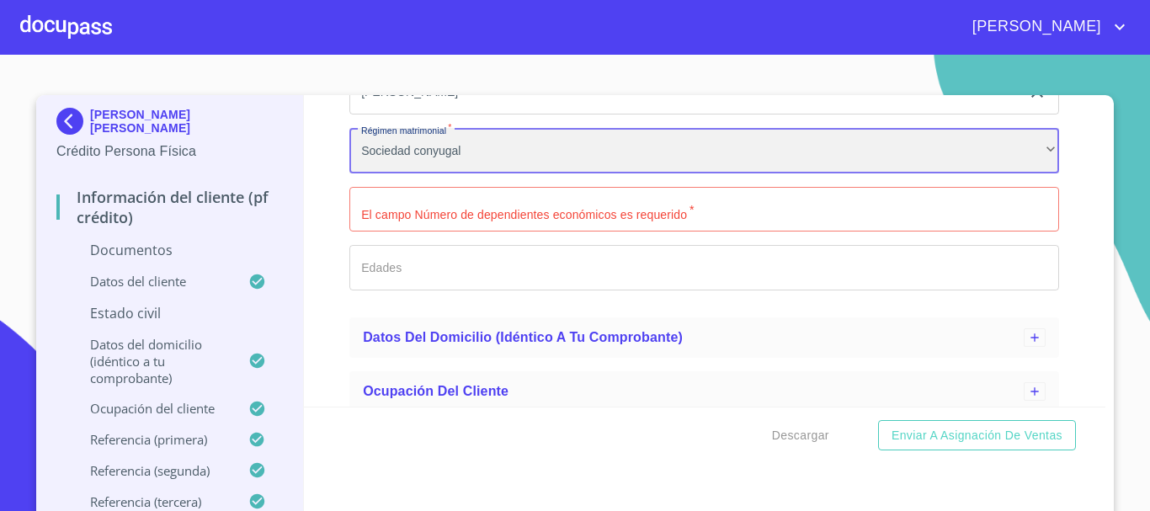
scroll to position [469, 0]
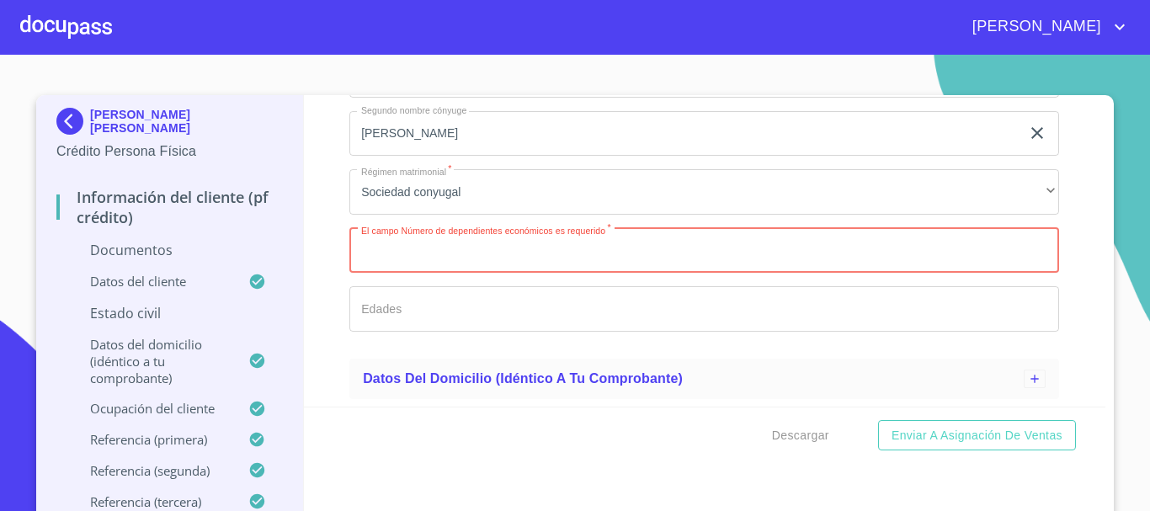
click at [510, 247] on input "Estado Civil   *" at bounding box center [705, 250] width 710 height 45
click at [1059, 258] on div "Información del cliente (PF crédito) Documentos Datos del cliente Estado Civil …" at bounding box center [705, 251] width 803 height 312
click at [707, 266] on input "Estado Civil   *" at bounding box center [705, 250] width 710 height 45
type input "0"
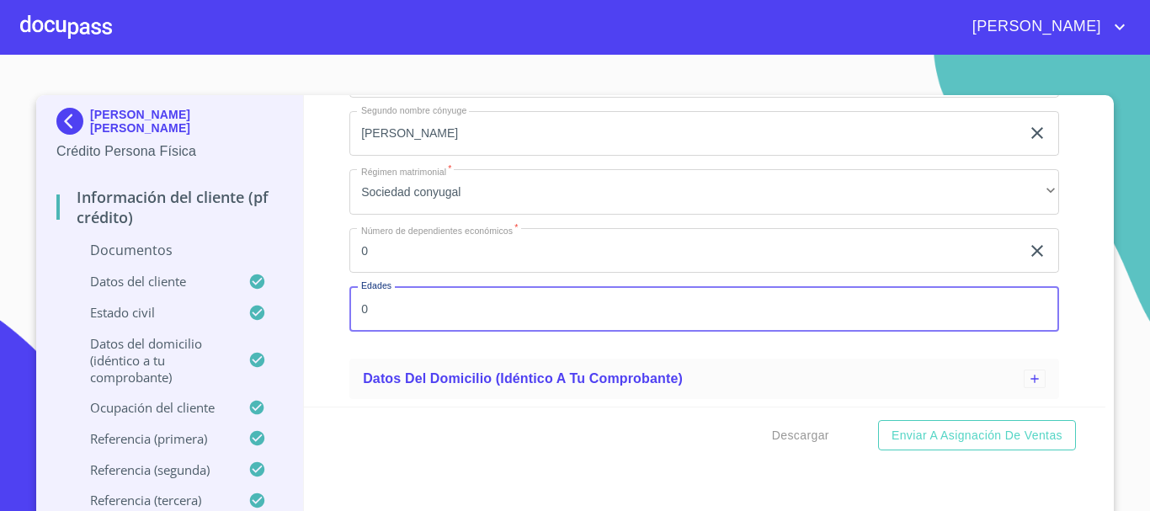
type input "0"
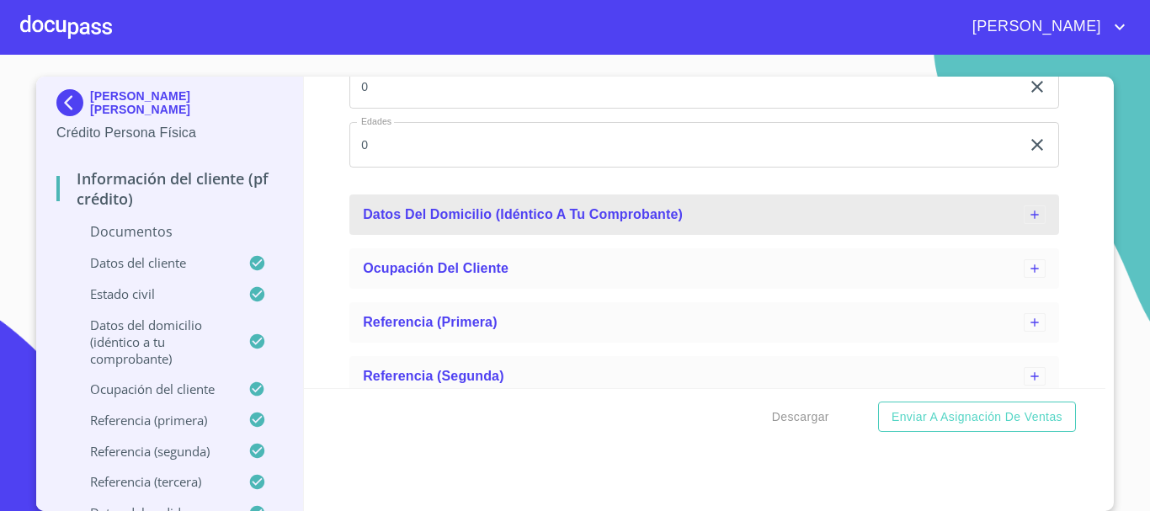
scroll to position [738, 0]
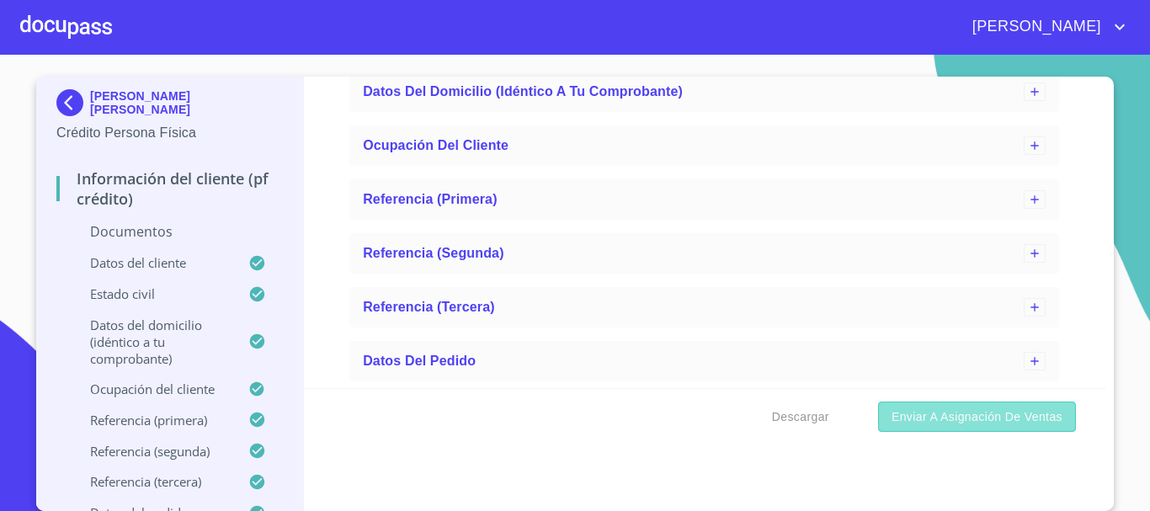
click at [1022, 409] on span "Enviar a Asignación de Ventas" at bounding box center [977, 417] width 171 height 21
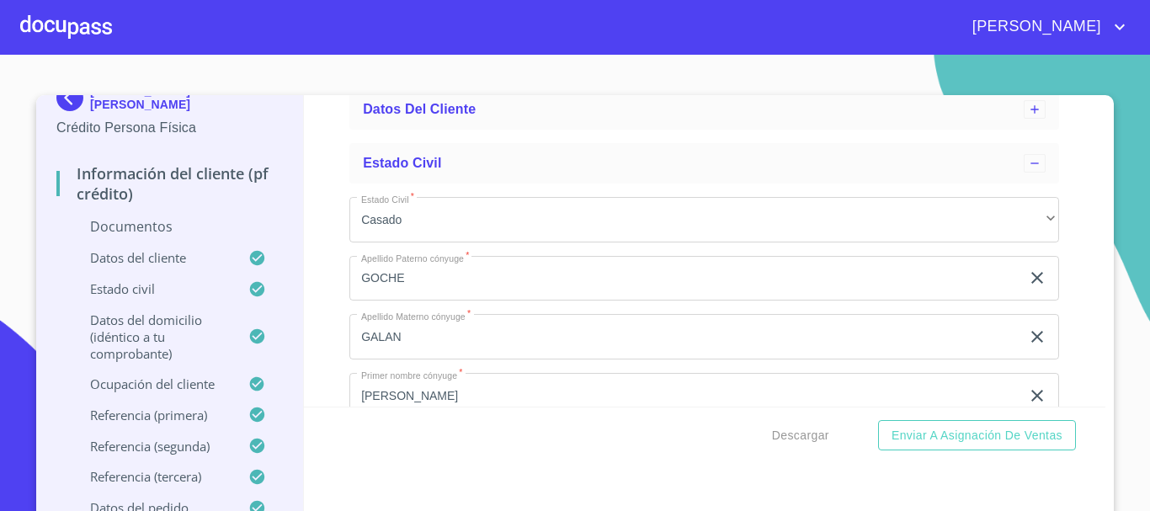
scroll to position [0, 0]
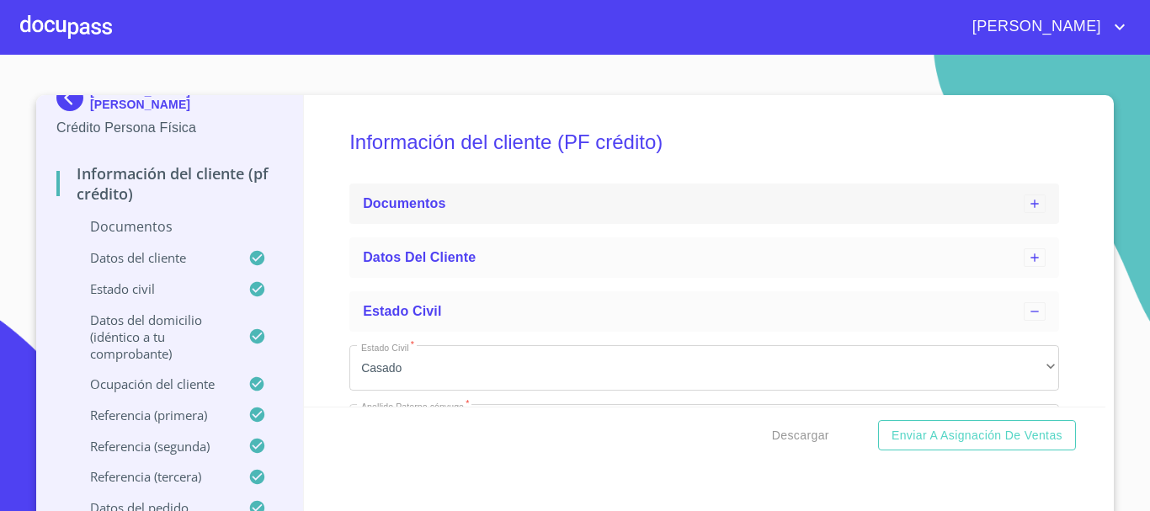
click at [449, 194] on div "Documentos" at bounding box center [693, 204] width 661 height 20
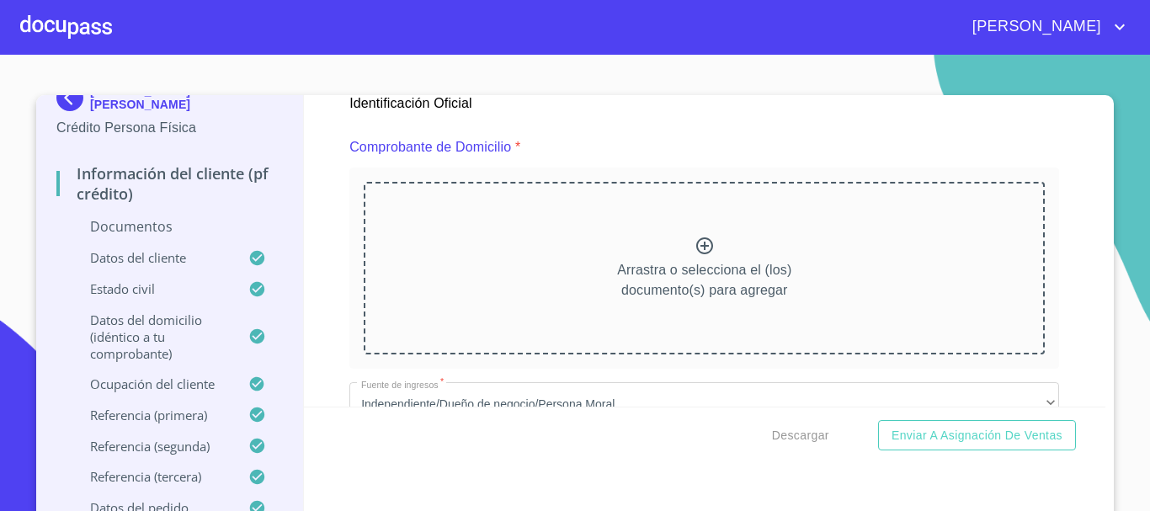
scroll to position [842, 0]
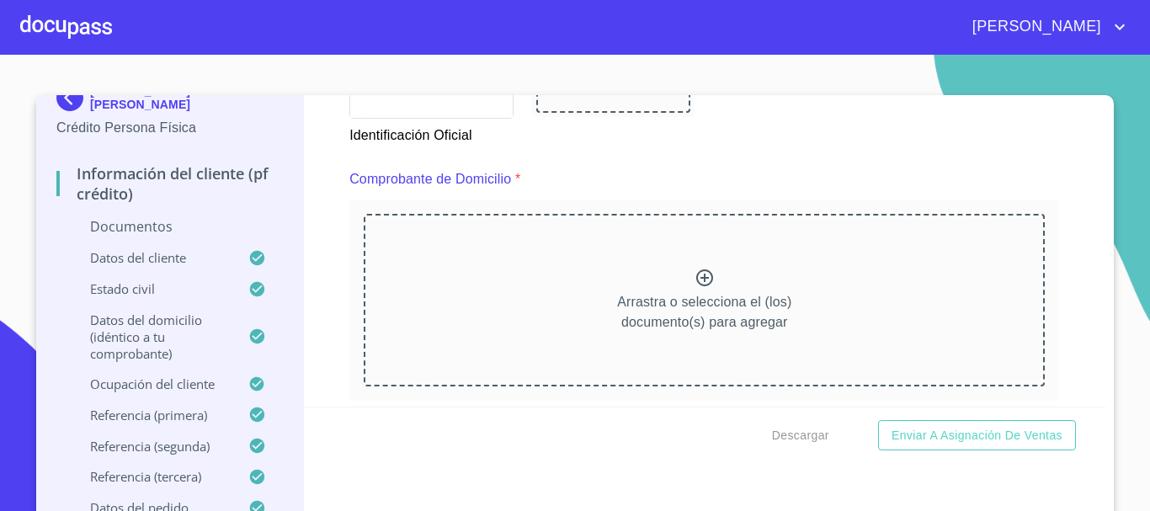
click at [696, 276] on icon at bounding box center [705, 278] width 20 height 20
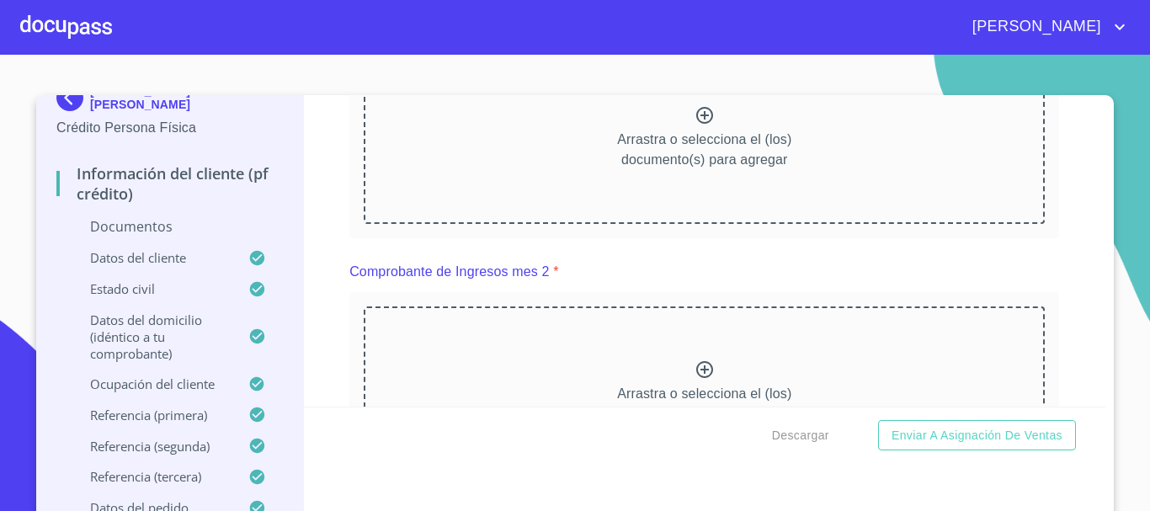
scroll to position [19, 0]
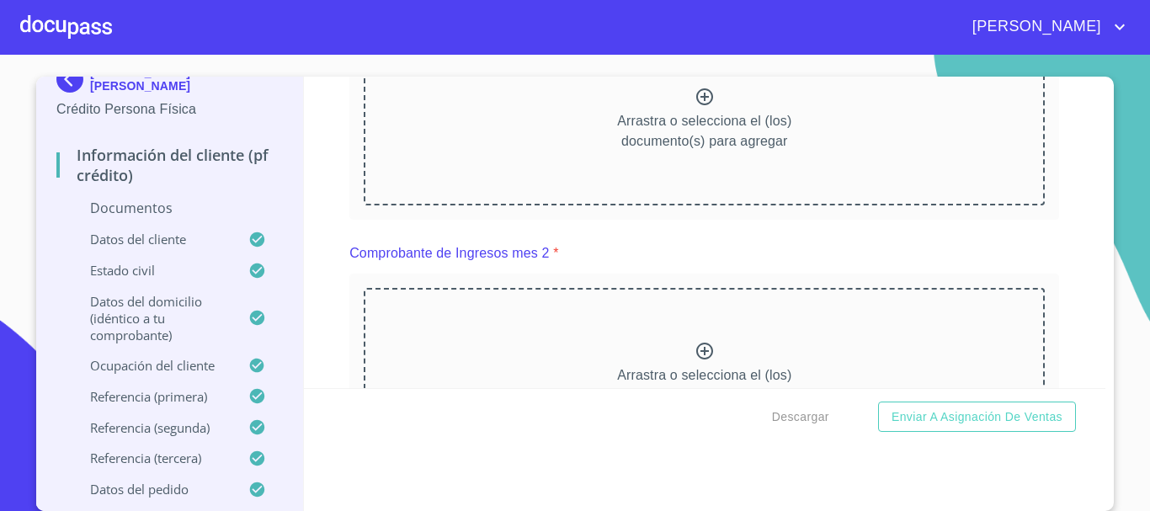
click at [137, 311] on p "Datos del domicilio (idéntico a tu comprobante)" at bounding box center [152, 318] width 192 height 51
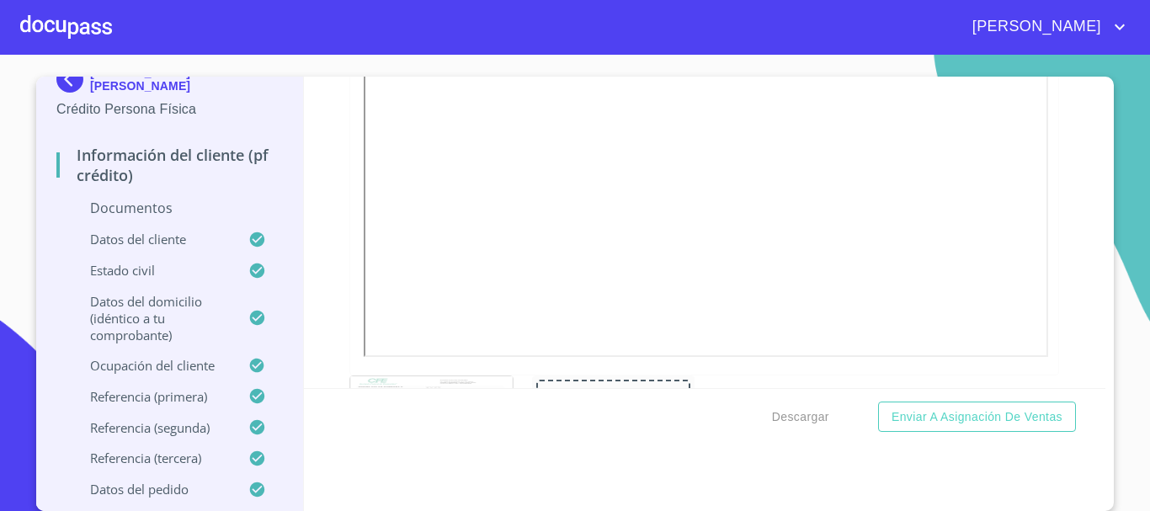
scroll to position [1600, 0]
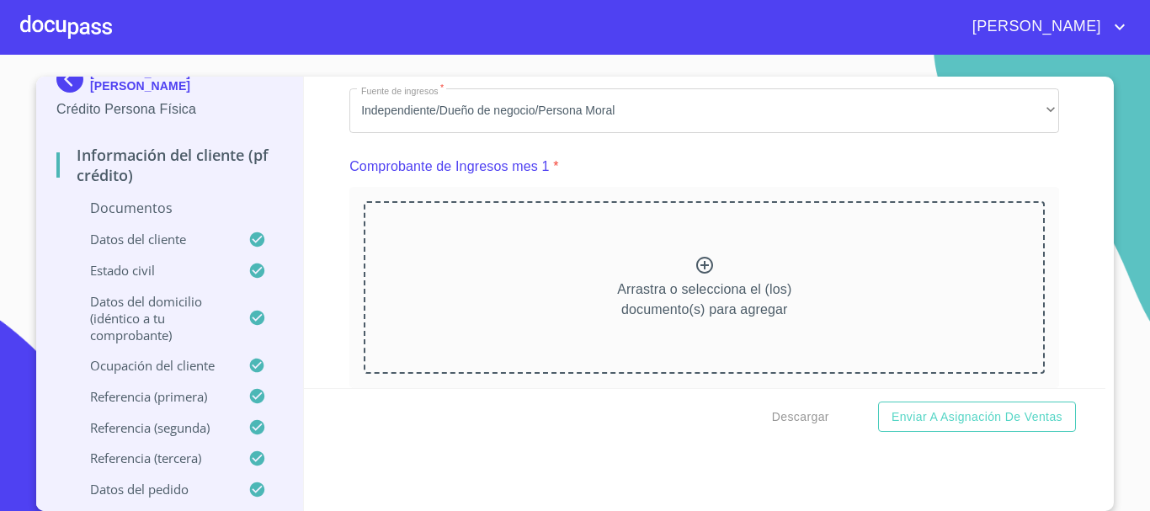
click at [696, 275] on icon at bounding box center [705, 265] width 20 height 20
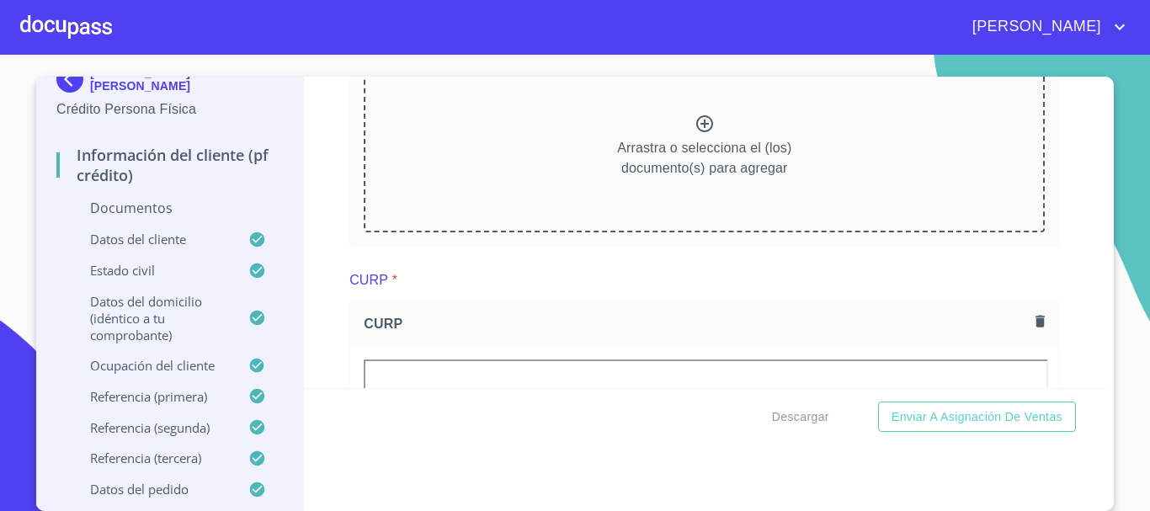
scroll to position [2442, 0]
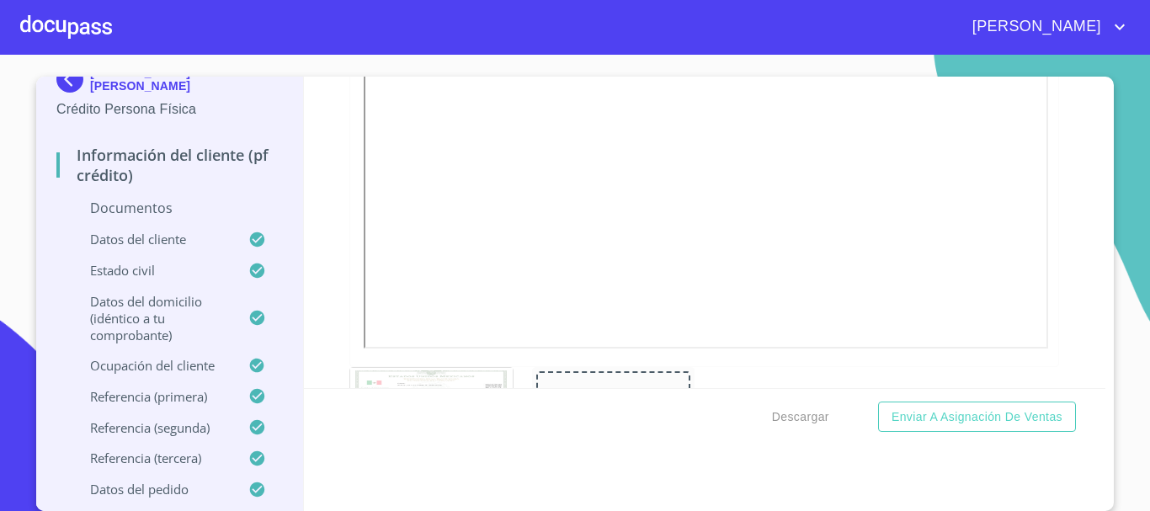
scroll to position [3032, 0]
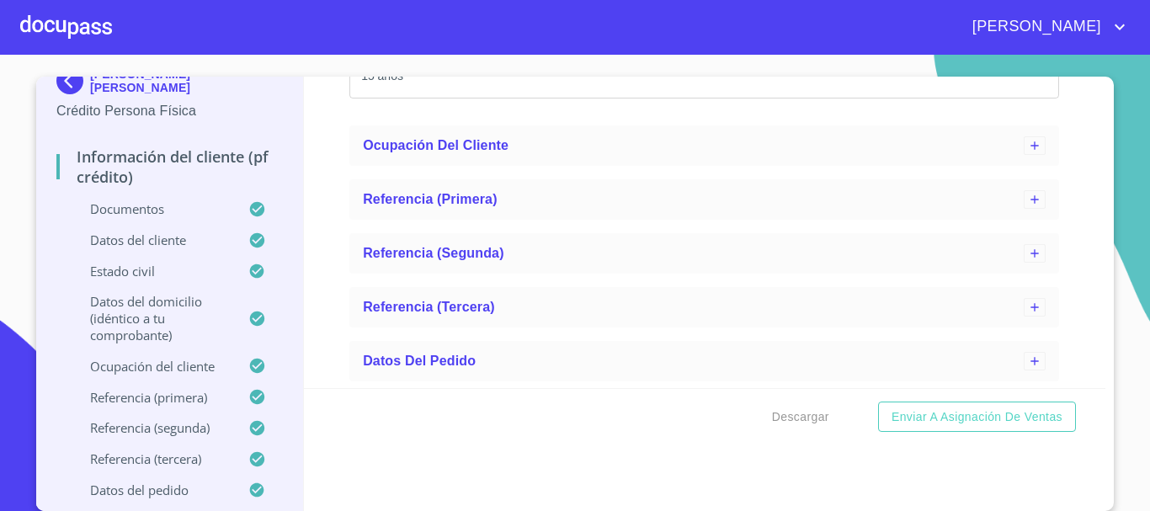
scroll to position [4801, 0]
drag, startPoint x: 520, startPoint y: 286, endPoint x: 286, endPoint y: 272, distance: 233.7
click at [286, 272] on div "[PERSON_NAME] [PERSON_NAME] Crédito Persona Física Información del cliente (PF …" at bounding box center [571, 294] width 1070 height 435
type input "COL DE PINEIROS"
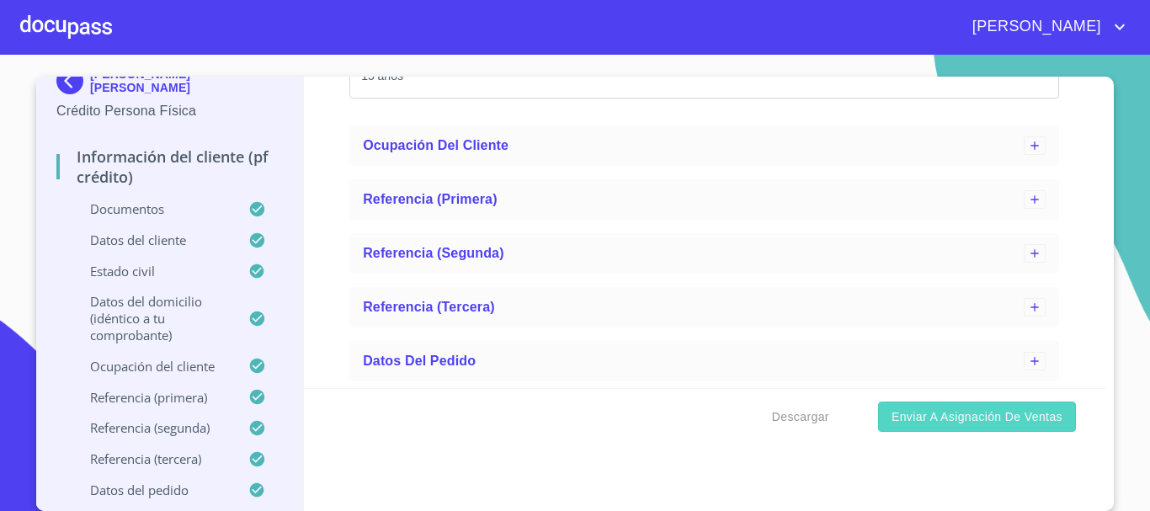
click at [974, 422] on span "Enviar a Asignación de Ventas" at bounding box center [977, 417] width 171 height 21
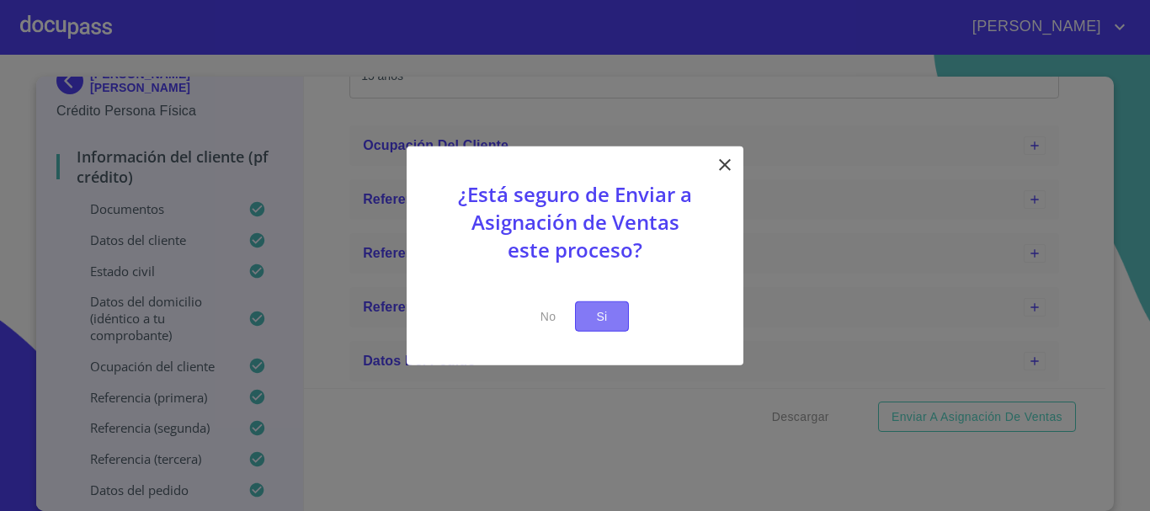
click at [610, 317] on span "Si" at bounding box center [602, 316] width 27 height 21
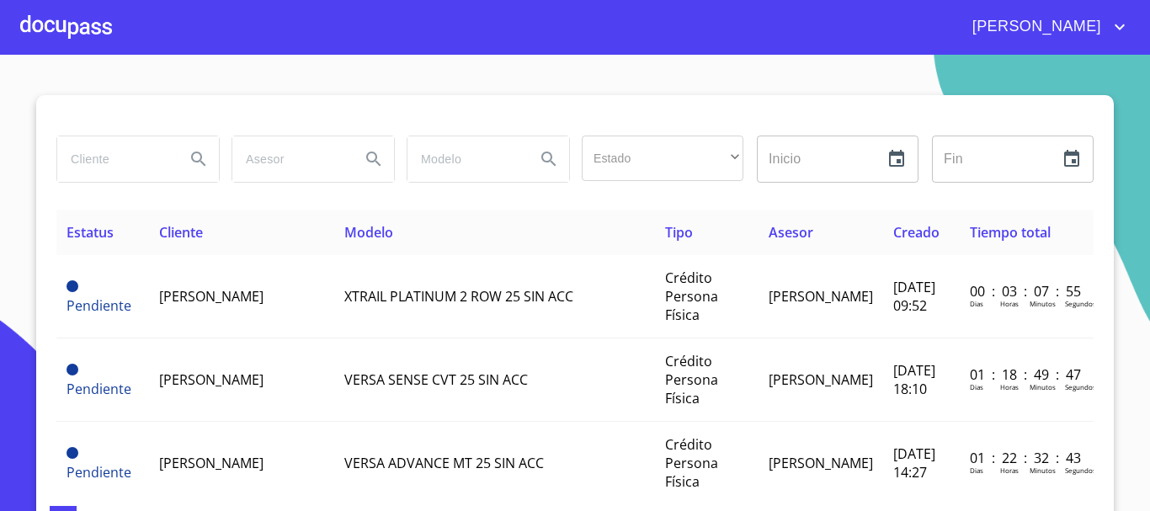
click at [82, 31] on div at bounding box center [66, 27] width 92 height 54
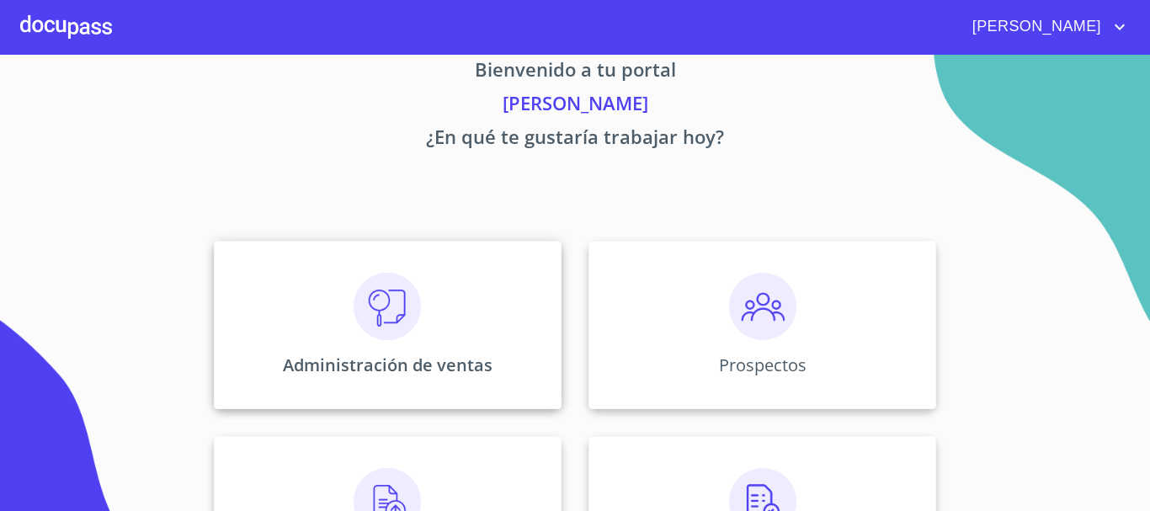
scroll to position [84, 0]
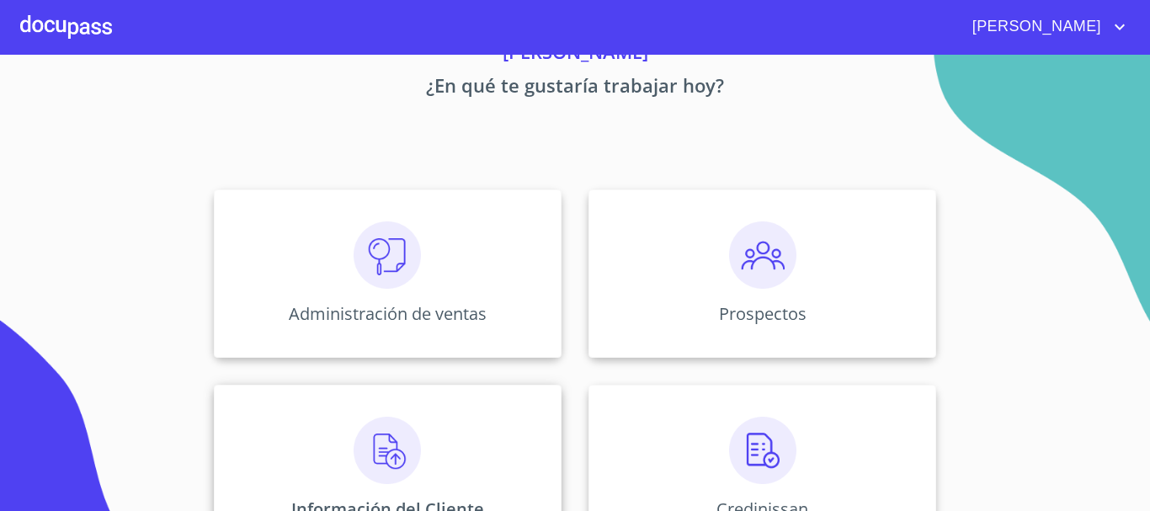
click at [390, 450] on img at bounding box center [387, 450] width 67 height 67
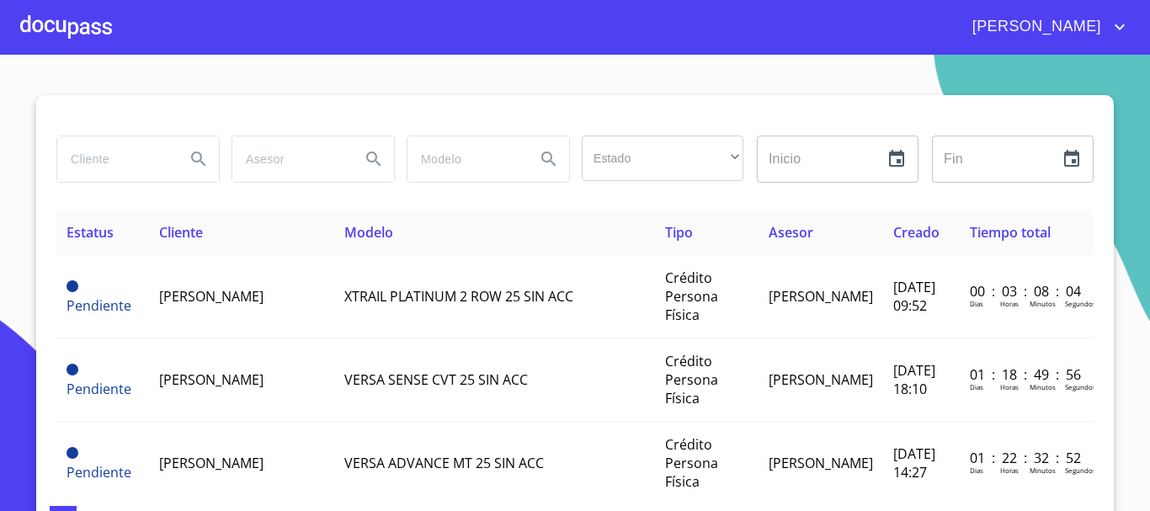
click at [109, 168] on input "search" at bounding box center [114, 158] width 115 height 45
type input "[PERSON_NAME] [PERSON_NAME]"
click at [201, 155] on icon "Search" at bounding box center [199, 159] width 20 height 20
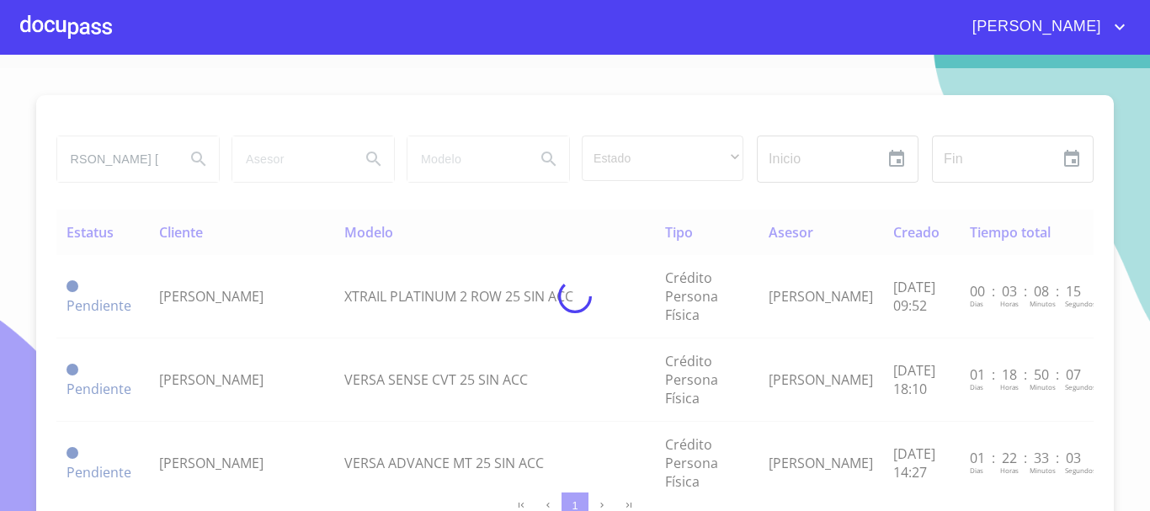
scroll to position [0, 0]
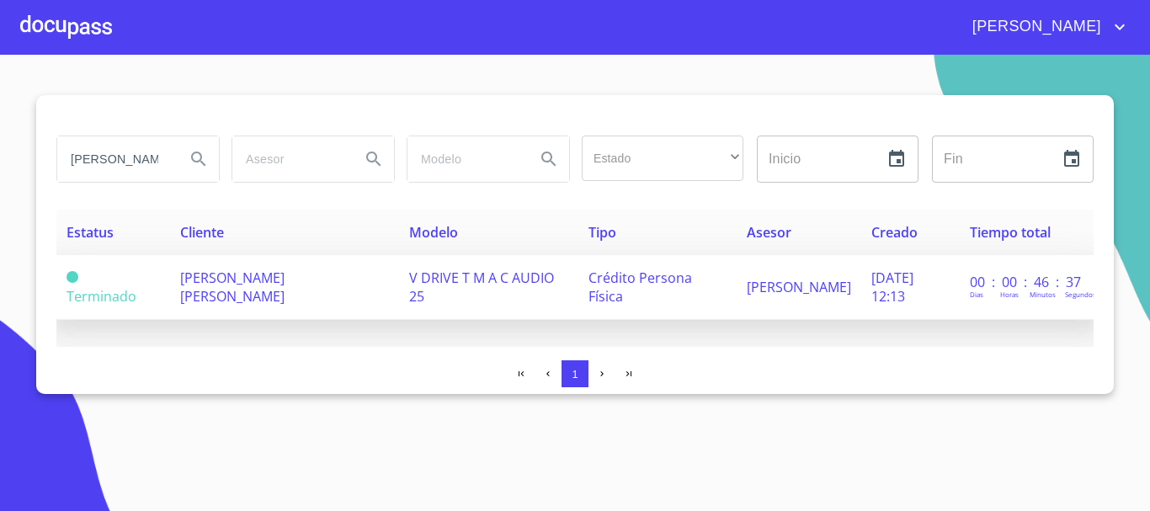
click at [216, 286] on span "[PERSON_NAME] [PERSON_NAME]" at bounding box center [232, 287] width 104 height 37
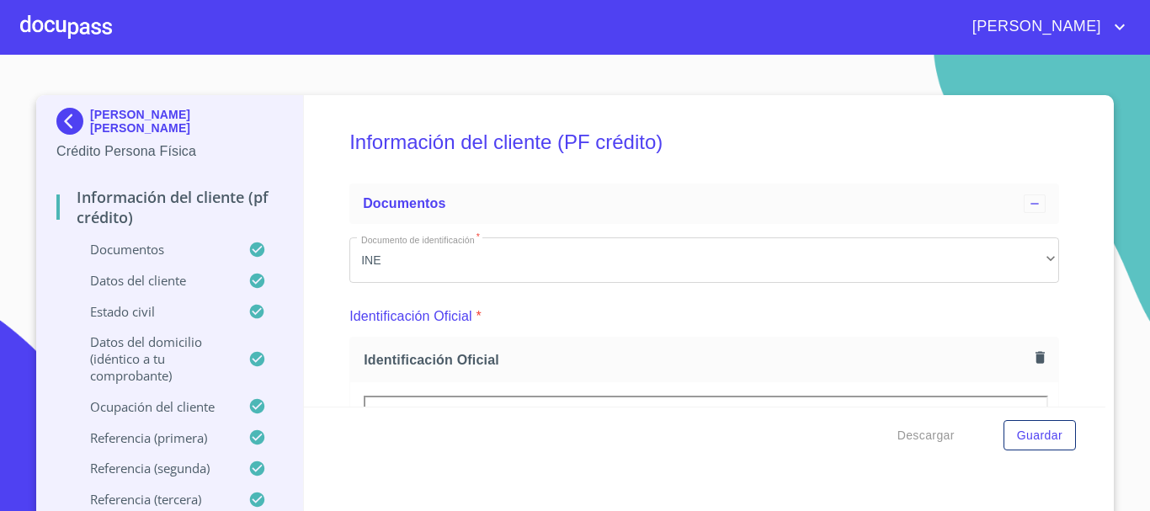
click at [593, 435] on div "Descargar Guardar" at bounding box center [705, 435] width 803 height 57
click at [922, 433] on span "Descargar" at bounding box center [926, 435] width 57 height 21
